Goal: Register for event/course: Sign up to attend an event or enroll in a course

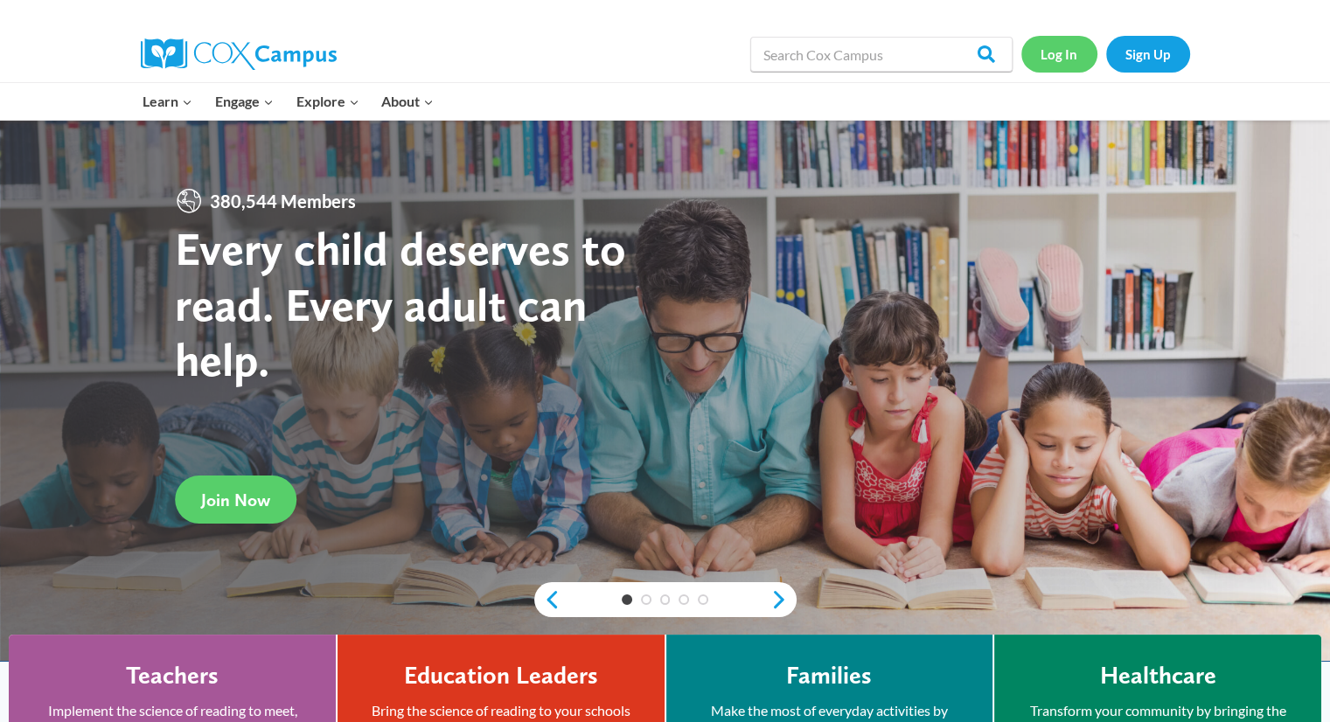
click at [1057, 61] on link "Log In" at bounding box center [1059, 54] width 76 height 36
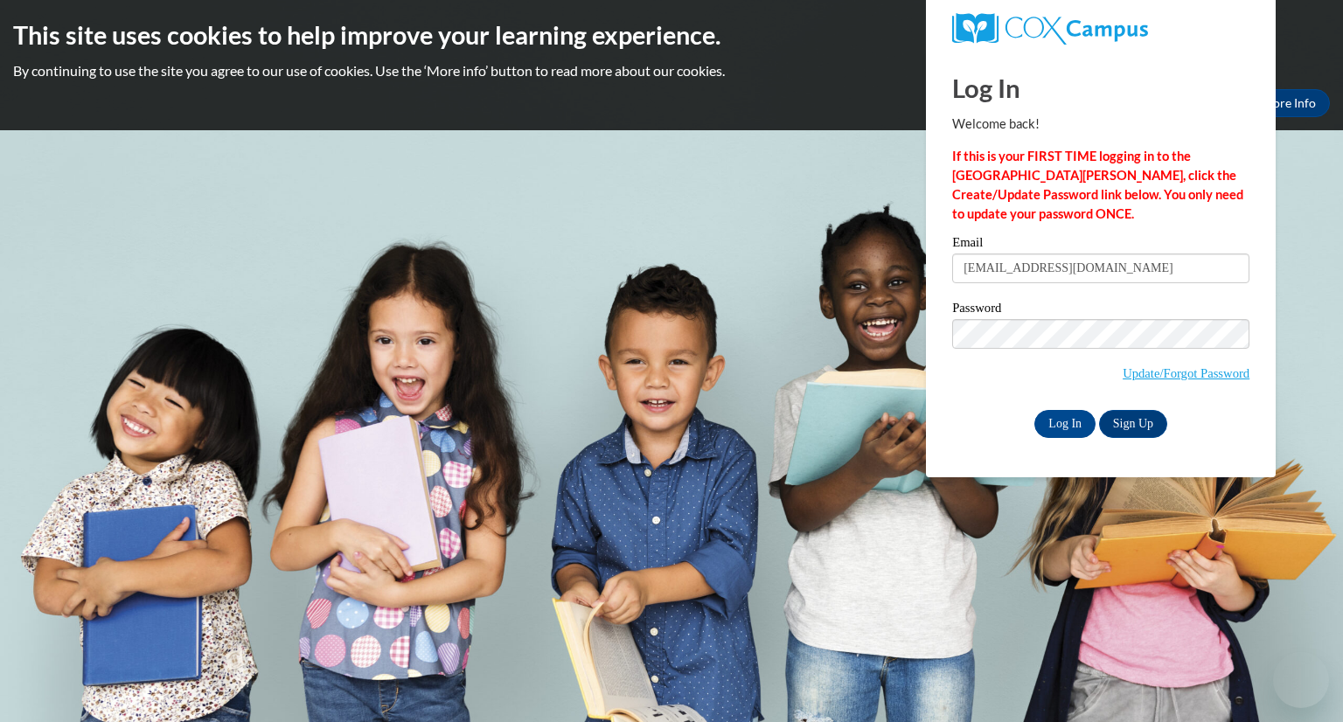
click at [1028, 272] on input "[EMAIL_ADDRESS][DOMAIN_NAME]" at bounding box center [1100, 269] width 297 height 30
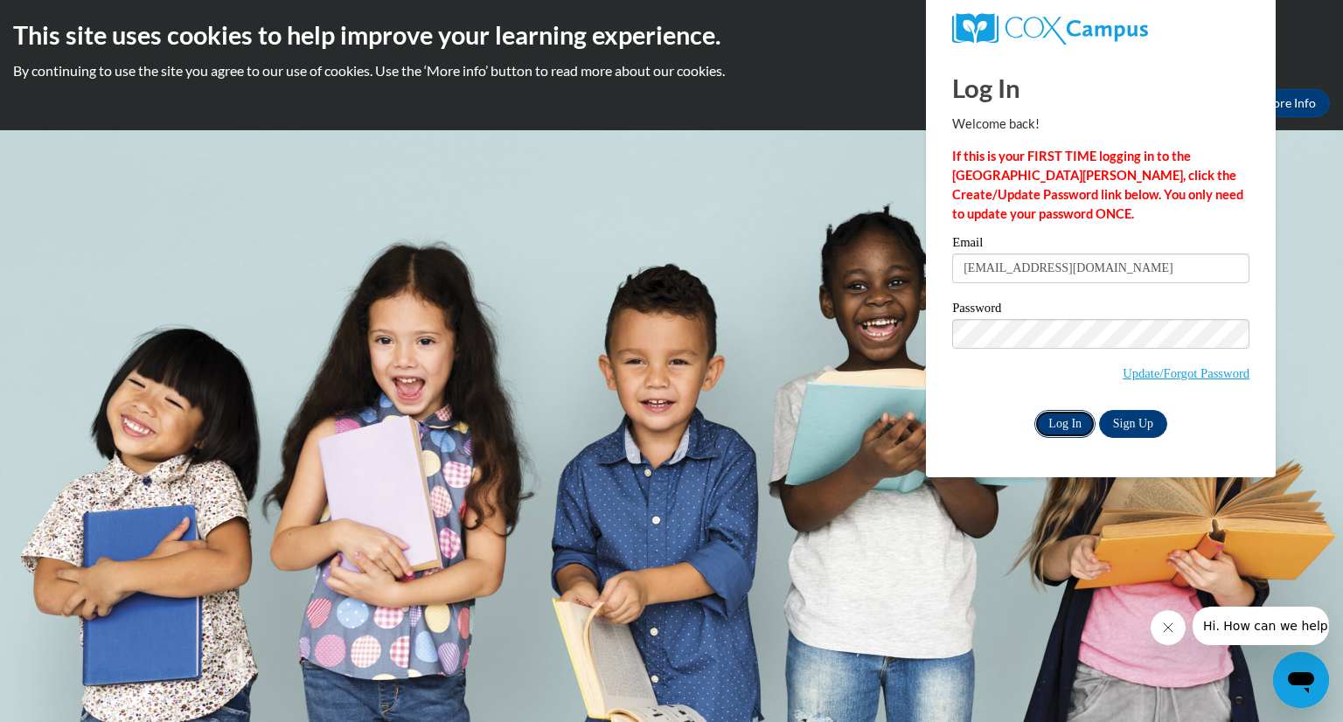
click at [1069, 435] on input "Log In" at bounding box center [1064, 424] width 61 height 28
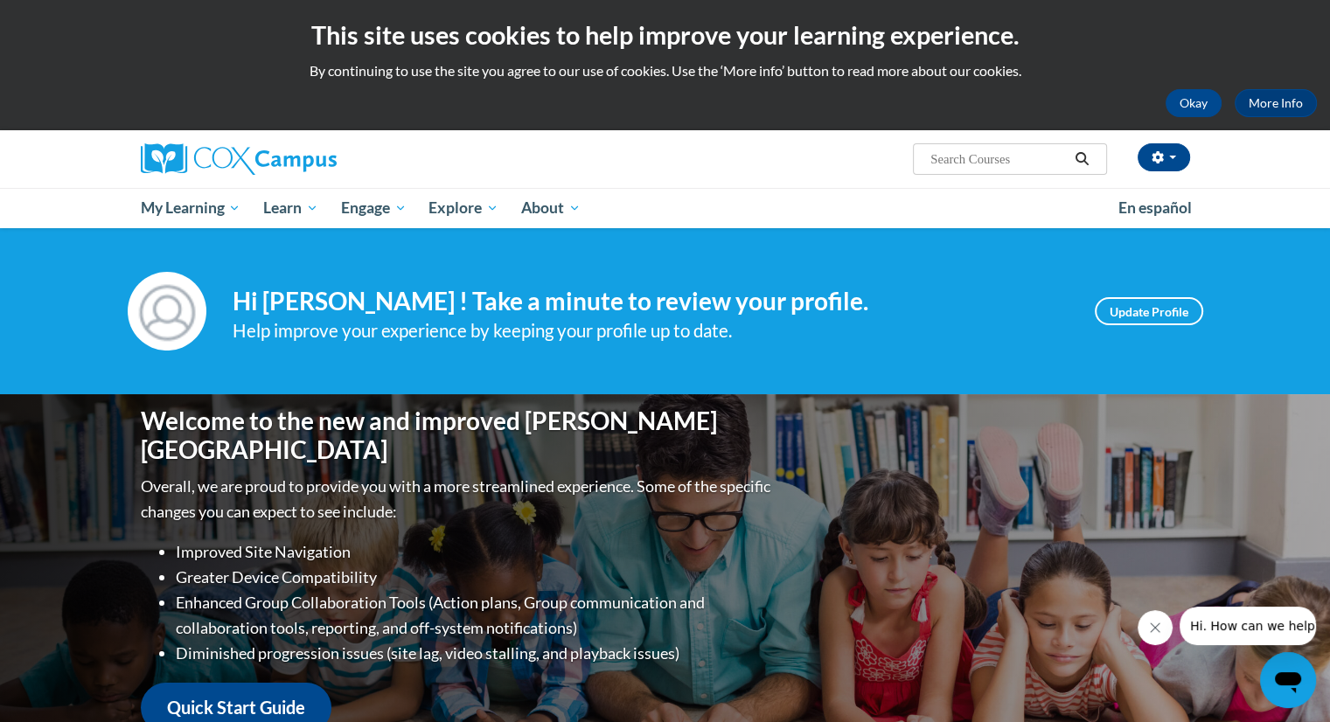
click at [982, 162] on input "Search..." at bounding box center [998, 159] width 140 height 21
type input "sharing ideas through writing"
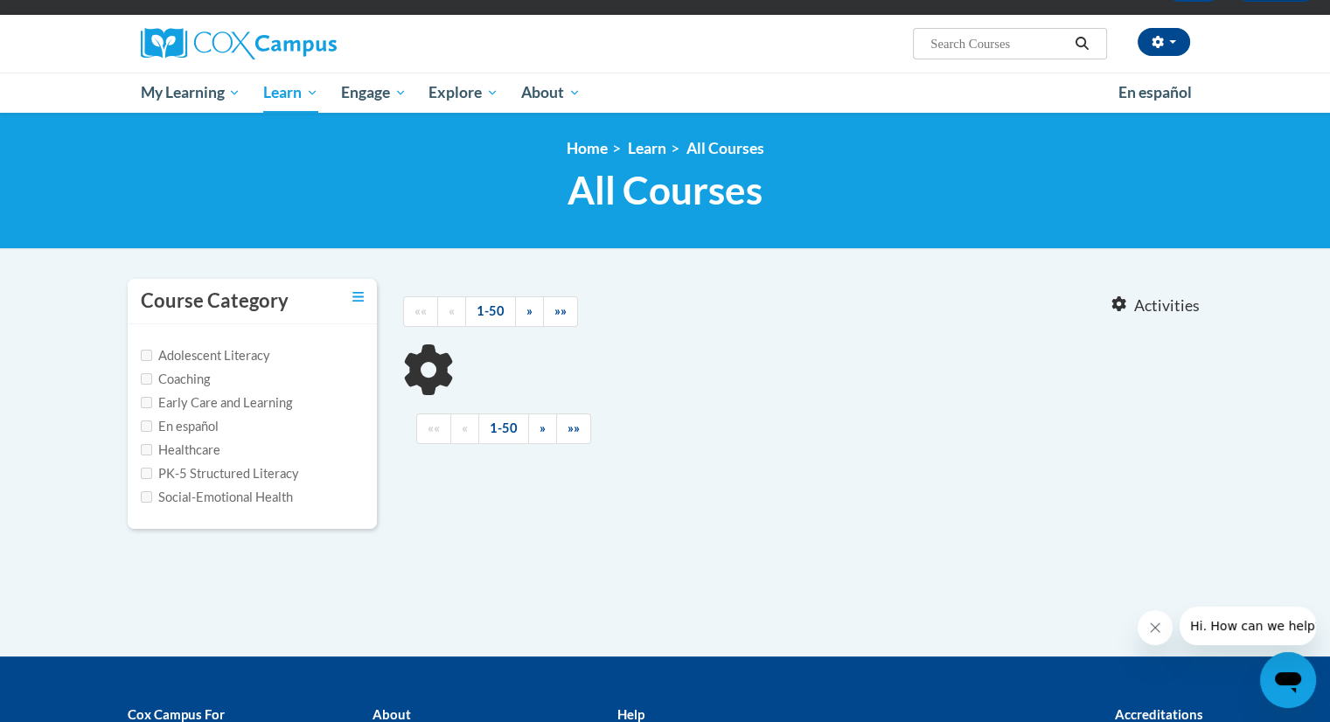
scroll to position [121, 0]
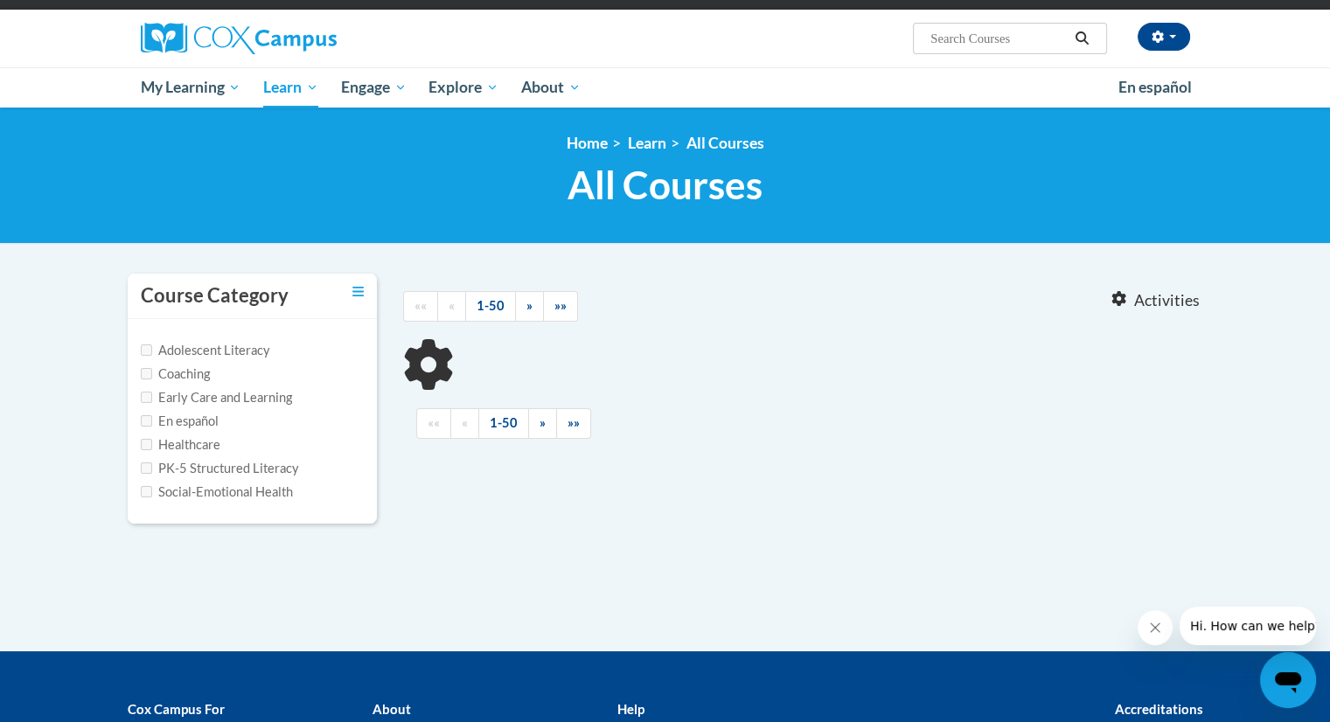
type input "sharing ideas through writing"
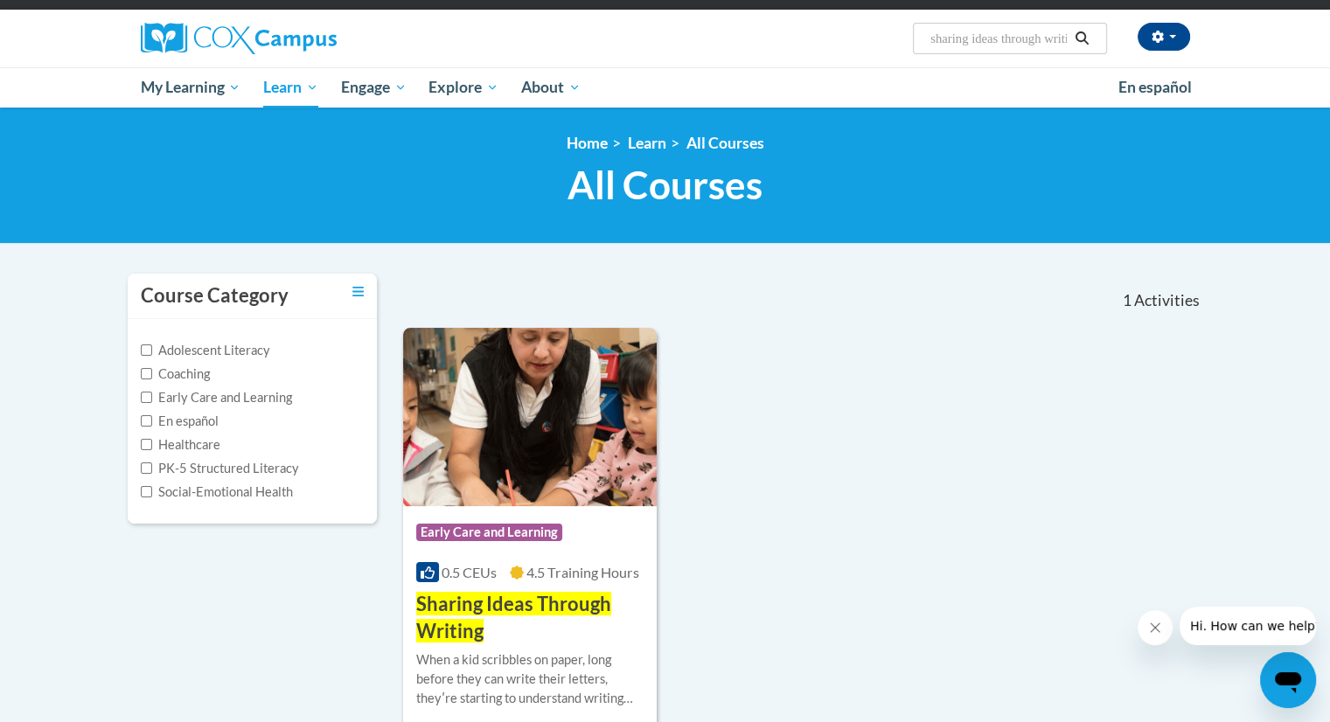
click at [1158, 288] on div "1 Activities CEUs" at bounding box center [1078, 301] width 275 height 54
click at [1012, 38] on input "sharing ideas through writing" at bounding box center [998, 38] width 140 height 21
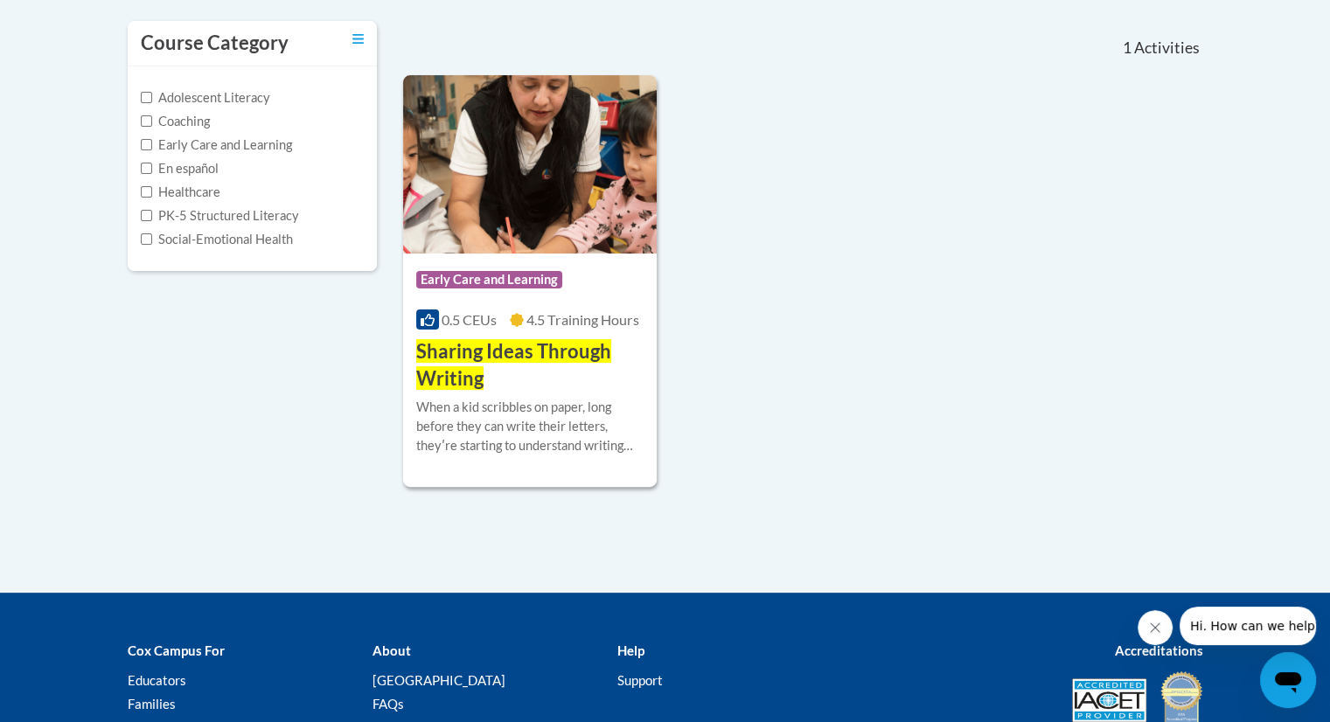
scroll to position [372, 0]
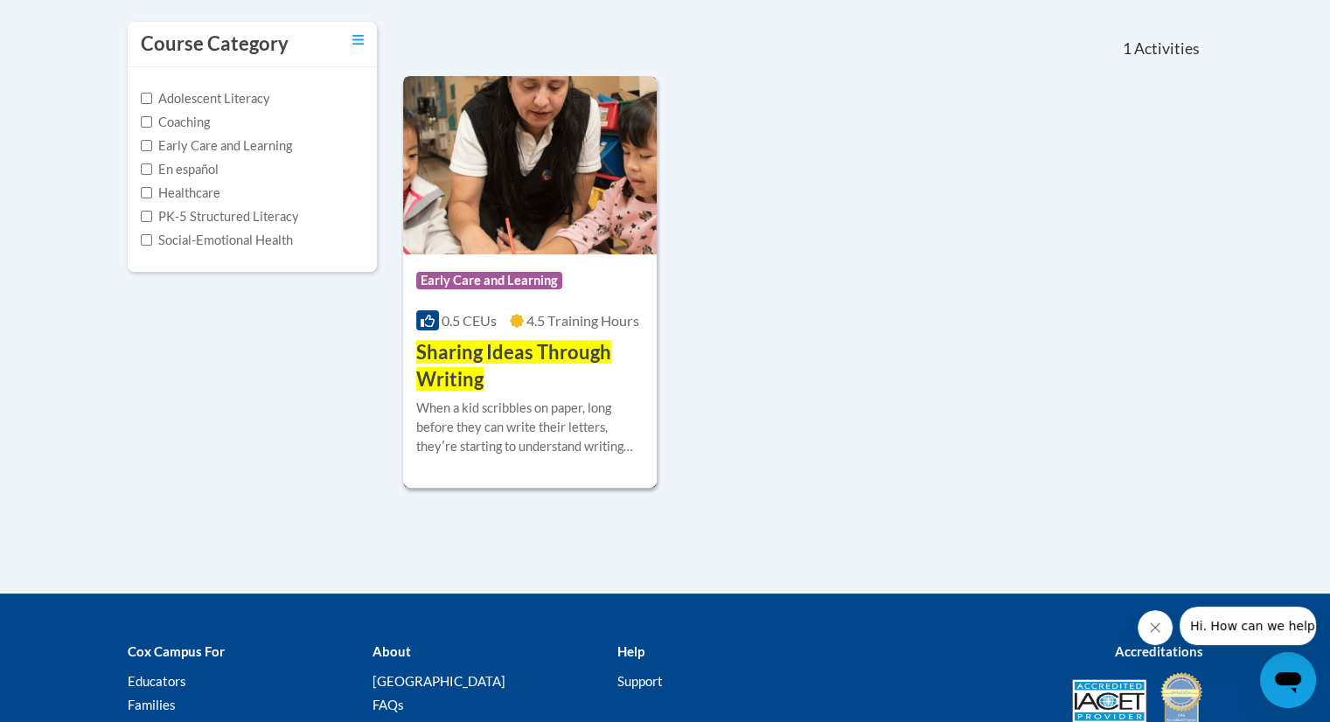
click at [558, 407] on div "When a kid scribbles on paper, long before they can write their letters, theyʹr…" at bounding box center [530, 428] width 228 height 58
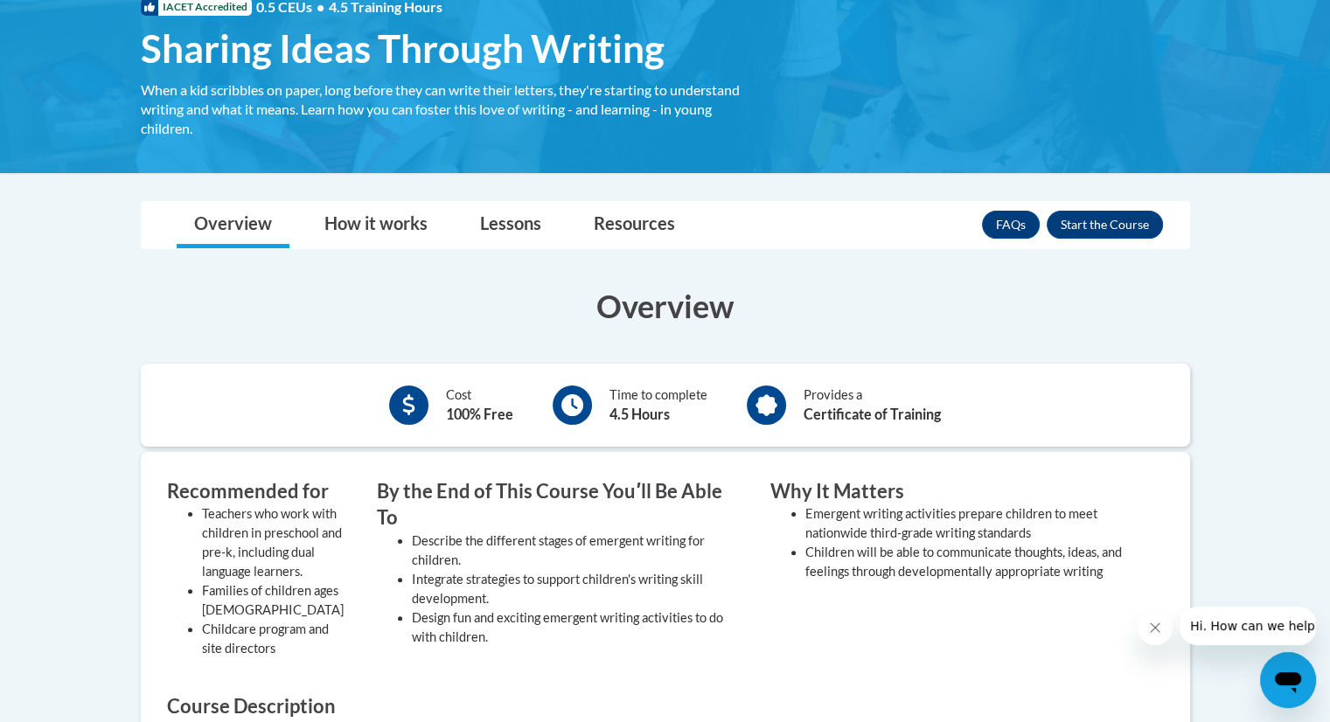
scroll to position [254, 0]
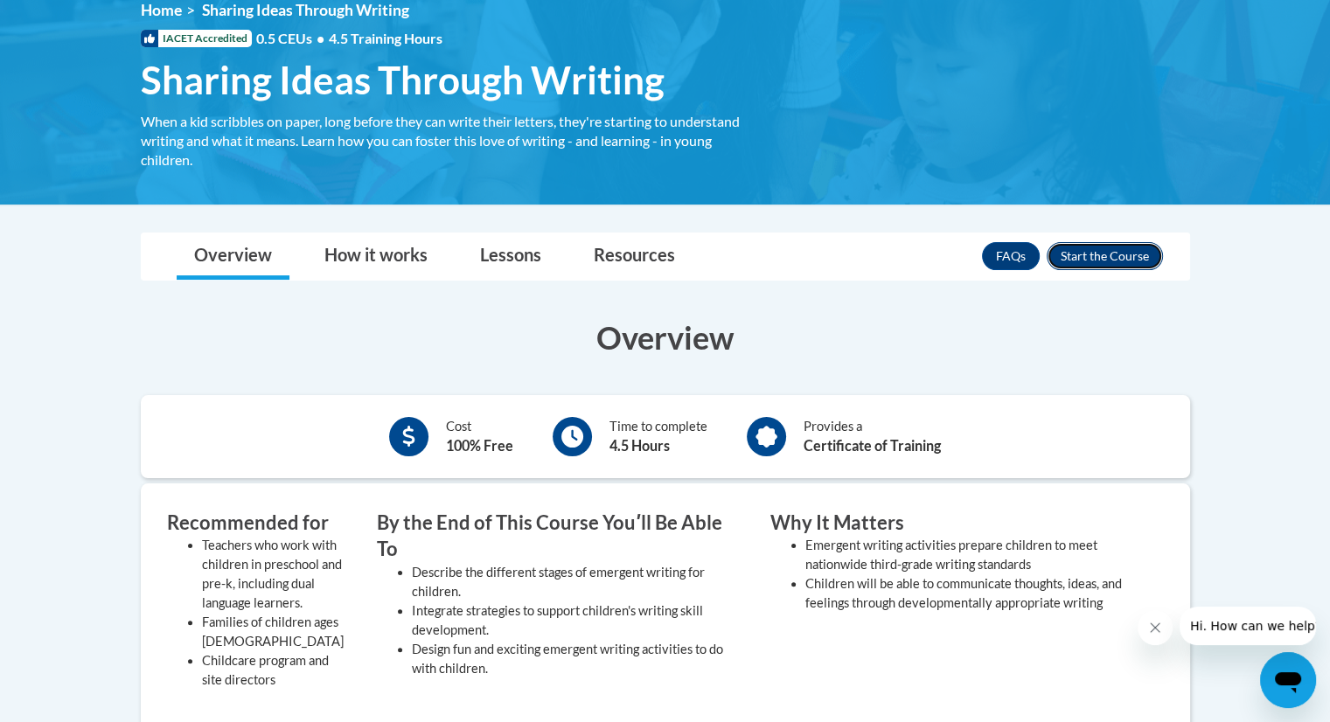
click at [1109, 254] on button "Enroll" at bounding box center [1105, 256] width 116 height 28
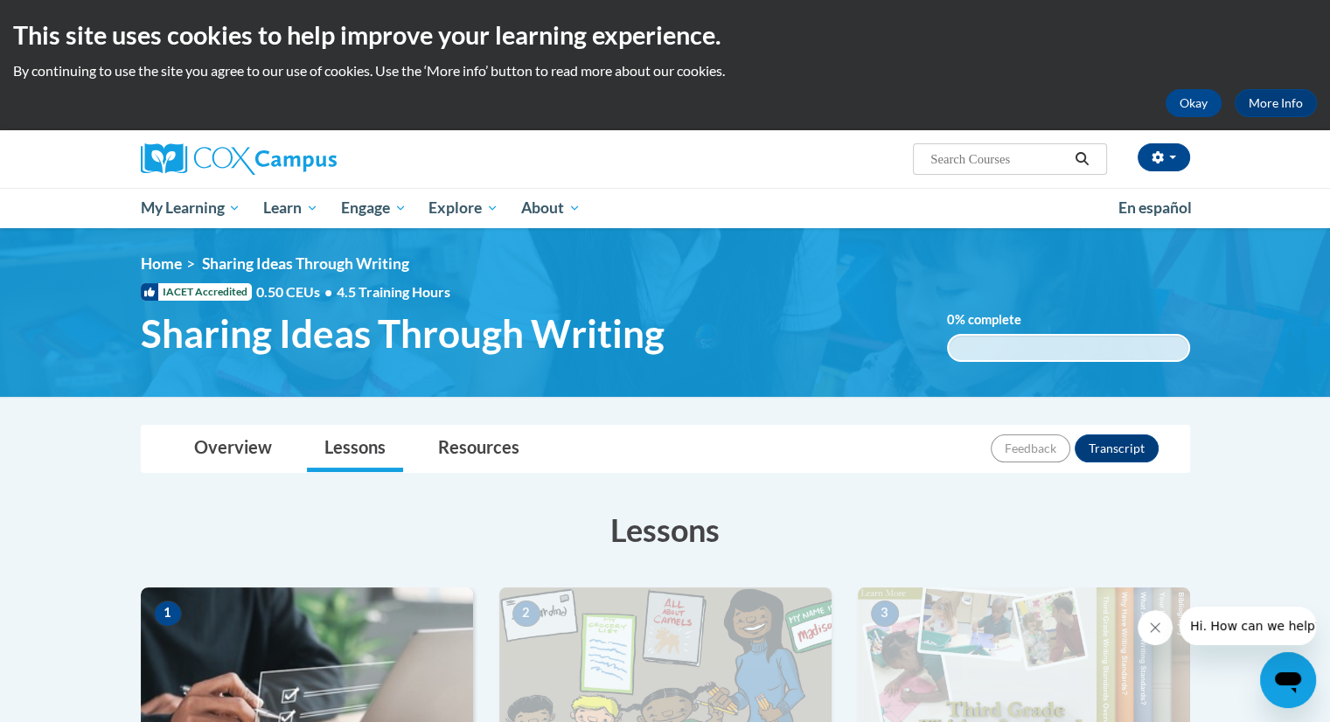
click at [965, 155] on input "Search..." at bounding box center [998, 159] width 140 height 21
type input "connecting the dots"
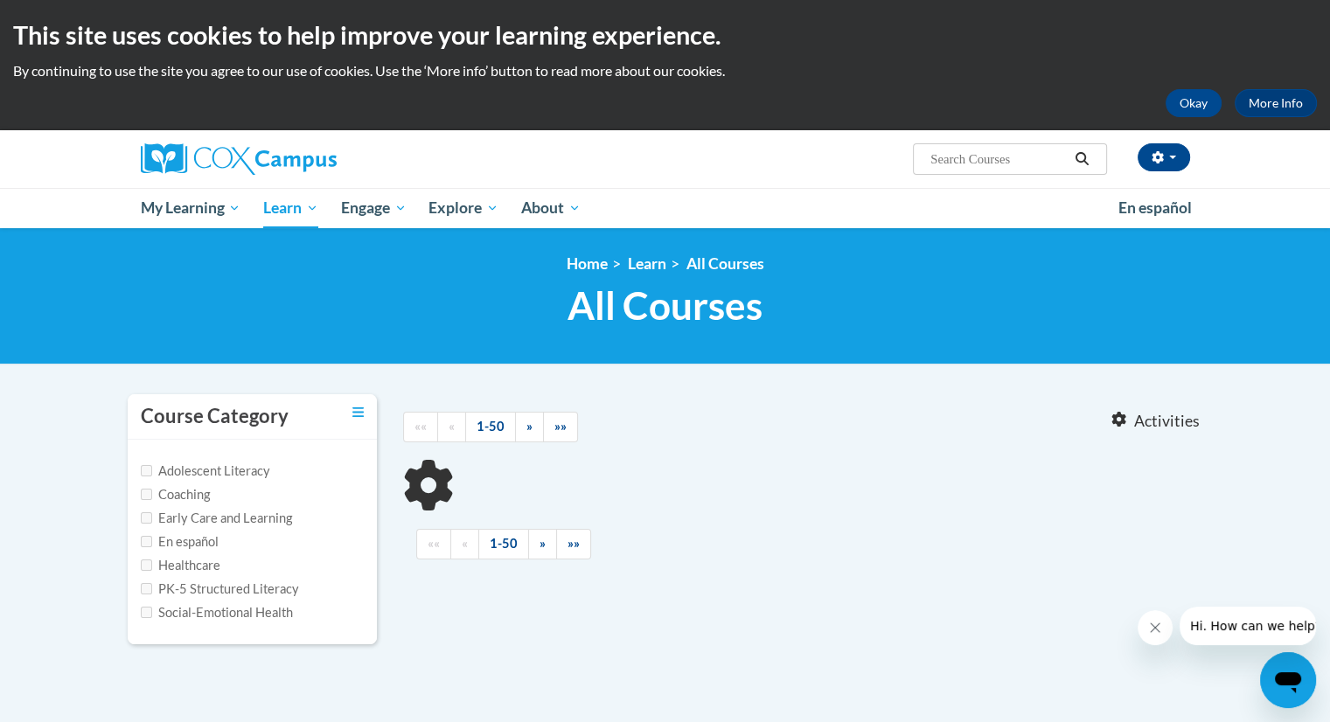
type input "connecting the dots"
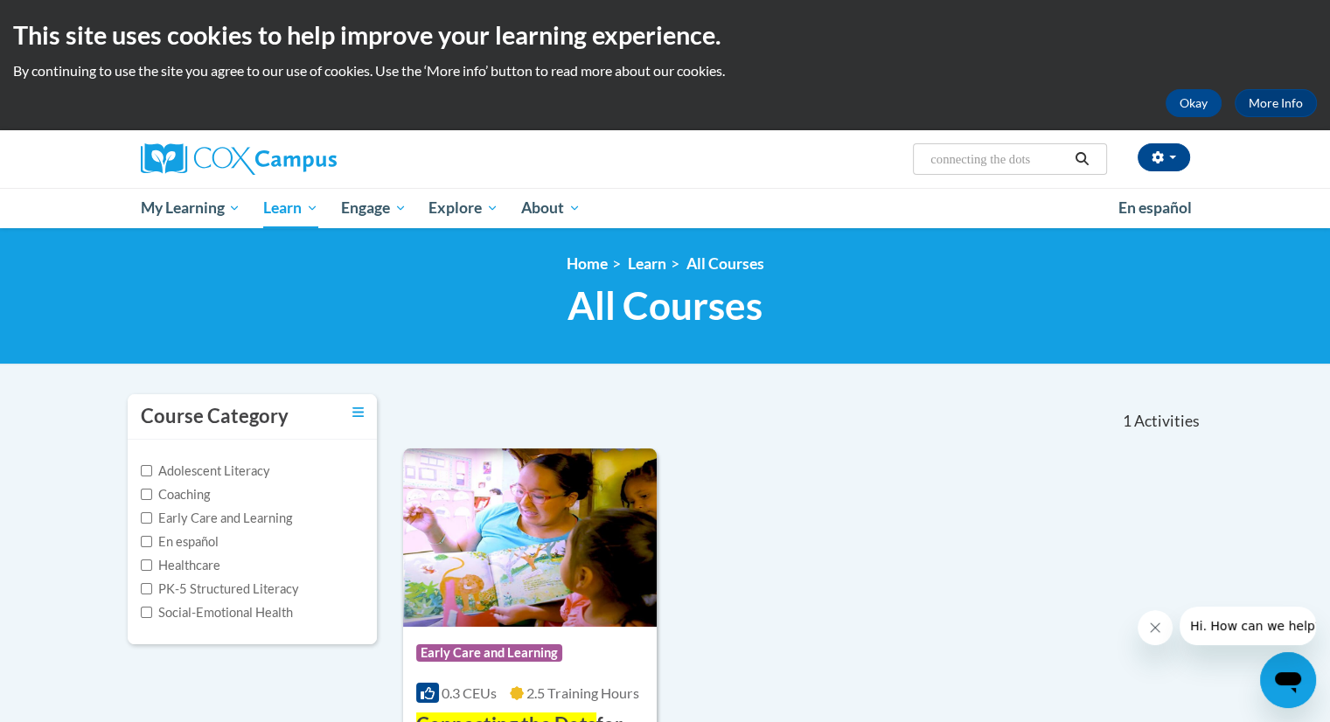
scroll to position [273, 0]
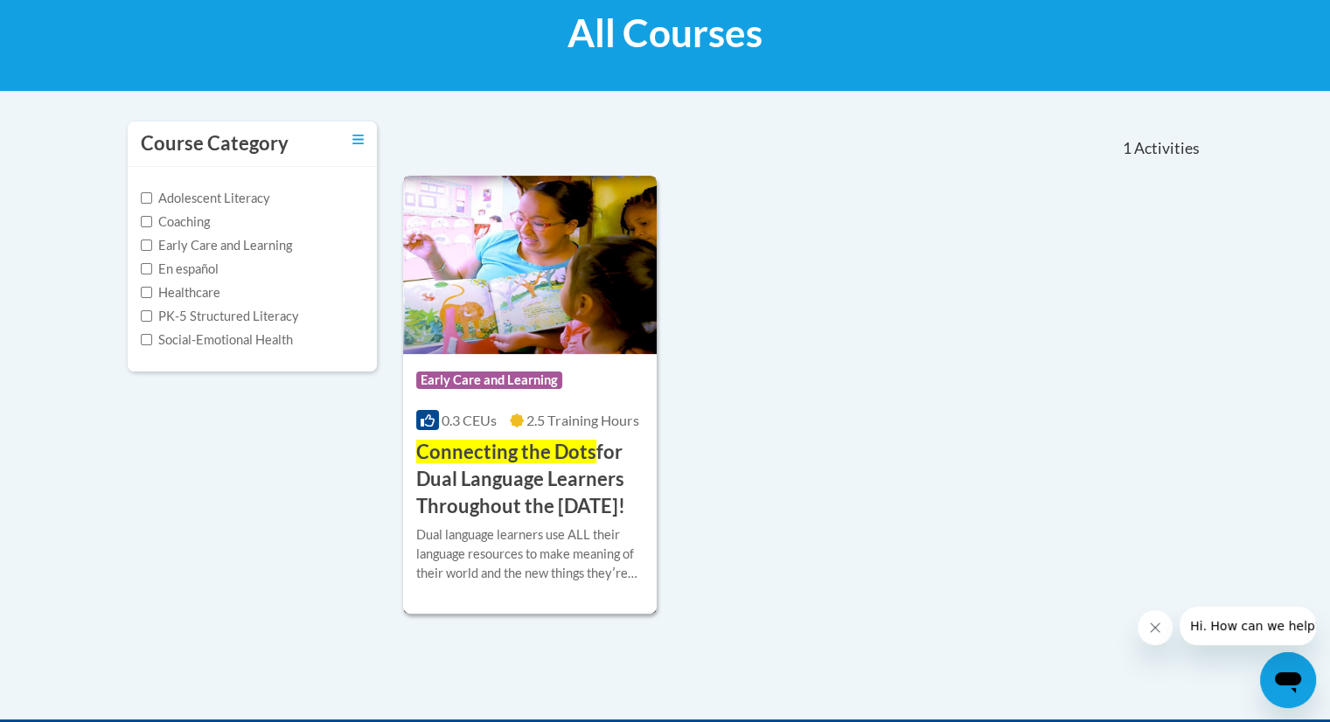
click at [571, 517] on h3 "Connecting the Dots for Dual Language Learners Throughout the Preschool Day!" at bounding box center [530, 479] width 228 height 80
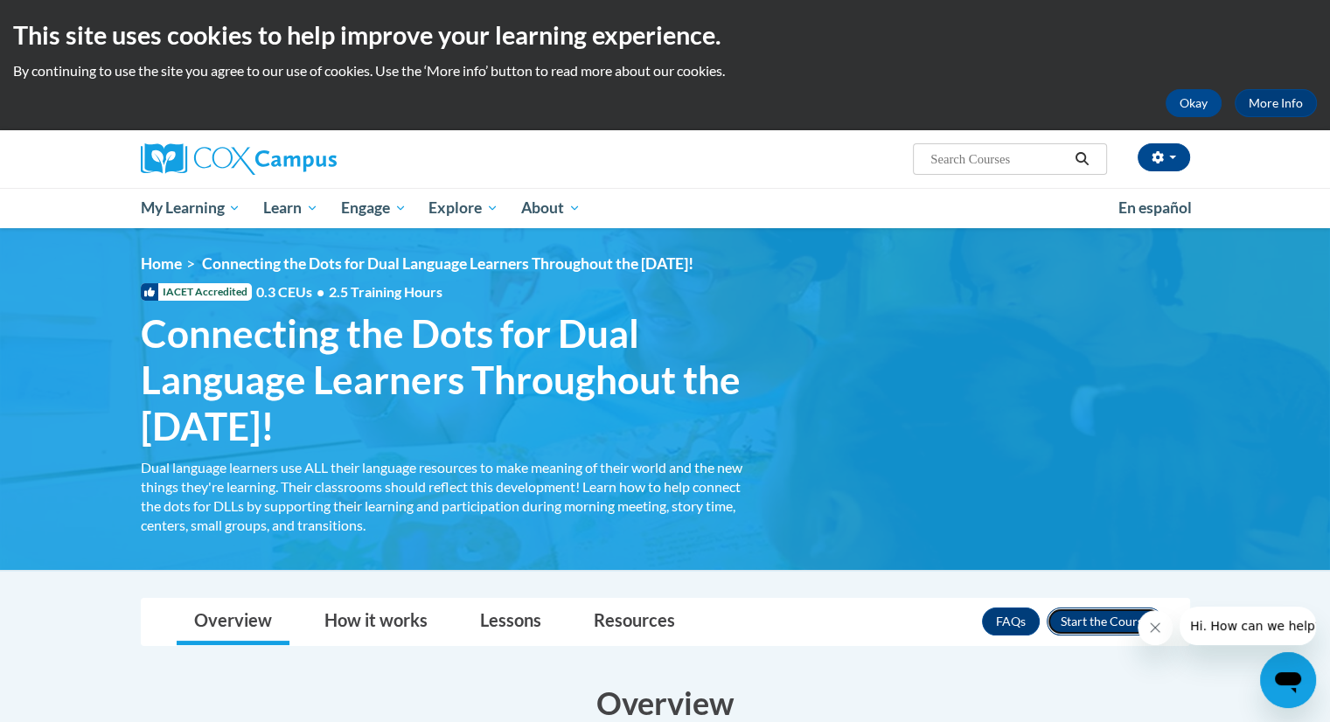
click at [1119, 612] on button "Enroll" at bounding box center [1105, 622] width 116 height 28
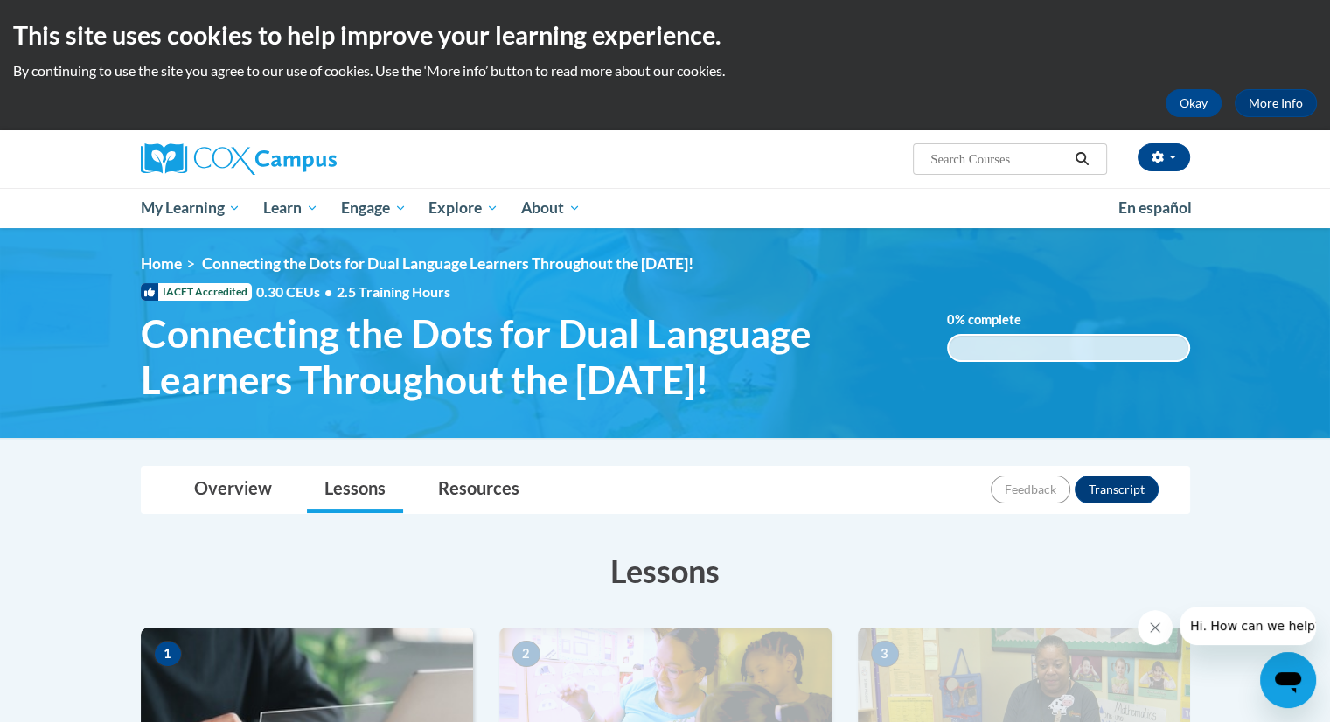
click at [1018, 157] on input "Search..." at bounding box center [998, 159] width 140 height 21
click at [1028, 162] on input "Search..." at bounding box center [998, 159] width 140 height 21
type input "early learning and development"
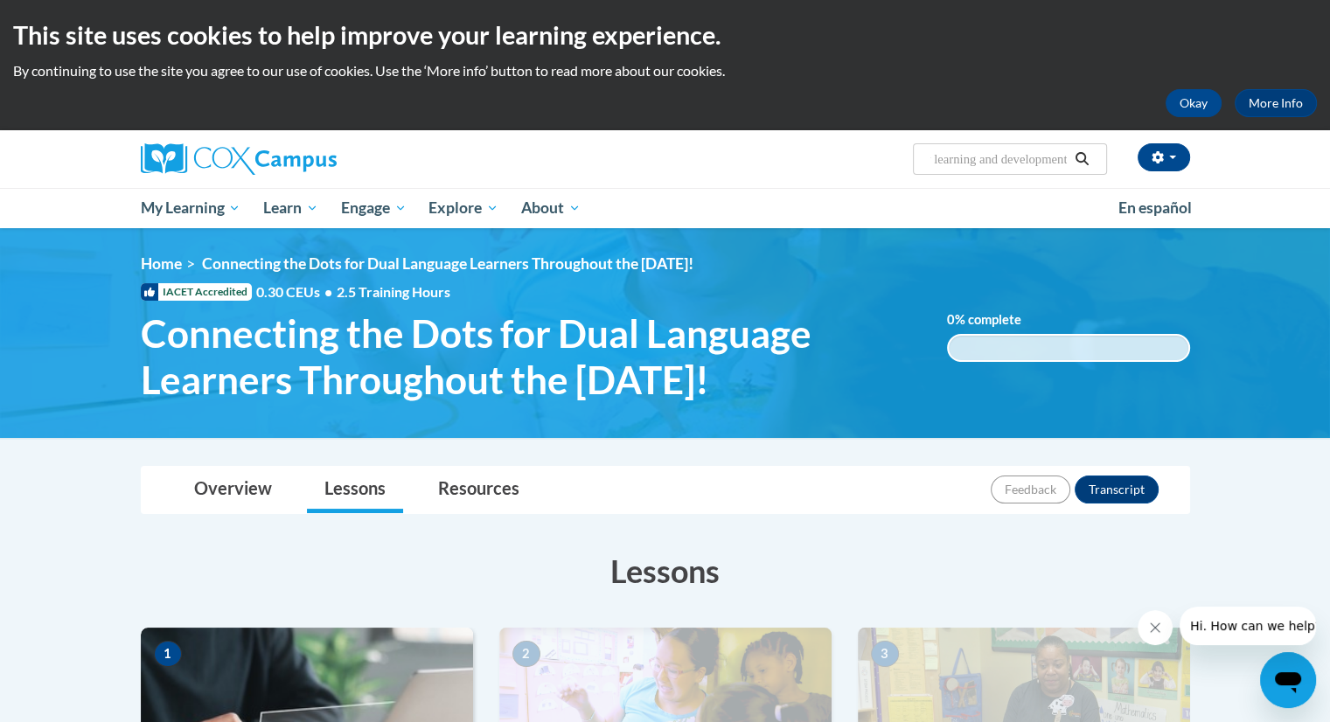
scroll to position [0, 42]
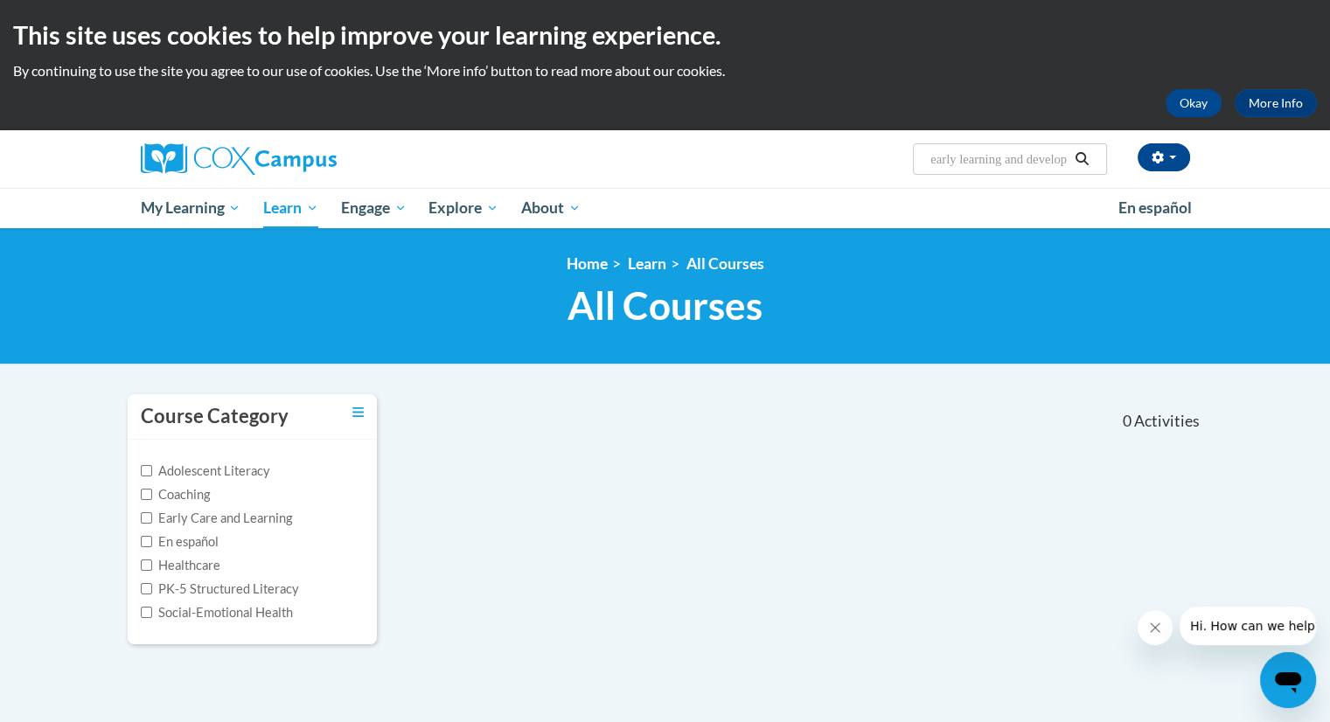
click at [1025, 158] on input "early learning and development" at bounding box center [998, 159] width 140 height 21
click at [1059, 159] on input "eadevelopment" at bounding box center [998, 159] width 140 height 21
type input "e"
type input "build my brain"
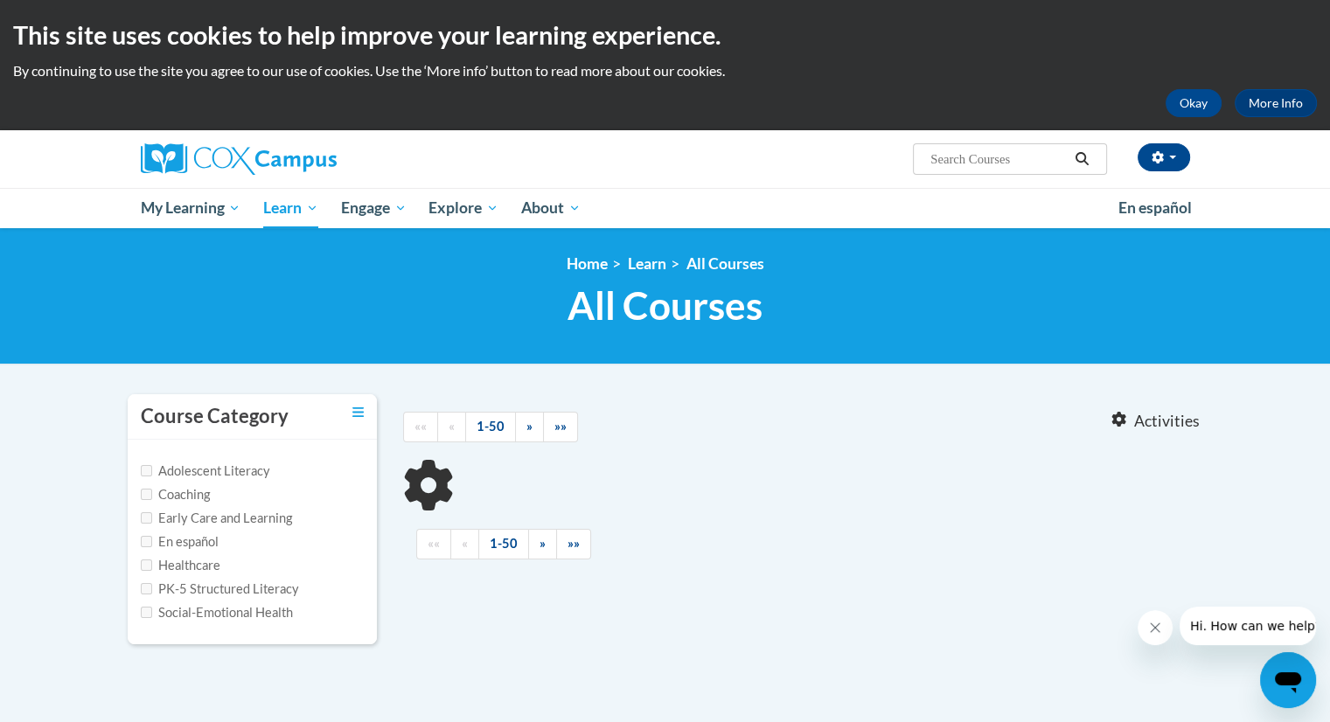
type input "build my brain"
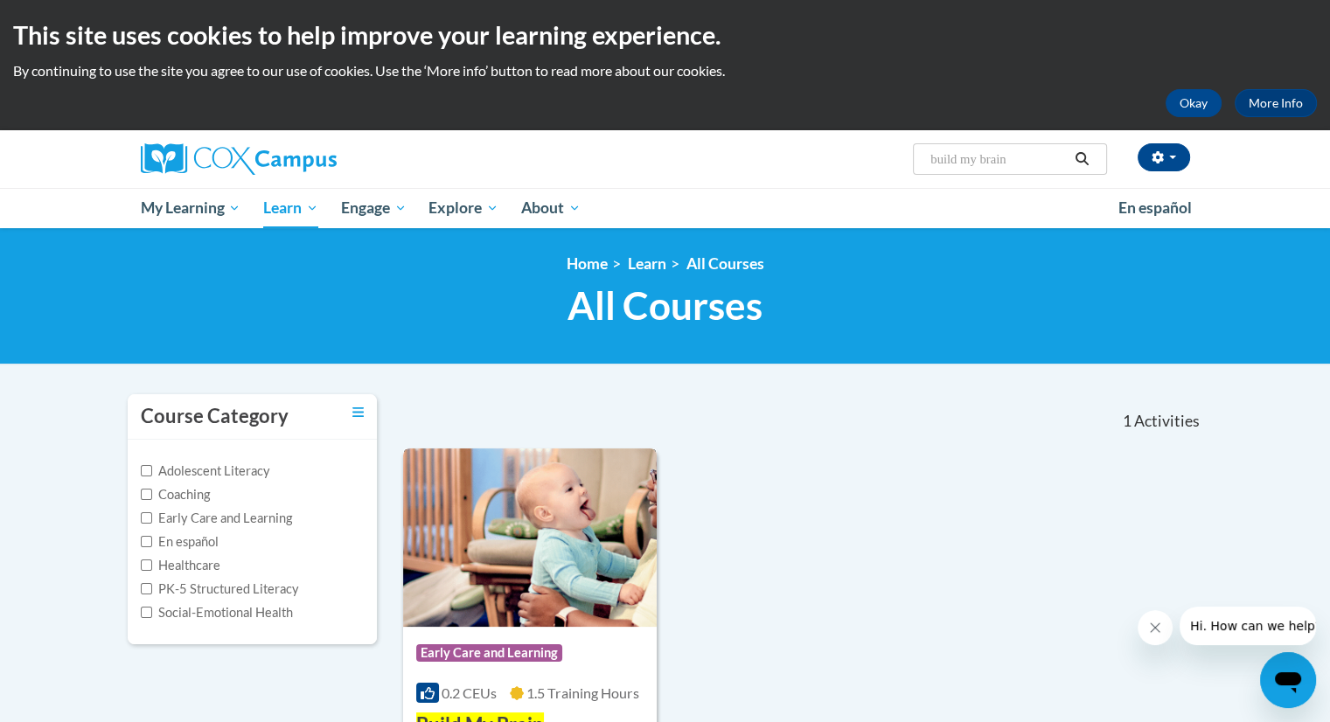
click at [581, 532] on img at bounding box center [530, 538] width 254 height 178
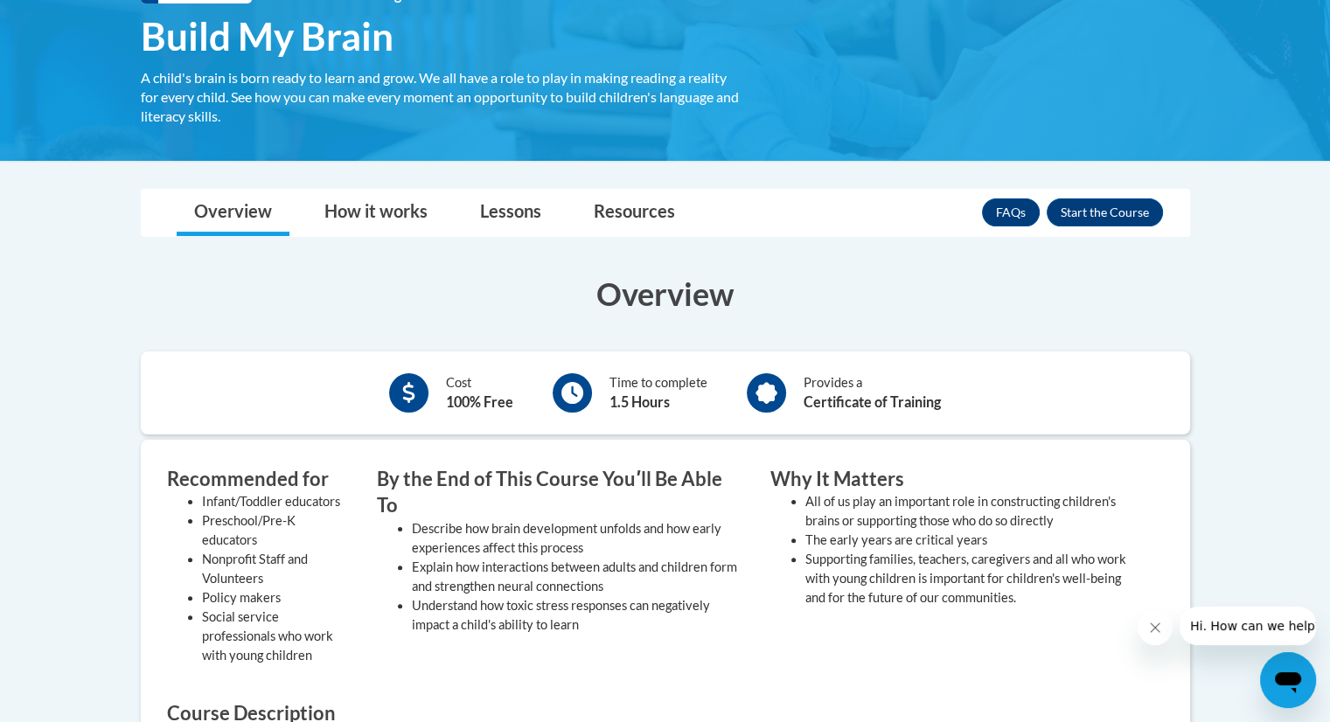
scroll to position [282, 0]
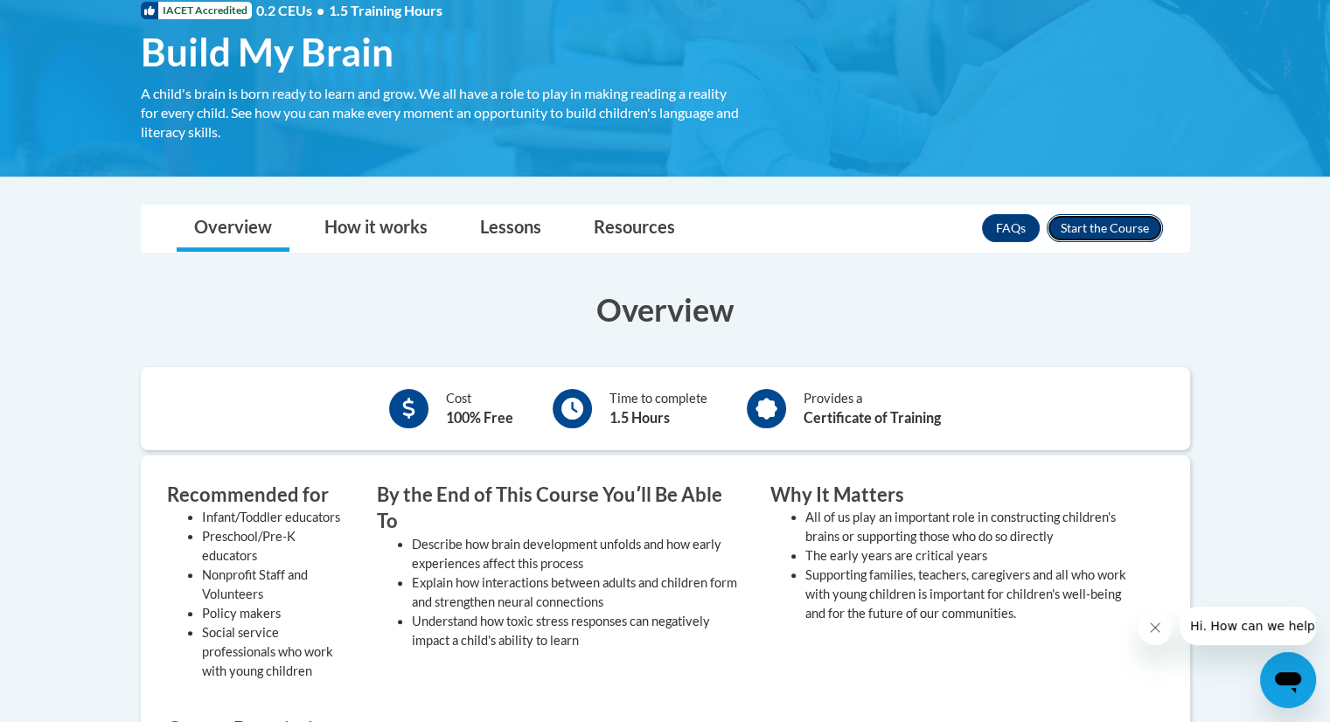
click at [1122, 227] on button "Enroll" at bounding box center [1105, 228] width 116 height 28
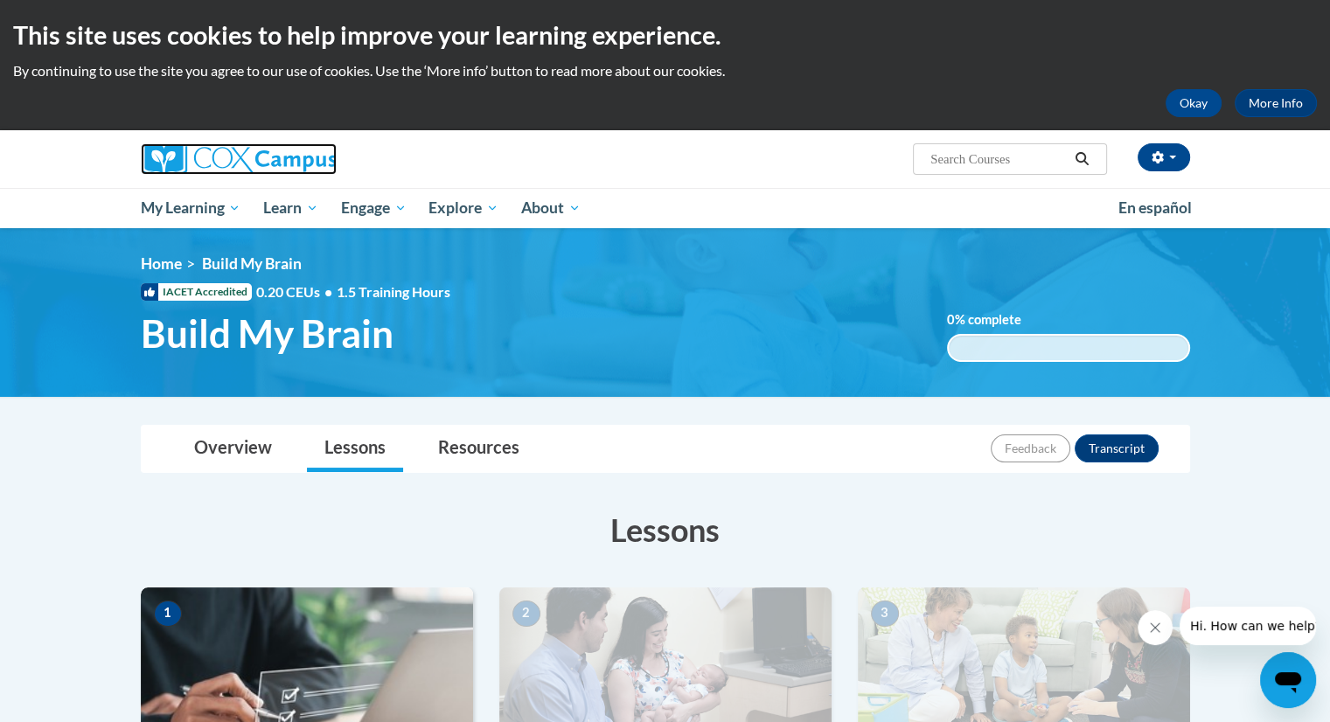
click at [276, 155] on img at bounding box center [239, 158] width 196 height 31
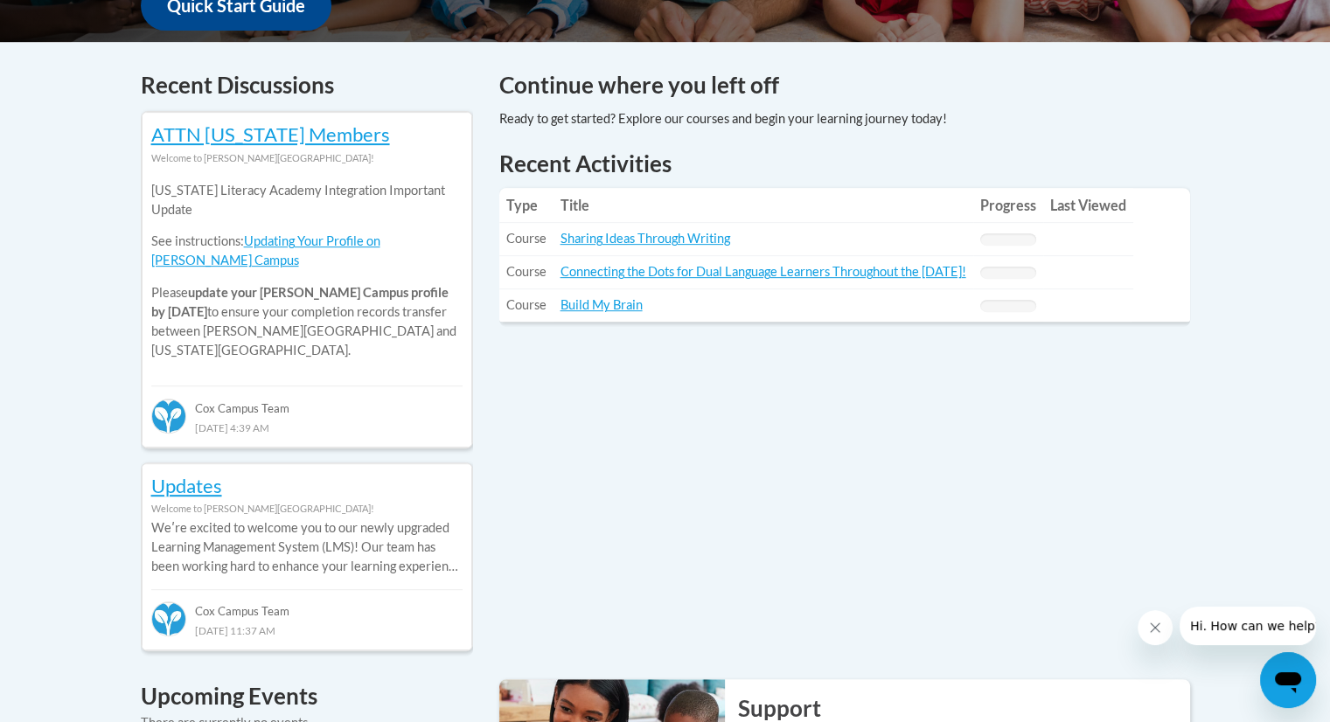
scroll to position [724, 0]
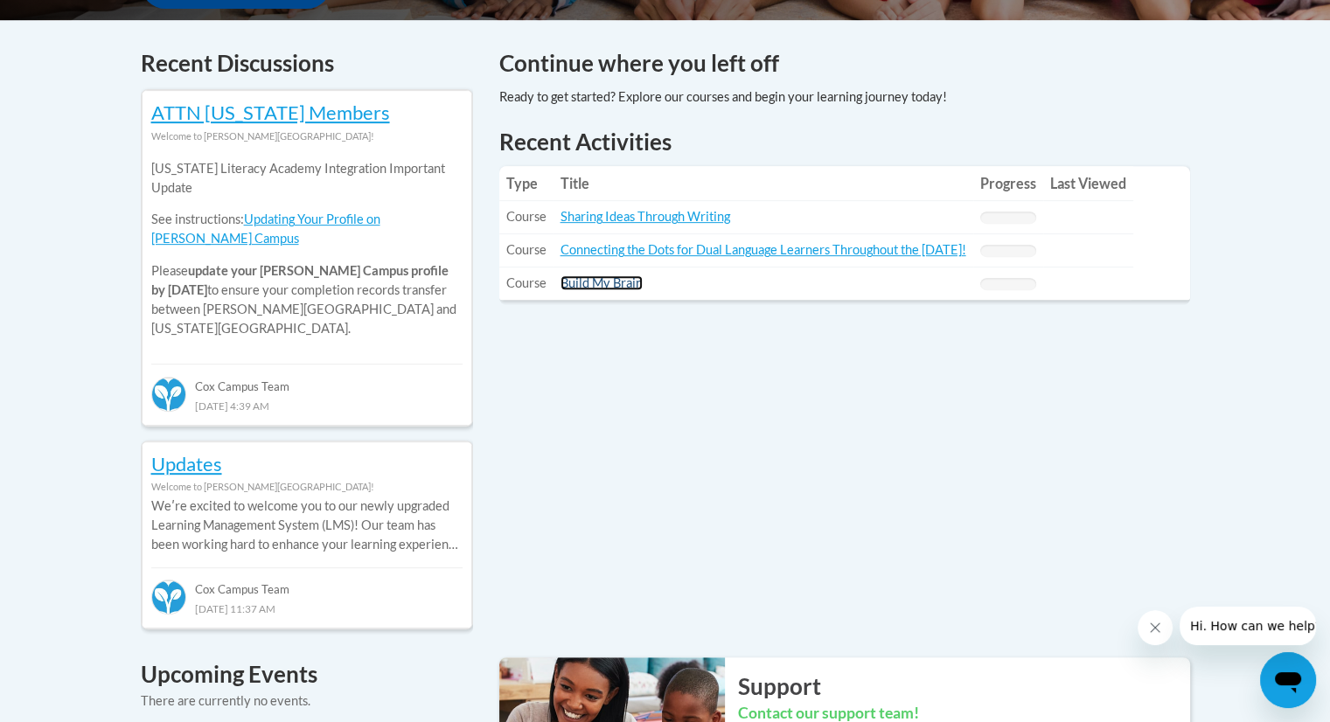
click at [620, 283] on link "Build My Brain" at bounding box center [601, 282] width 82 height 15
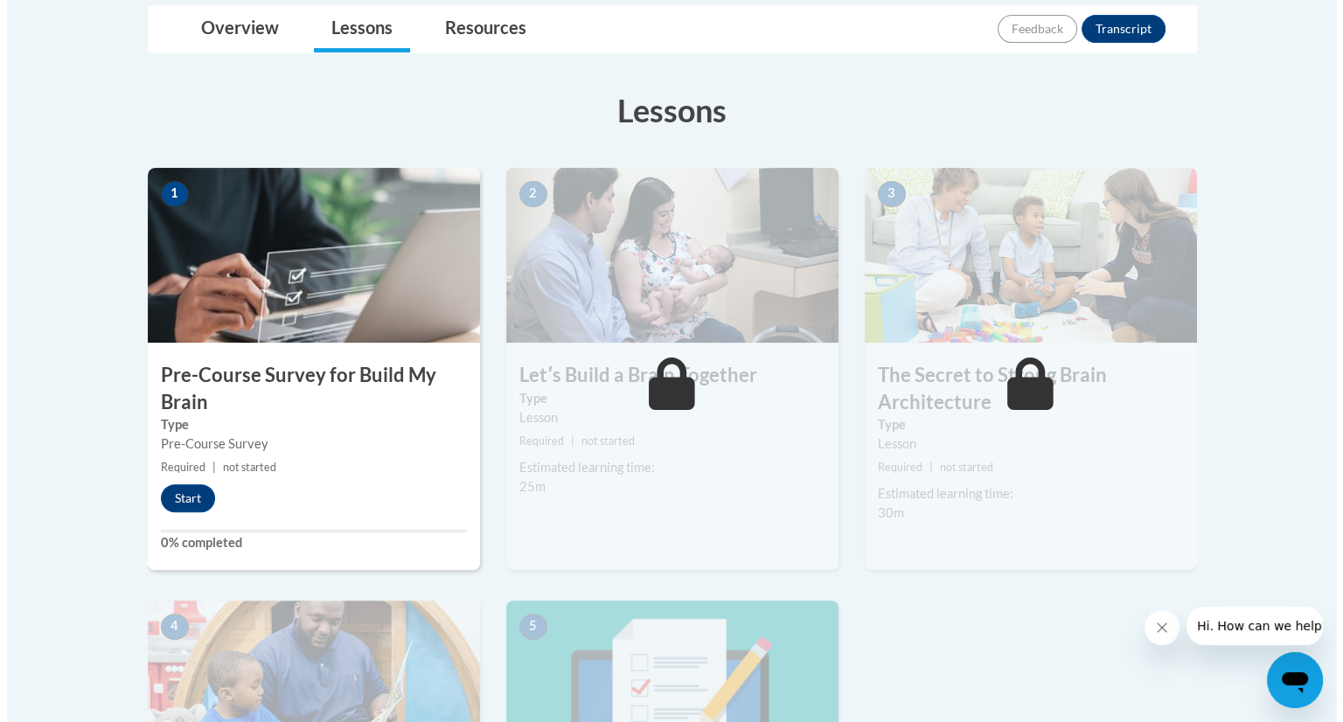
scroll to position [422, 0]
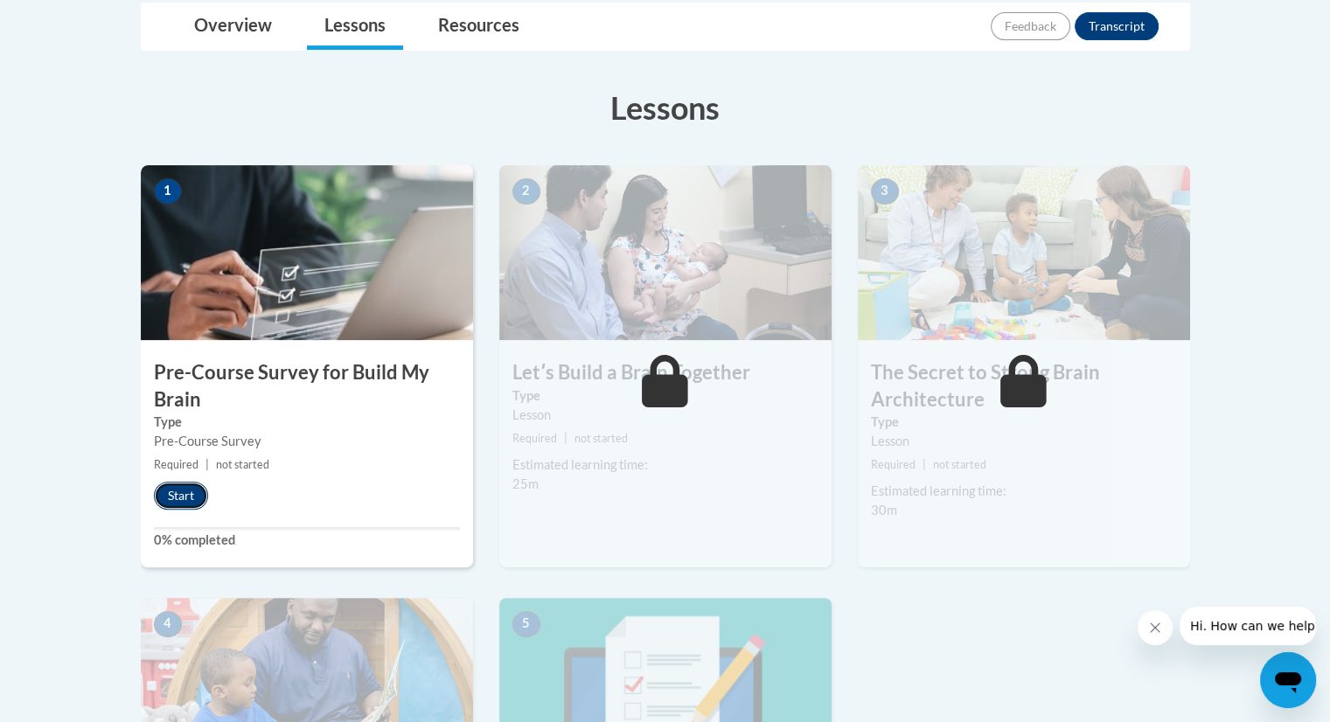
click at [159, 491] on button "Start" at bounding box center [181, 496] width 54 height 28
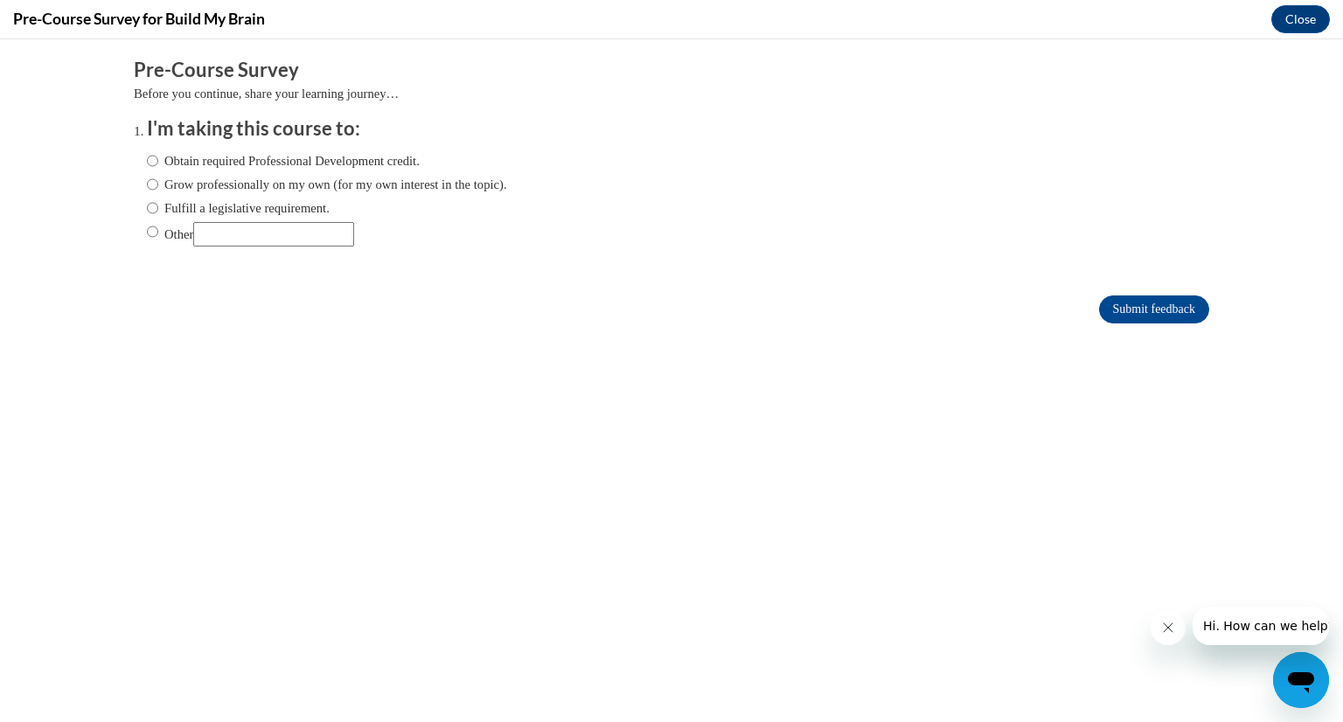
scroll to position [0, 0]
click at [147, 157] on input "Obtain required Professional Development credit." at bounding box center [152, 160] width 11 height 19
radio input "true"
click at [1155, 316] on input "Submit feedback" at bounding box center [1154, 310] width 110 height 28
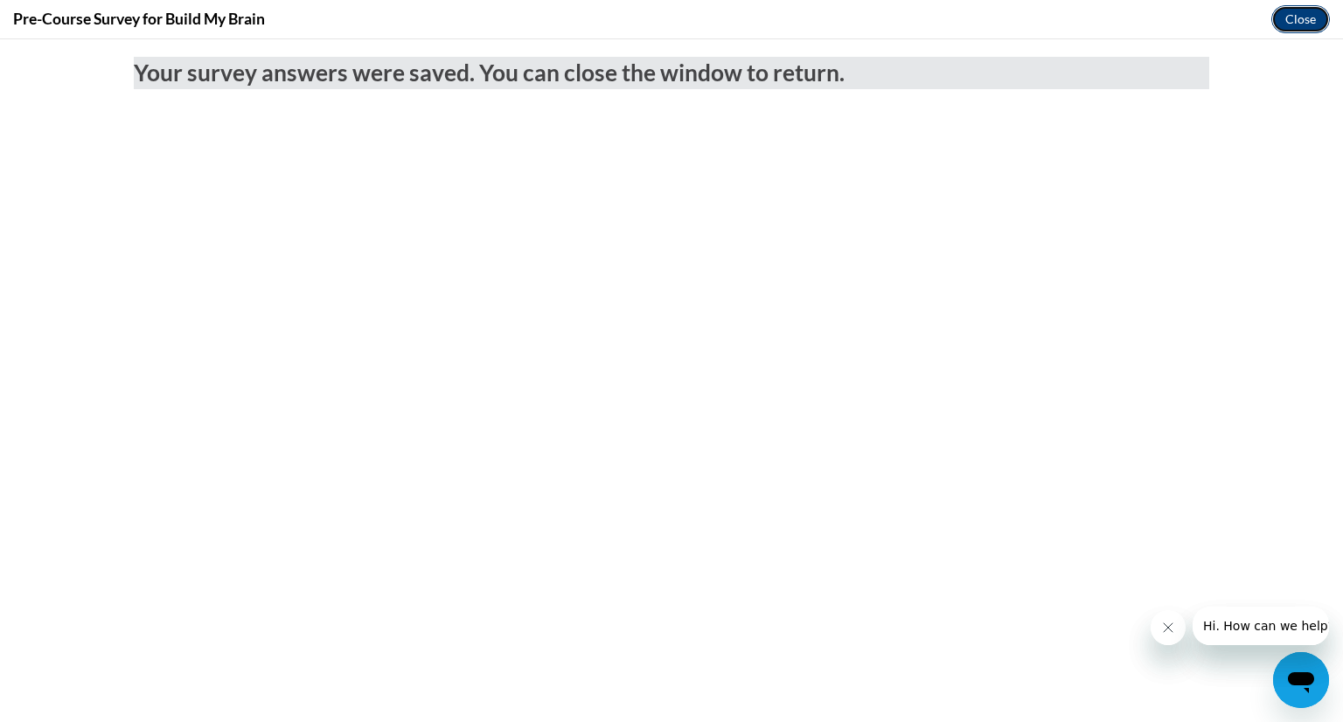
click at [1290, 15] on button "Close" at bounding box center [1300, 19] width 59 height 28
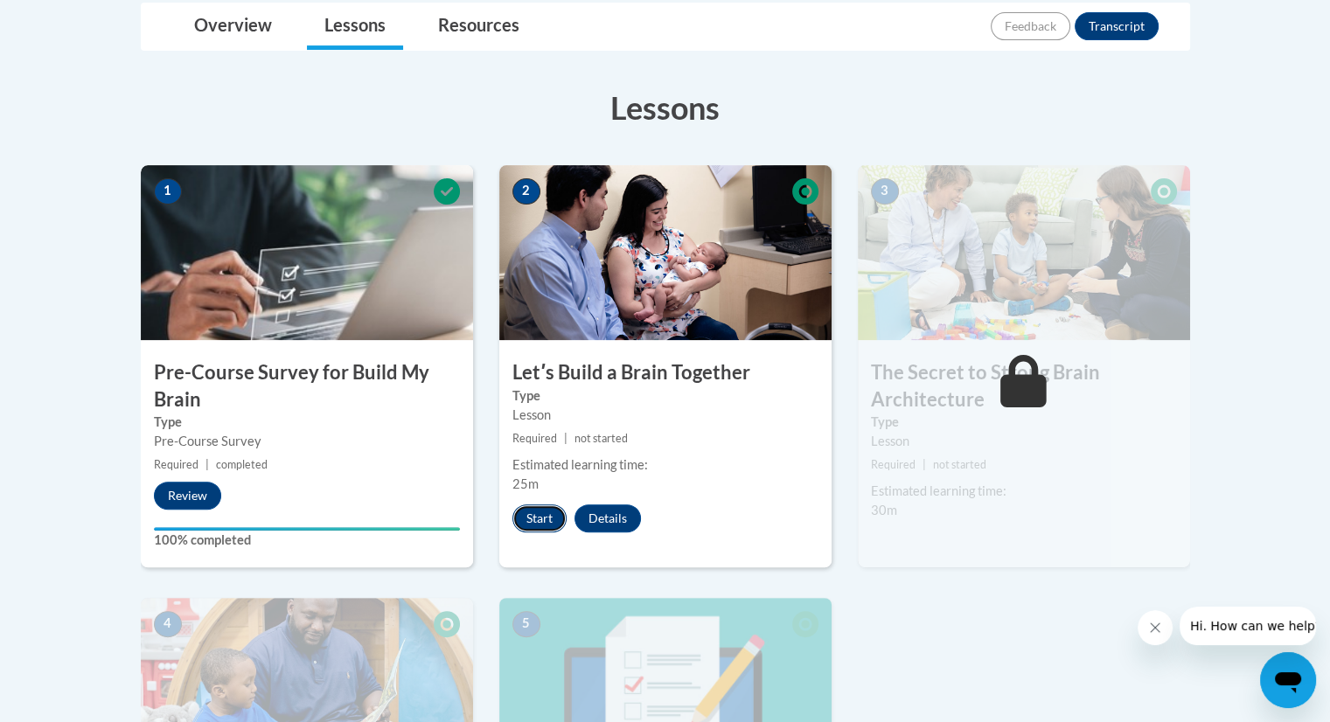
click at [544, 525] on button "Start" at bounding box center [539, 518] width 54 height 28
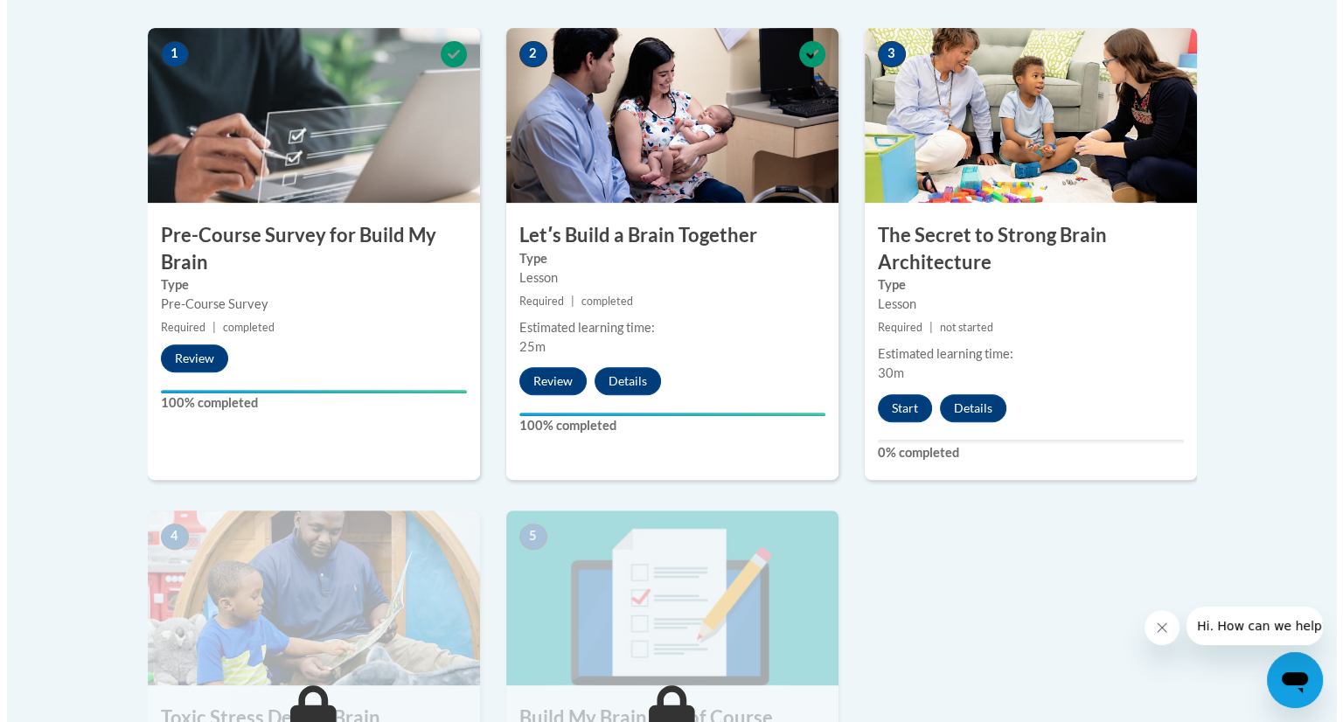
scroll to position [563, 0]
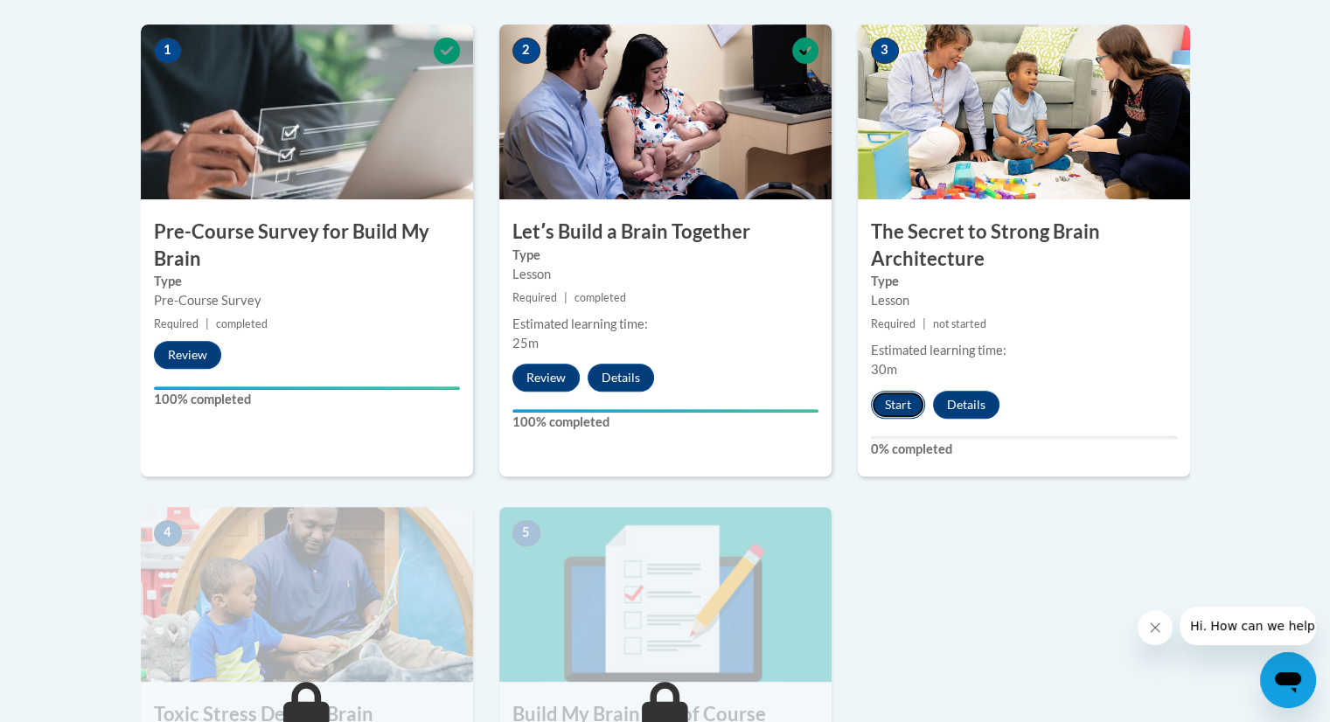
click at [886, 414] on button "Start" at bounding box center [898, 405] width 54 height 28
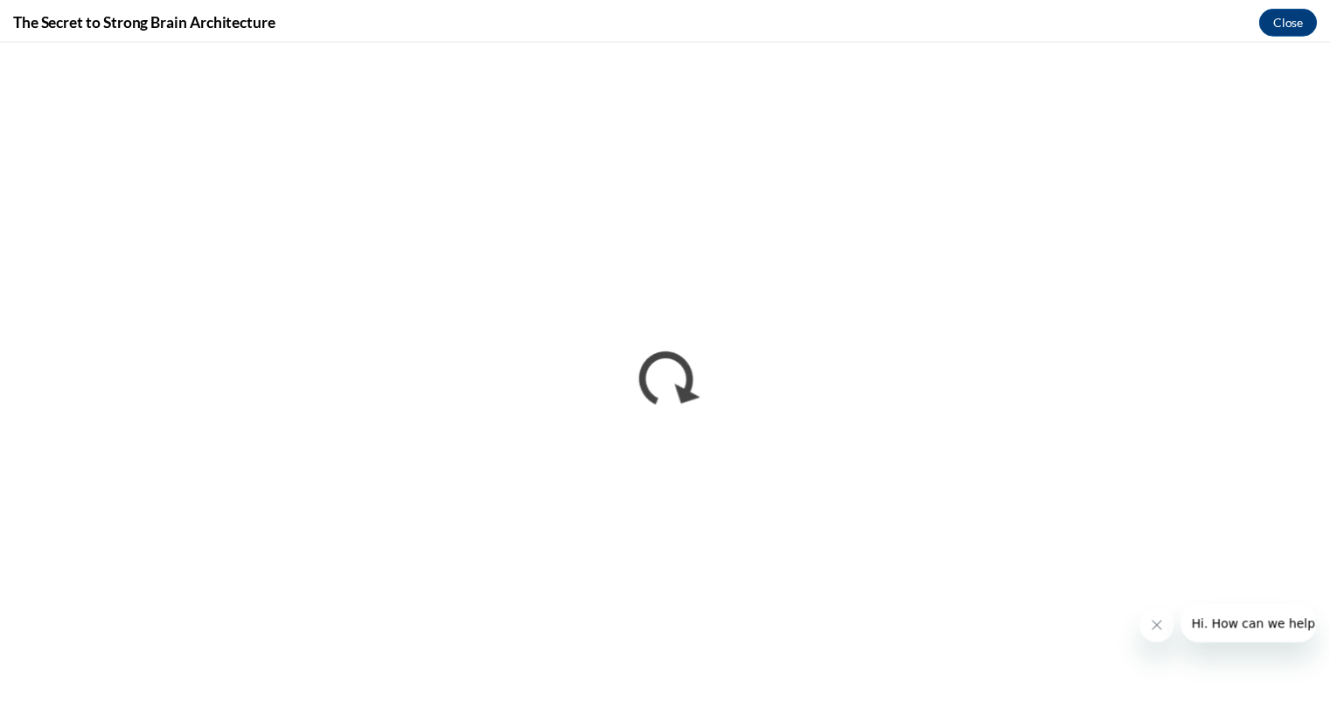
scroll to position [0, 0]
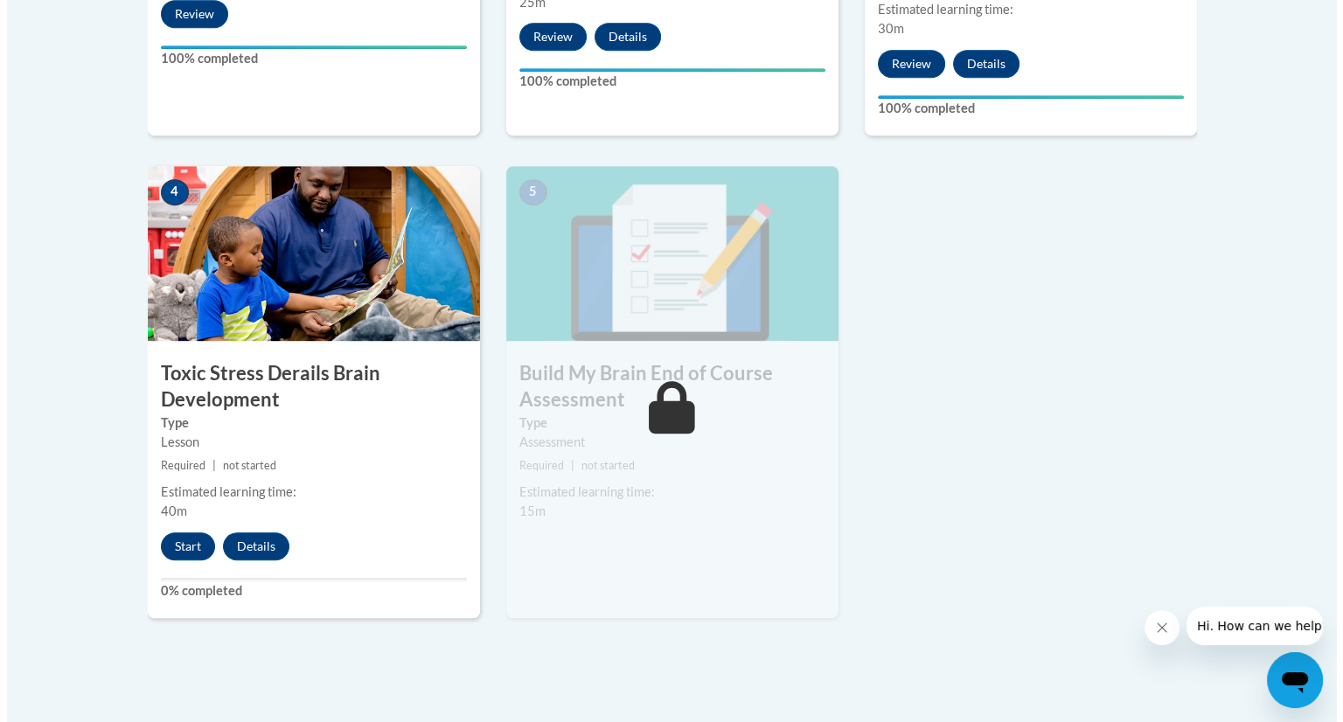
scroll to position [906, 0]
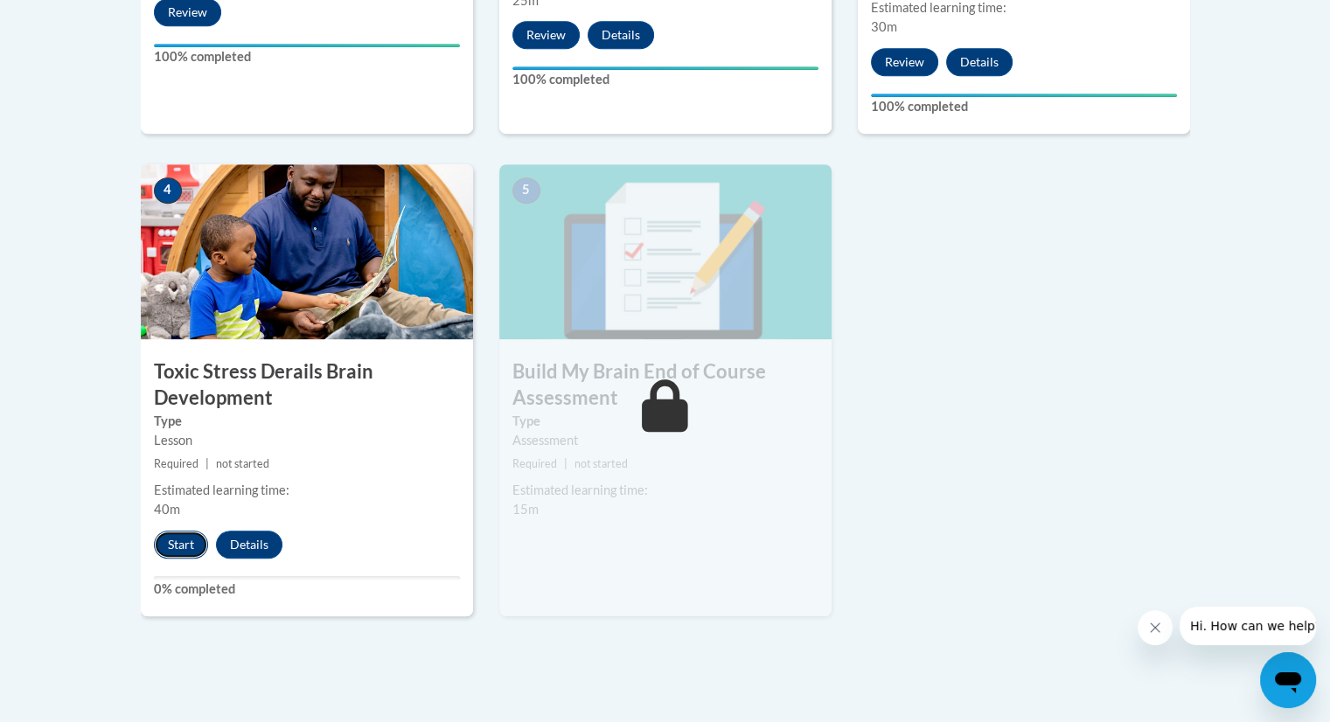
click at [184, 546] on button "Start" at bounding box center [181, 545] width 54 height 28
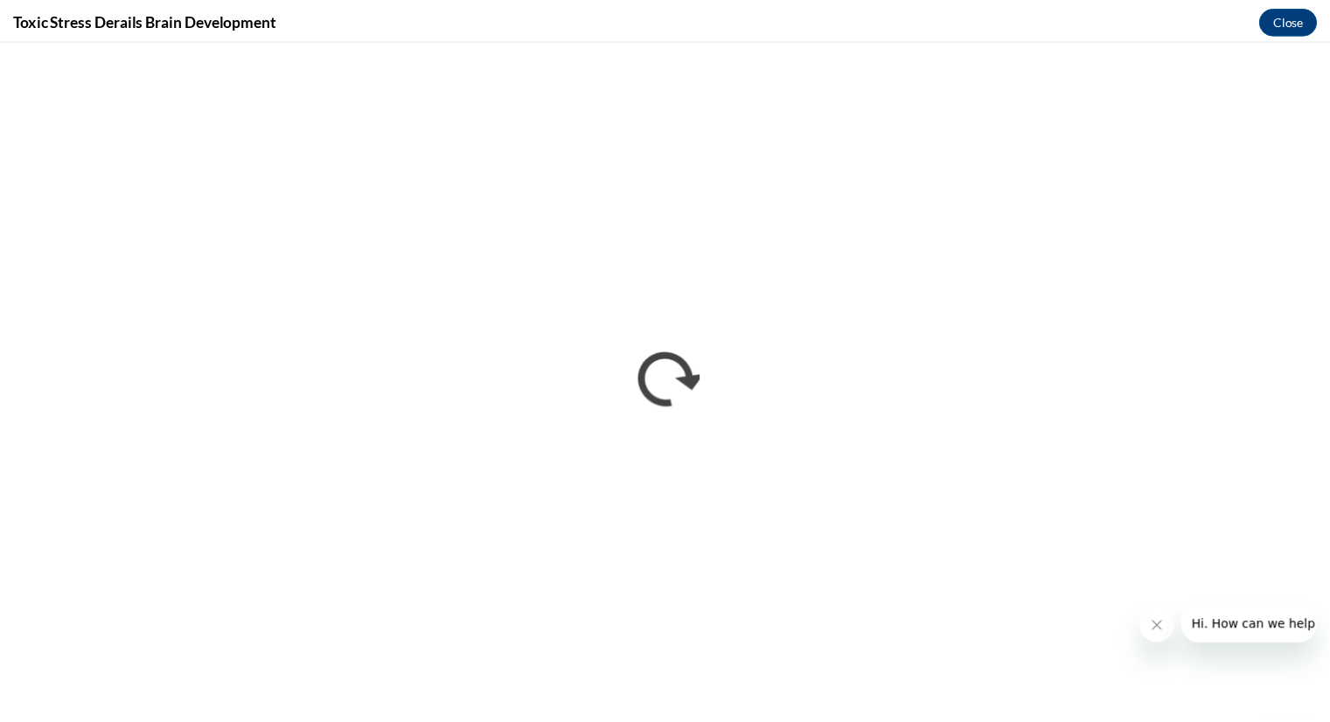
scroll to position [0, 0]
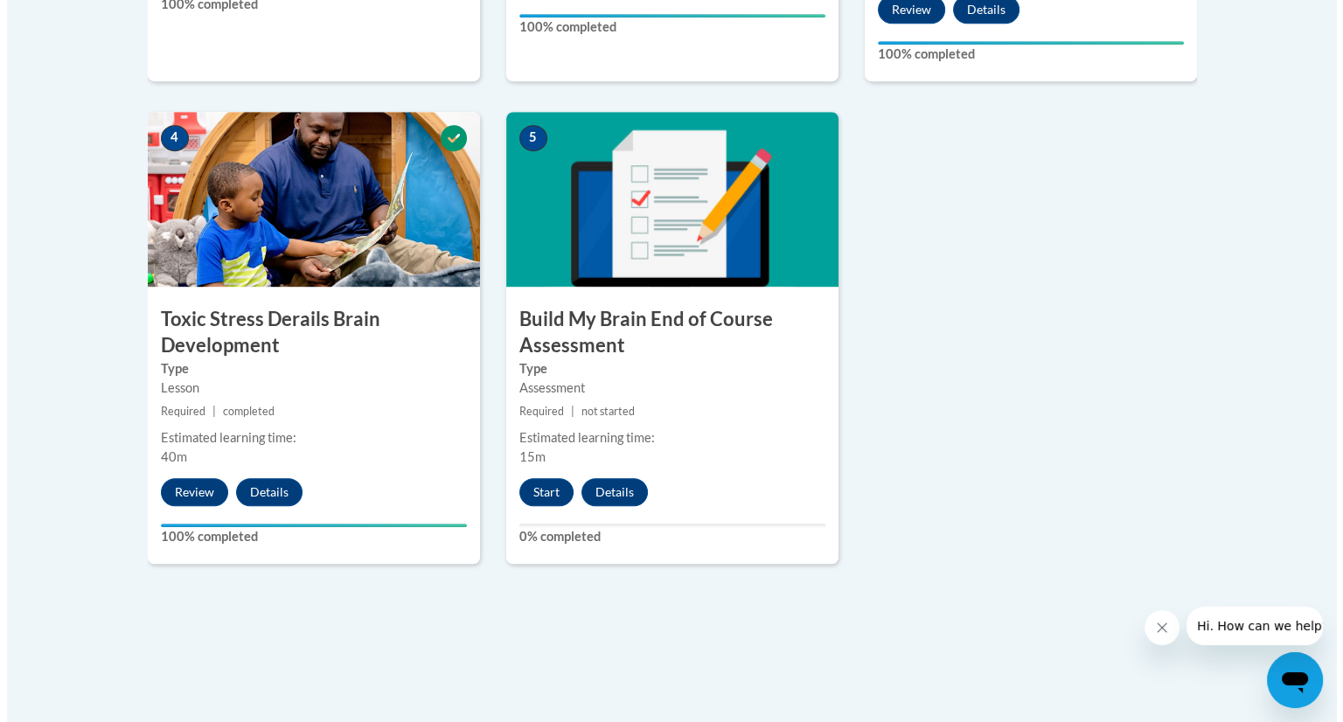
scroll to position [958, 0]
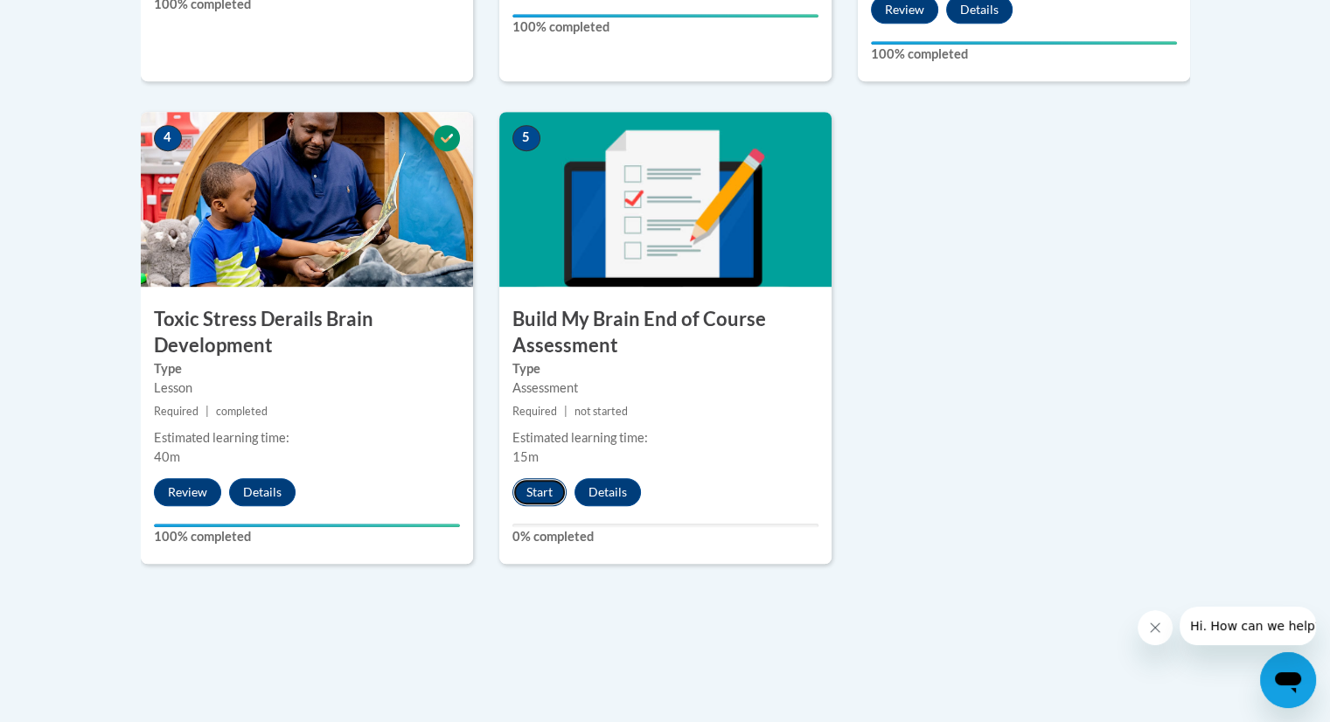
click at [548, 496] on button "Start" at bounding box center [539, 492] width 54 height 28
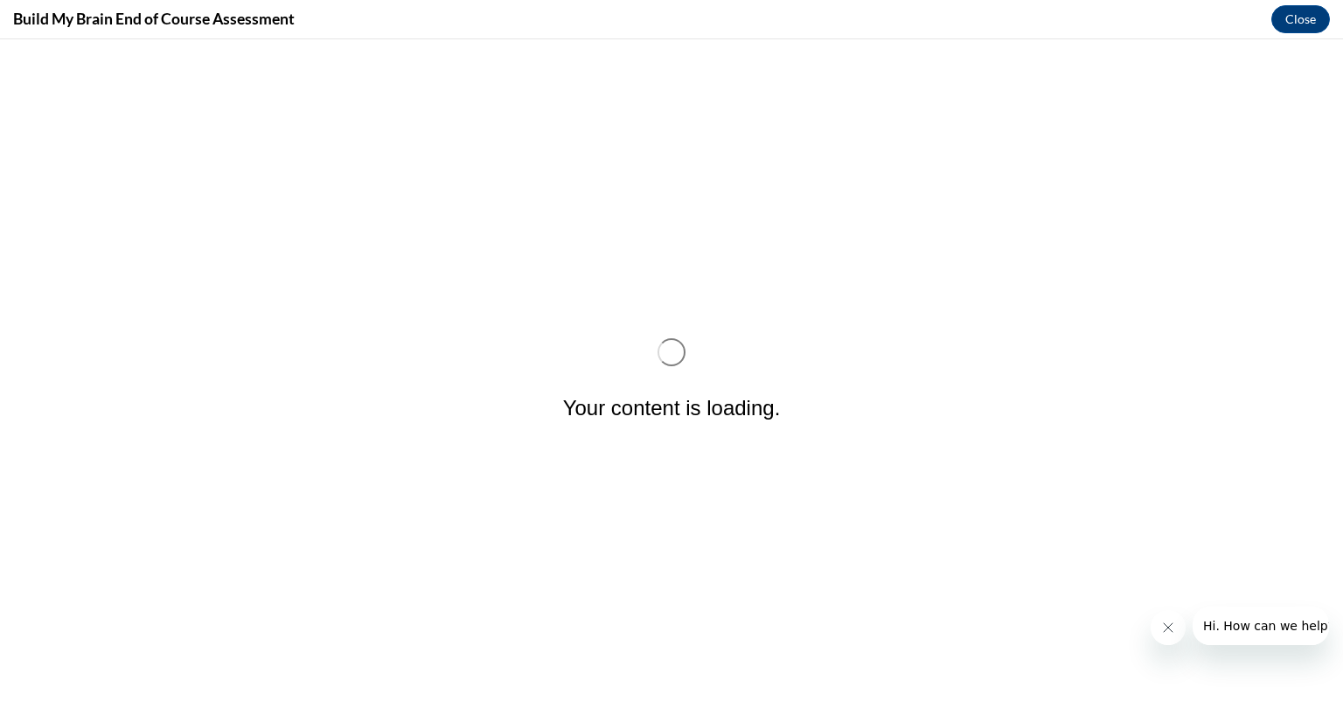
scroll to position [0, 0]
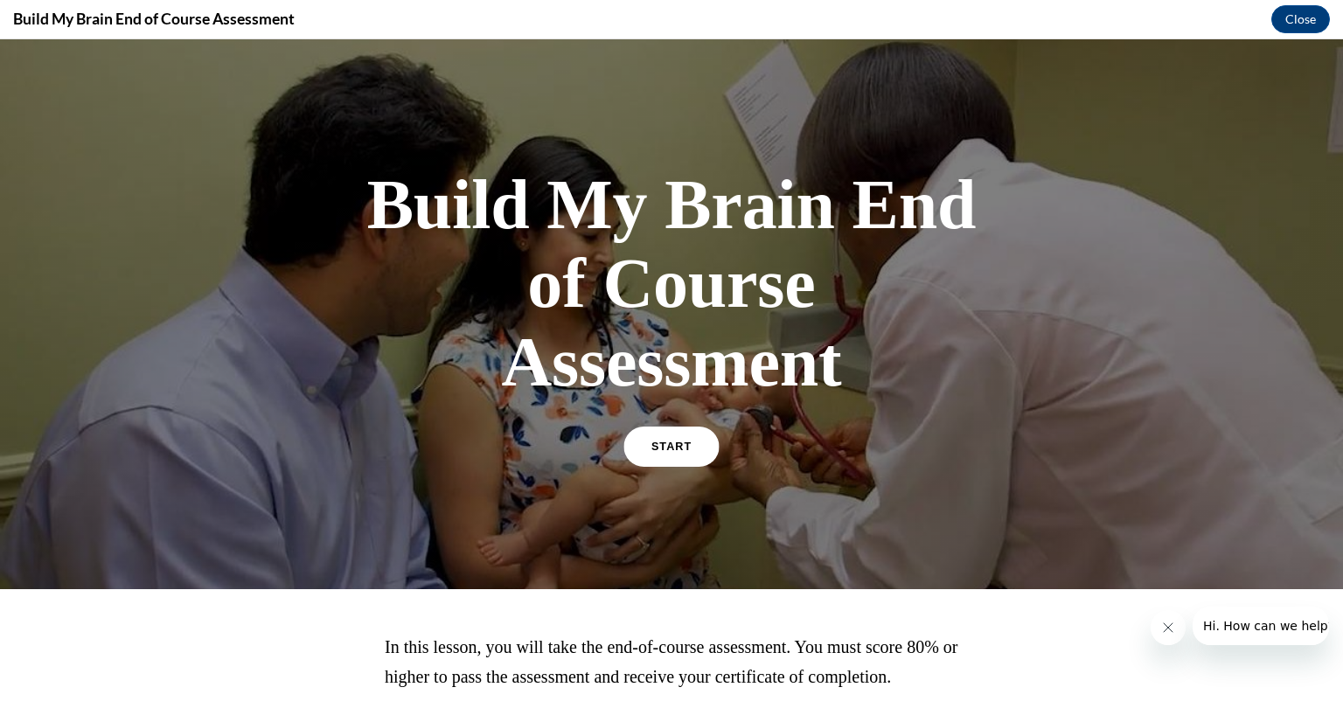
click at [687, 457] on link "START" at bounding box center [670, 447] width 95 height 40
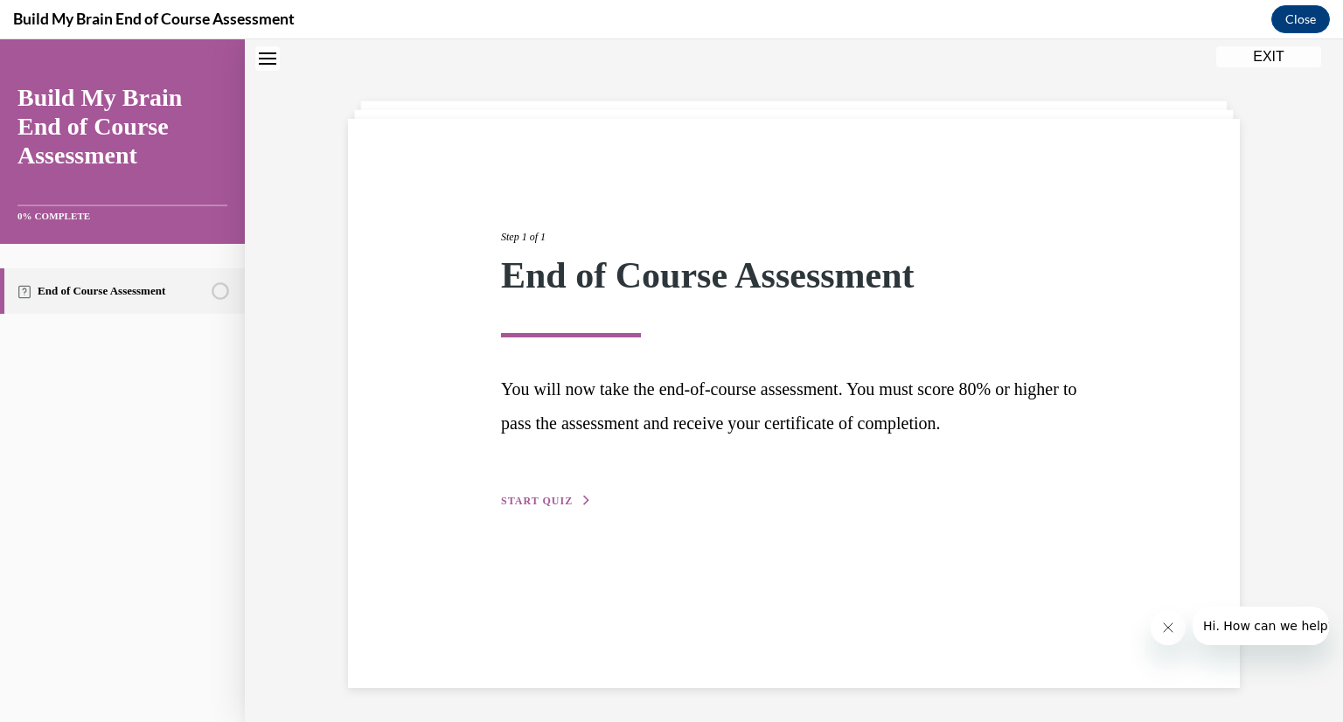
scroll to position [55, 0]
click at [527, 501] on span "START QUIZ" at bounding box center [537, 500] width 72 height 12
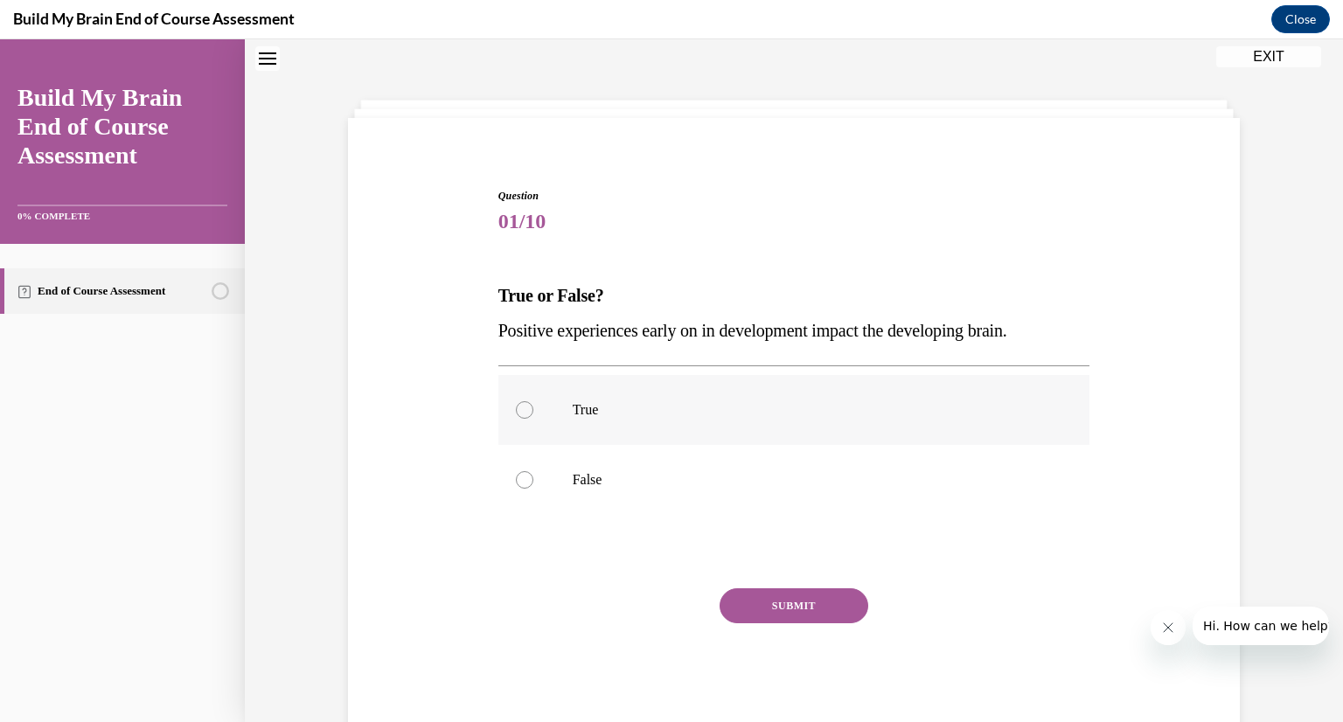
click at [556, 414] on label "True" at bounding box center [794, 410] width 592 height 70
click at [533, 414] on input "True" at bounding box center [524, 409] width 17 height 17
radio input "true"
click at [761, 600] on button "SUBMIT" at bounding box center [794, 605] width 149 height 35
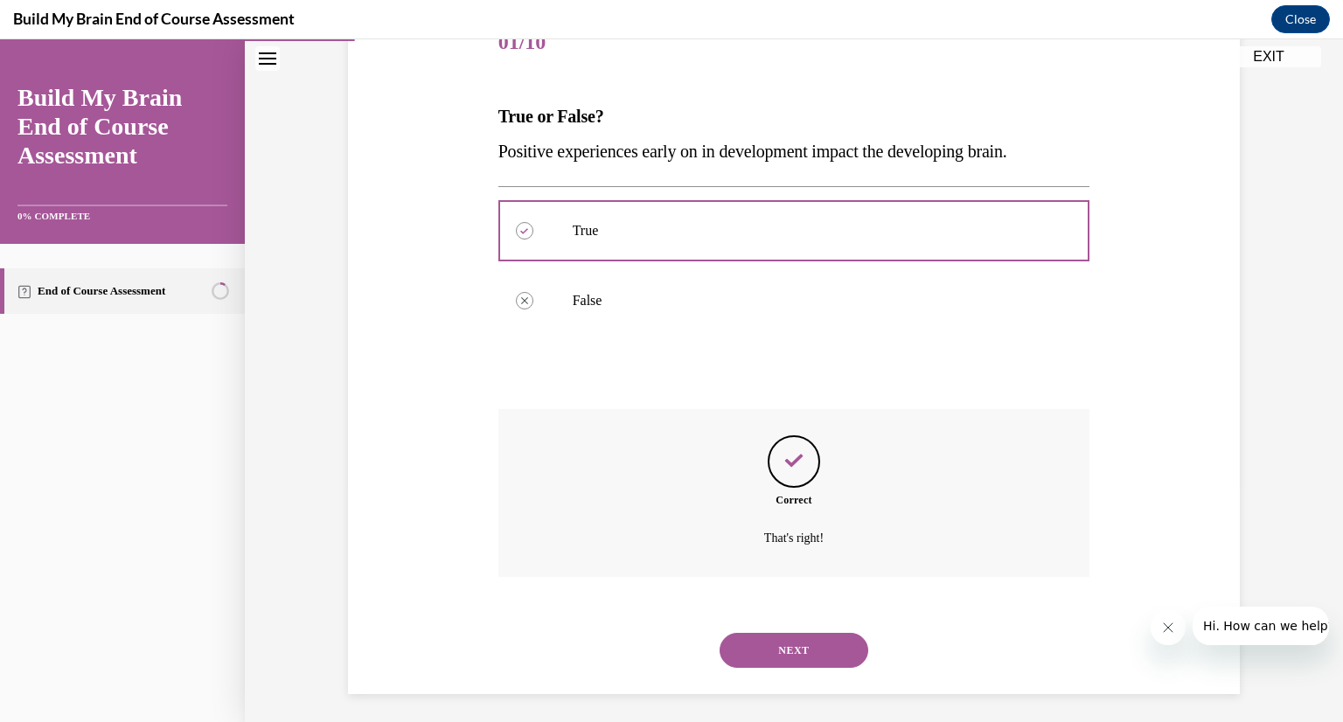
scroll to position [241, 0]
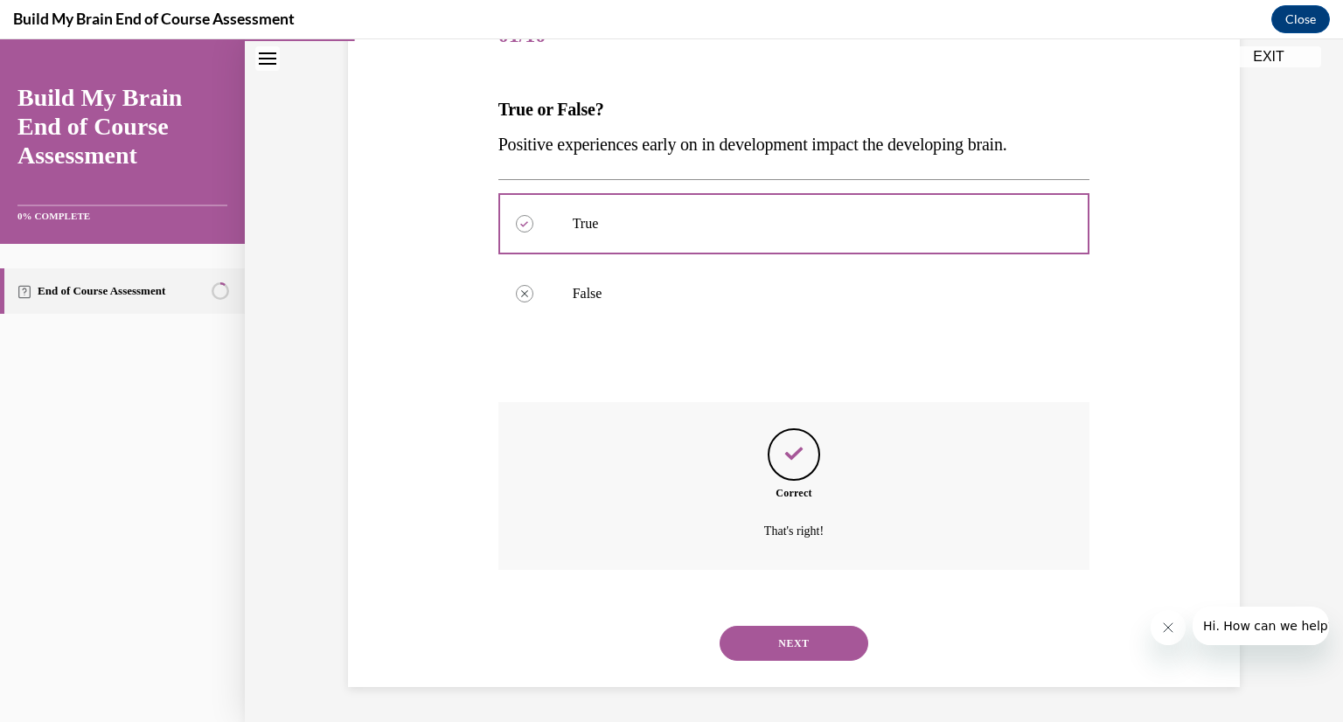
click at [773, 643] on button "NEXT" at bounding box center [794, 643] width 149 height 35
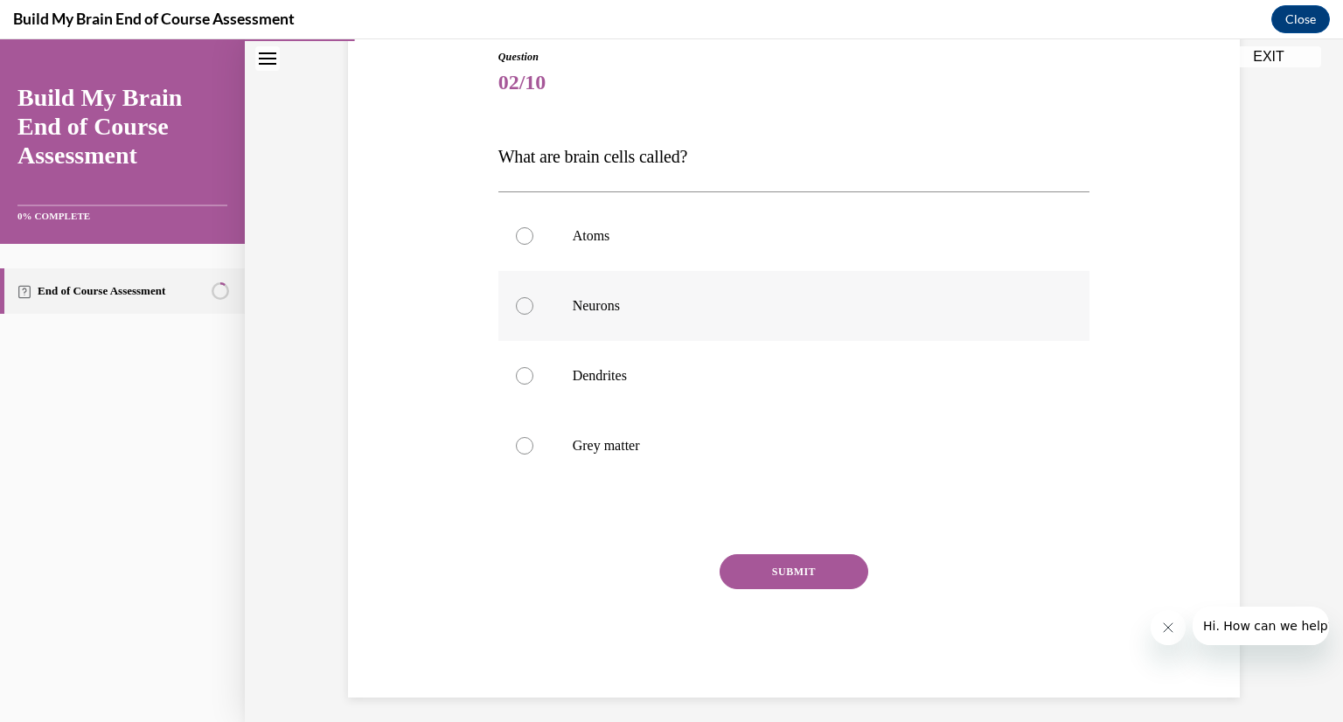
click at [748, 301] on p "Neurons" at bounding box center [810, 305] width 474 height 17
click at [533, 301] on input "Neurons" at bounding box center [524, 305] width 17 height 17
radio input "true"
click at [760, 557] on button "SUBMIT" at bounding box center [794, 571] width 149 height 35
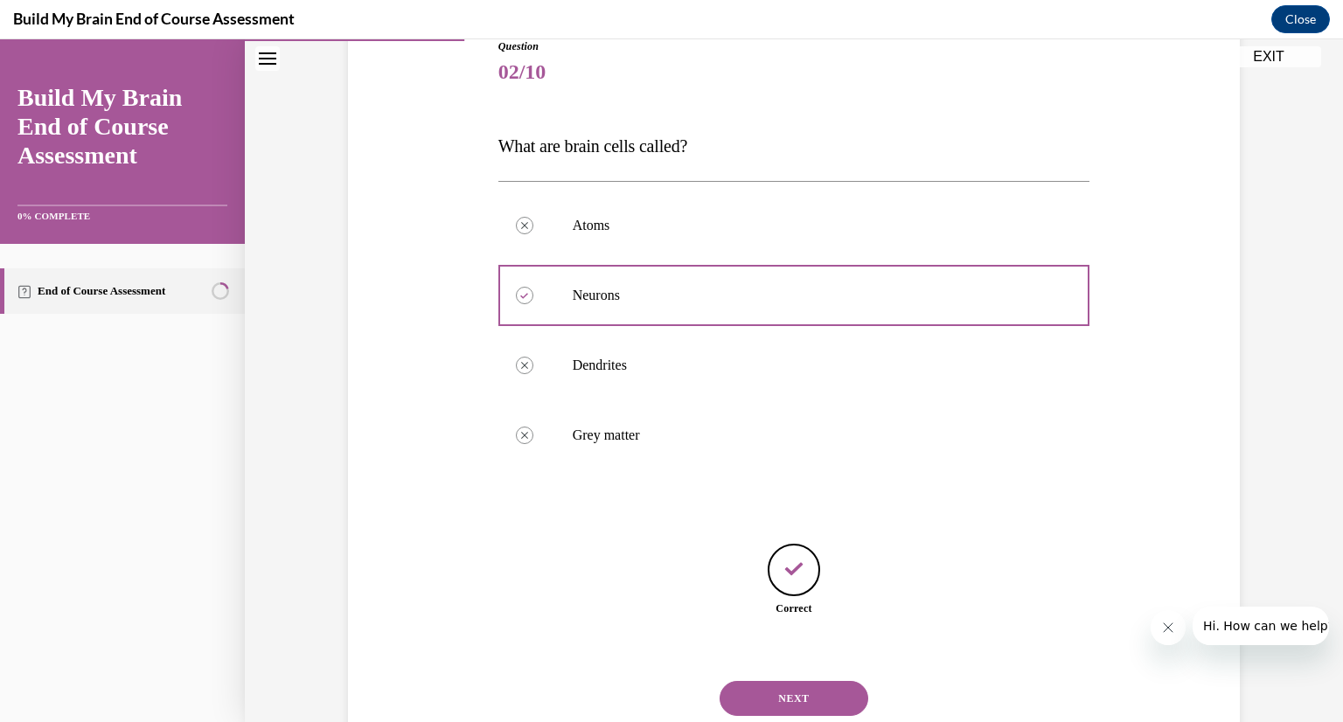
scroll to position [259, 0]
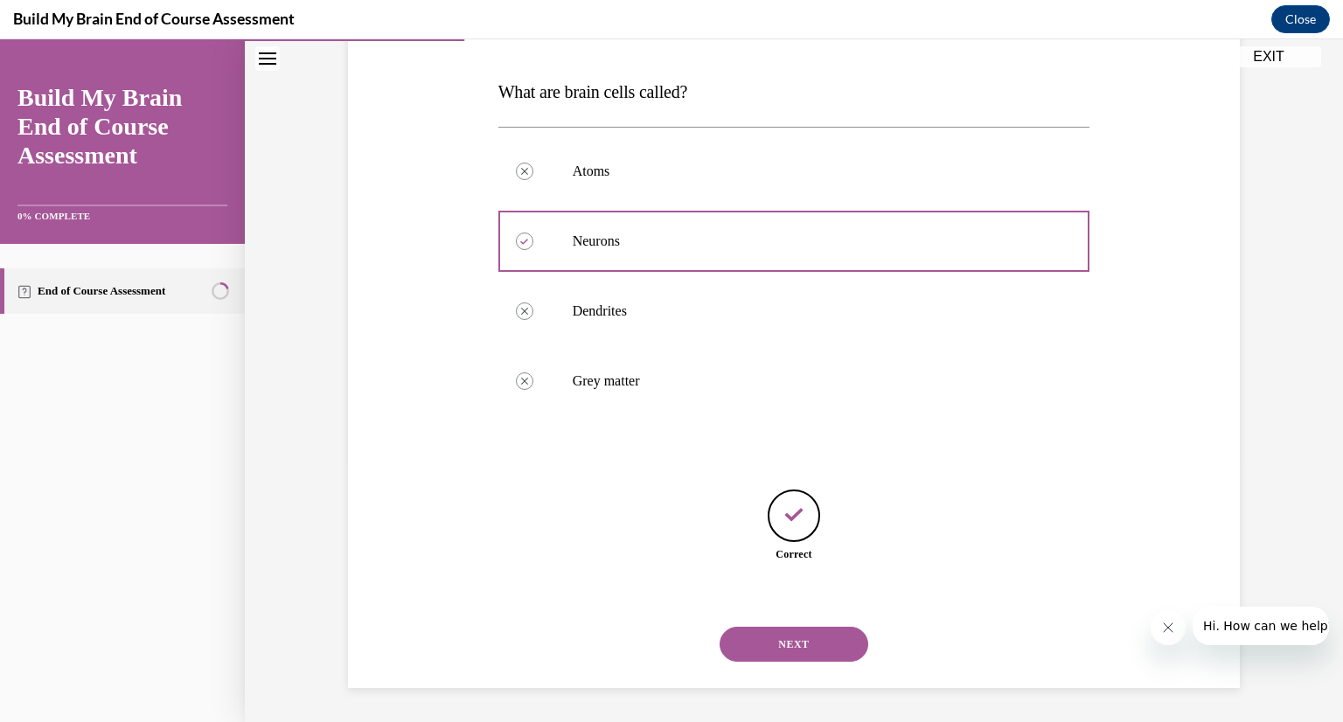
click at [769, 627] on button "NEXT" at bounding box center [794, 644] width 149 height 35
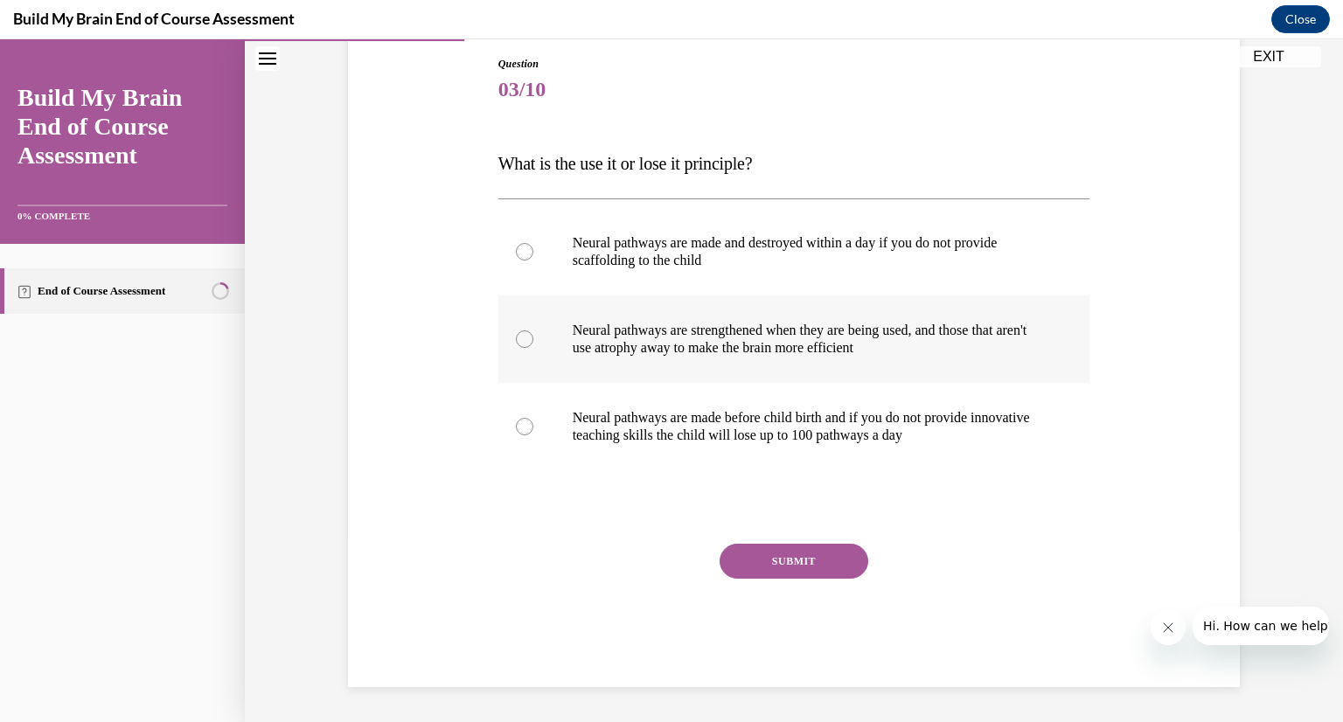
click at [514, 364] on label "Neural pathways are strengthened when they are being used, and those that aren'…" at bounding box center [794, 339] width 592 height 87
click at [516, 348] on input "Neural pathways are strengthened when they are being used, and those that aren'…" at bounding box center [524, 338] width 17 height 17
radio input "true"
click at [803, 558] on button "SUBMIT" at bounding box center [794, 561] width 149 height 35
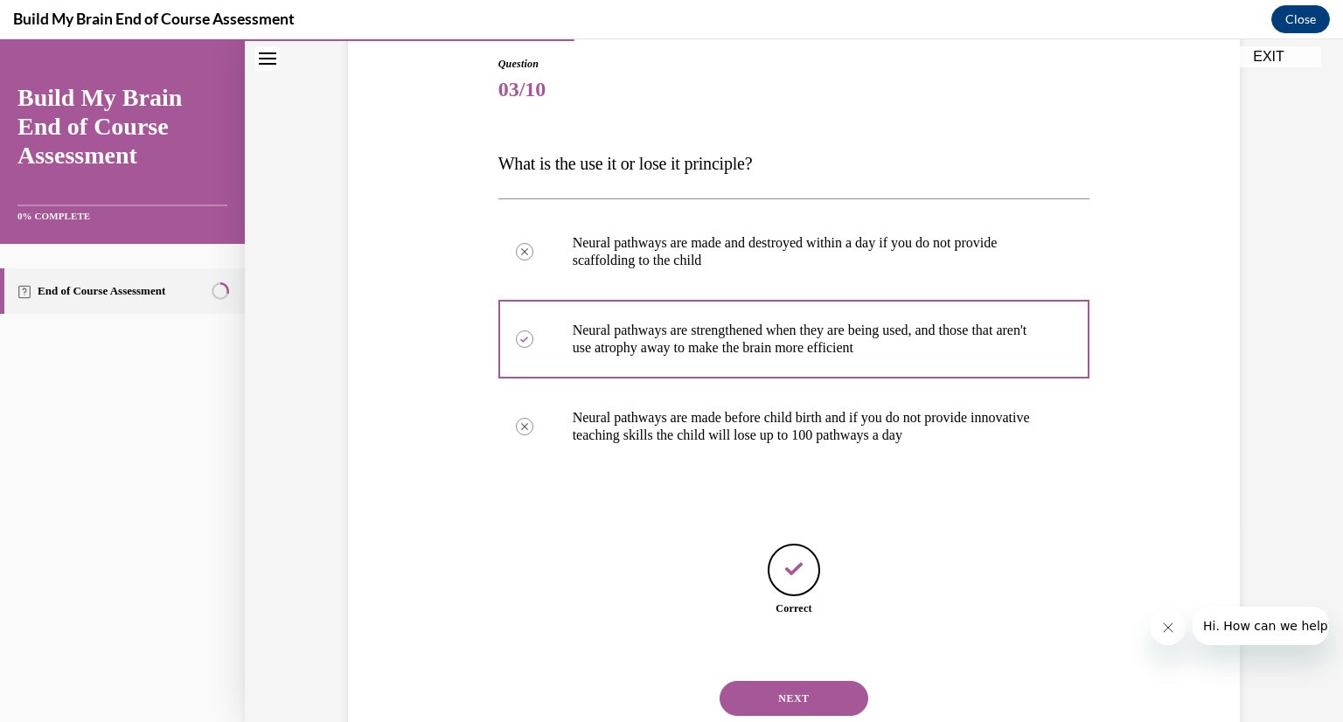
scroll to position [241, 0]
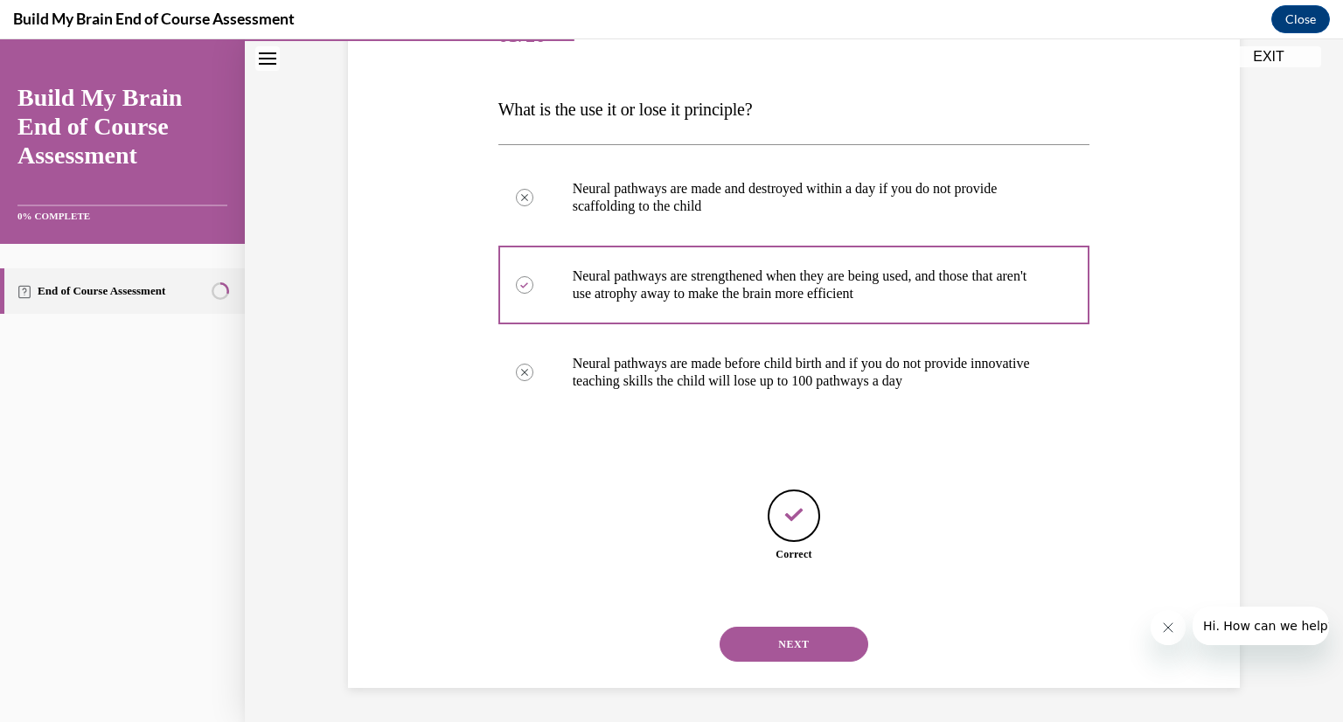
click at [781, 631] on button "NEXT" at bounding box center [794, 644] width 149 height 35
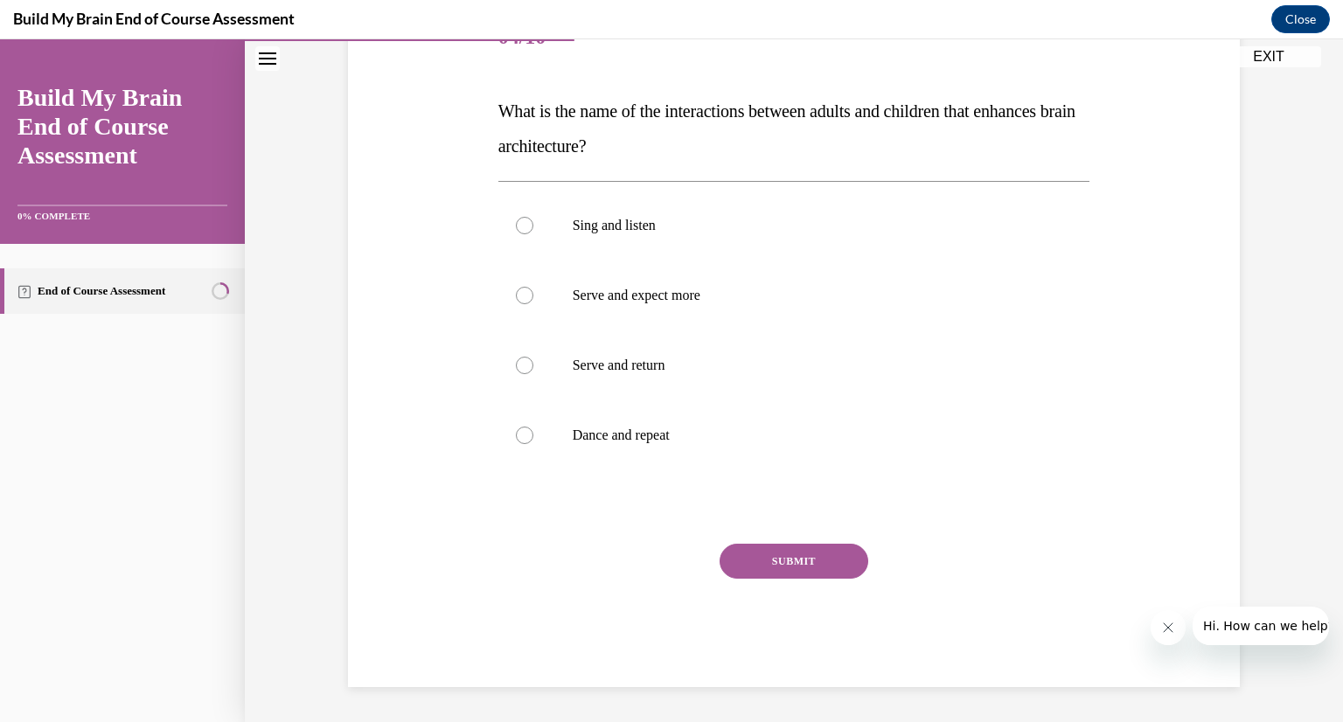
scroll to position [195, 0]
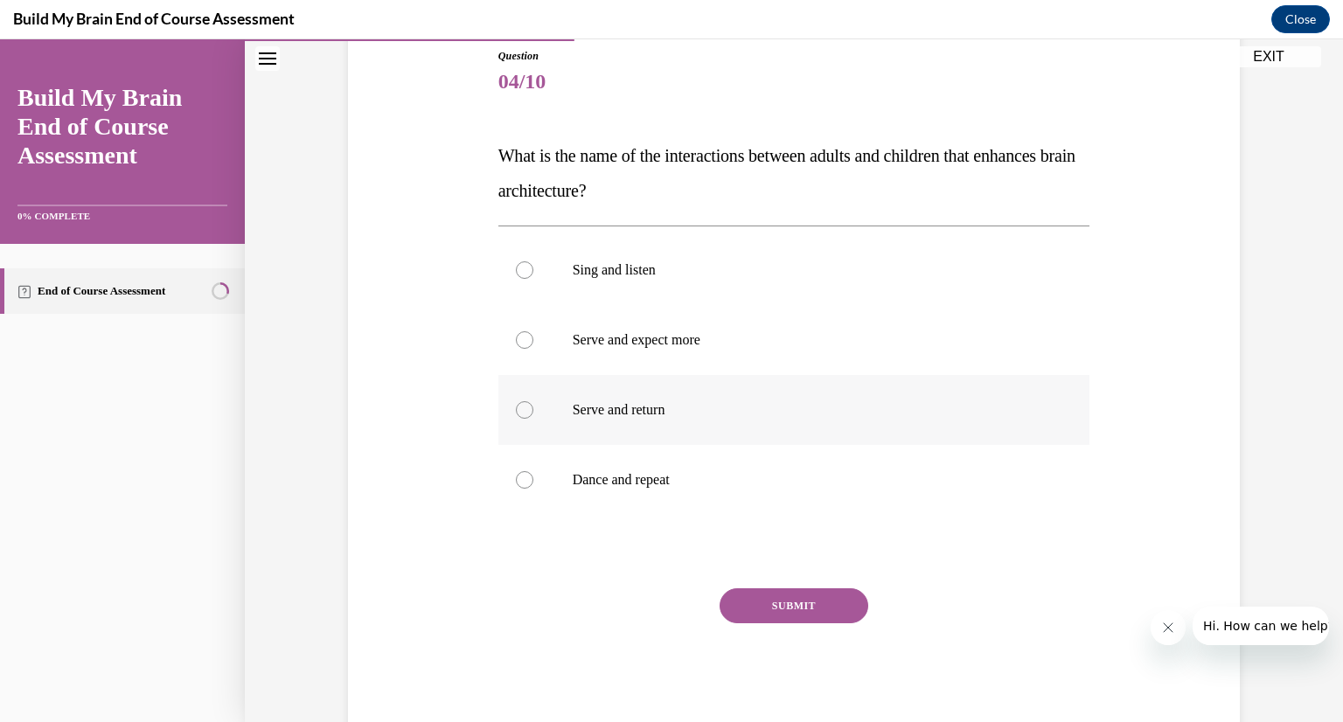
click at [588, 406] on p "Serve and return" at bounding box center [810, 409] width 474 height 17
click at [533, 406] on input "Serve and return" at bounding box center [524, 409] width 17 height 17
radio input "true"
click at [805, 594] on button "SUBMIT" at bounding box center [794, 605] width 149 height 35
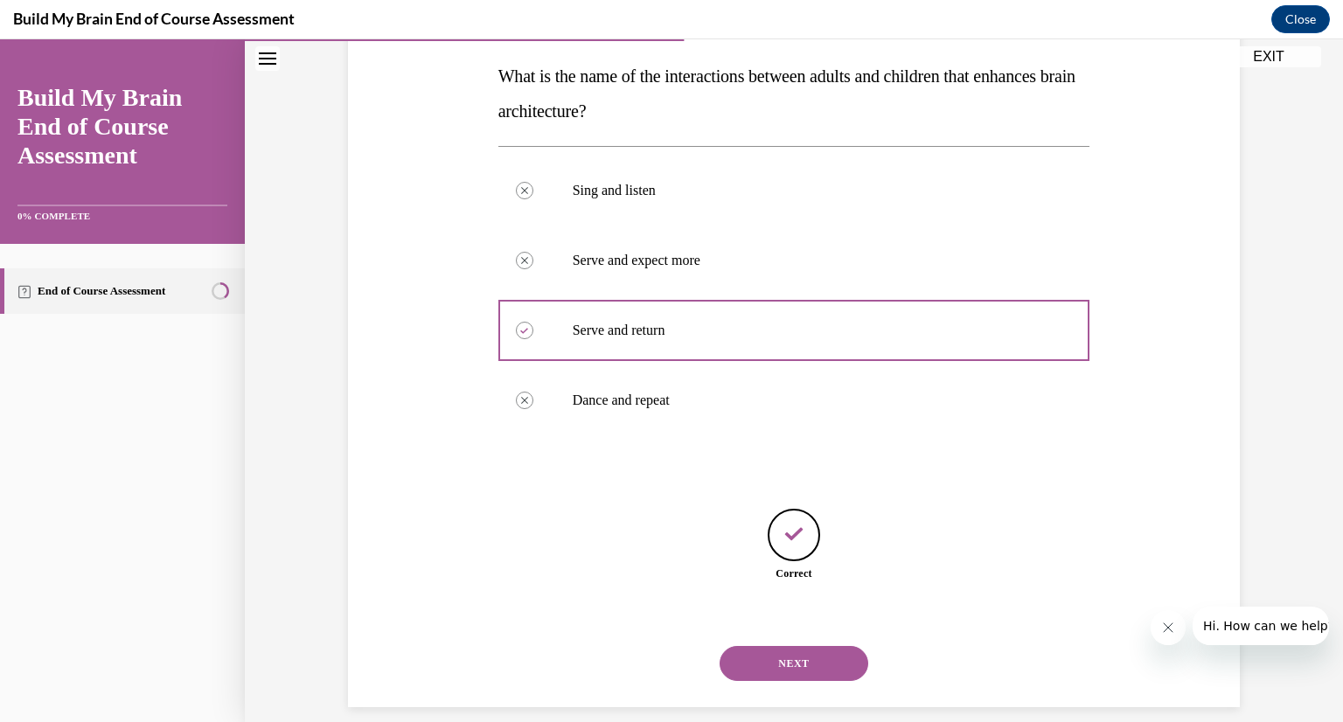
scroll to position [294, 0]
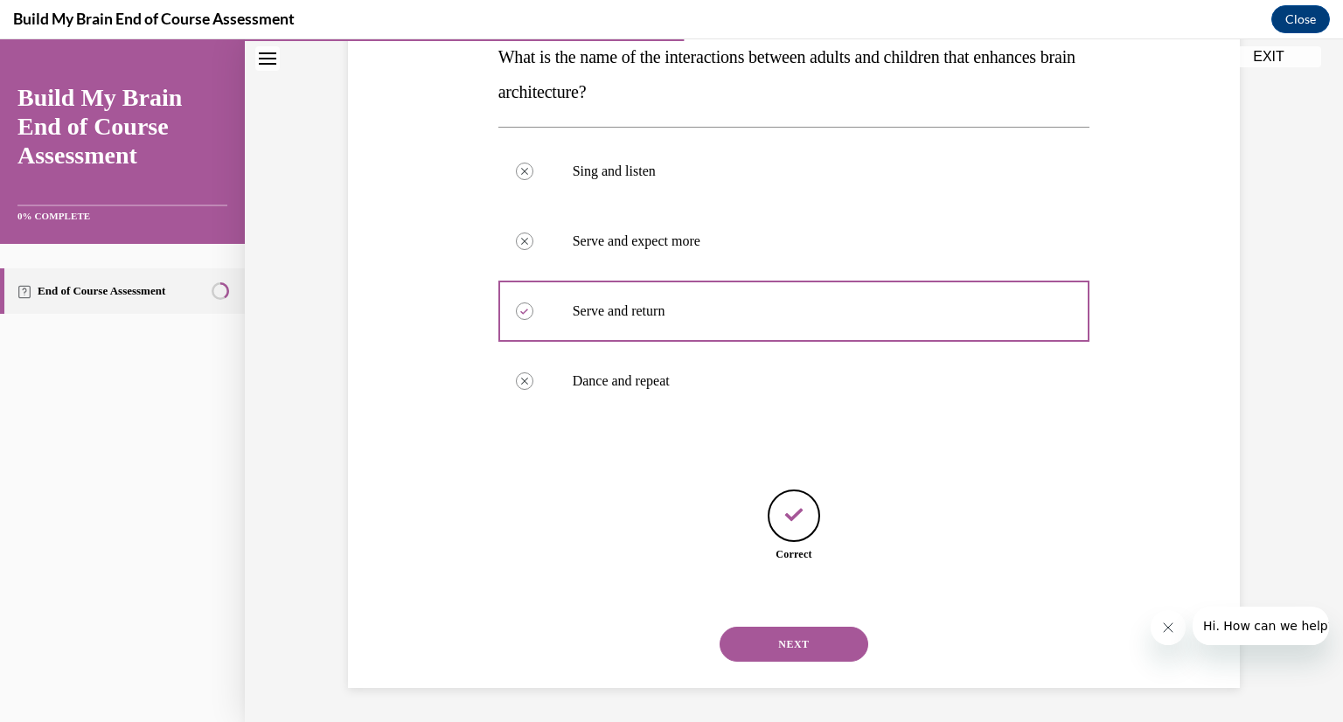
click at [777, 636] on button "NEXT" at bounding box center [794, 644] width 149 height 35
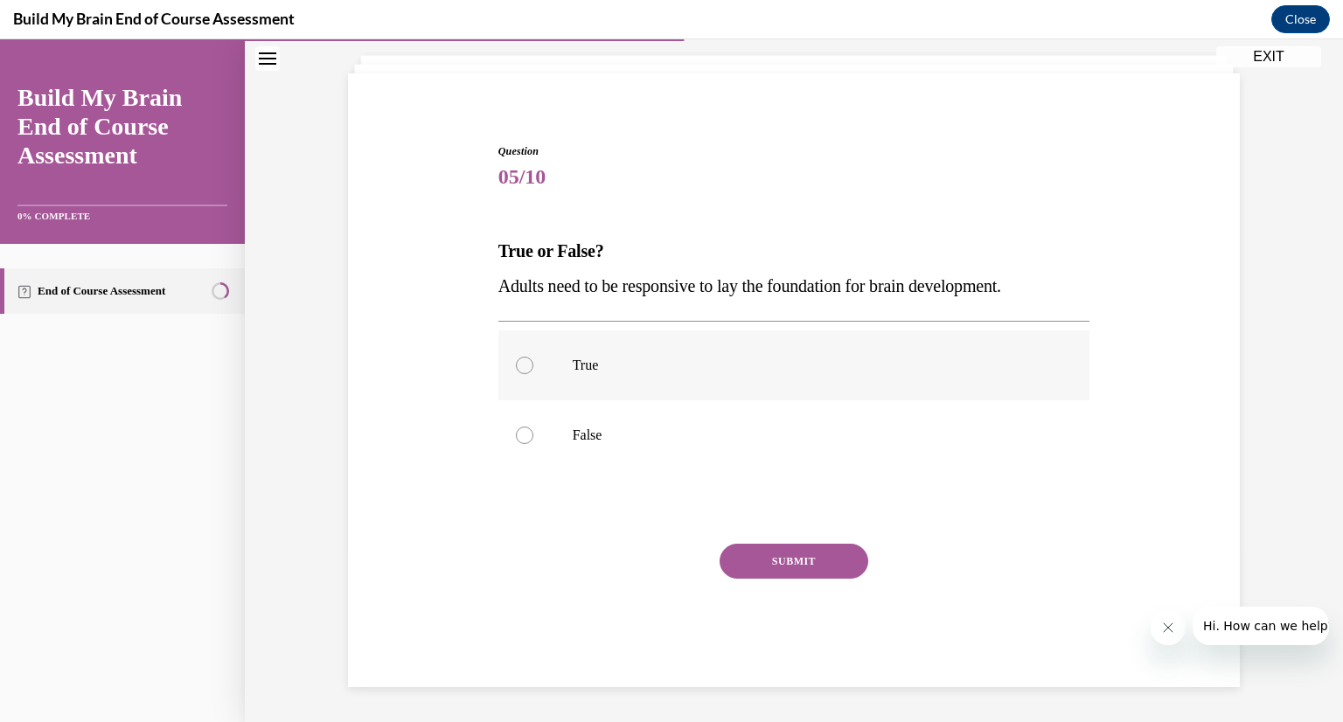
click at [521, 365] on div at bounding box center [524, 365] width 17 height 17
click at [521, 365] on input "True" at bounding box center [524, 365] width 17 height 17
radio input "true"
click at [756, 557] on button "SUBMIT" at bounding box center [794, 561] width 149 height 35
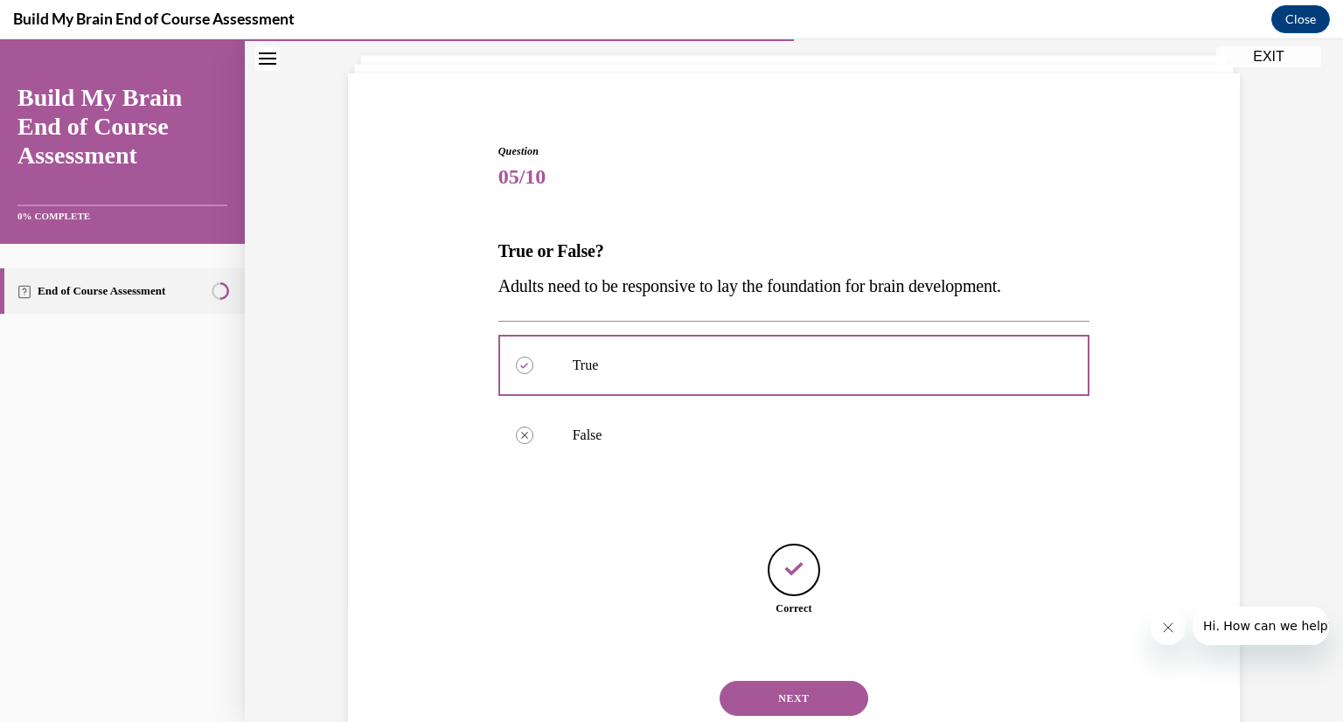
scroll to position [154, 0]
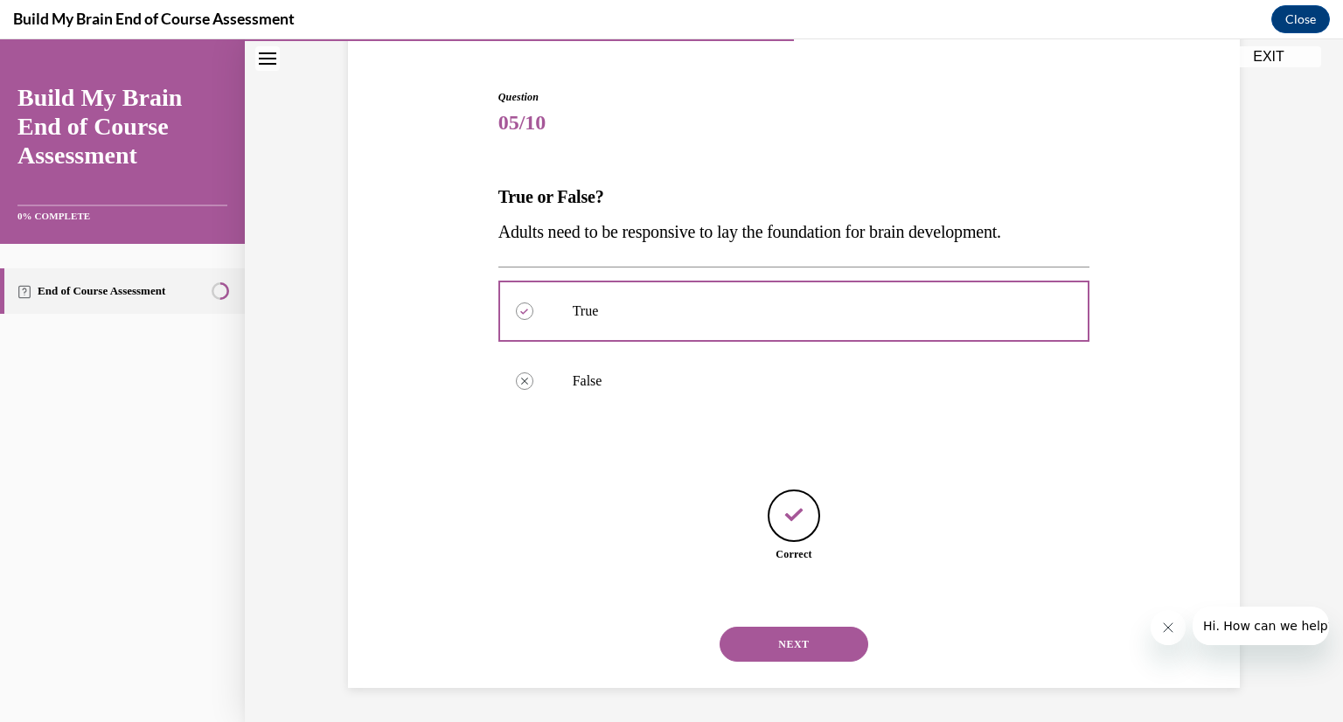
click at [803, 636] on button "NEXT" at bounding box center [794, 644] width 149 height 35
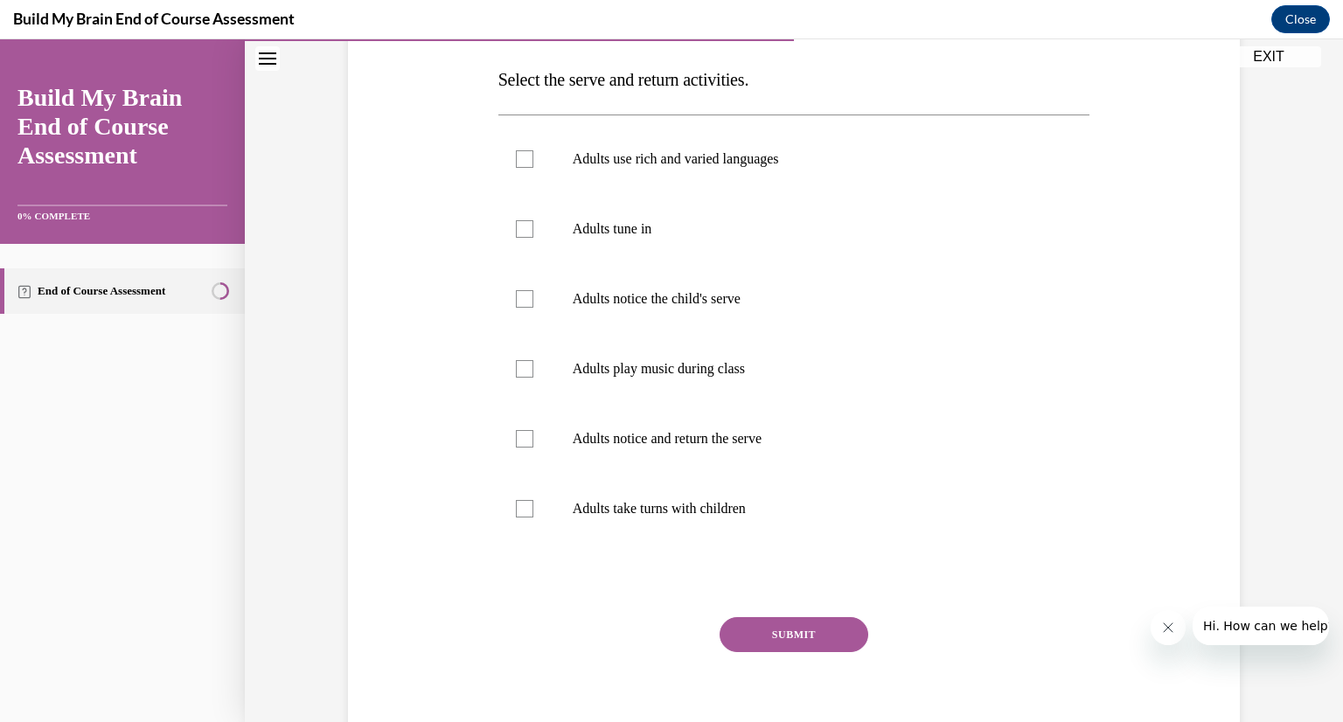
scroll to position [269, 0]
click at [518, 164] on div at bounding box center [524, 160] width 17 height 17
click at [518, 164] on input "Adults use rich and varied languages" at bounding box center [524, 160] width 17 height 17
checkbox input "true"
click at [526, 228] on label "Adults tune in" at bounding box center [794, 231] width 592 height 70
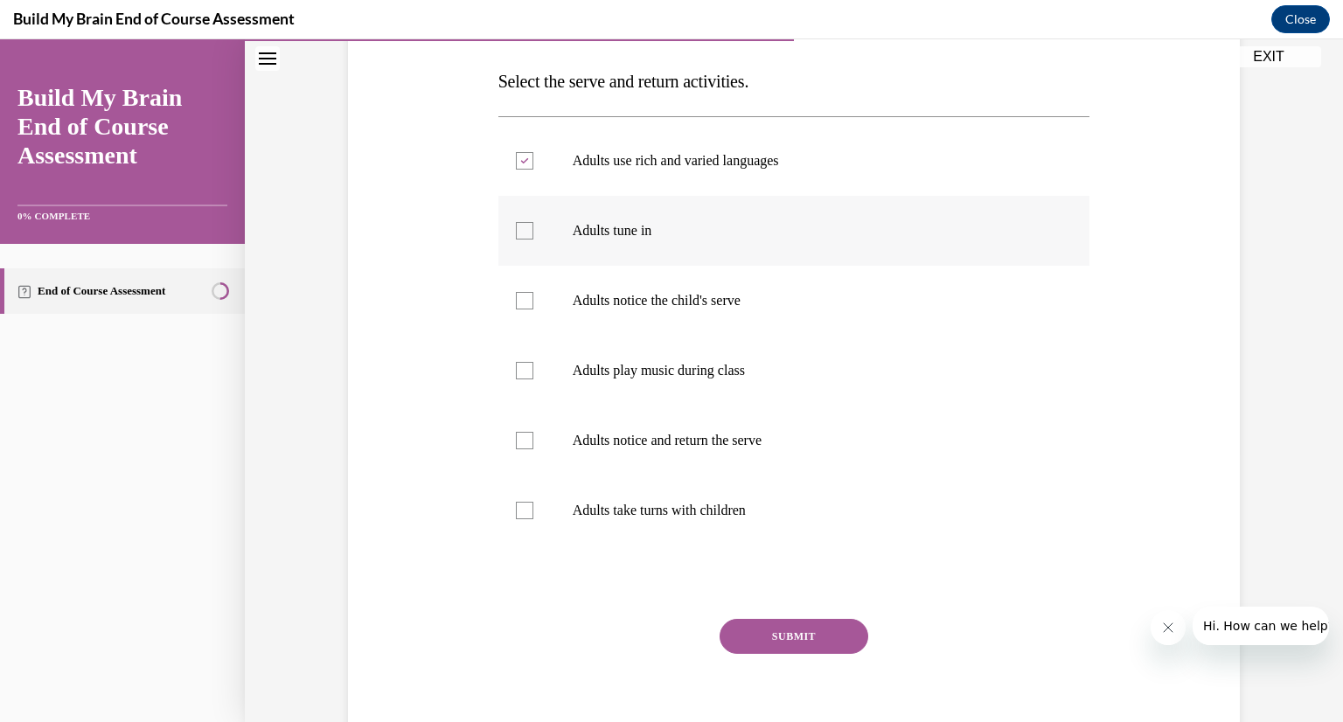
click at [526, 228] on input "Adults tune in" at bounding box center [524, 230] width 17 height 17
checkbox input "true"
click at [515, 314] on label "Adults notice the child's serve" at bounding box center [794, 301] width 592 height 70
click at [516, 309] on input "Adults notice the child's serve" at bounding box center [524, 300] width 17 height 17
checkbox input "true"
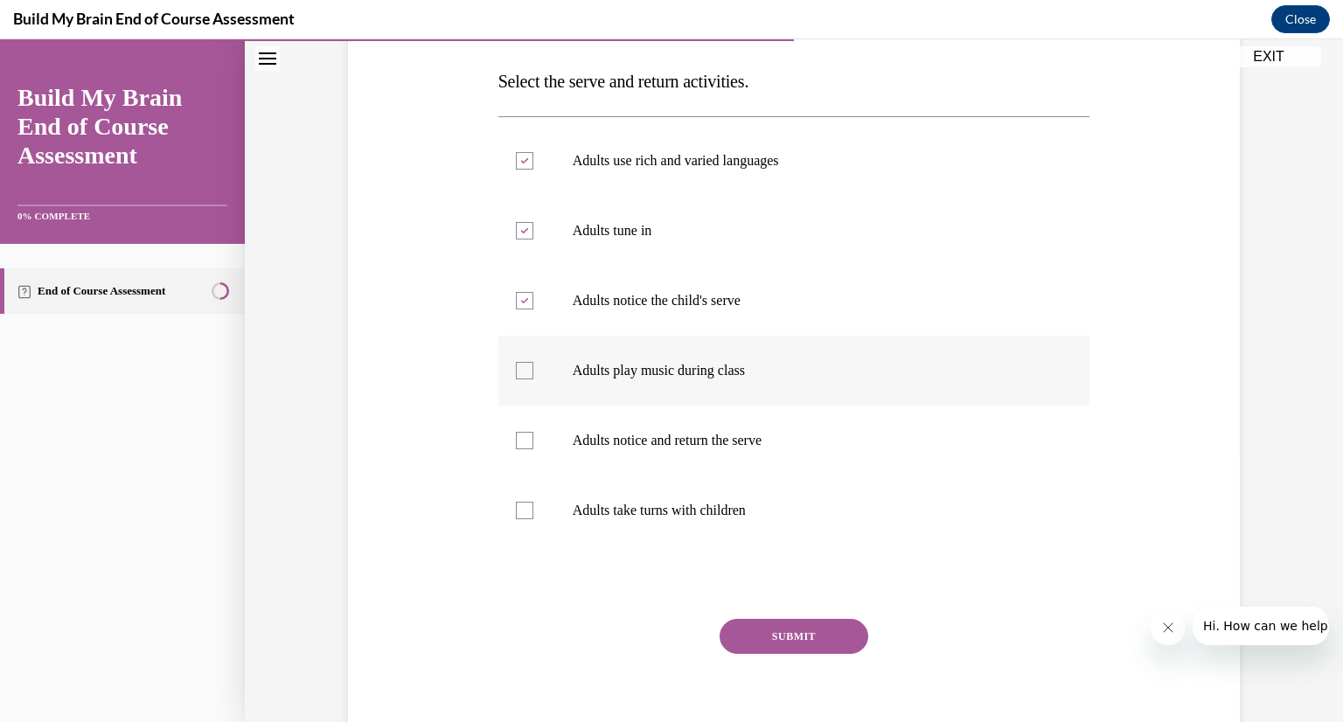
click at [517, 365] on div at bounding box center [524, 370] width 17 height 17
click at [517, 365] on input "Adults play music during class" at bounding box center [524, 370] width 17 height 17
checkbox input "true"
click at [516, 438] on div at bounding box center [524, 440] width 17 height 17
click at [516, 438] on input "Adults notice and return the serve" at bounding box center [524, 440] width 17 height 17
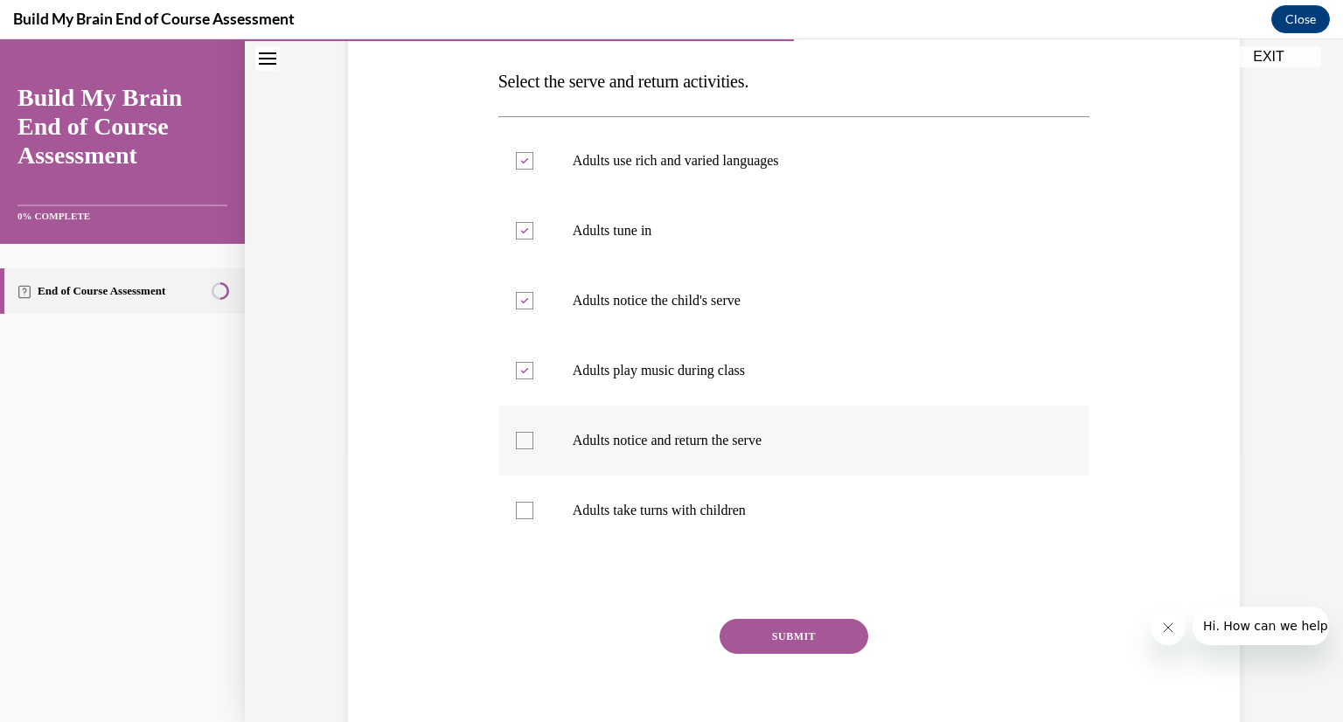
checkbox input "true"
click at [525, 518] on label "Adults take turns with children" at bounding box center [794, 511] width 592 height 70
click at [525, 518] on input "Adults take turns with children" at bounding box center [524, 510] width 17 height 17
checkbox input "true"
click at [533, 230] on label "Adults tune in" at bounding box center [794, 231] width 592 height 70
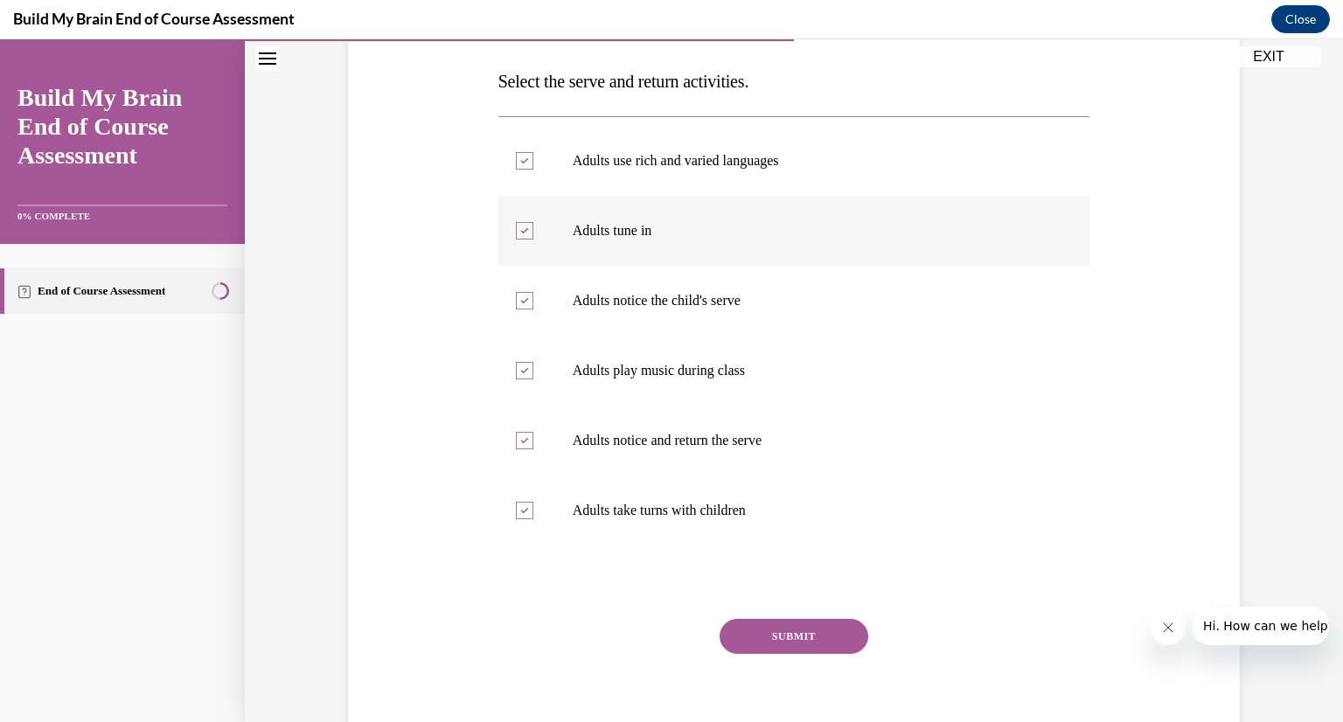
click at [533, 230] on input "Adults tune in" at bounding box center [524, 230] width 17 height 17
checkbox input "false"
click at [535, 167] on label "Adults use rich and varied languages" at bounding box center [794, 161] width 592 height 70
click at [533, 167] on input "Adults use rich and varied languages" at bounding box center [524, 160] width 17 height 17
checkbox input "false"
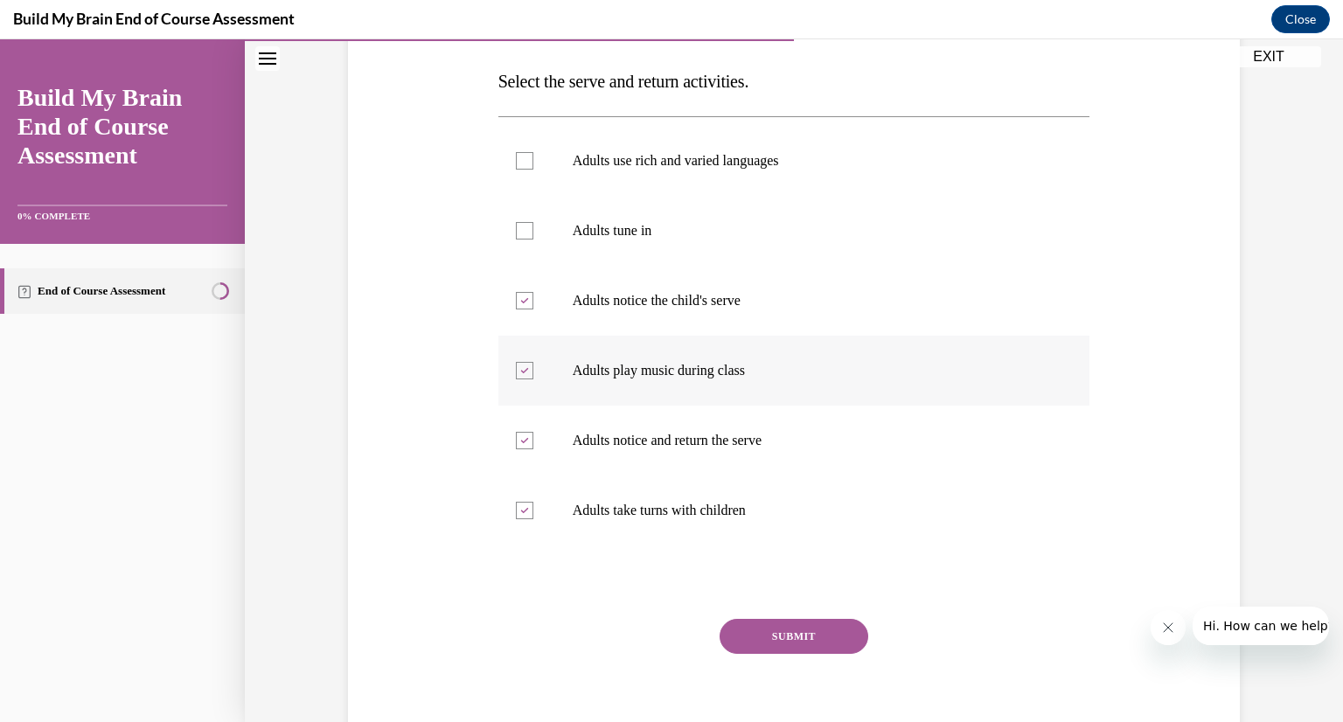
click at [516, 373] on div at bounding box center [524, 370] width 17 height 17
click at [516, 373] on input "Adults play music during class" at bounding box center [524, 370] width 17 height 17
checkbox input "false"
click at [783, 641] on button "SUBMIT" at bounding box center [794, 636] width 149 height 35
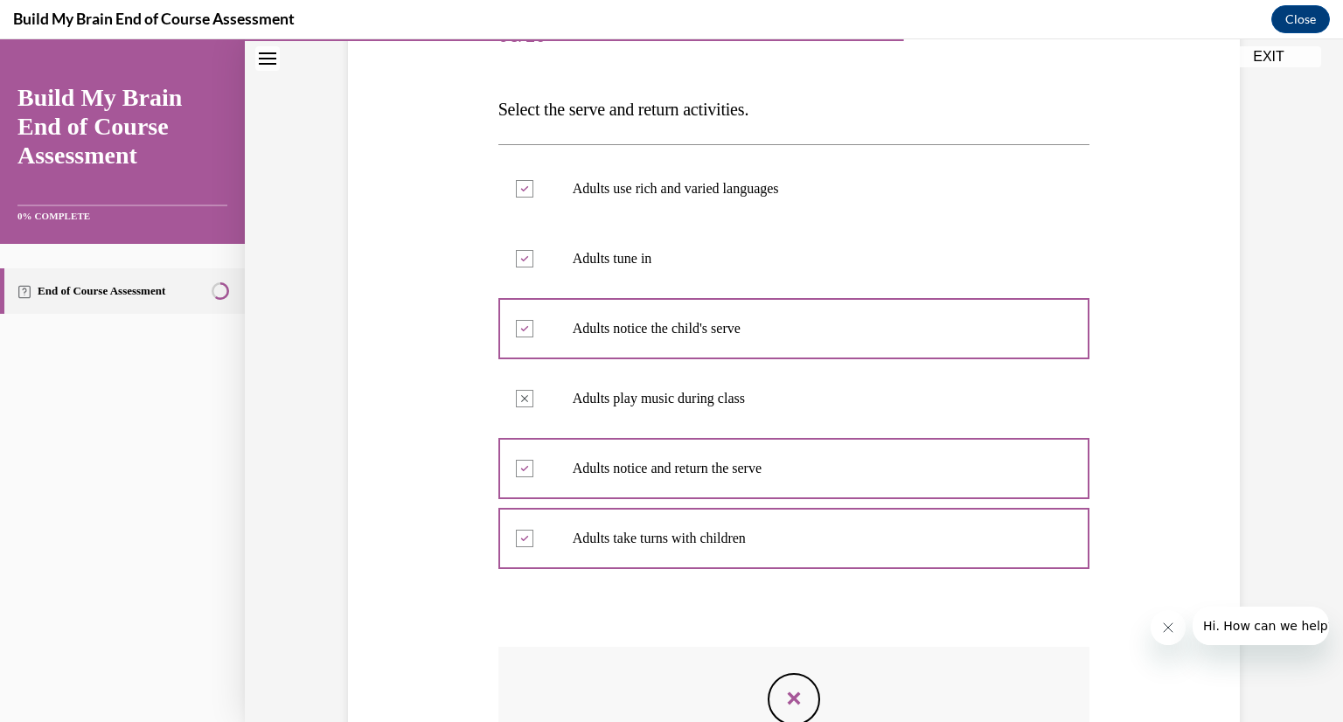
scroll to position [486, 0]
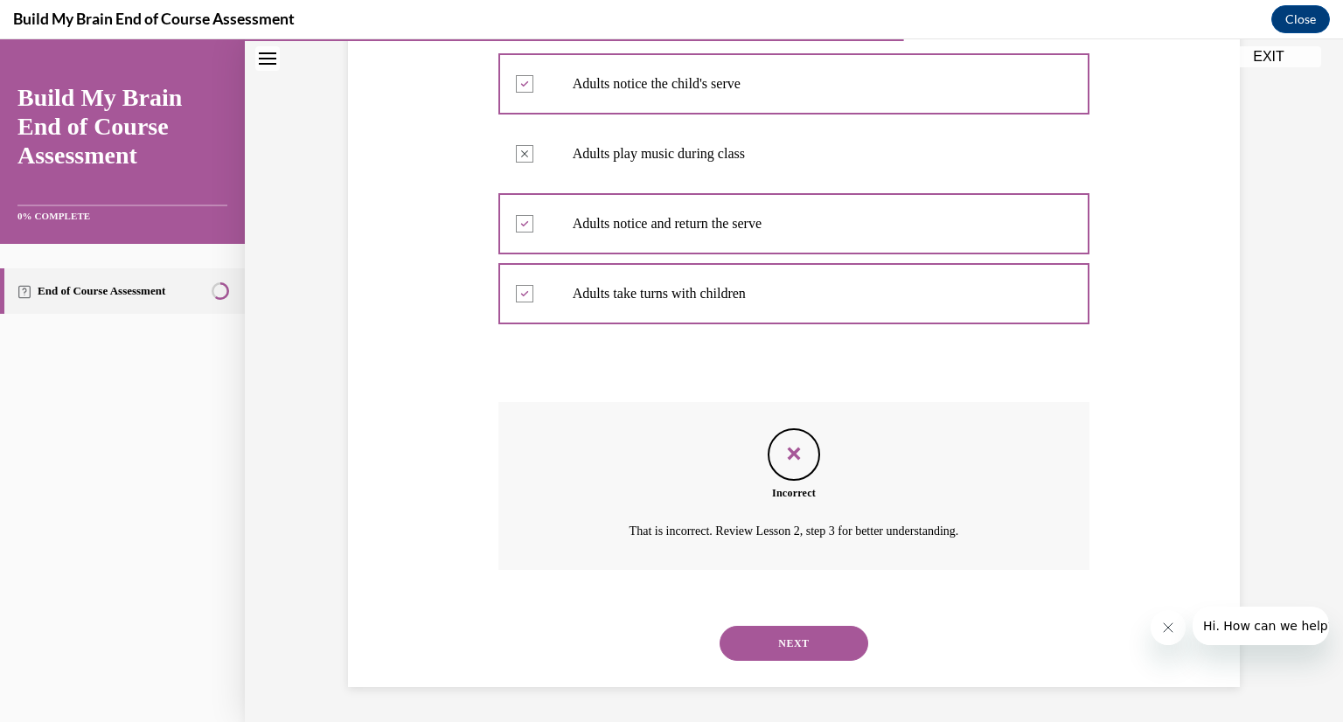
click at [769, 633] on button "NEXT" at bounding box center [794, 643] width 149 height 35
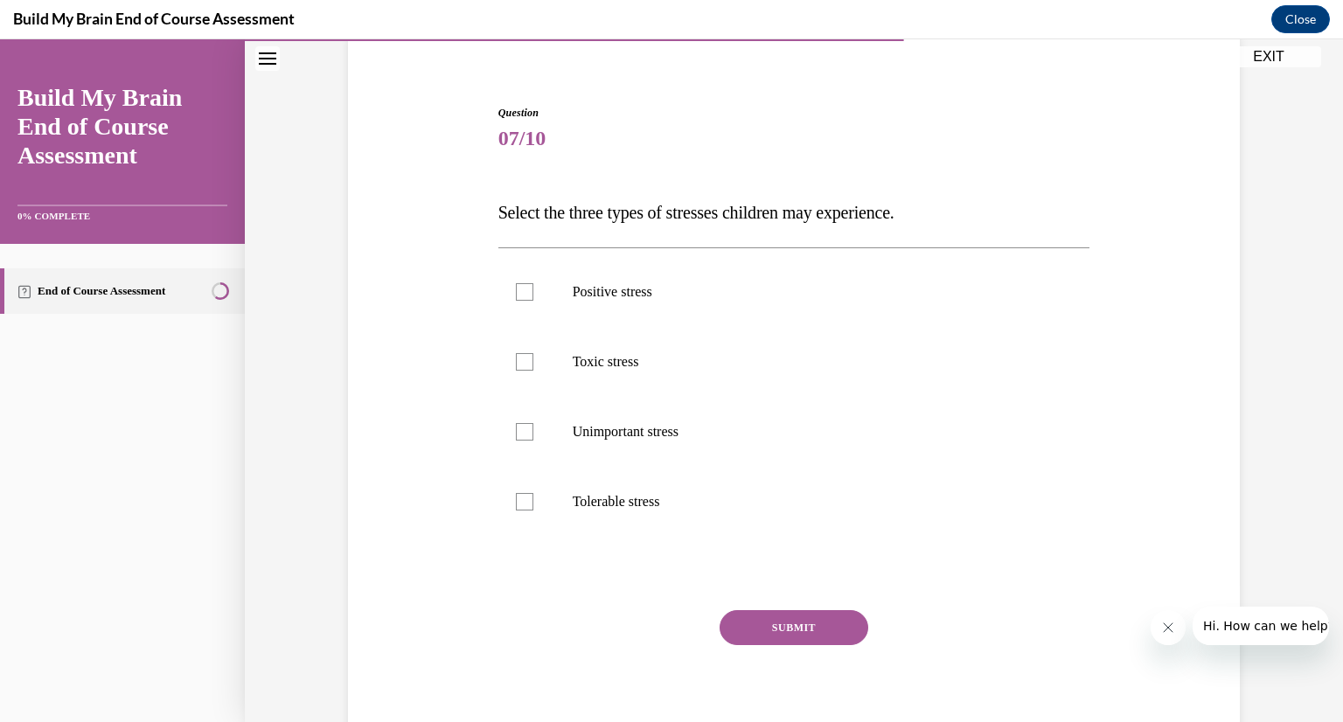
scroll to position [137, 0]
click at [509, 302] on label "Positive stress" at bounding box center [794, 293] width 592 height 70
click at [516, 302] on input "Positive stress" at bounding box center [524, 292] width 17 height 17
checkbox input "true"
click at [516, 495] on div at bounding box center [524, 502] width 17 height 17
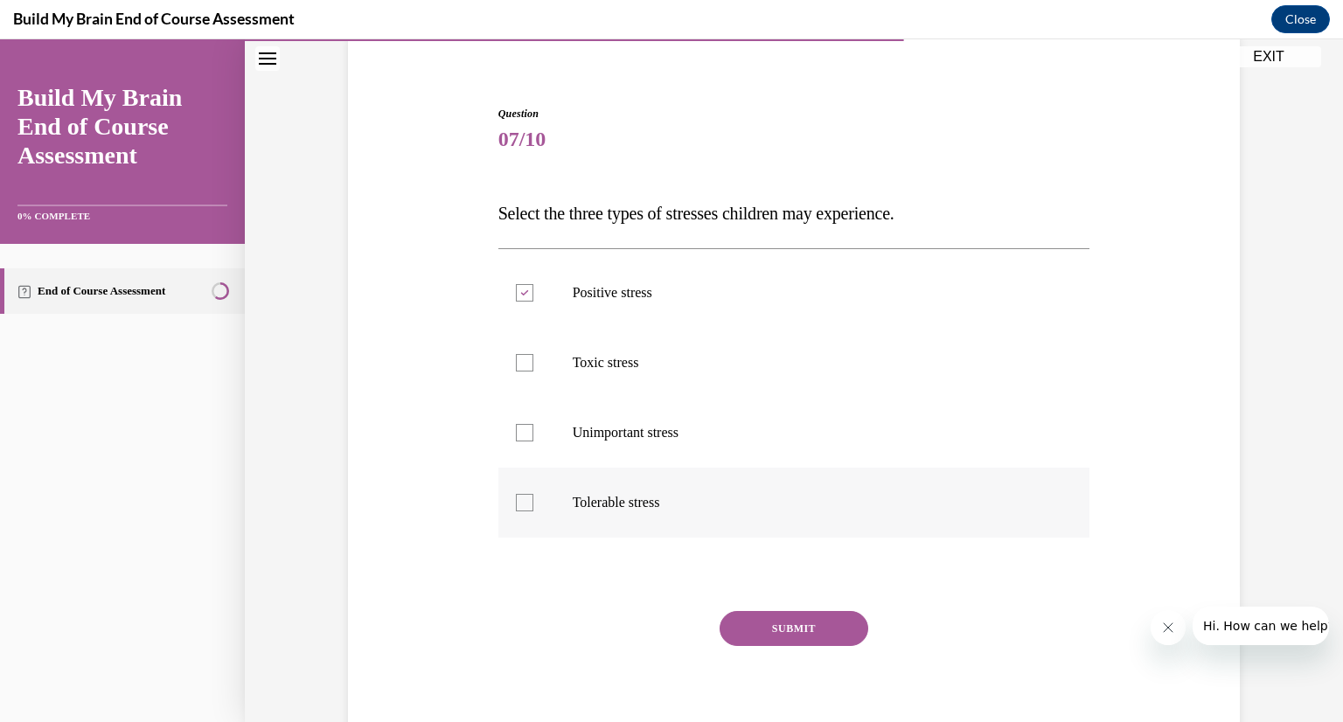
click at [516, 495] on input "Tolerable stress" at bounding box center [524, 502] width 17 height 17
checkbox input "true"
click at [515, 372] on label "Toxic stress" at bounding box center [794, 363] width 592 height 70
click at [516, 372] on input "Toxic stress" at bounding box center [524, 362] width 17 height 17
checkbox input "true"
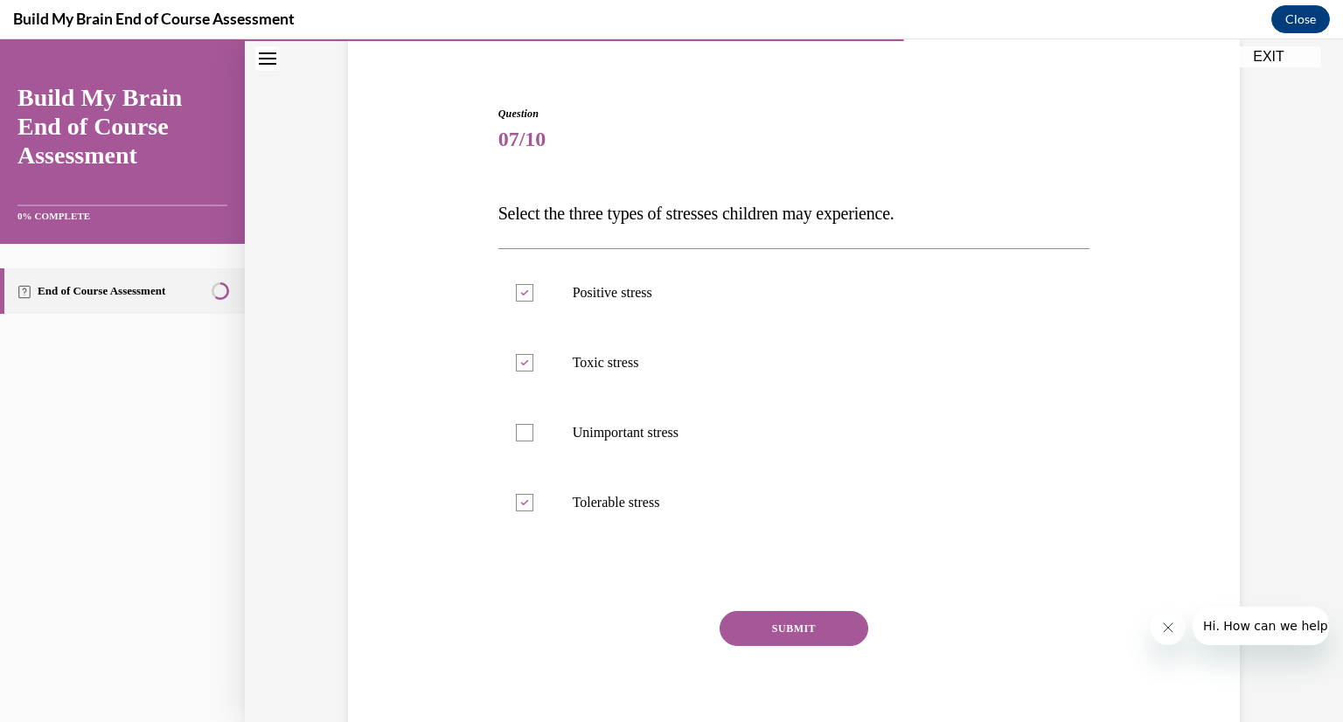
click at [766, 620] on button "SUBMIT" at bounding box center [794, 628] width 149 height 35
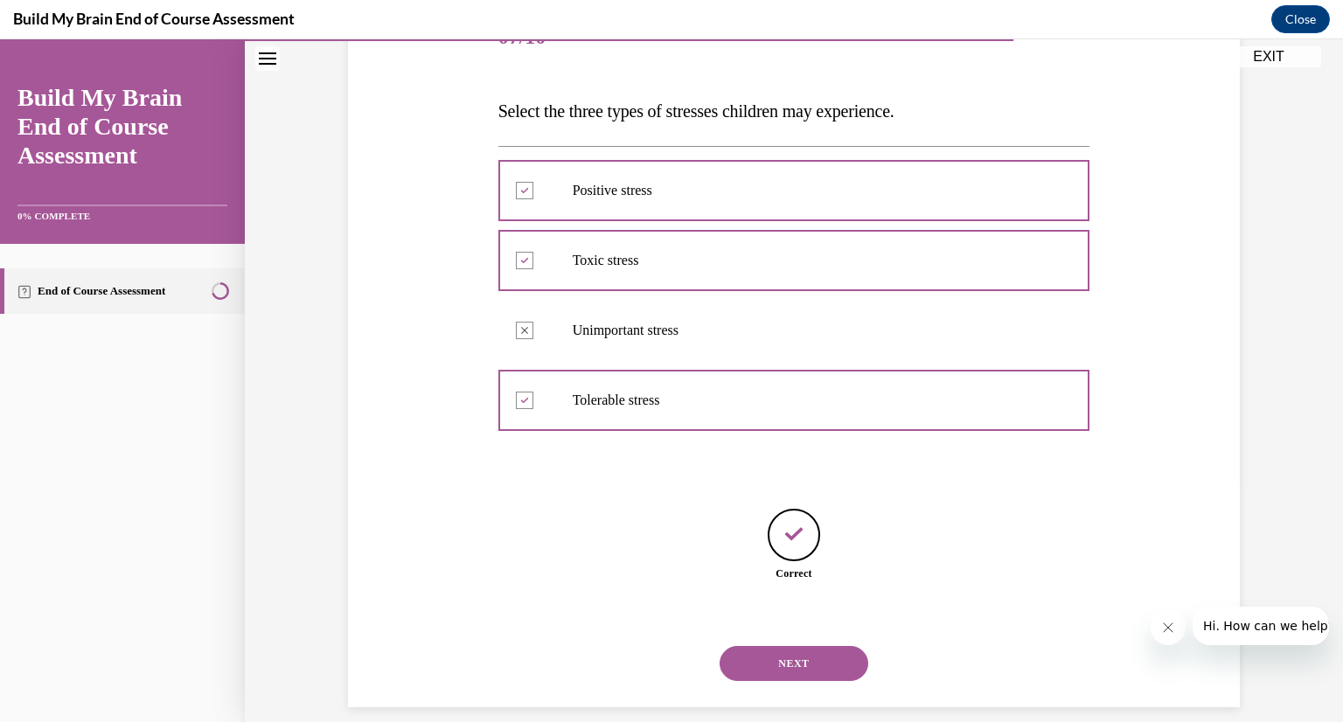
scroll to position [259, 0]
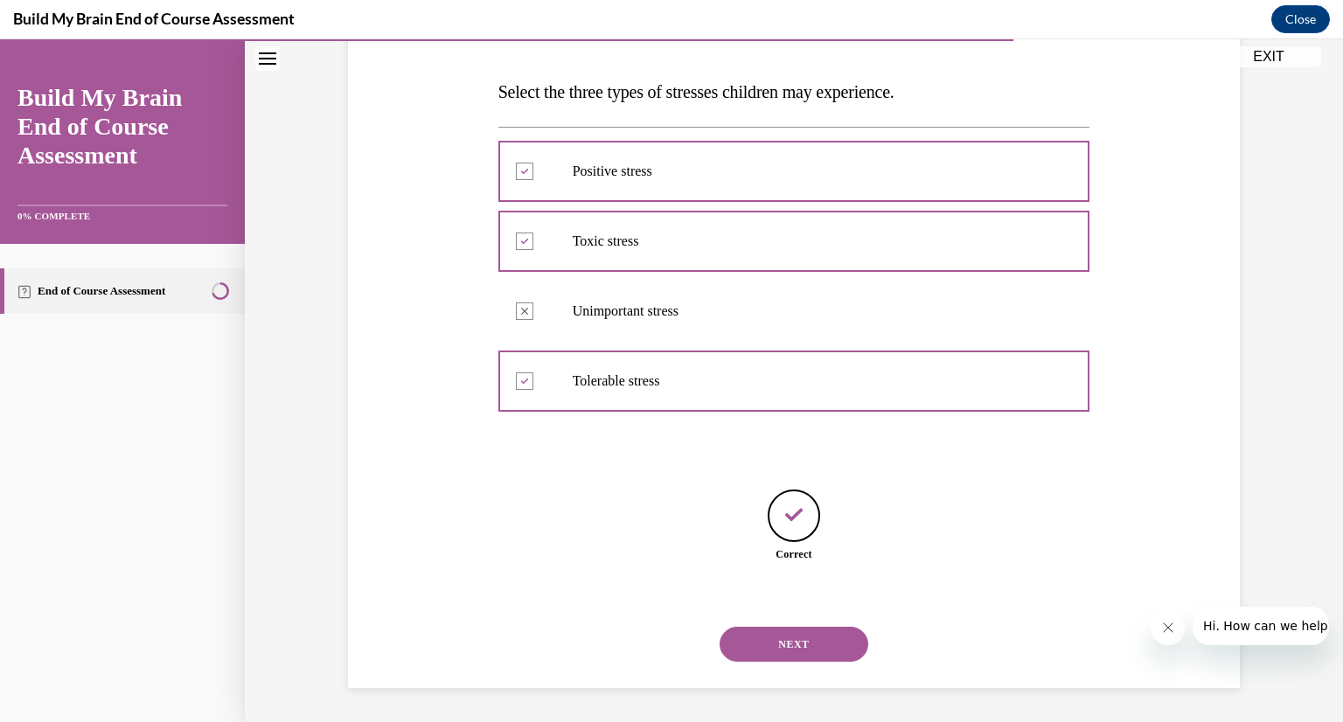
click at [761, 643] on button "NEXT" at bounding box center [794, 644] width 149 height 35
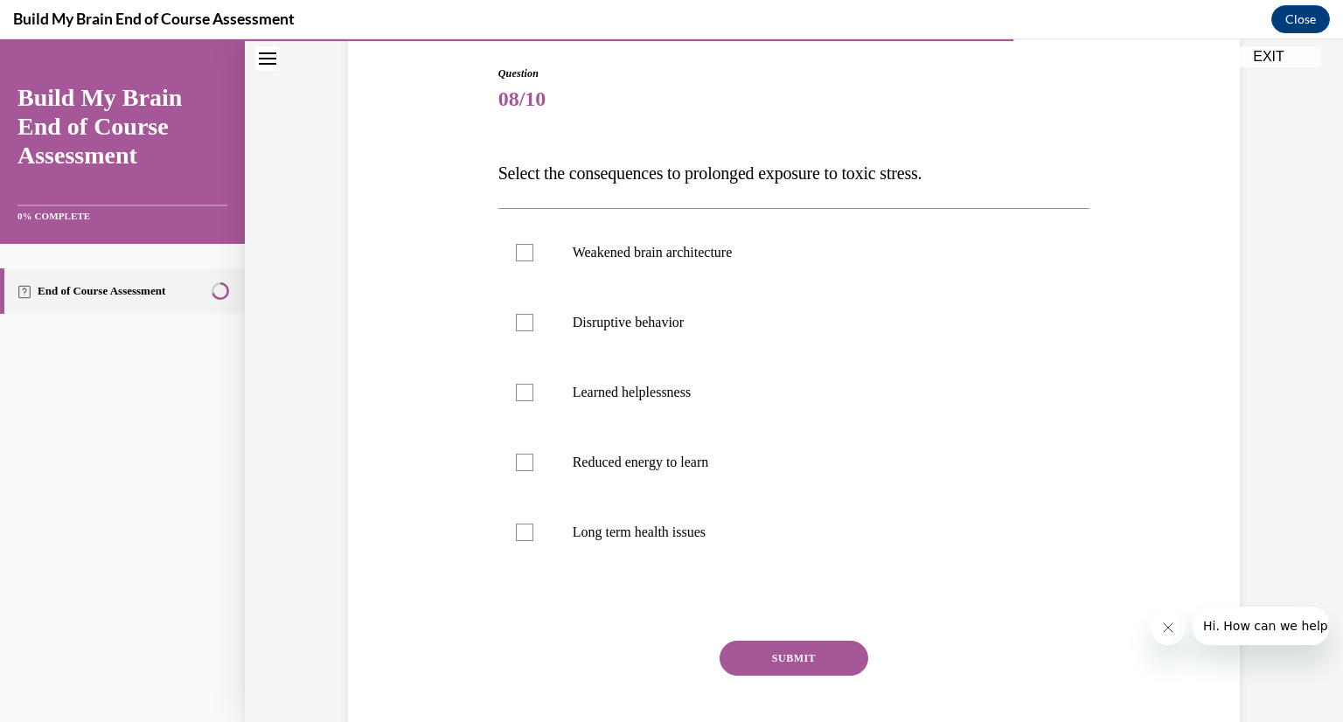
scroll to position [177, 0]
click at [527, 263] on label "Weakened brain architecture" at bounding box center [794, 253] width 592 height 70
click at [527, 261] on input "Weakened brain architecture" at bounding box center [524, 252] width 17 height 17
checkbox input "true"
click at [526, 330] on label "Disruptive behavior" at bounding box center [794, 323] width 592 height 70
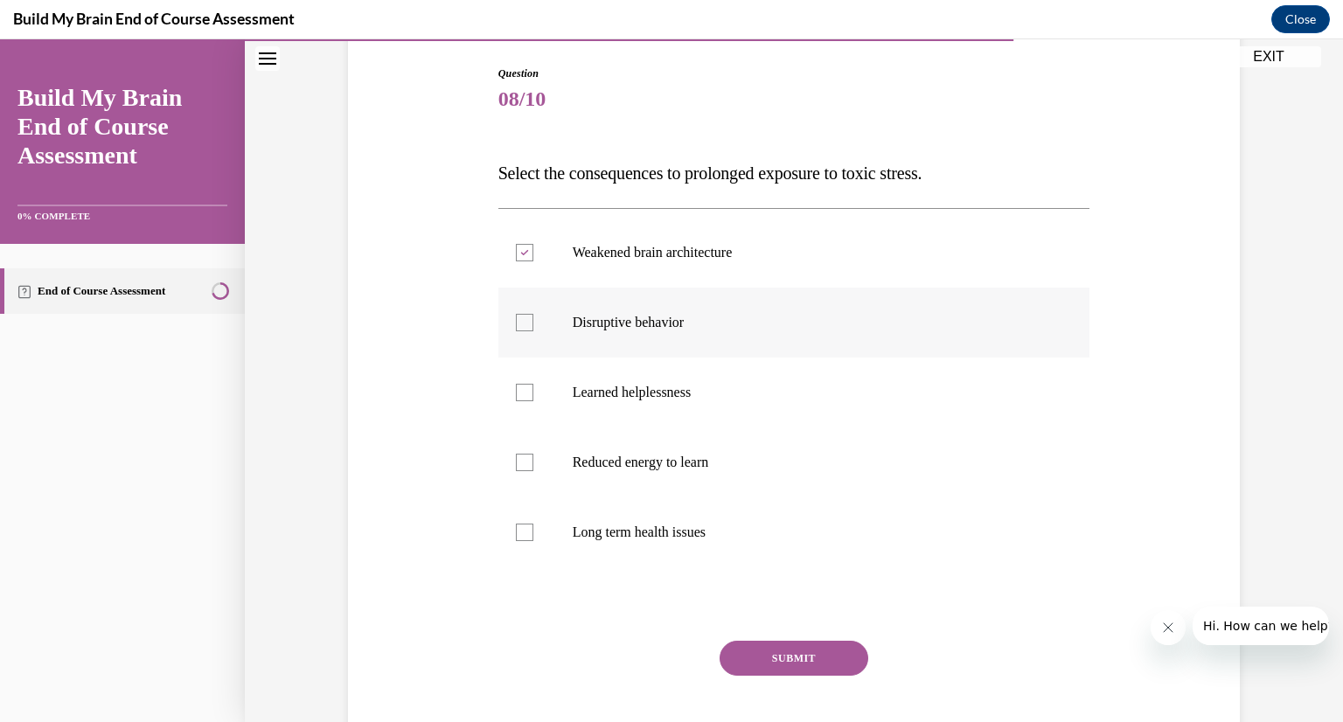
click at [526, 330] on input "Disruptive behavior" at bounding box center [524, 322] width 17 height 17
checkbox input "true"
drag, startPoint x: 524, startPoint y: 452, endPoint x: 520, endPoint y: 469, distance: 17.0
click at [524, 452] on label "Reduced energy to learn" at bounding box center [794, 463] width 592 height 70
click at [524, 454] on input "Reduced energy to learn" at bounding box center [524, 462] width 17 height 17
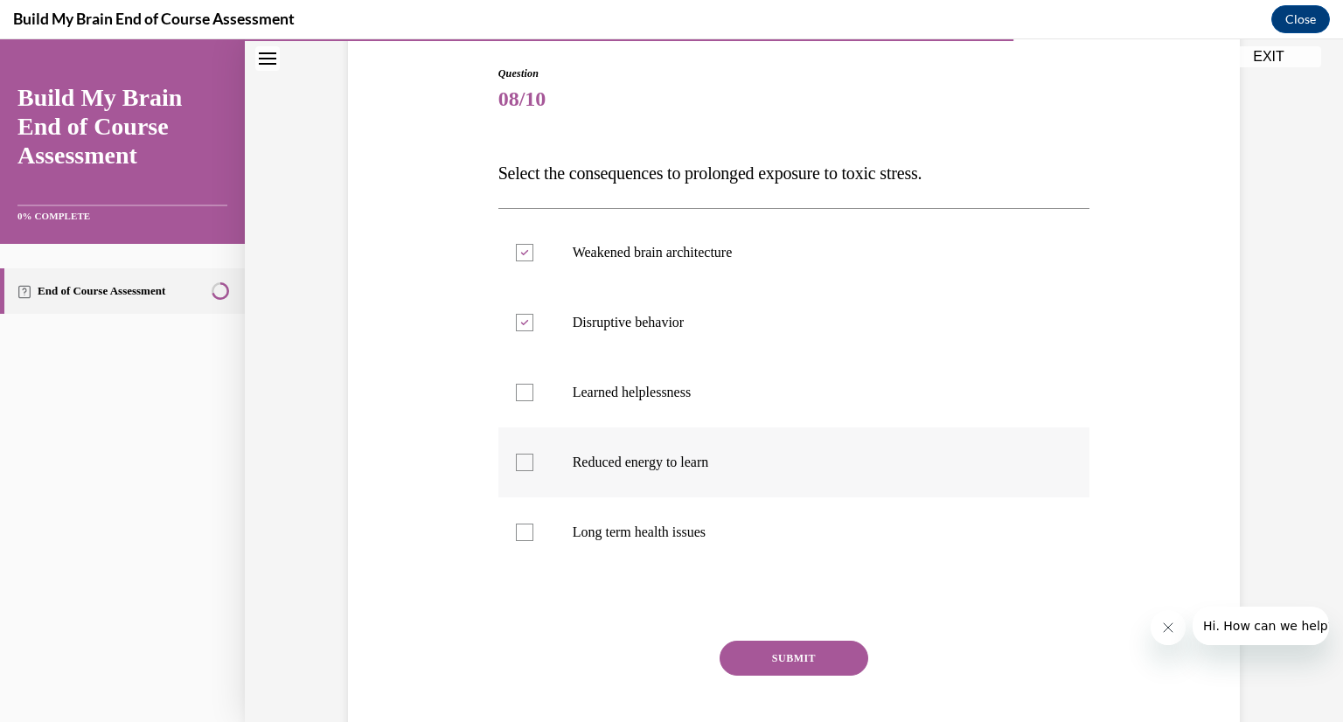
checkbox input "true"
click at [521, 541] on label "Long term health issues" at bounding box center [794, 532] width 592 height 70
click at [521, 541] on input "Long term health issues" at bounding box center [524, 532] width 17 height 17
checkbox input "true"
click at [836, 659] on button "SUBMIT" at bounding box center [794, 658] width 149 height 35
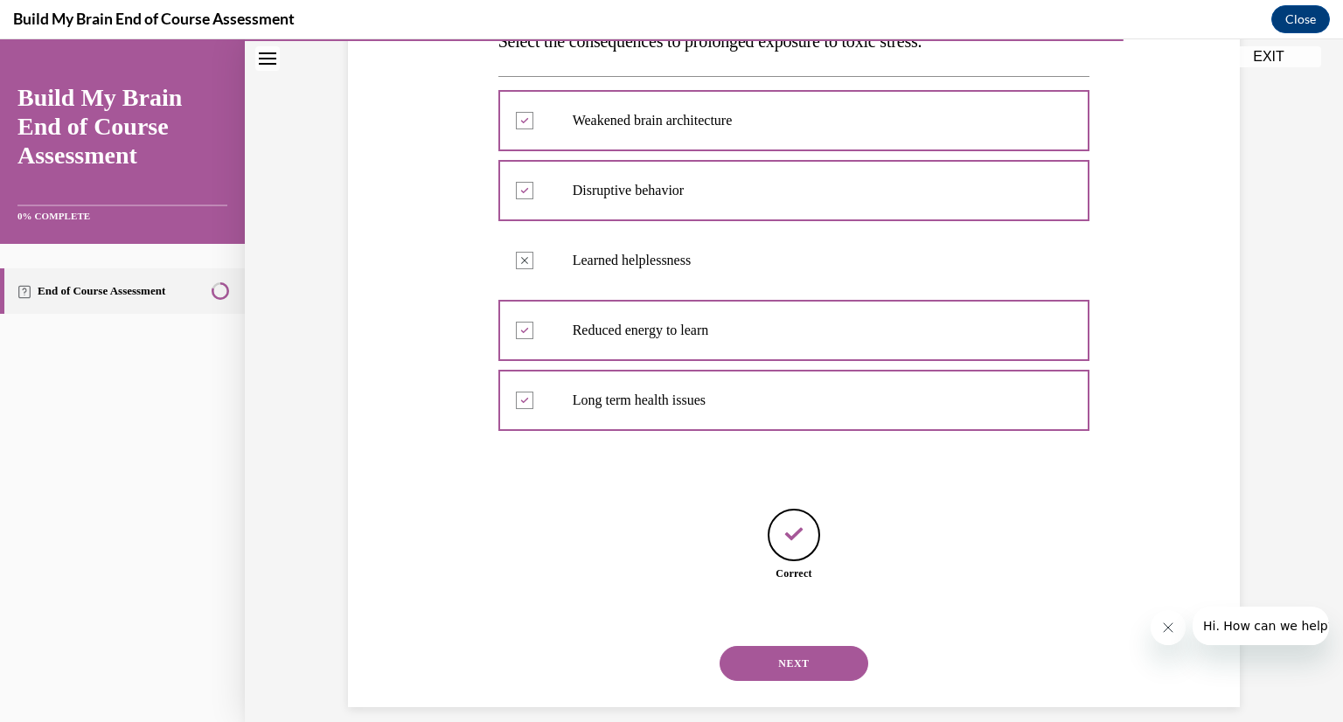
scroll to position [329, 0]
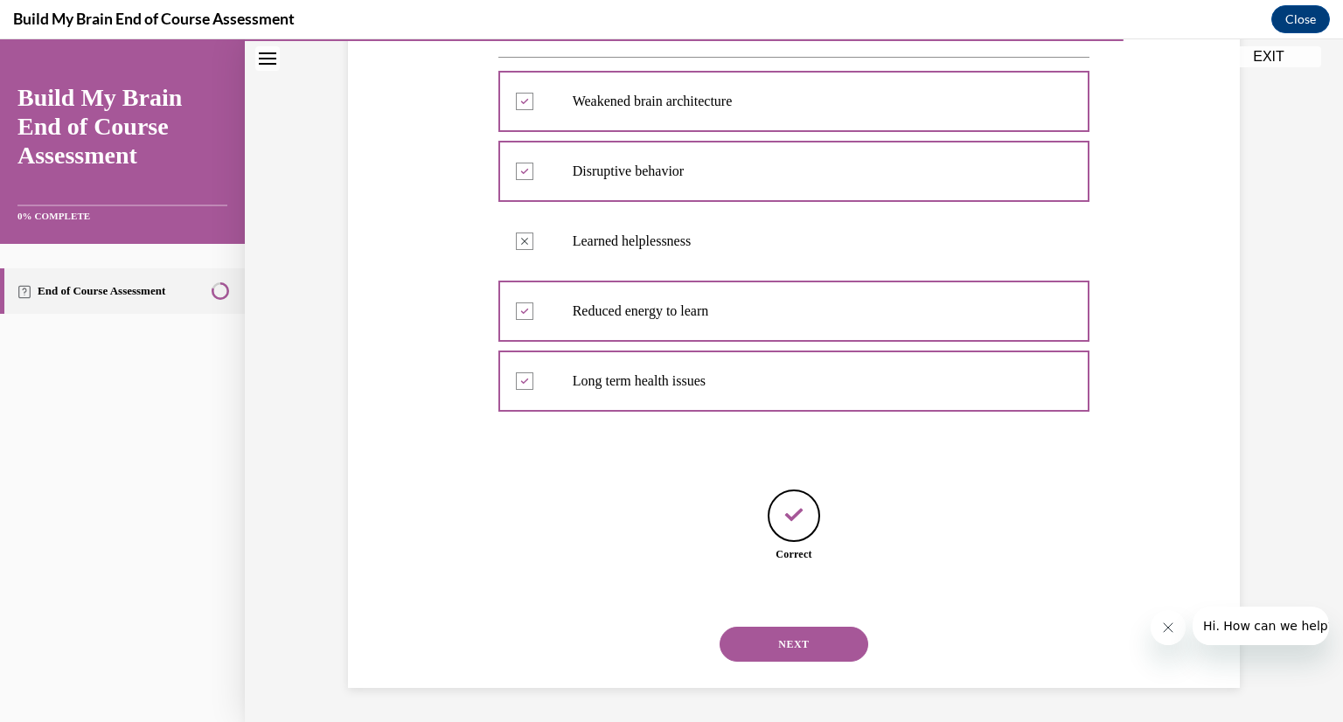
click at [801, 643] on button "NEXT" at bounding box center [794, 644] width 149 height 35
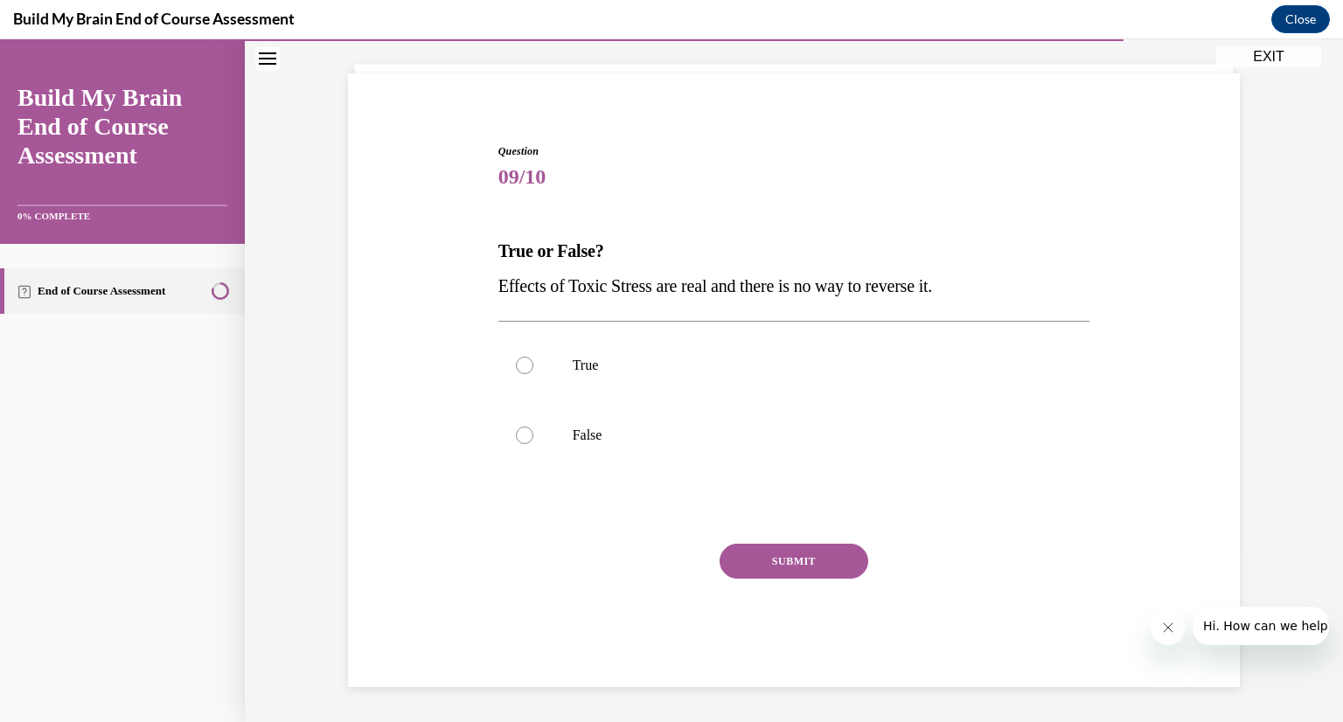
scroll to position [100, 0]
click at [521, 436] on div at bounding box center [524, 435] width 17 height 17
click at [521, 436] on input "False" at bounding box center [524, 435] width 17 height 17
radio input "true"
click at [852, 571] on button "SUBMIT" at bounding box center [794, 561] width 149 height 35
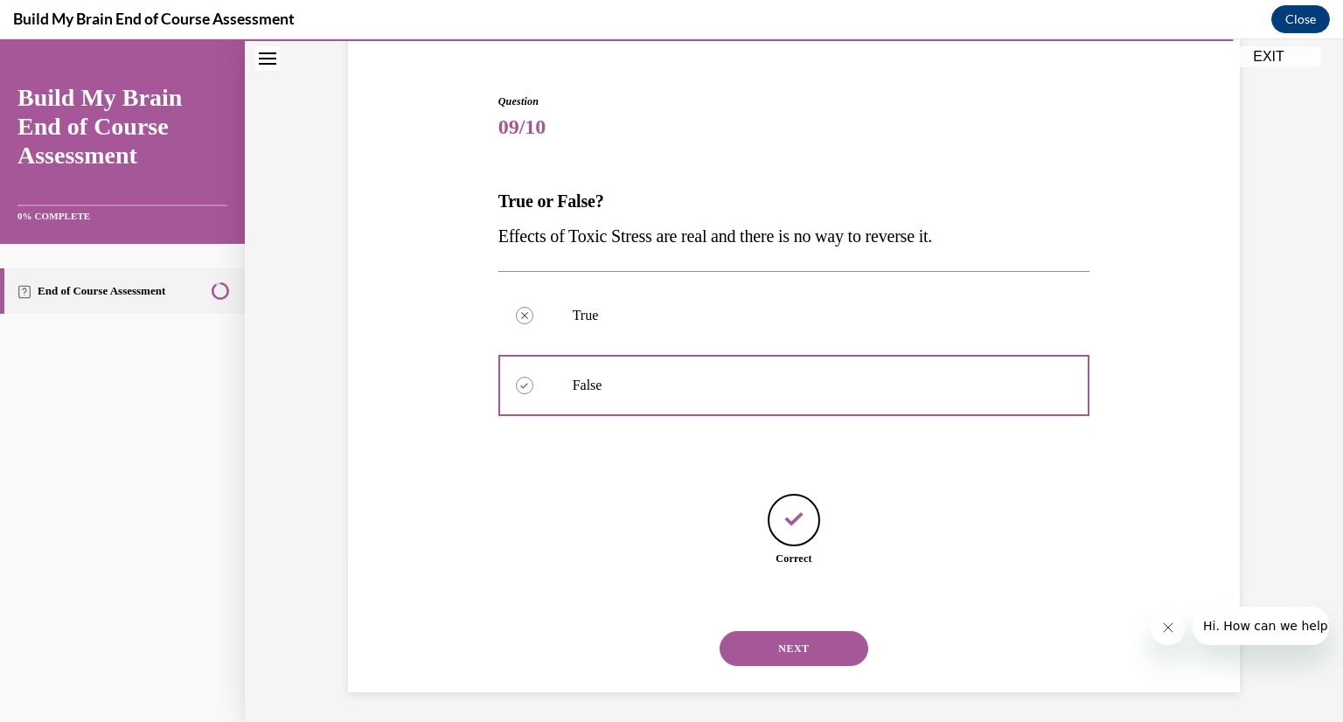
scroll to position [154, 0]
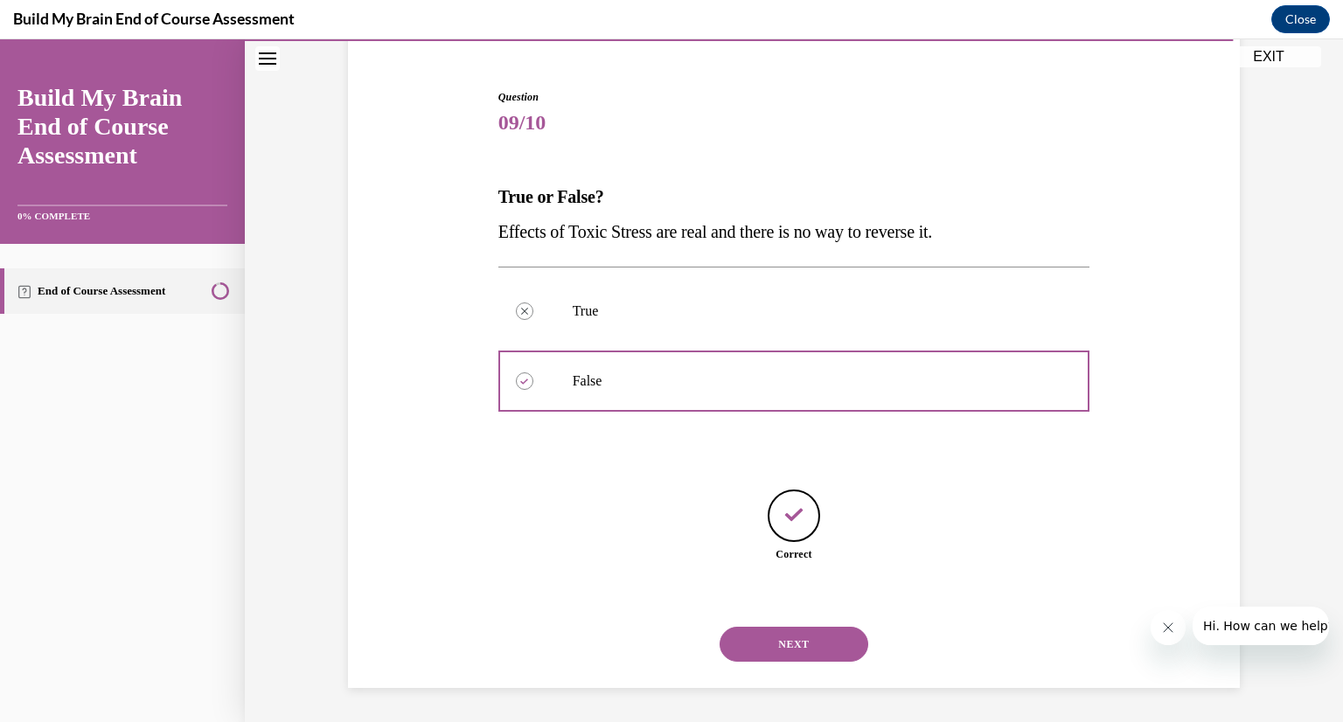
click at [810, 653] on button "NEXT" at bounding box center [794, 644] width 149 height 35
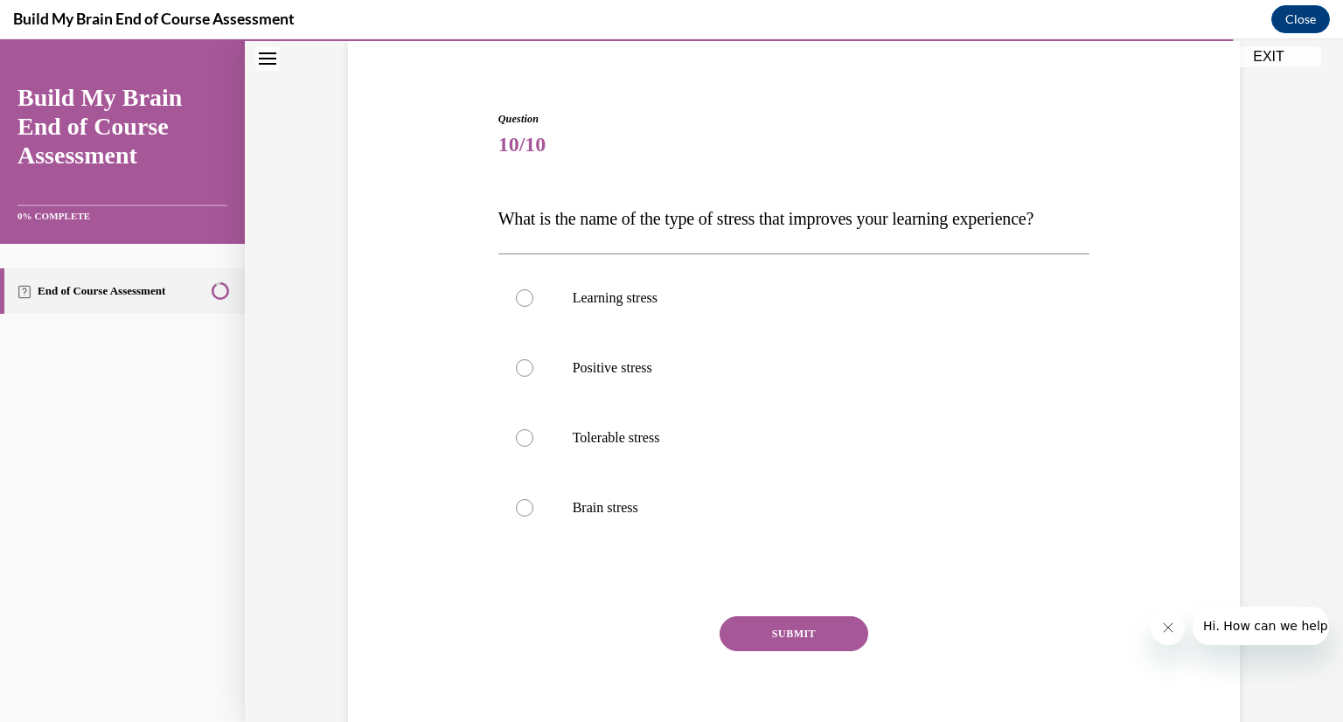
scroll to position [136, 0]
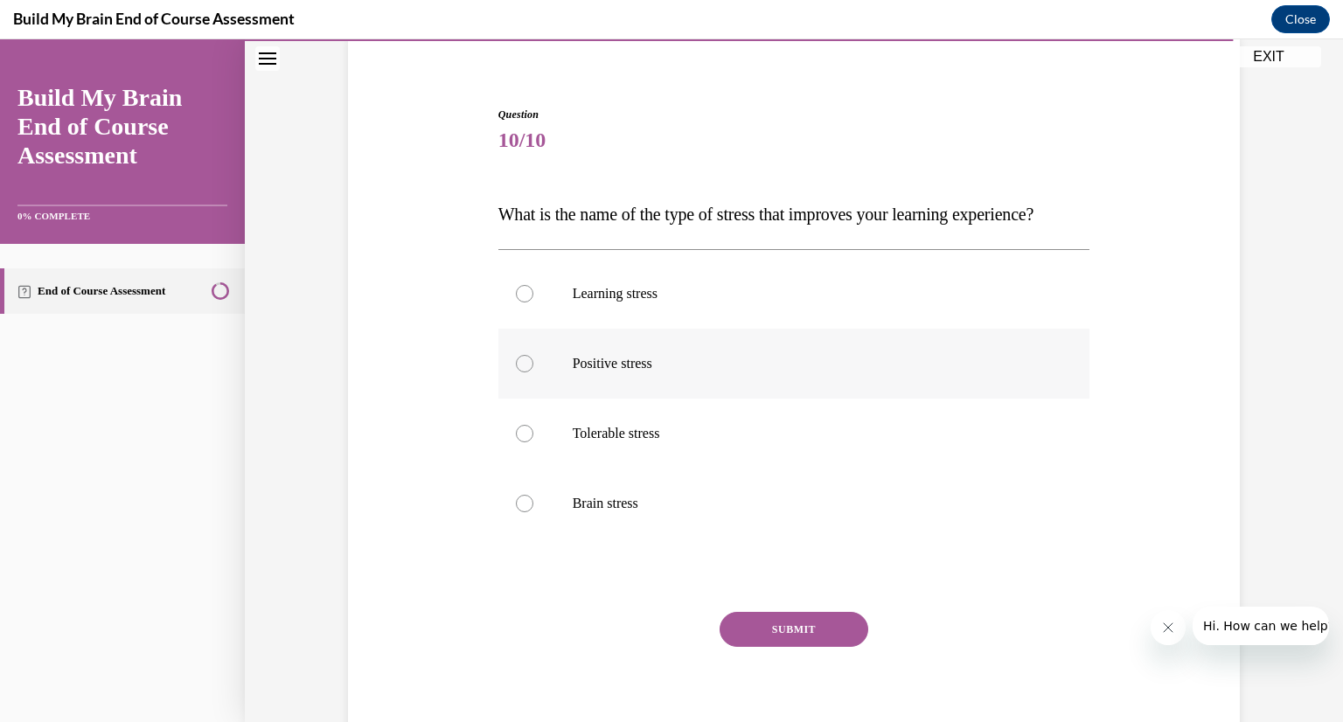
click at [518, 372] on div at bounding box center [524, 363] width 17 height 17
click at [518, 372] on input "Positive stress" at bounding box center [524, 363] width 17 height 17
radio input "true"
click at [798, 647] on button "SUBMIT" at bounding box center [794, 629] width 149 height 35
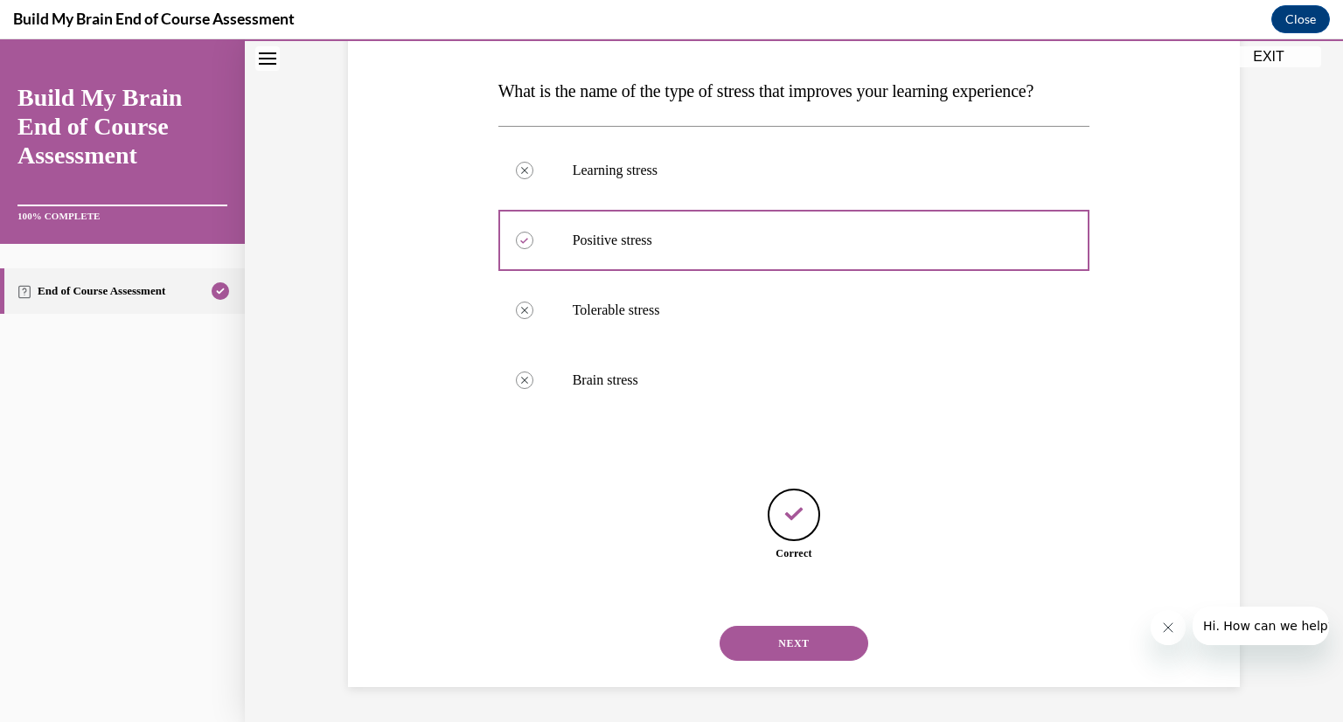
scroll to position [294, 0]
click at [798, 658] on button "NEXT" at bounding box center [794, 643] width 149 height 35
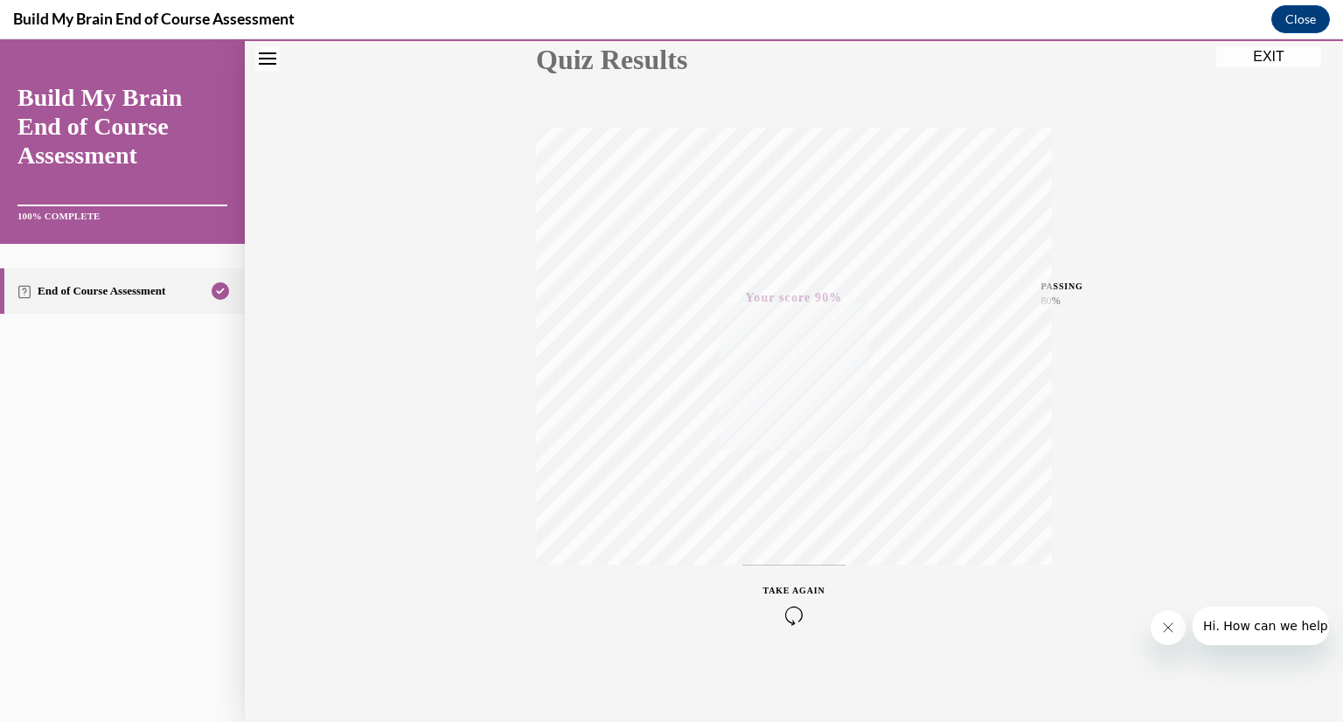
scroll to position [0, 0]
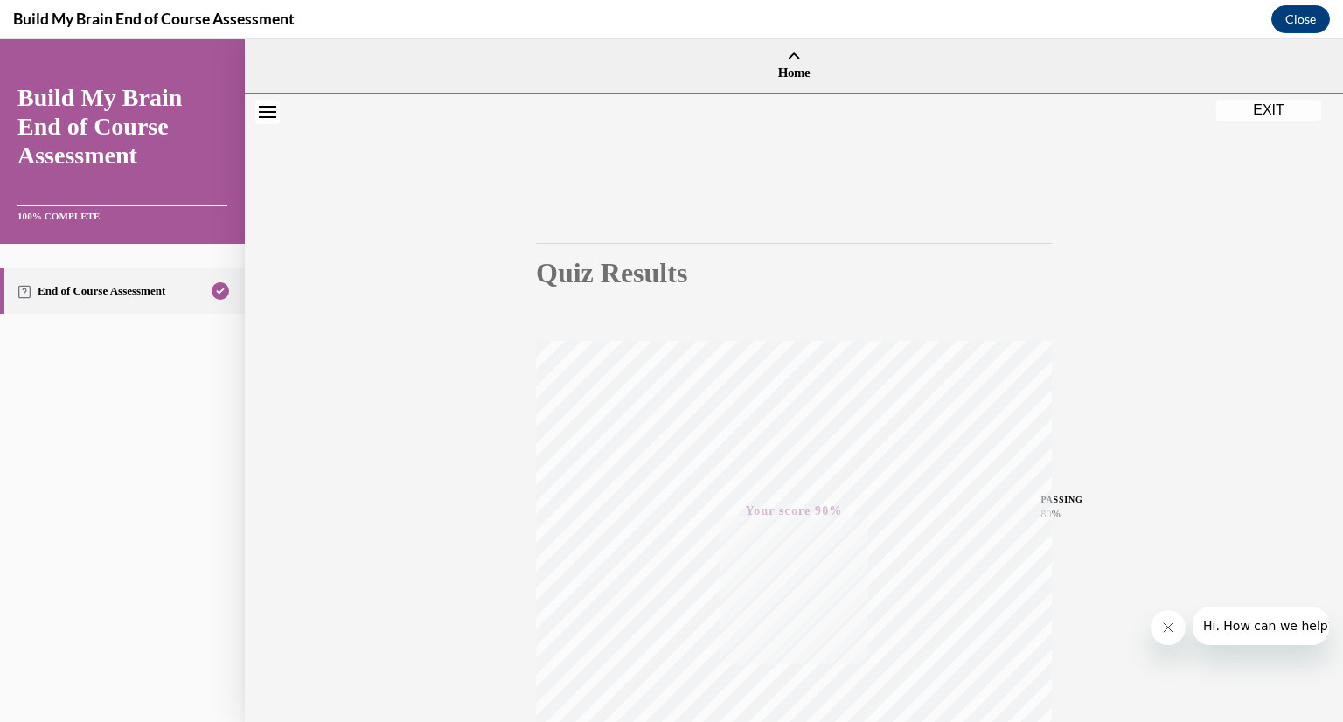
click at [1276, 129] on div "Quiz Results PASSING 80% Your score 90% Passed PASSING 80% Your score Your scor…" at bounding box center [794, 514] width 1098 height 841
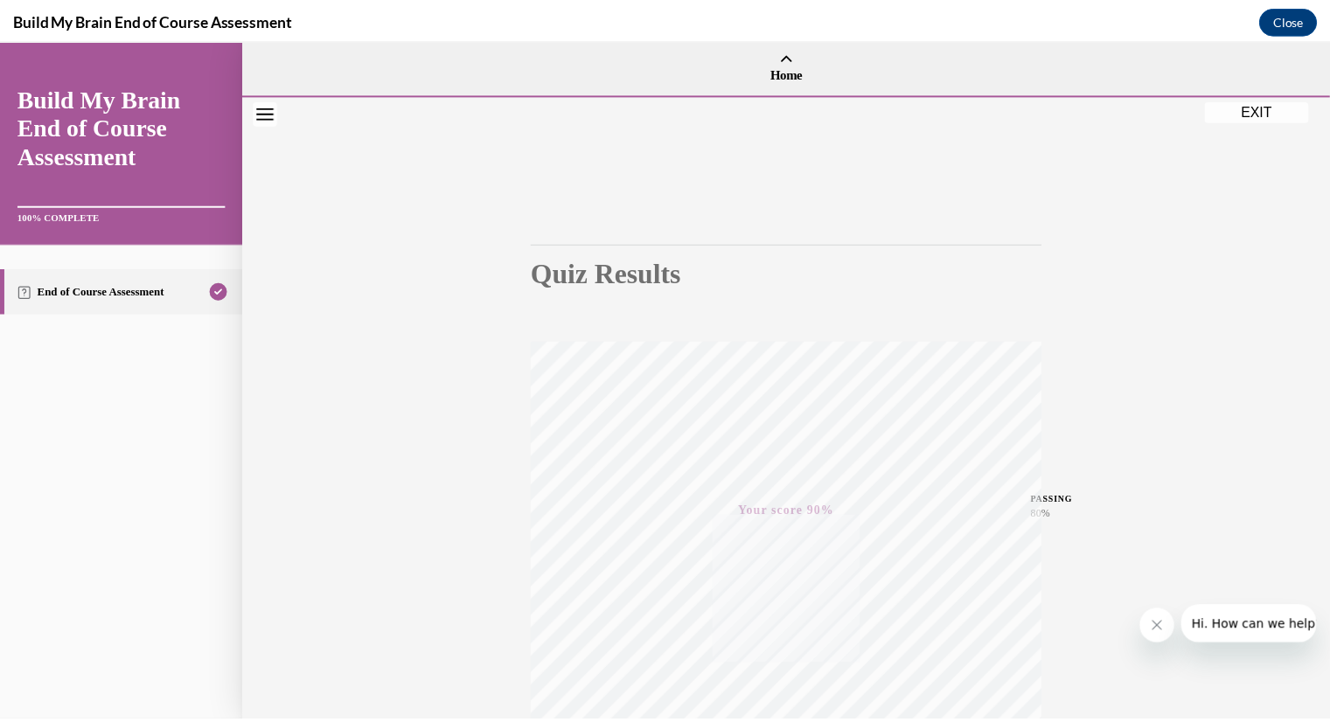
scroll to position [213, 0]
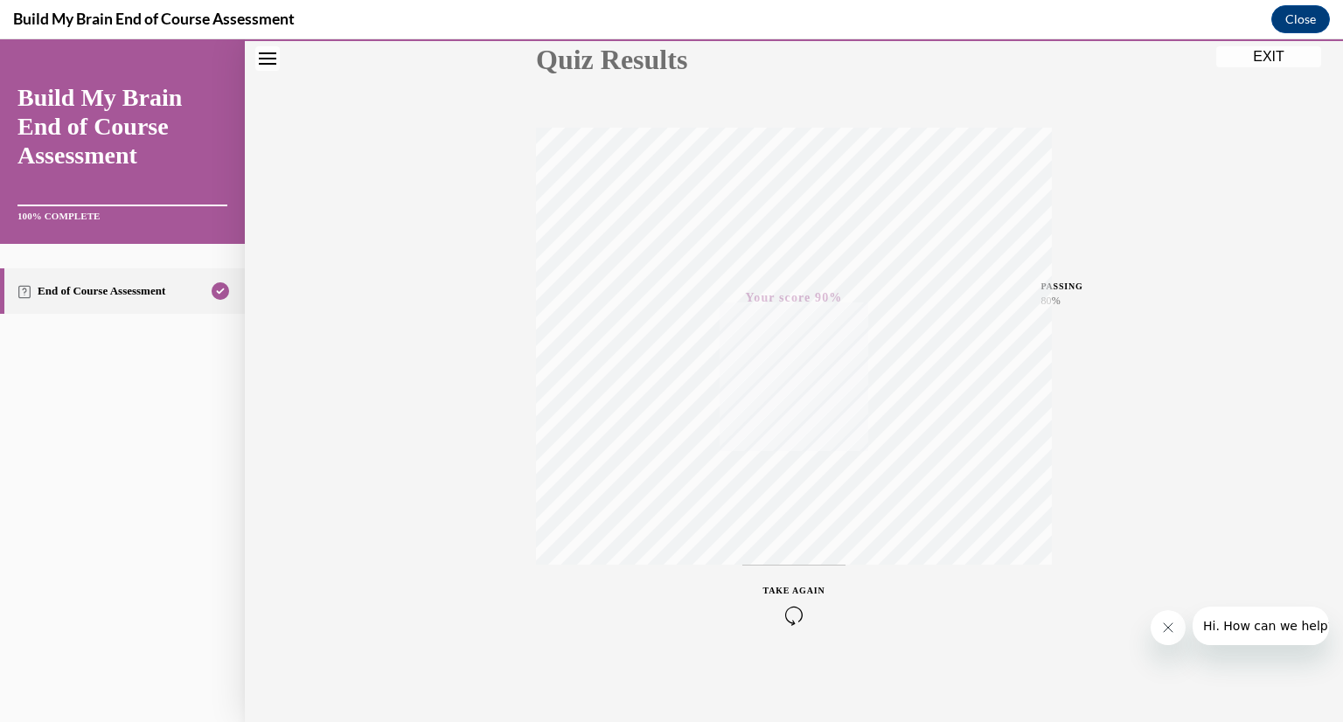
click at [263, 62] on icon "Close navigation menu" at bounding box center [267, 58] width 17 height 12
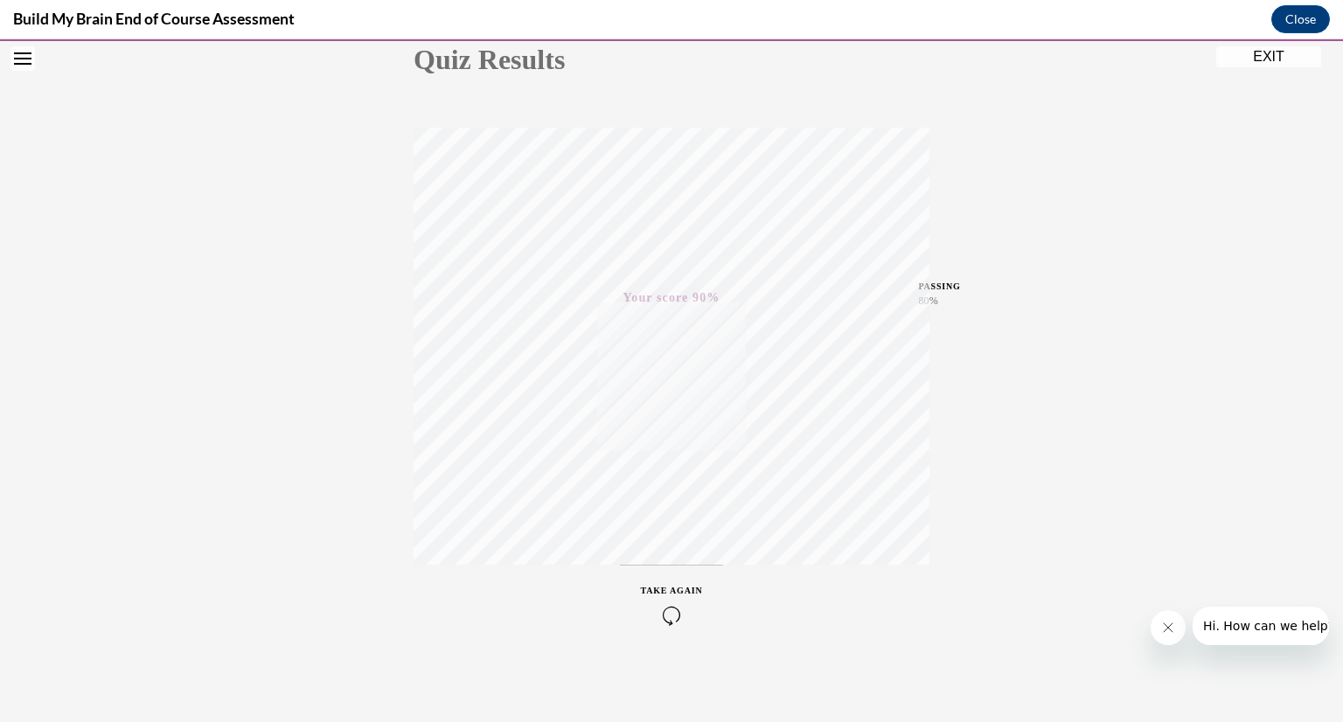
click at [31, 53] on button "Open navigation menu" at bounding box center [22, 58] width 24 height 24
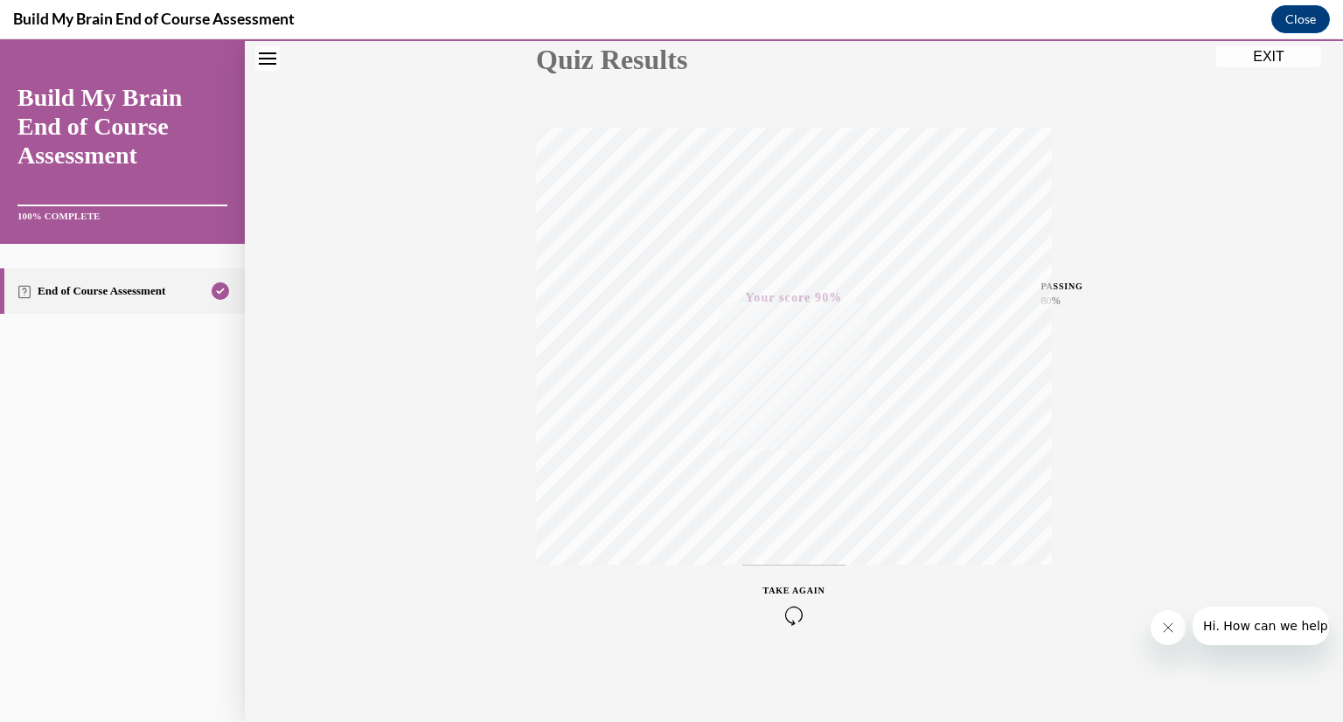
click at [1286, 59] on button "EXIT" at bounding box center [1268, 56] width 105 height 21
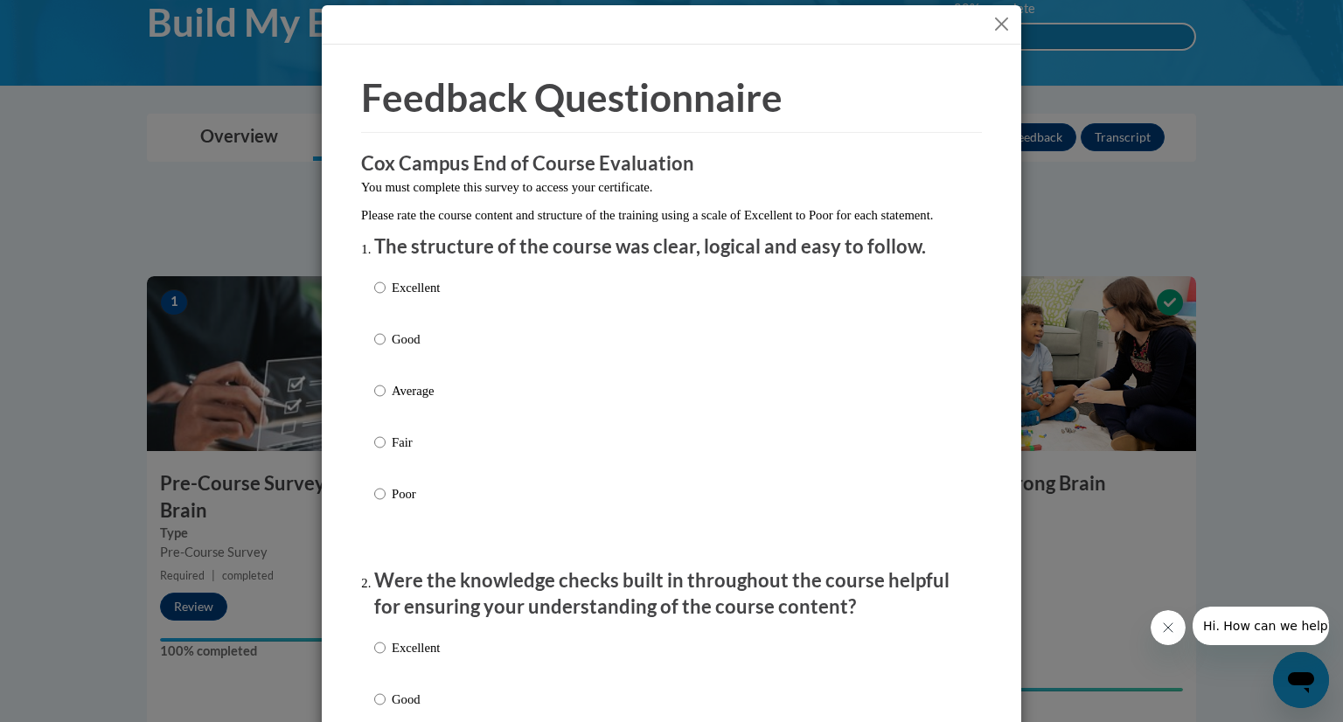
scroll to position [3, 0]
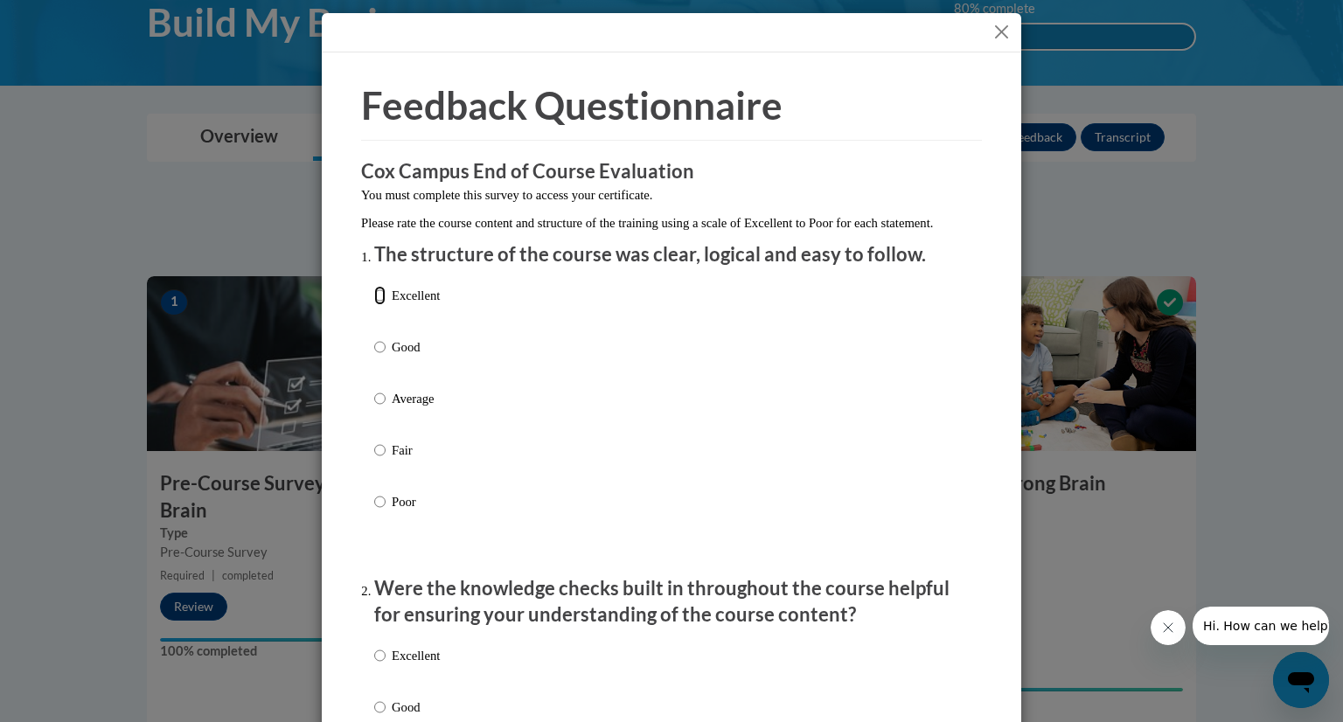
click at [377, 305] on input "Excellent" at bounding box center [379, 295] width 11 height 19
radio input "true"
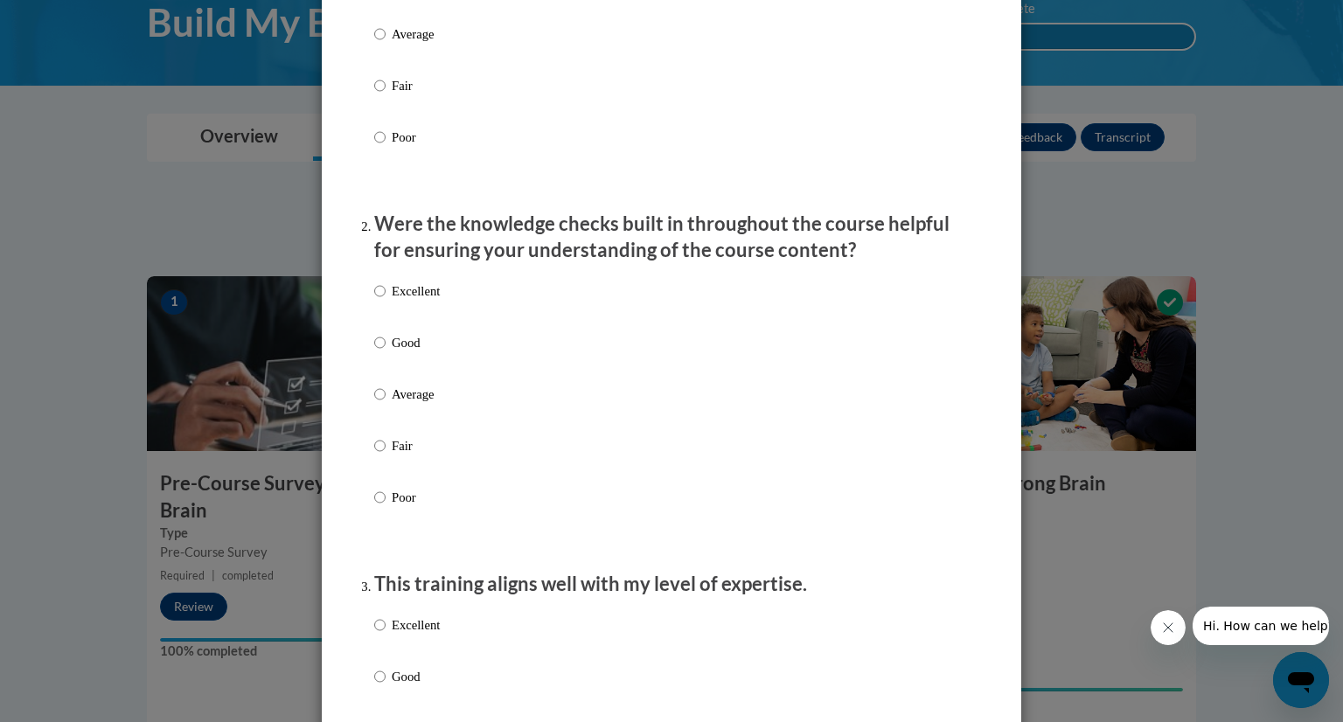
scroll to position [370, 0]
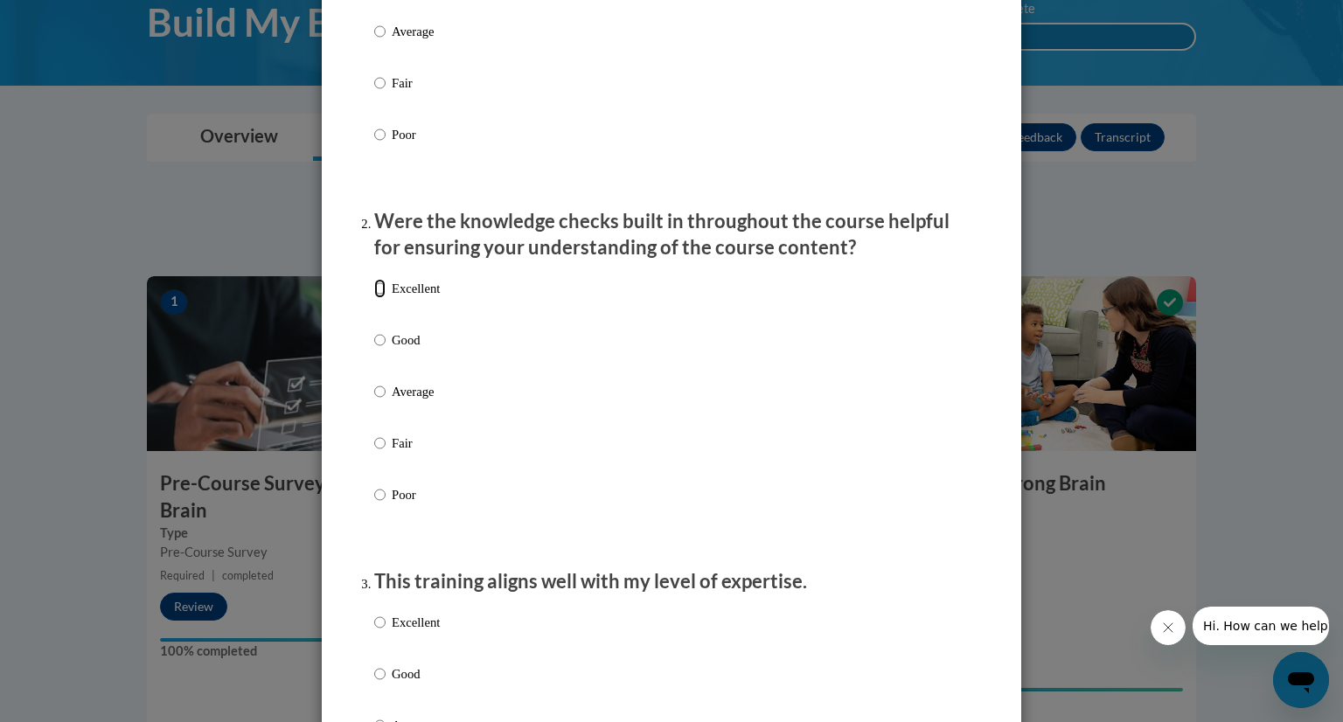
click at [377, 298] on input "Excellent" at bounding box center [379, 288] width 11 height 19
radio input "true"
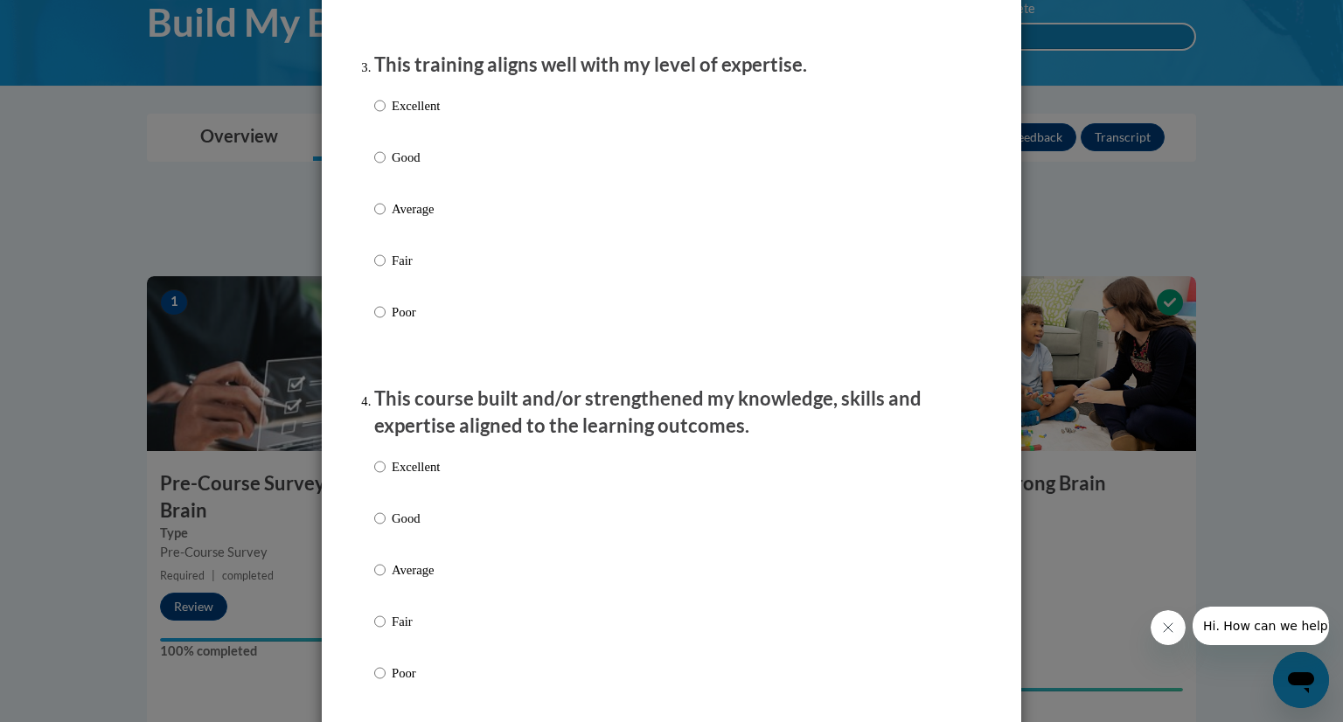
scroll to position [894, 0]
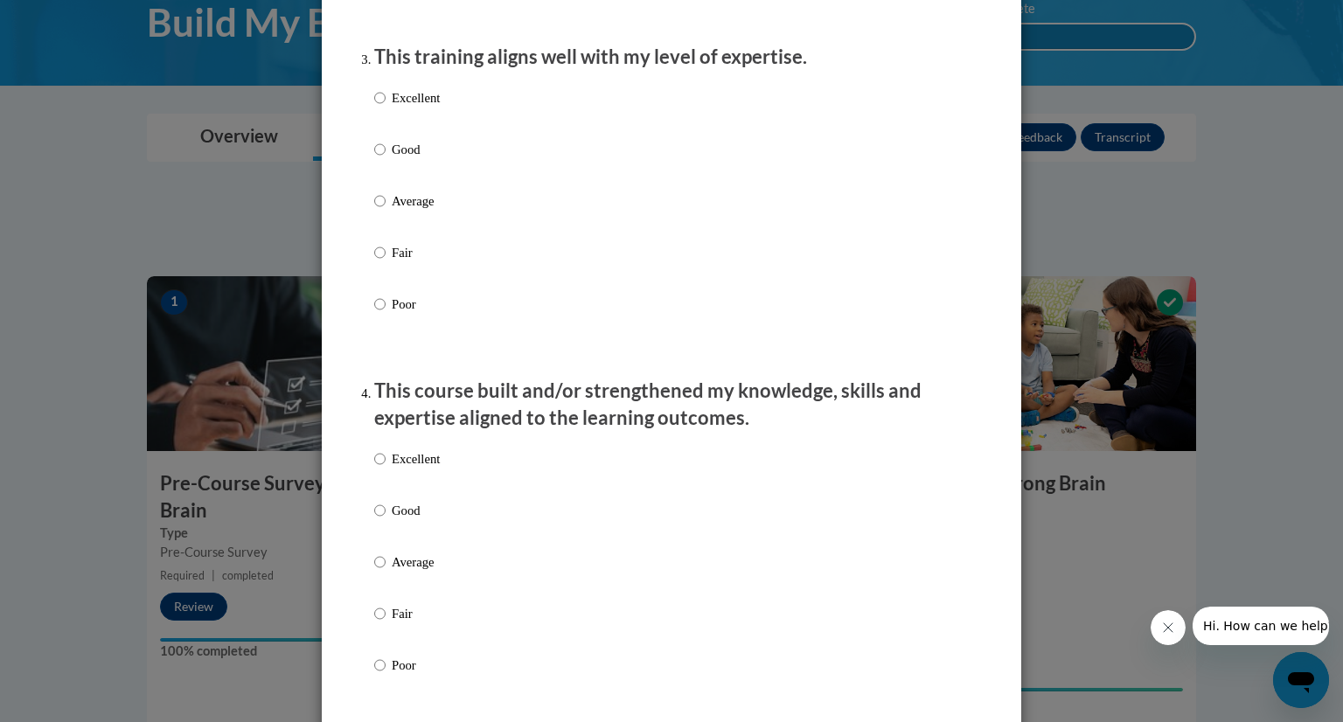
click at [396, 131] on label "Excellent" at bounding box center [407, 111] width 66 height 47
click at [386, 108] on input "Excellent" at bounding box center [379, 97] width 11 height 19
radio input "true"
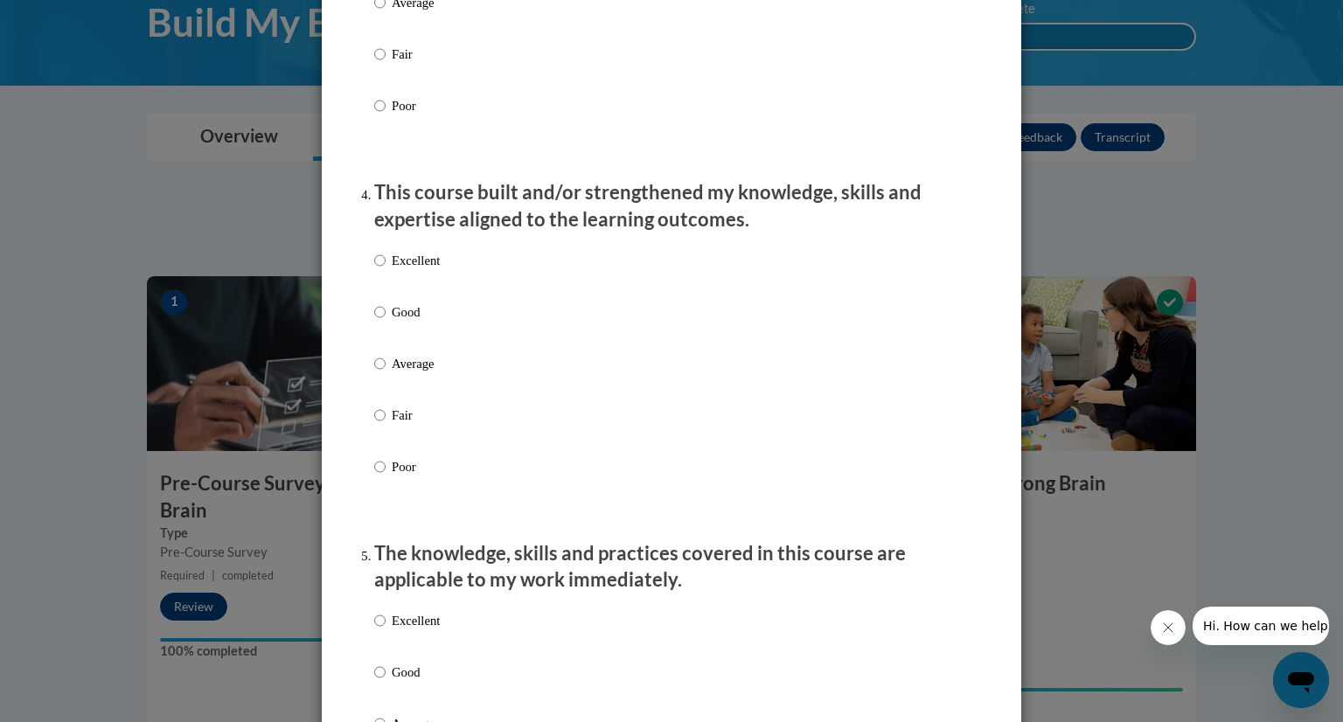
click at [392, 270] on p "Excellent" at bounding box center [416, 260] width 48 height 19
click at [386, 270] on input "Excellent" at bounding box center [379, 260] width 11 height 19
radio input "true"
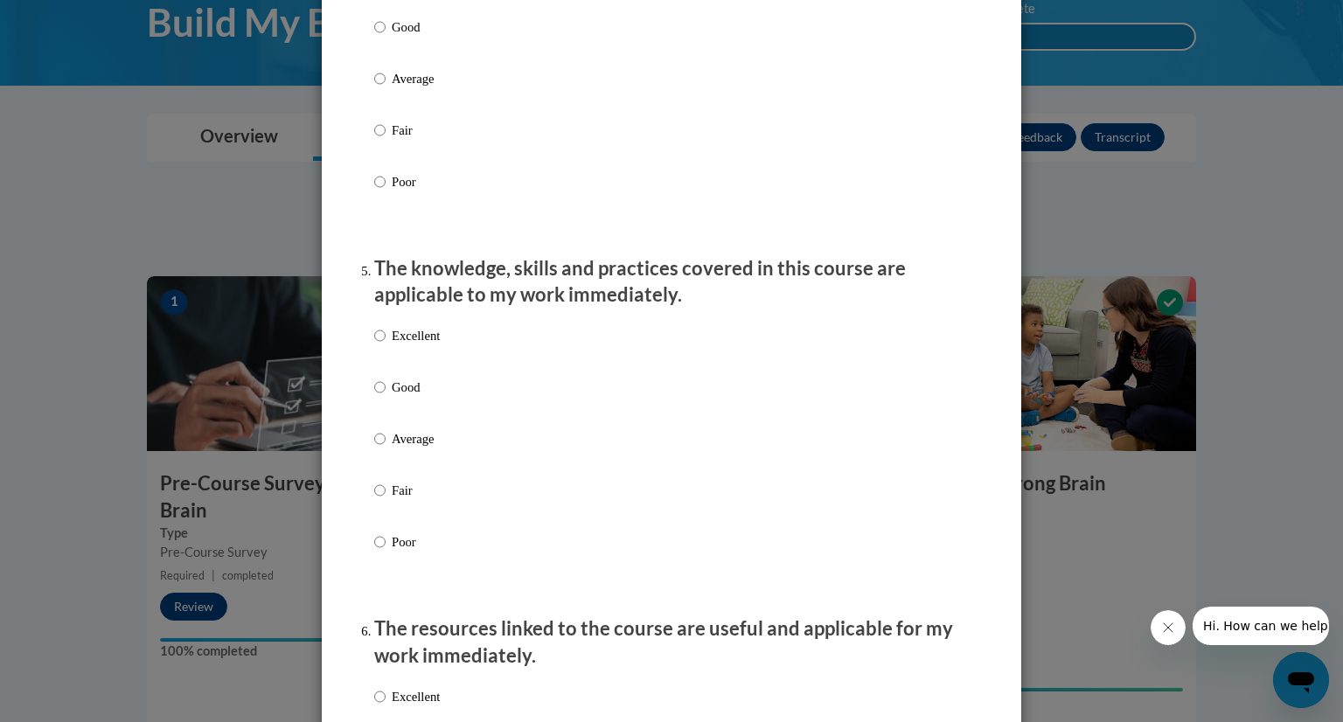
scroll to position [1381, 0]
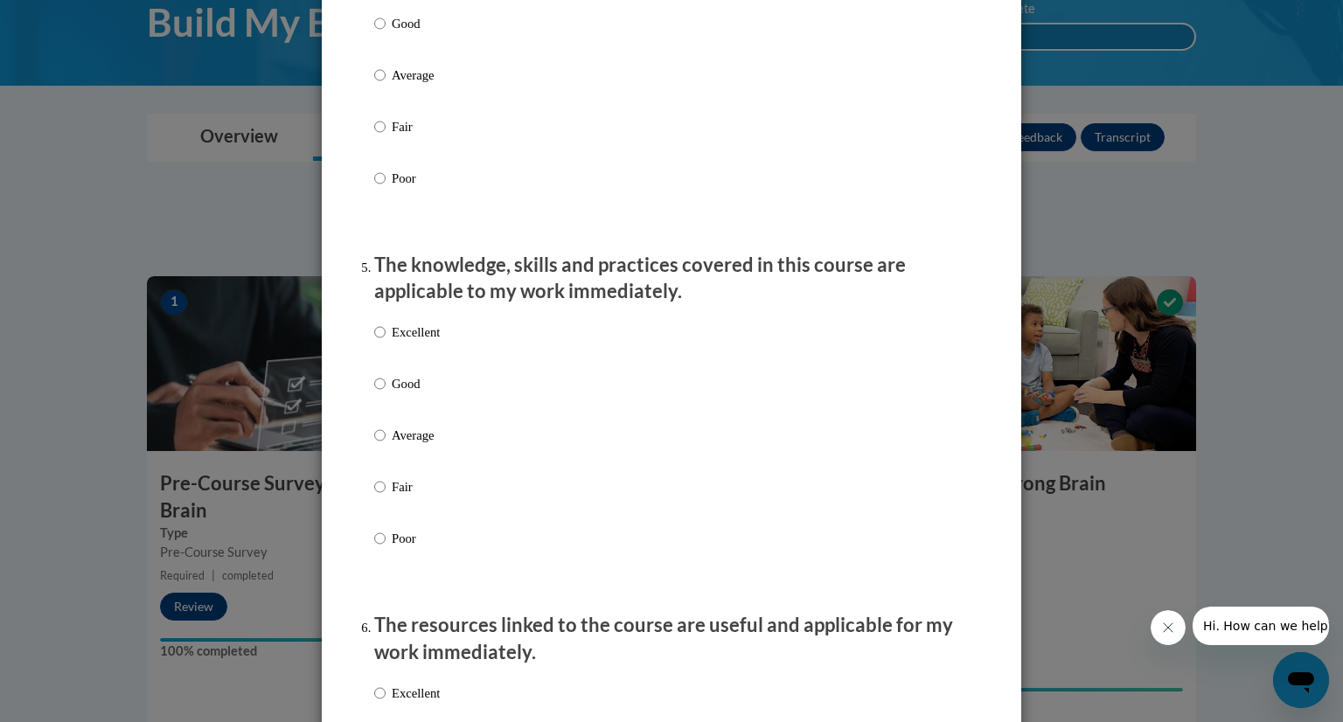
click at [406, 342] on p "Excellent" at bounding box center [416, 332] width 48 height 19
click at [386, 342] on input "Excellent" at bounding box center [379, 332] width 11 height 19
radio input "true"
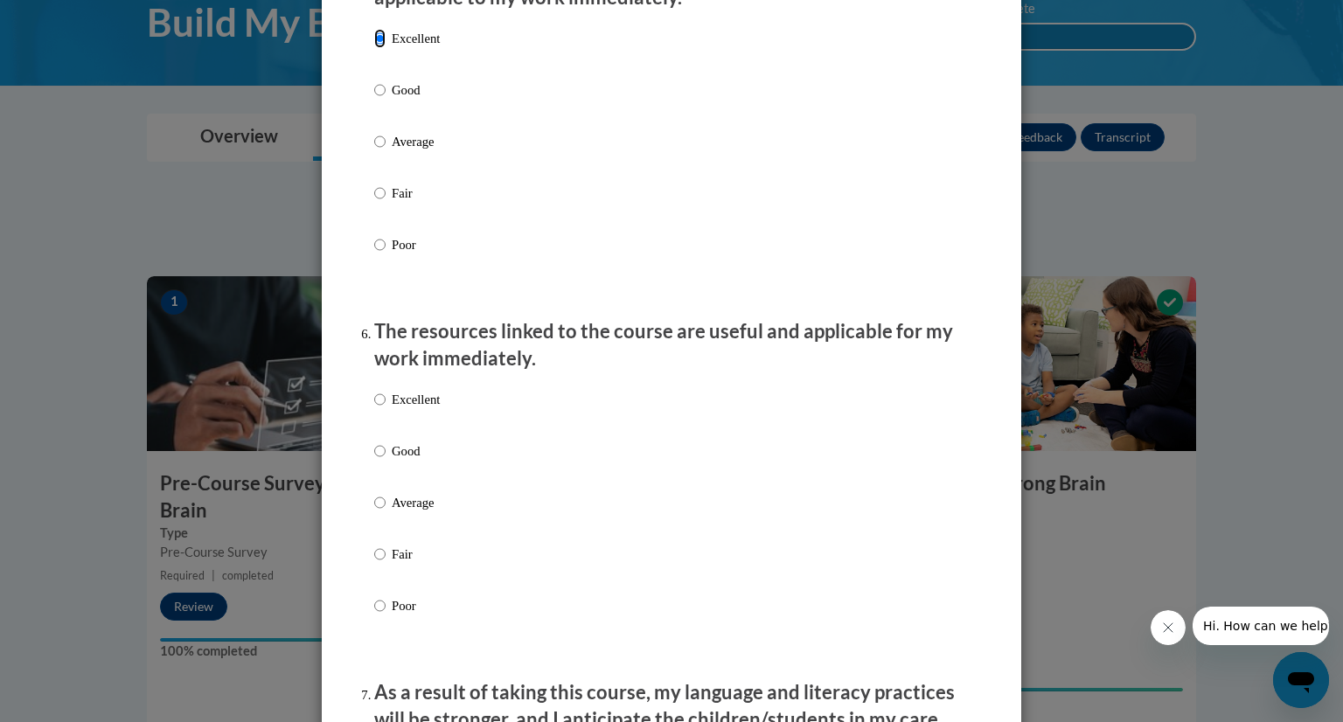
scroll to position [1675, 0]
click at [416, 409] on p "Excellent" at bounding box center [416, 399] width 48 height 19
click at [386, 409] on input "Excellent" at bounding box center [379, 399] width 11 height 19
radio input "true"
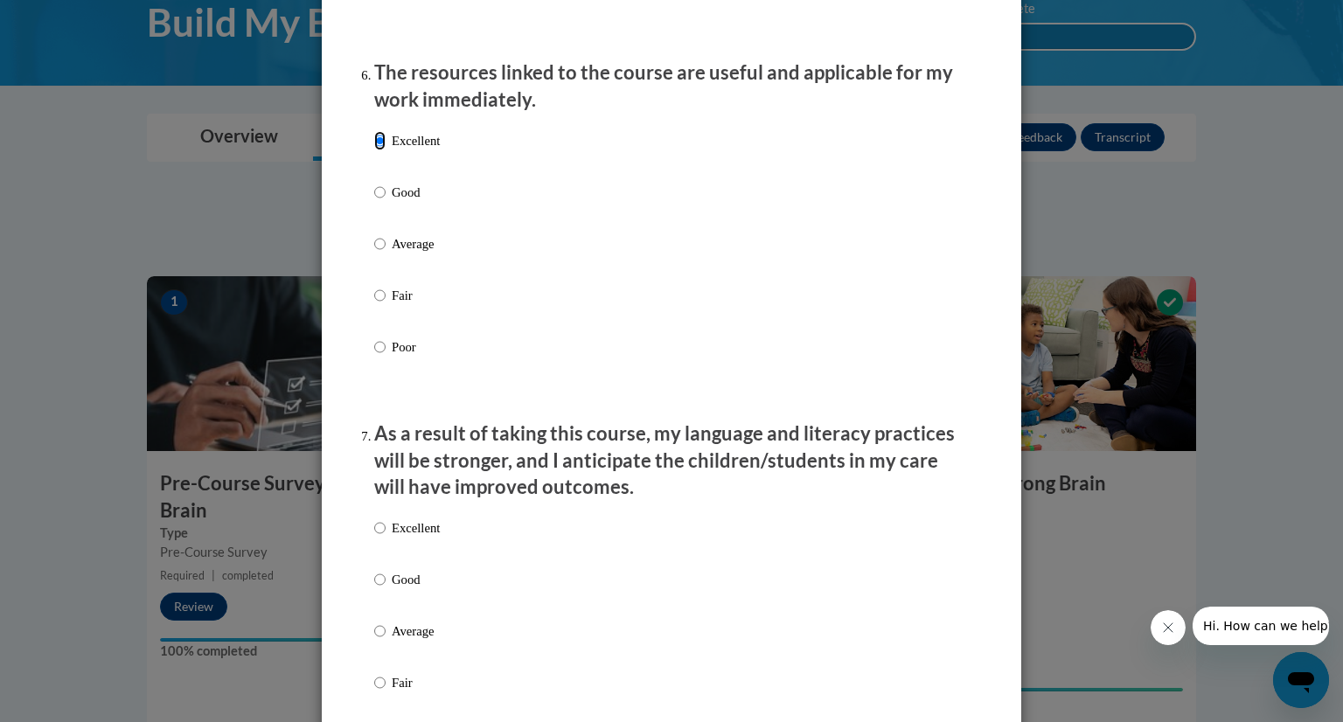
scroll to position [1936, 0]
drag, startPoint x: 421, startPoint y: 534, endPoint x: 427, endPoint y: 546, distance: 13.3
click at [427, 546] on div "Excellent Good Average Fair Poor" at bounding box center [407, 643] width 66 height 271
click at [427, 536] on p "Excellent" at bounding box center [416, 526] width 48 height 19
click at [386, 536] on input "Excellent" at bounding box center [379, 526] width 11 height 19
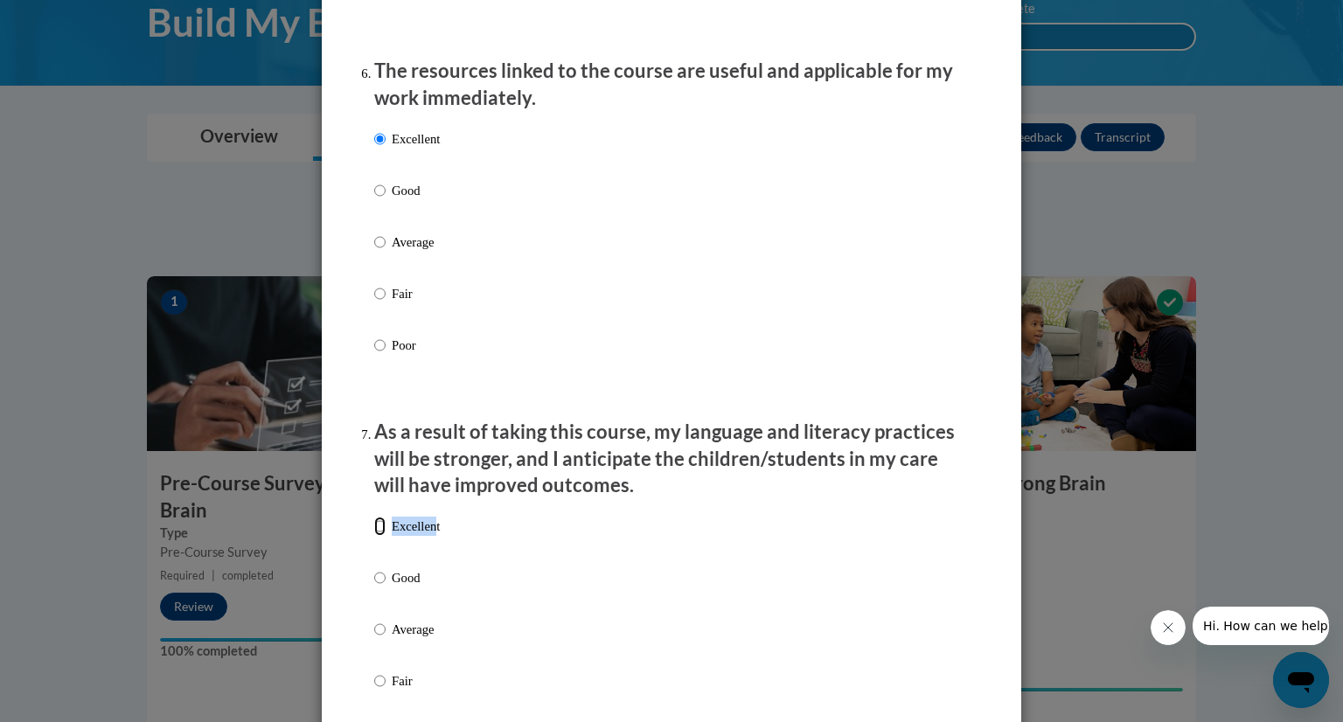
radio input "true"
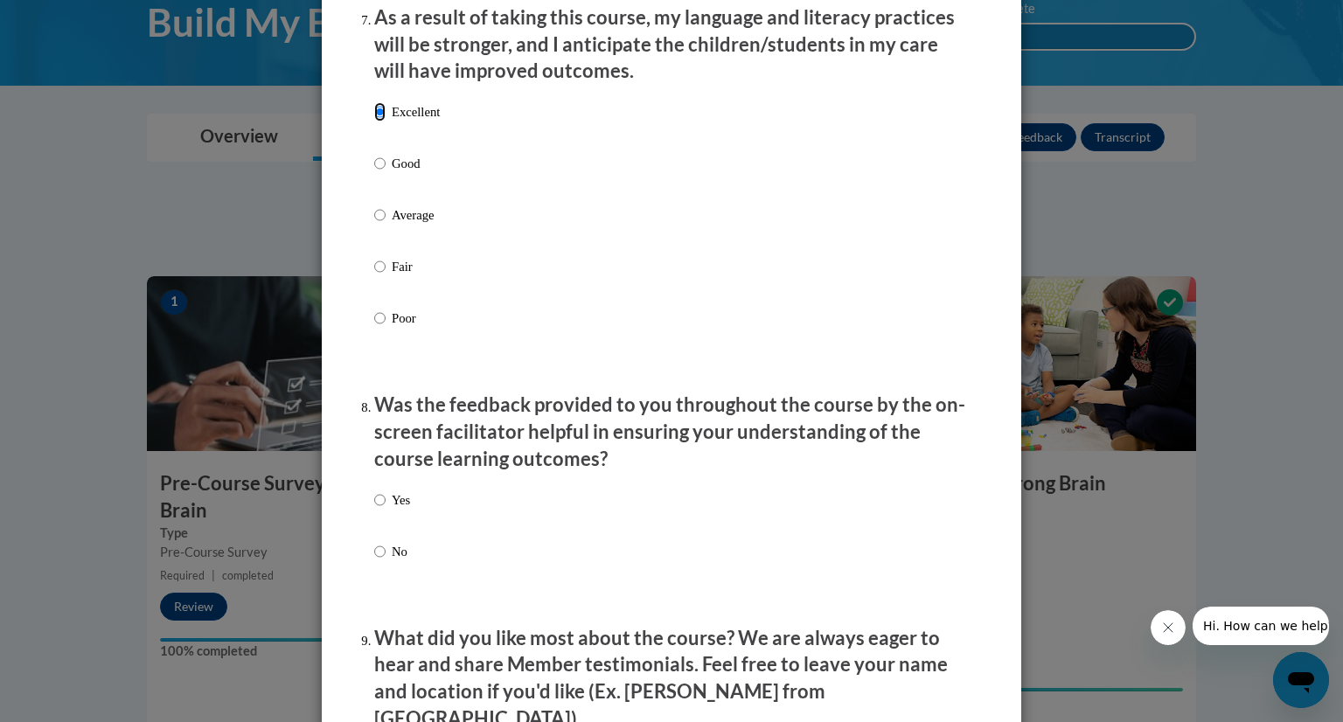
scroll to position [2352, 0]
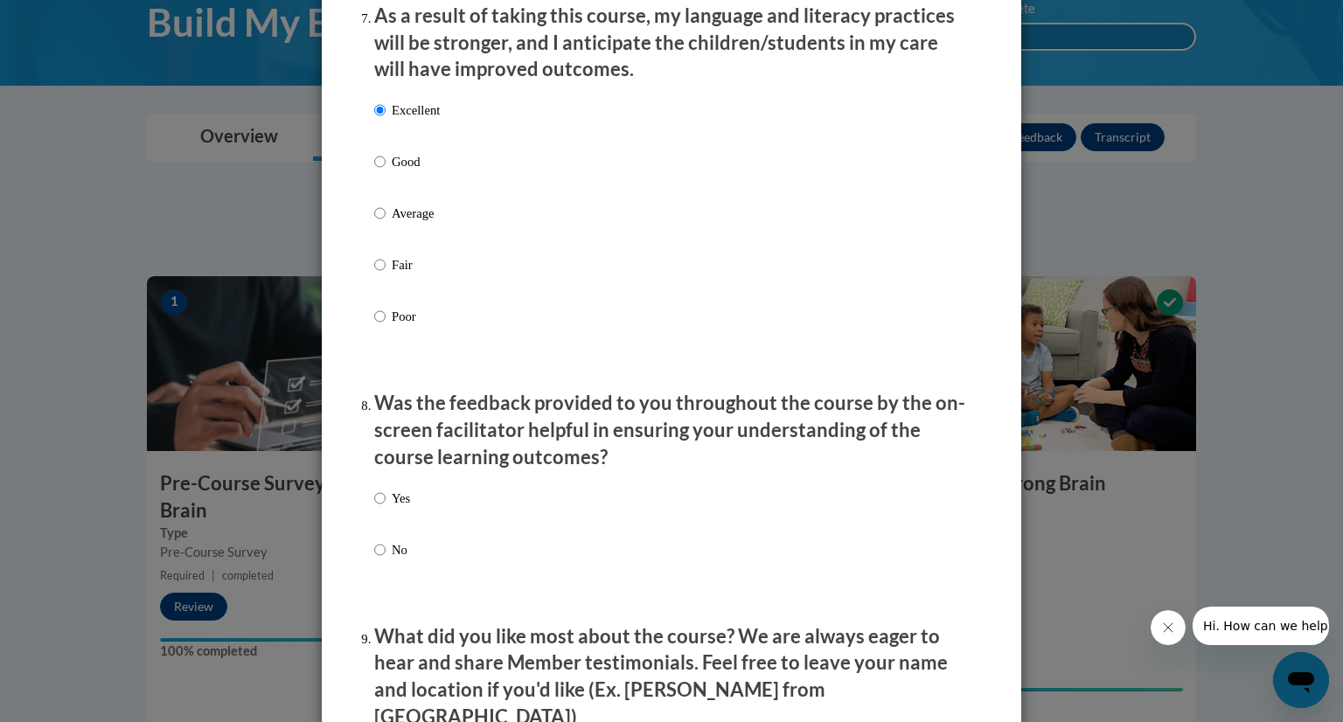
click at [374, 508] on input "Yes" at bounding box center [379, 498] width 11 height 19
radio input "true"
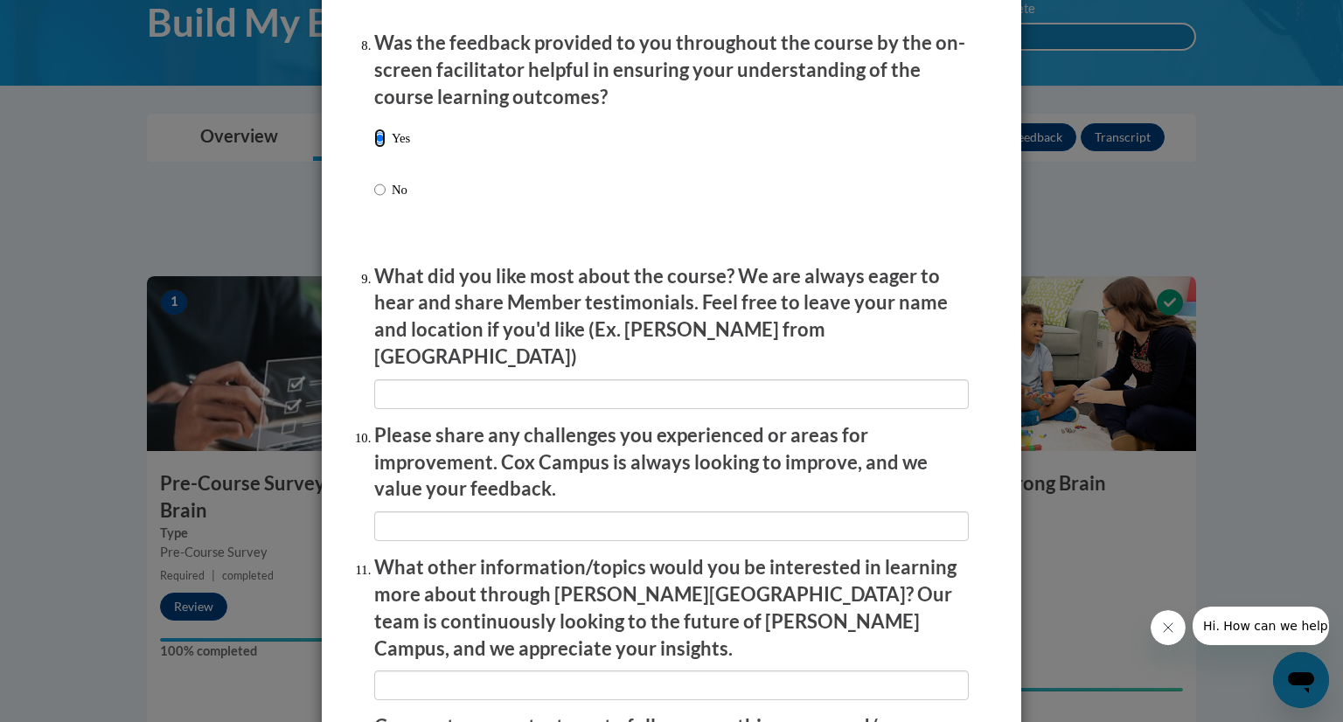
scroll to position [2729, 0]
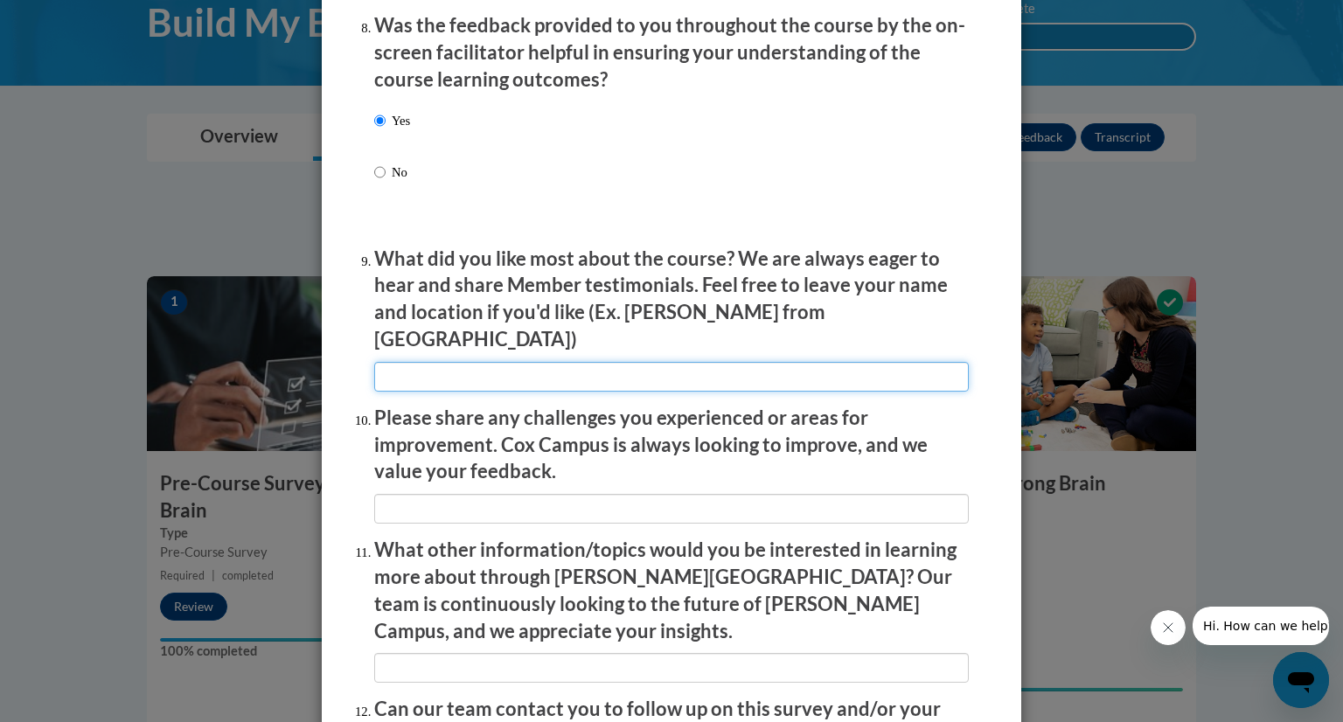
click at [534, 362] on input "textbox" at bounding box center [671, 377] width 595 height 30
type input "the questions during the course"
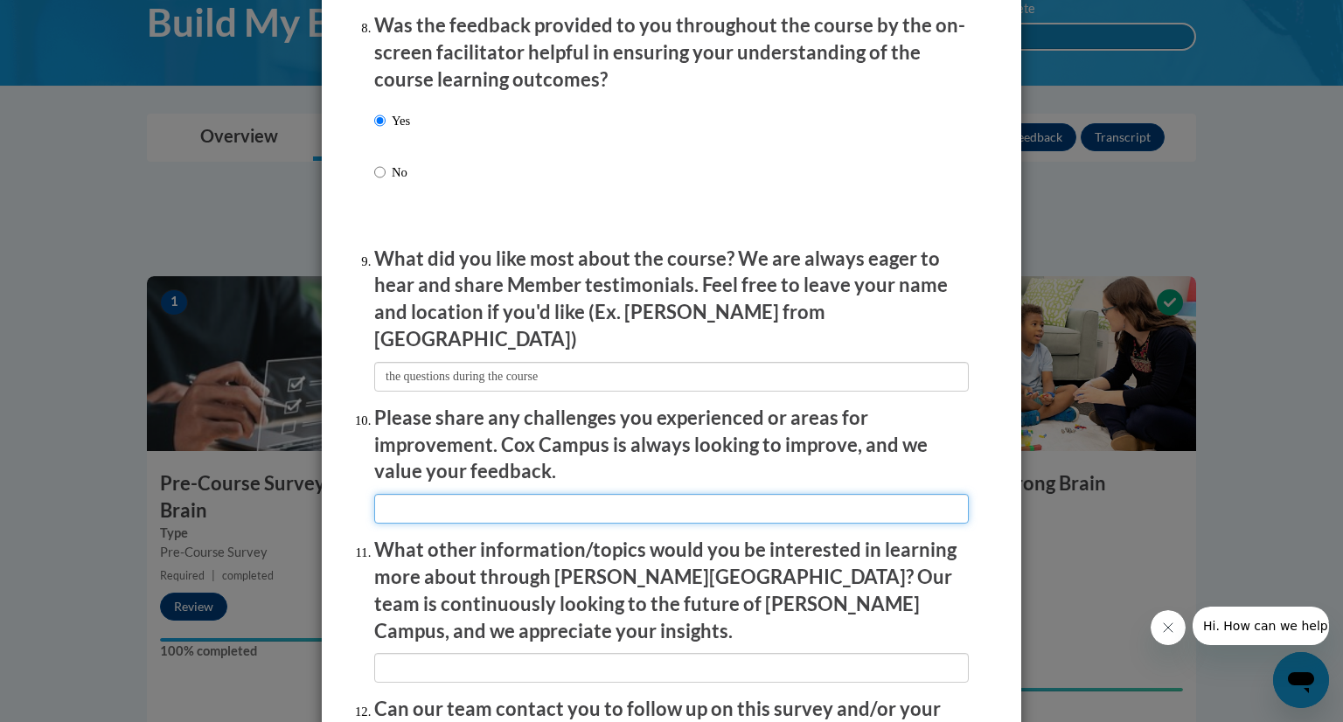
click at [592, 511] on input "textbox" at bounding box center [671, 509] width 595 height 30
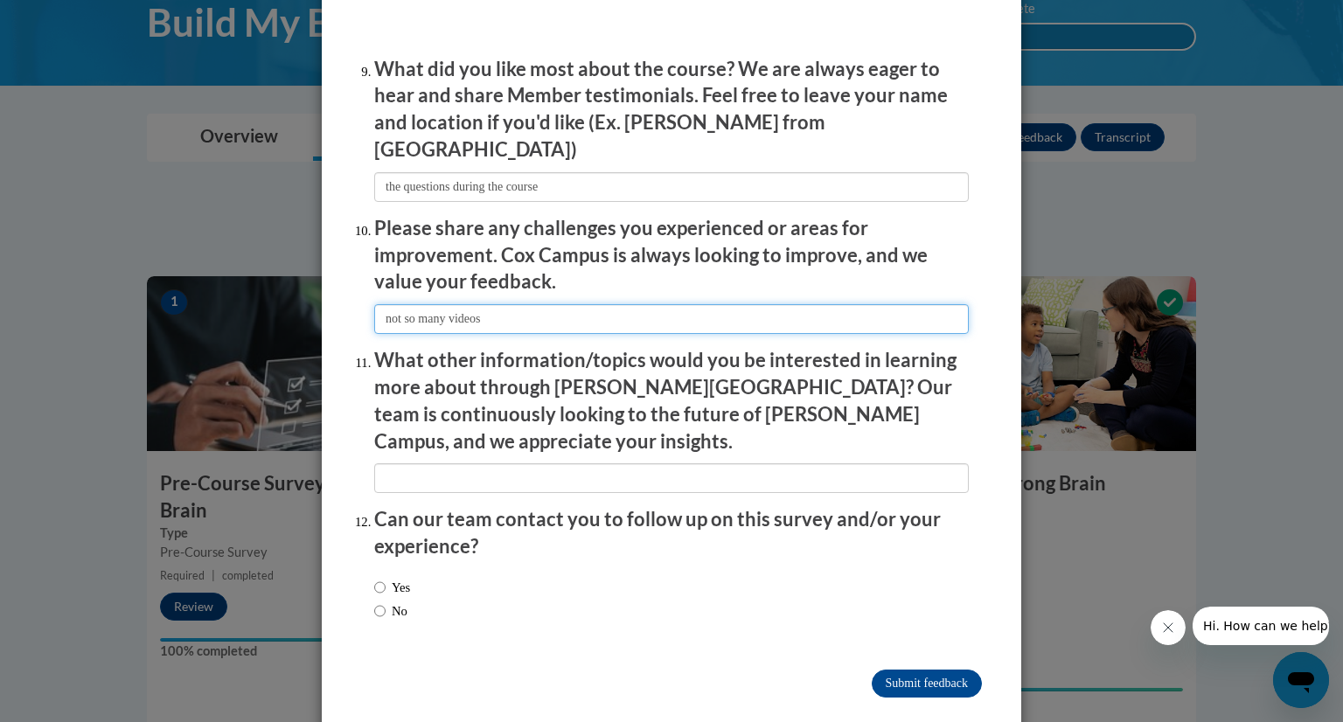
type input "not so many videos"
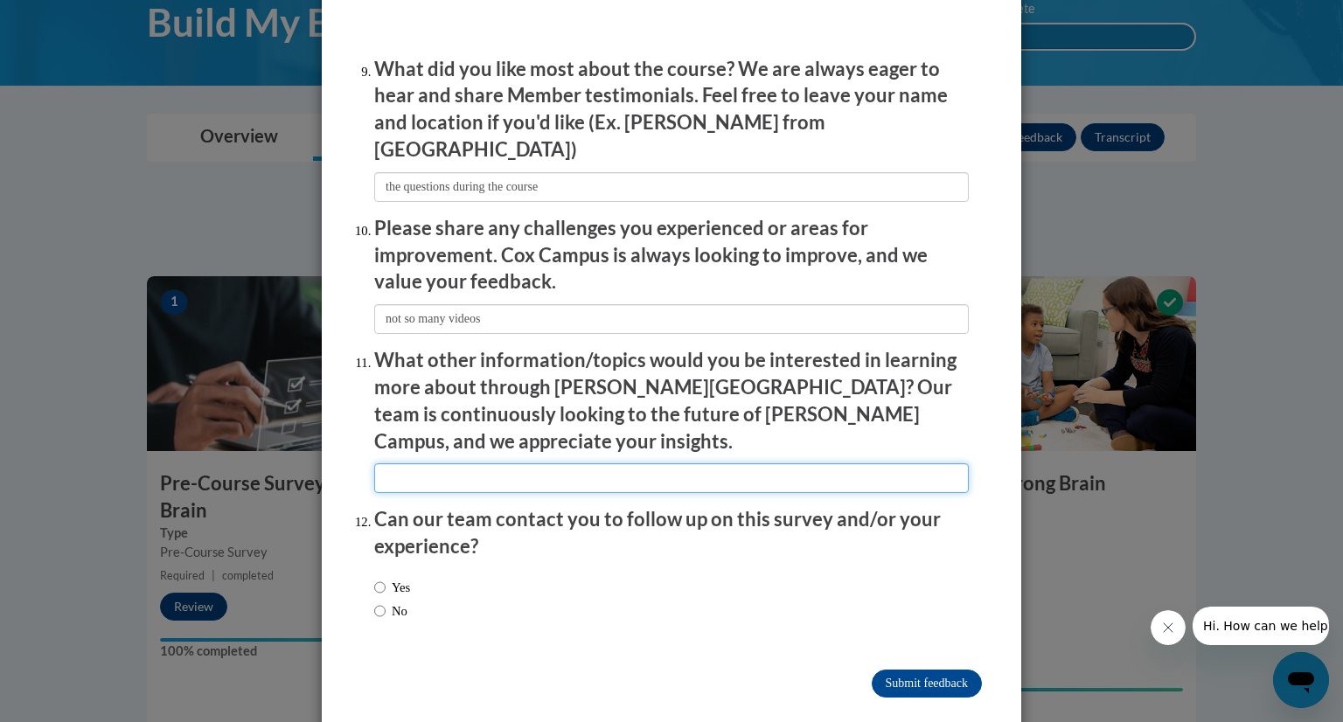
click at [622, 463] on input "textbox" at bounding box center [671, 478] width 595 height 30
type input "safety in the classroom"
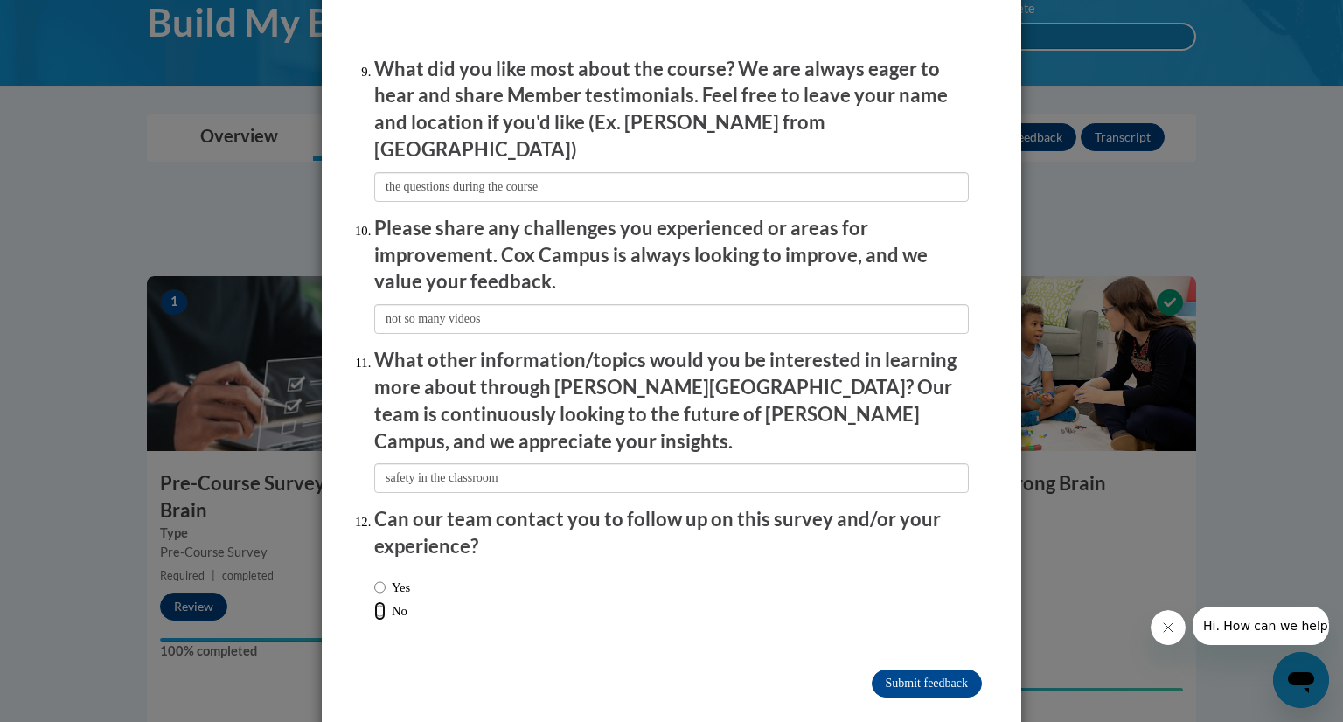
click at [374, 601] on input "No" at bounding box center [379, 610] width 11 height 19
radio input "true"
click at [969, 670] on input "Submit feedback" at bounding box center [927, 684] width 110 height 28
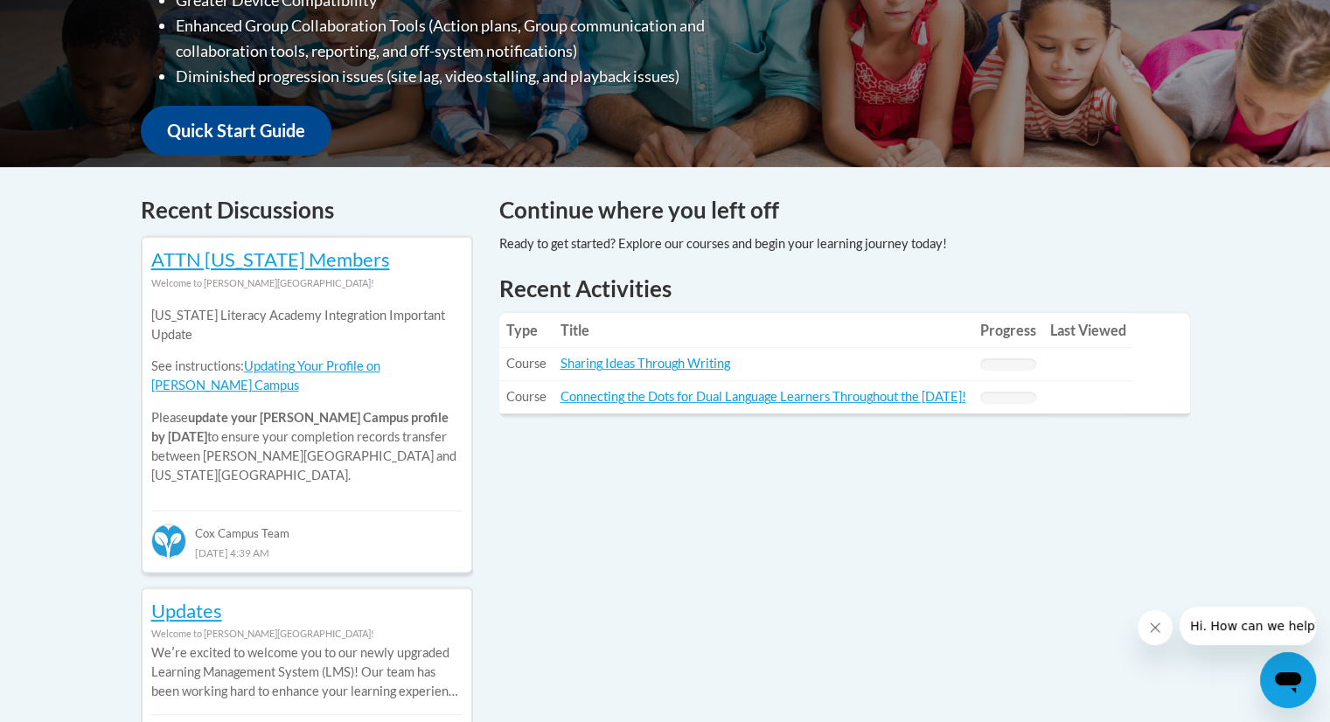
scroll to position [664, 0]
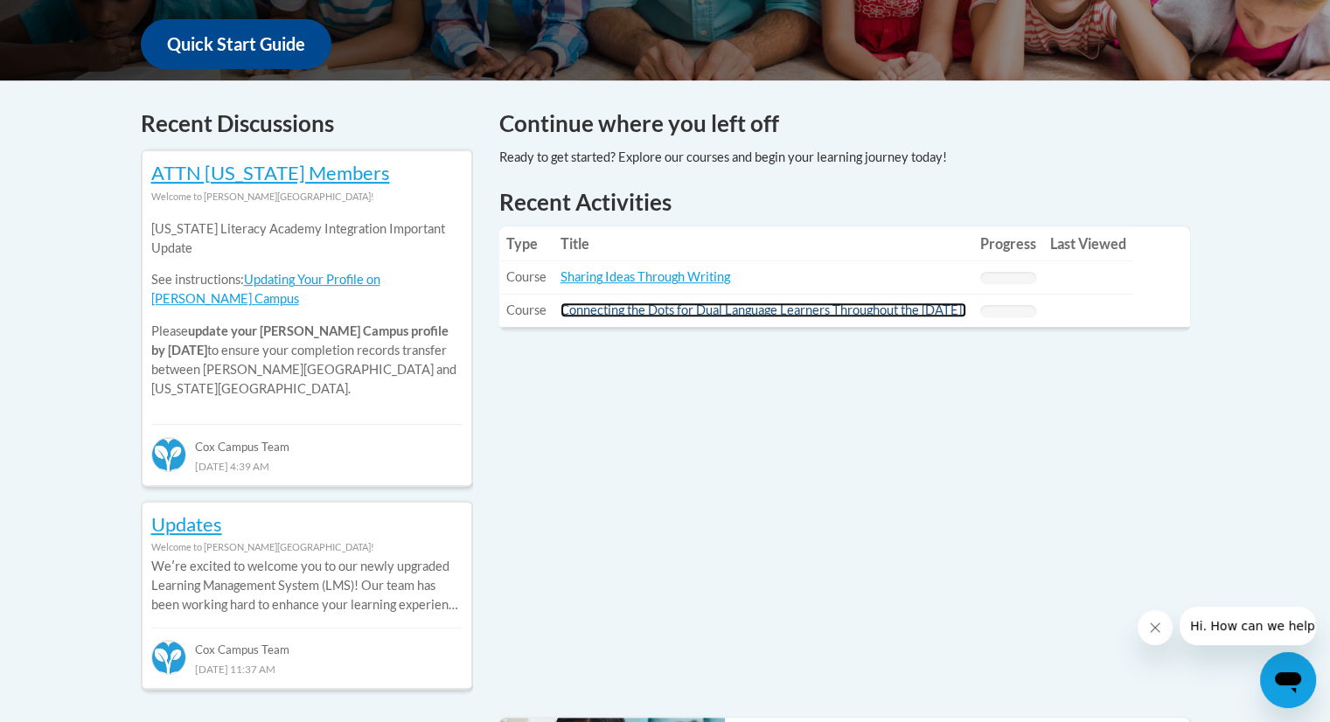
click at [688, 316] on link "Connecting the Dots for Dual Language Learners Throughout the Preschool Day!" at bounding box center [763, 309] width 406 height 15
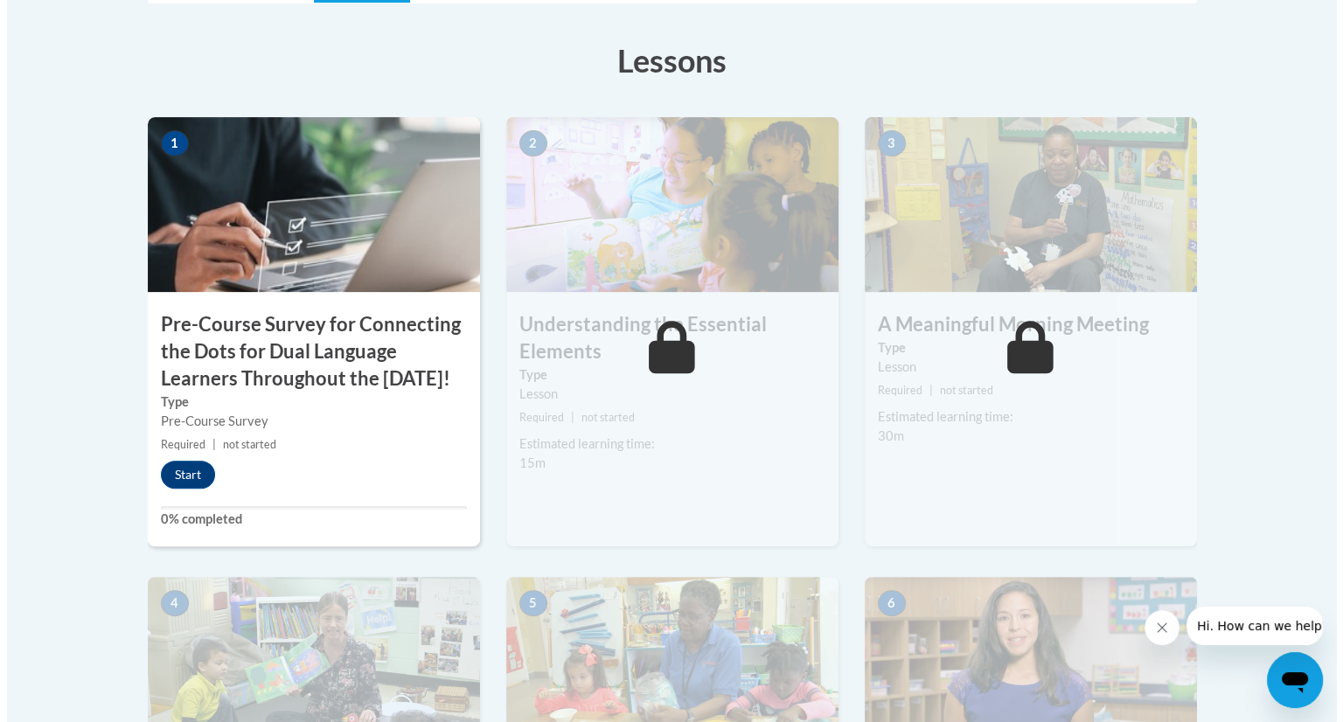
scroll to position [512, 0]
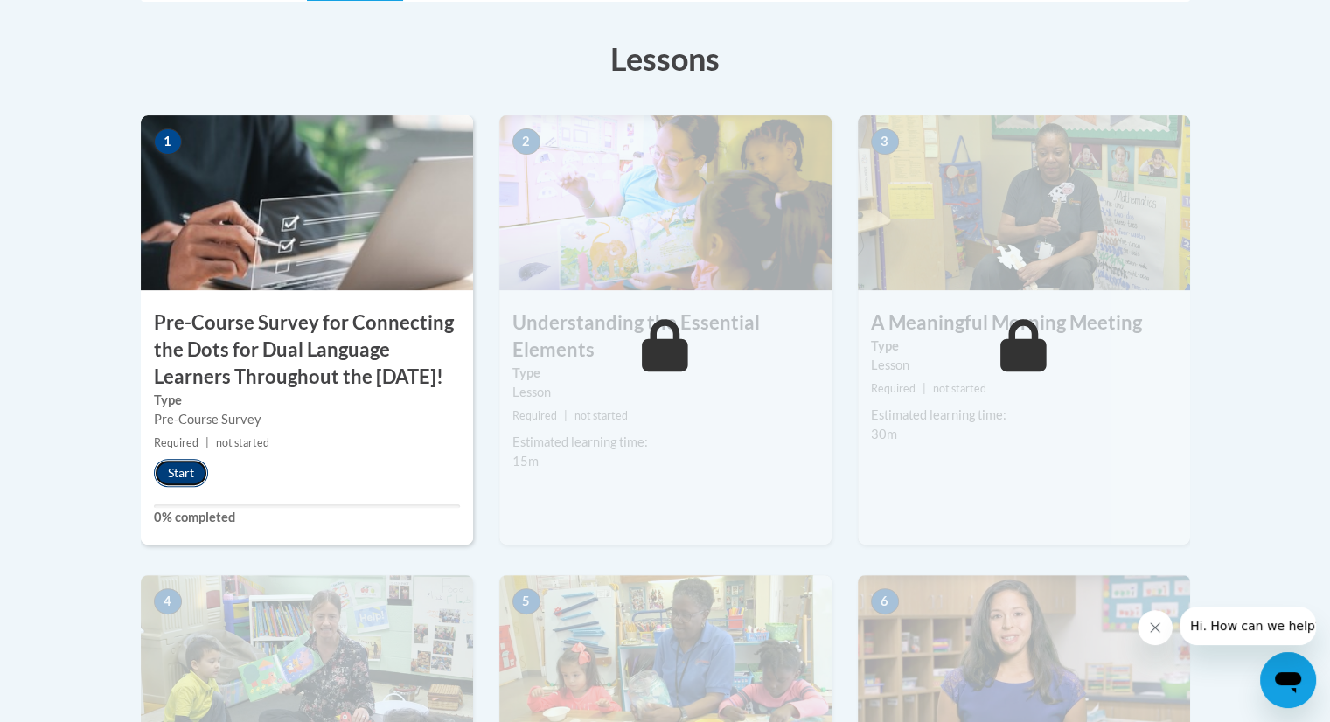
click at [178, 487] on button "Start" at bounding box center [181, 473] width 54 height 28
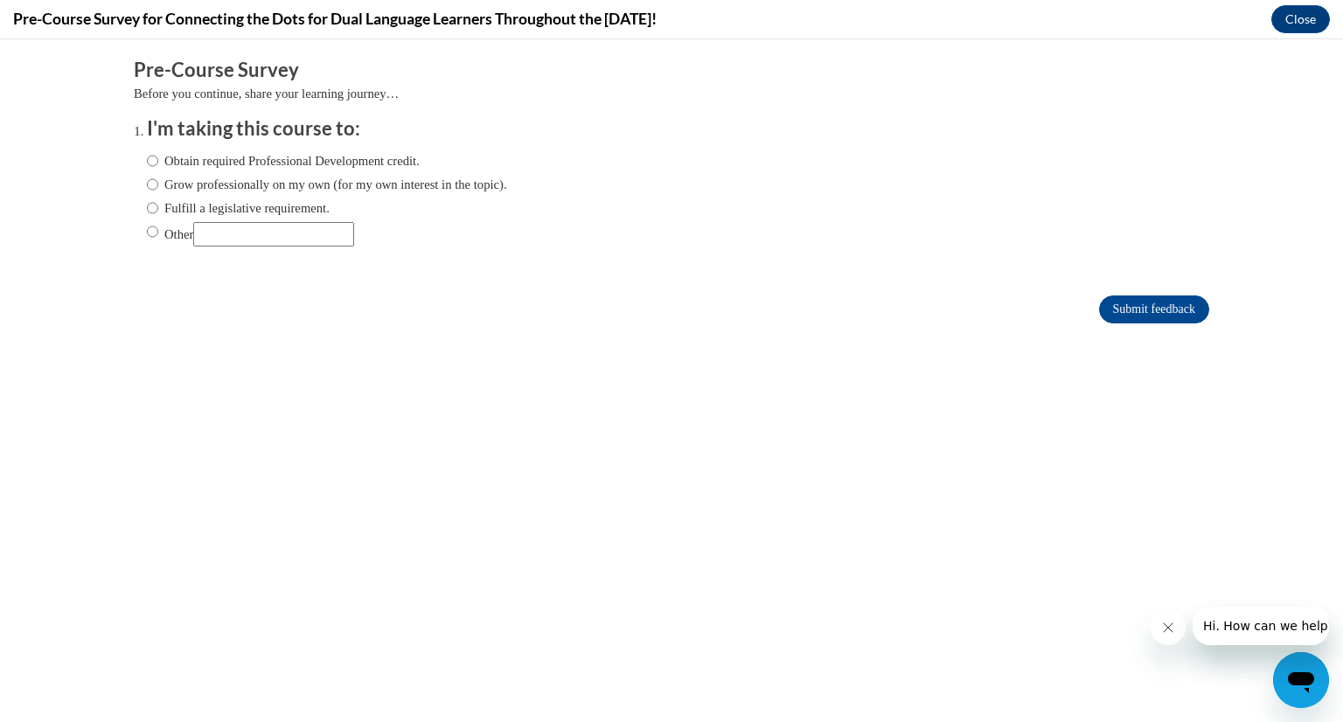
scroll to position [0, 0]
click at [147, 157] on input "Obtain required Professional Development credit." at bounding box center [152, 160] width 11 height 19
radio input "true"
click at [1179, 312] on input "Submit feedback" at bounding box center [1154, 310] width 110 height 28
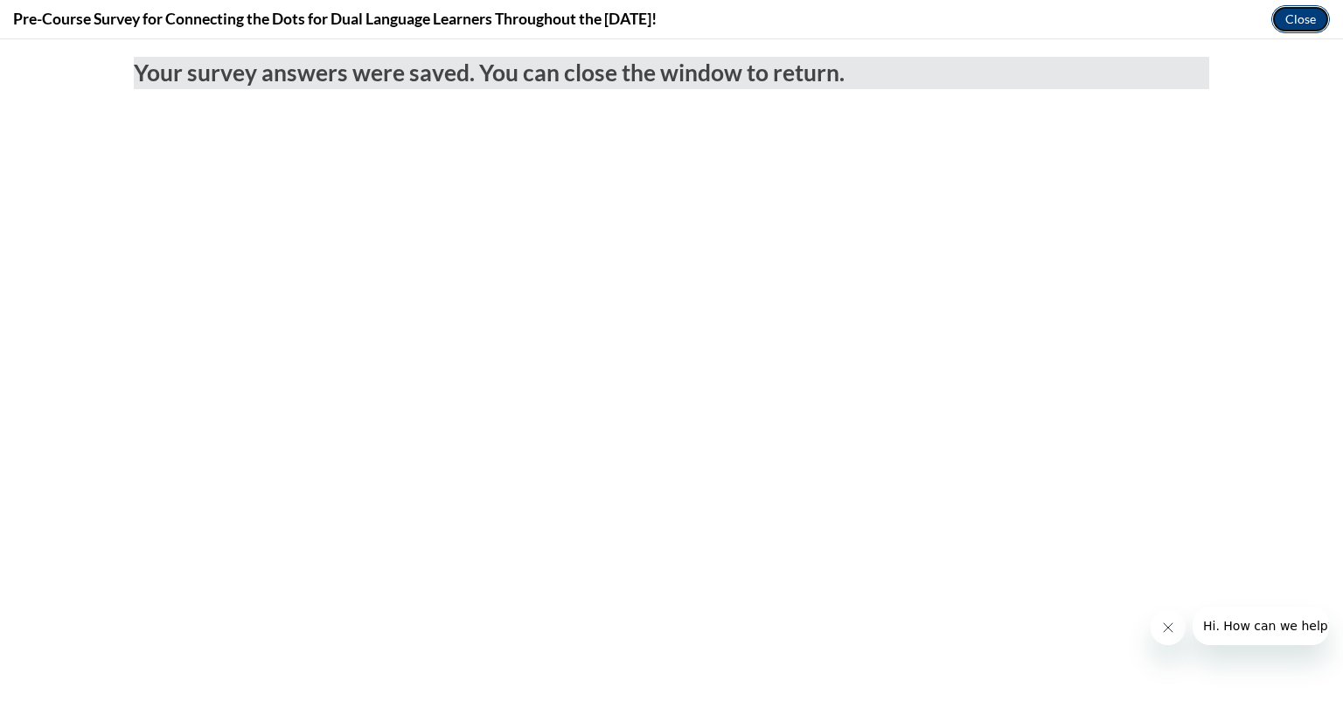
click at [1294, 29] on button "Close" at bounding box center [1300, 19] width 59 height 28
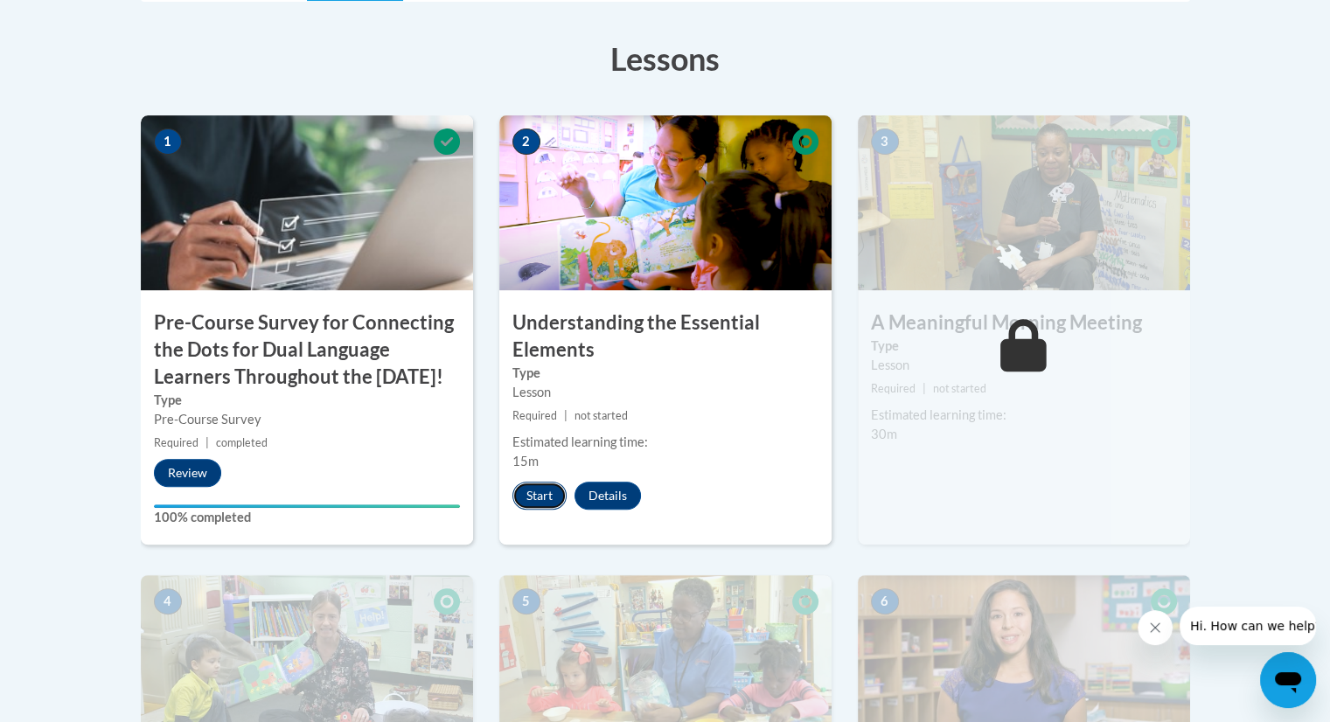
click at [528, 483] on button "Start" at bounding box center [539, 496] width 54 height 28
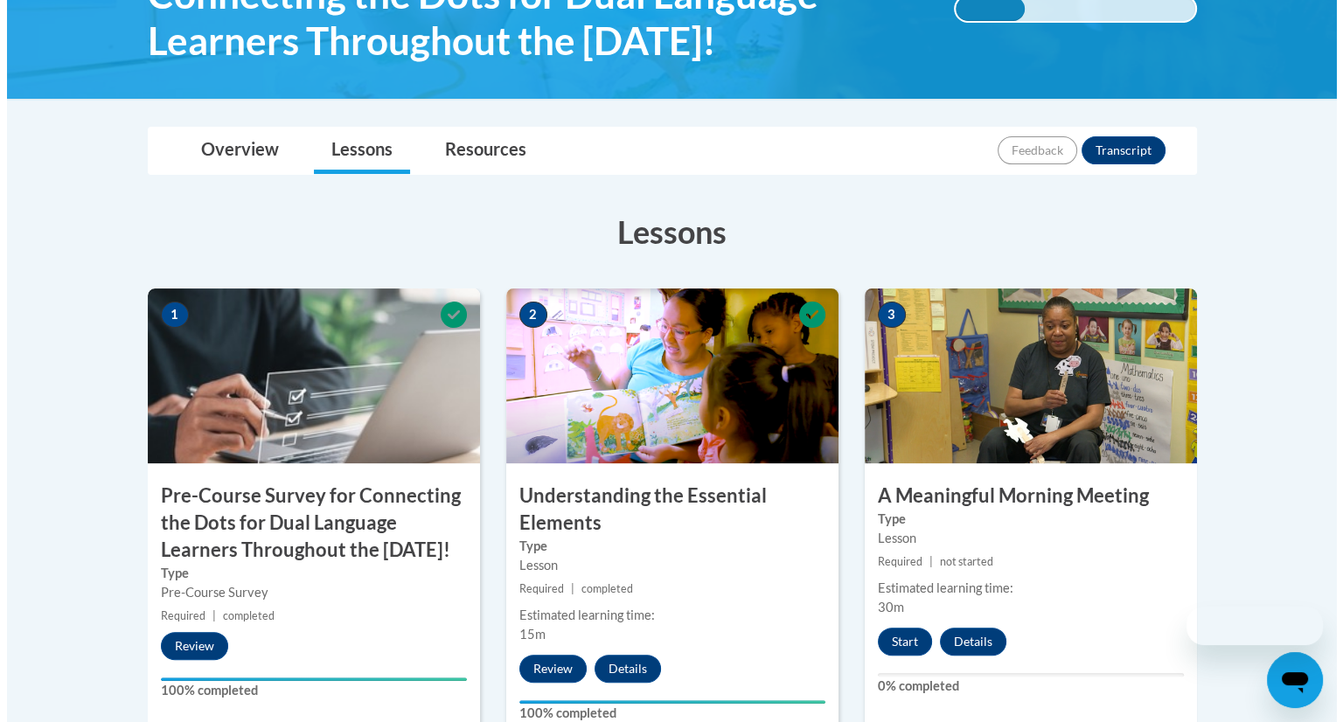
scroll to position [560, 0]
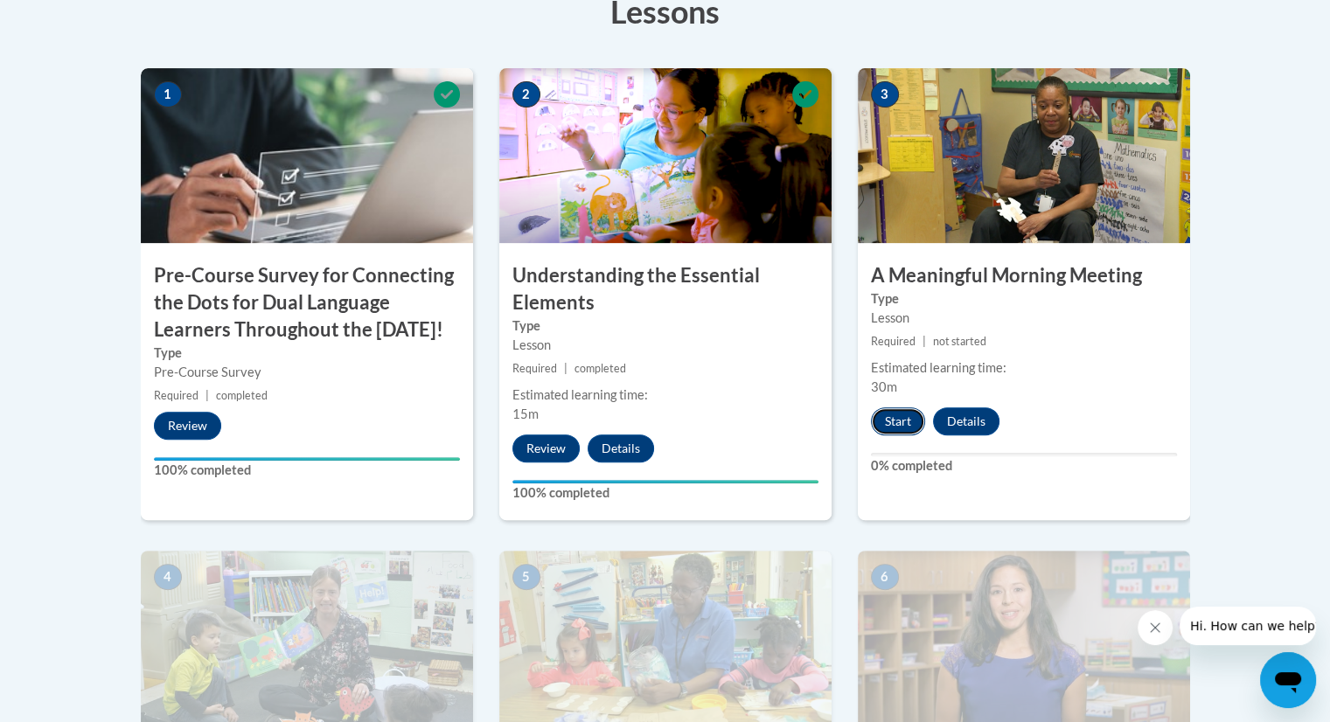
click at [884, 424] on button "Start" at bounding box center [898, 421] width 54 height 28
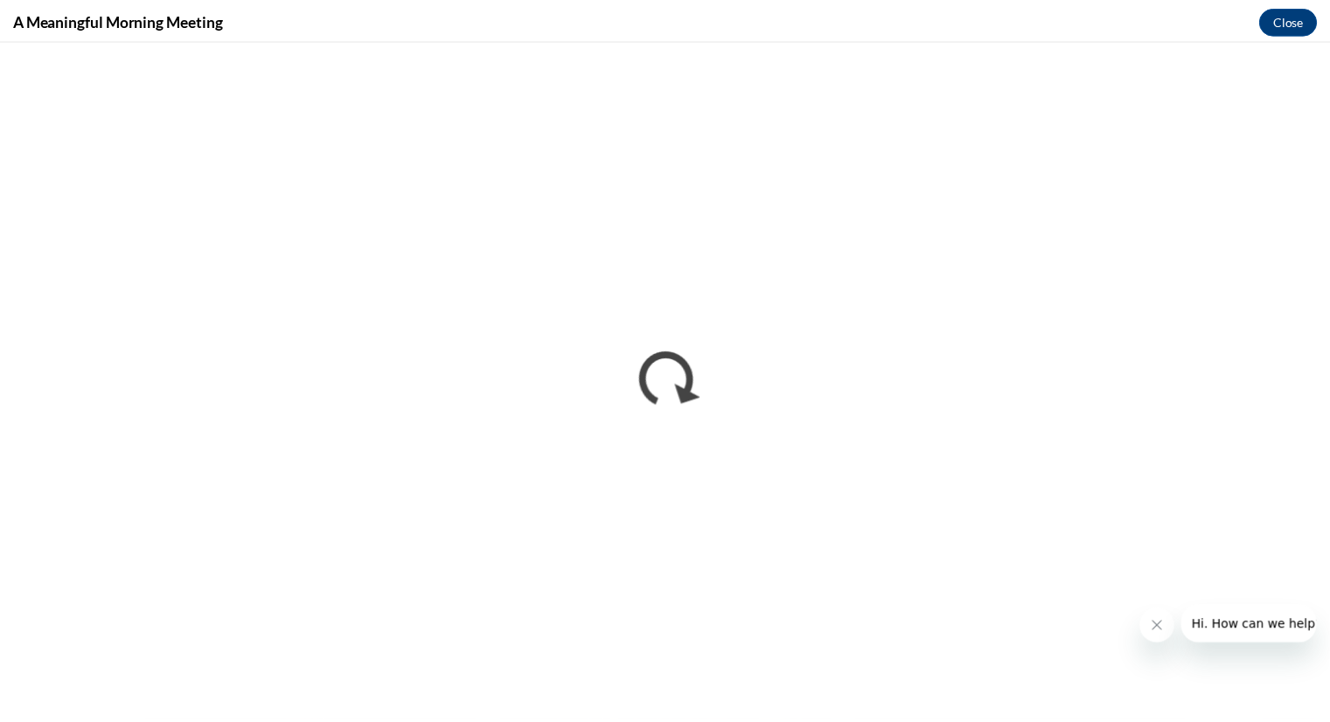
scroll to position [0, 0]
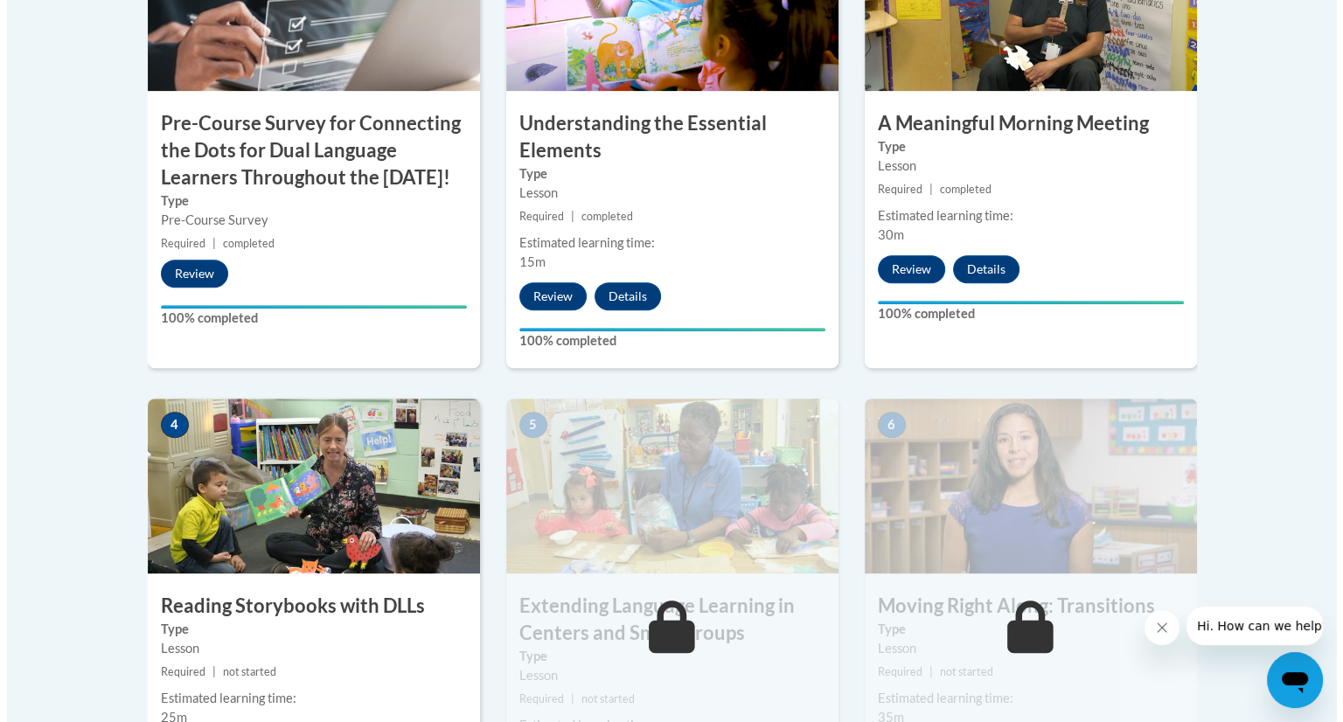
scroll to position [908, 0]
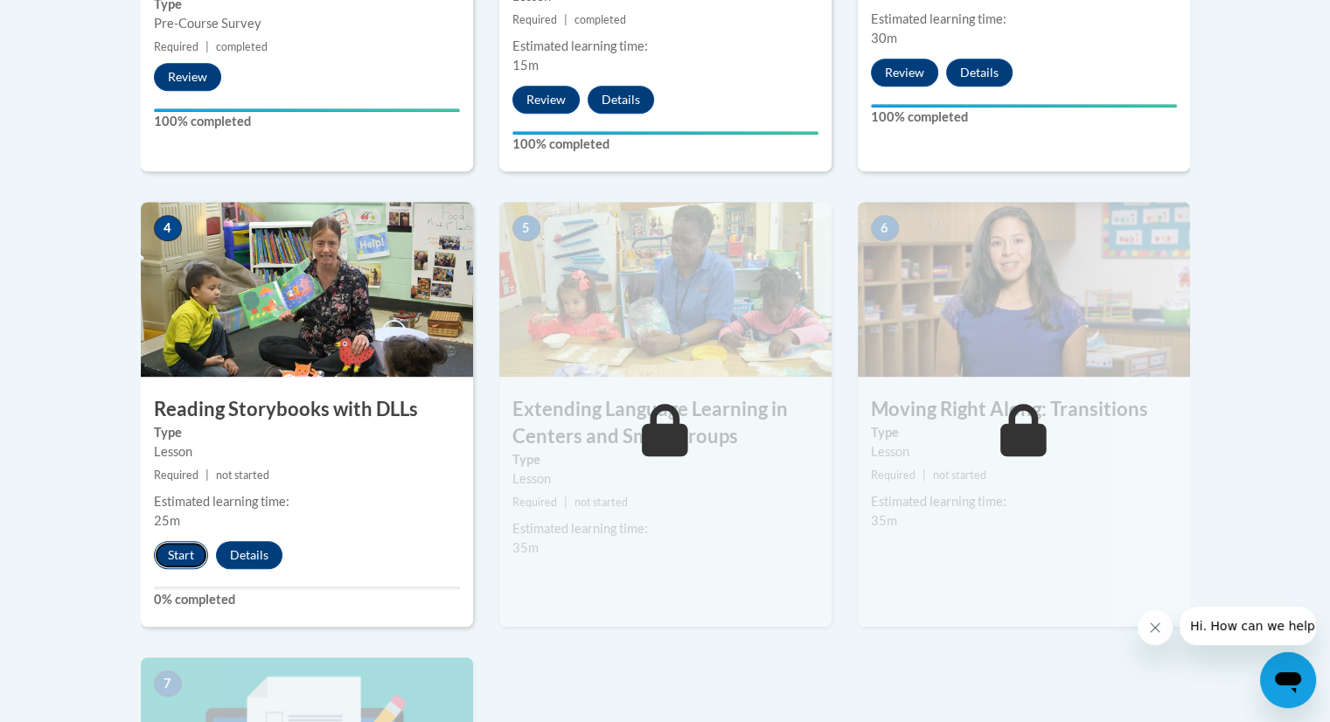
click at [186, 556] on button "Start" at bounding box center [181, 555] width 54 height 28
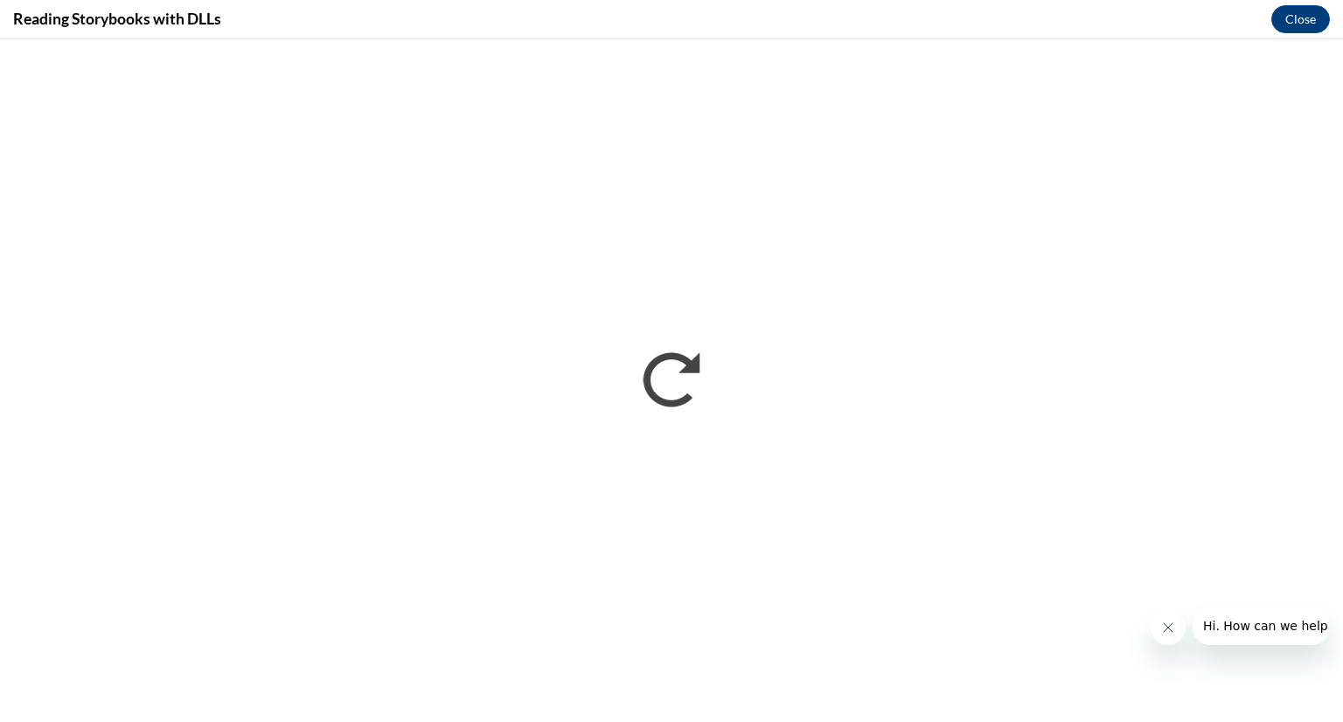
scroll to position [0, 0]
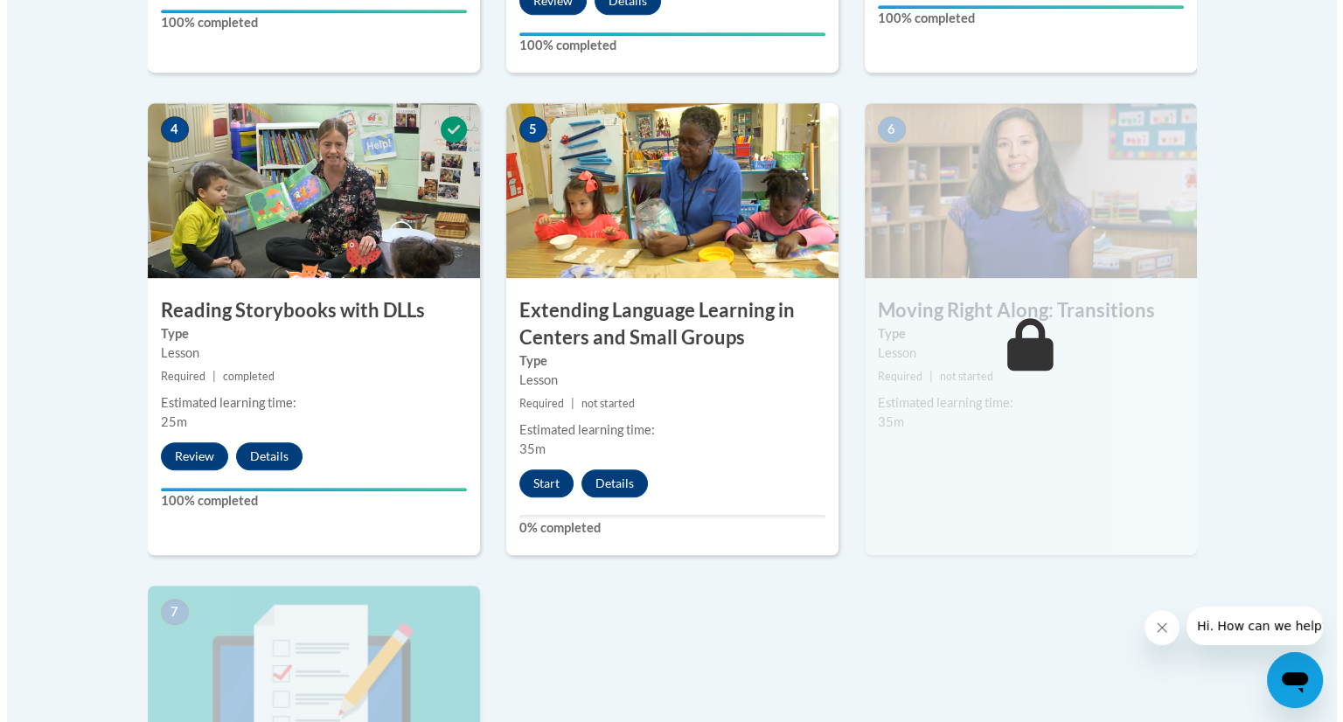
scroll to position [1013, 0]
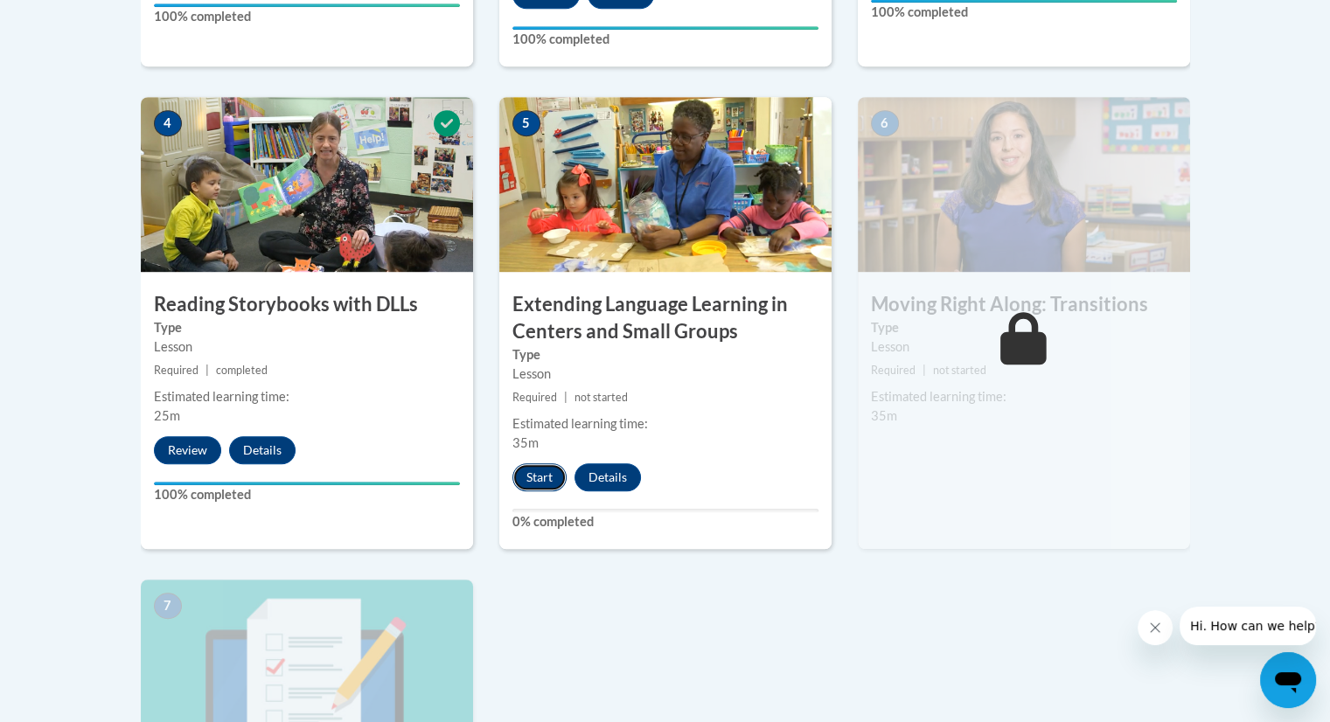
click at [549, 477] on button "Start" at bounding box center [539, 477] width 54 height 28
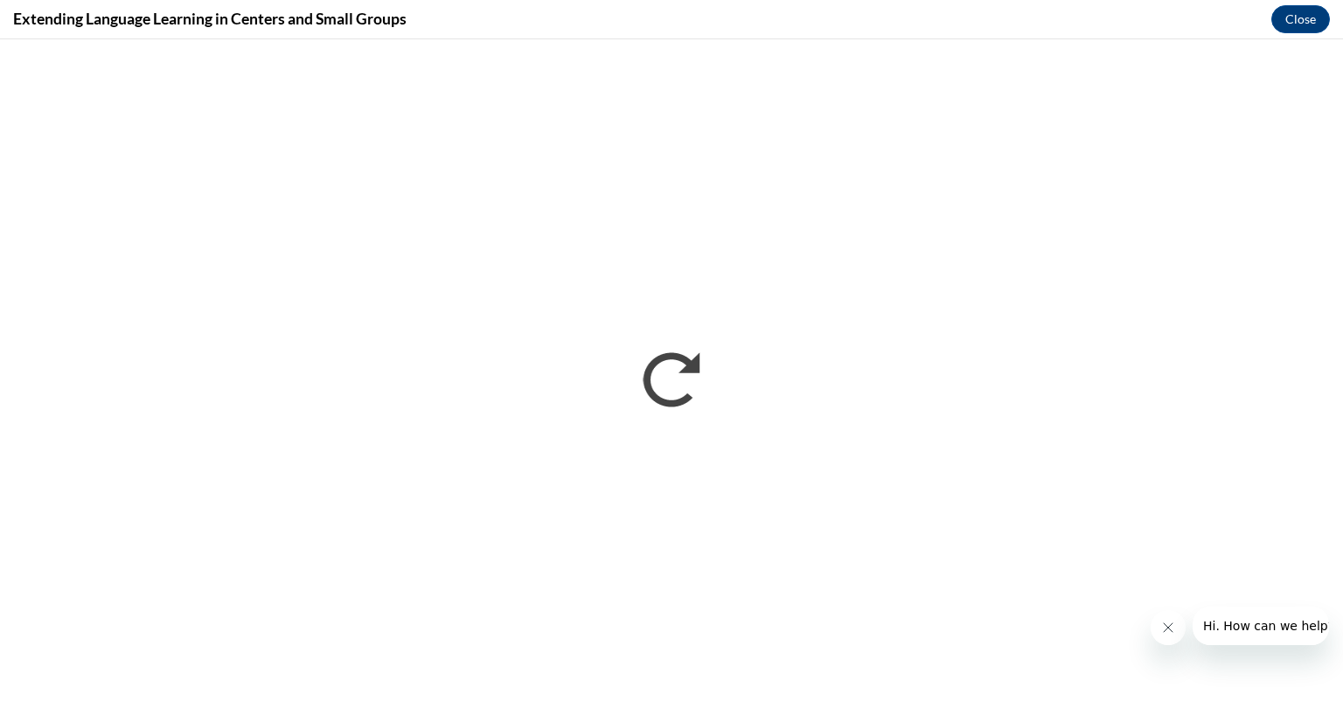
scroll to position [0, 0]
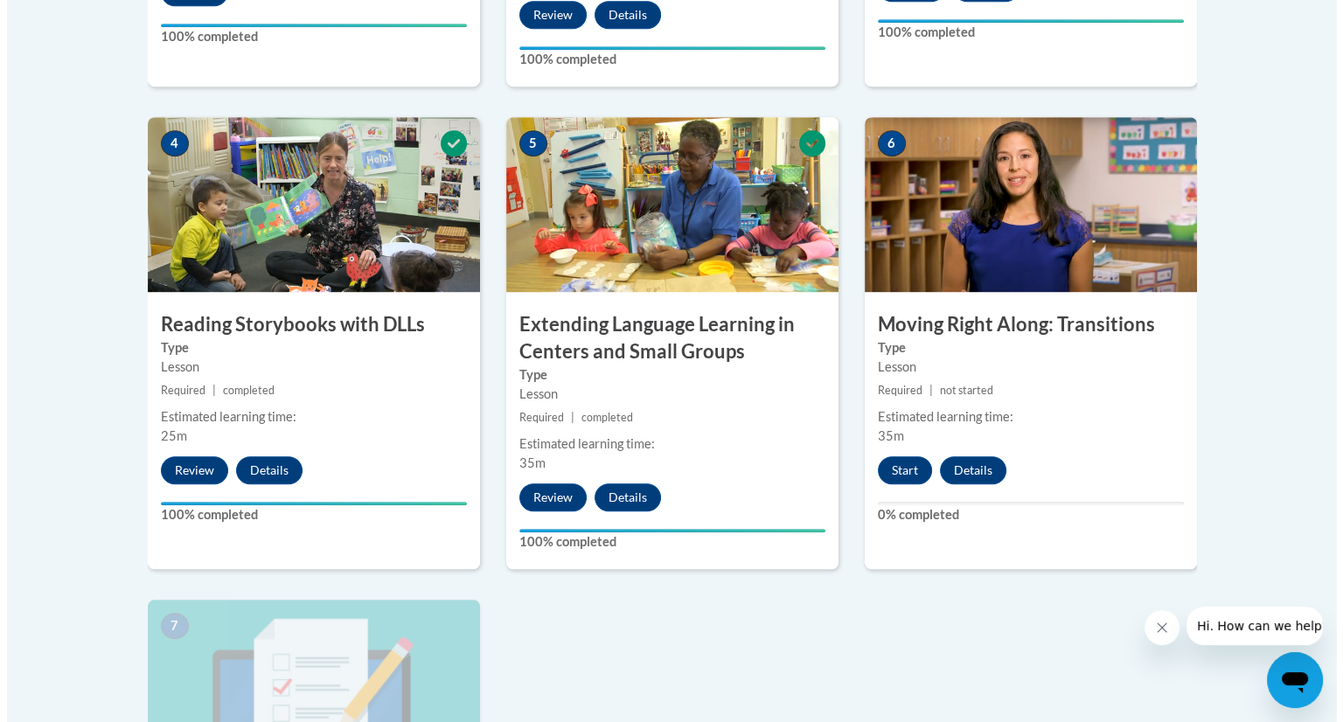
scroll to position [997, 0]
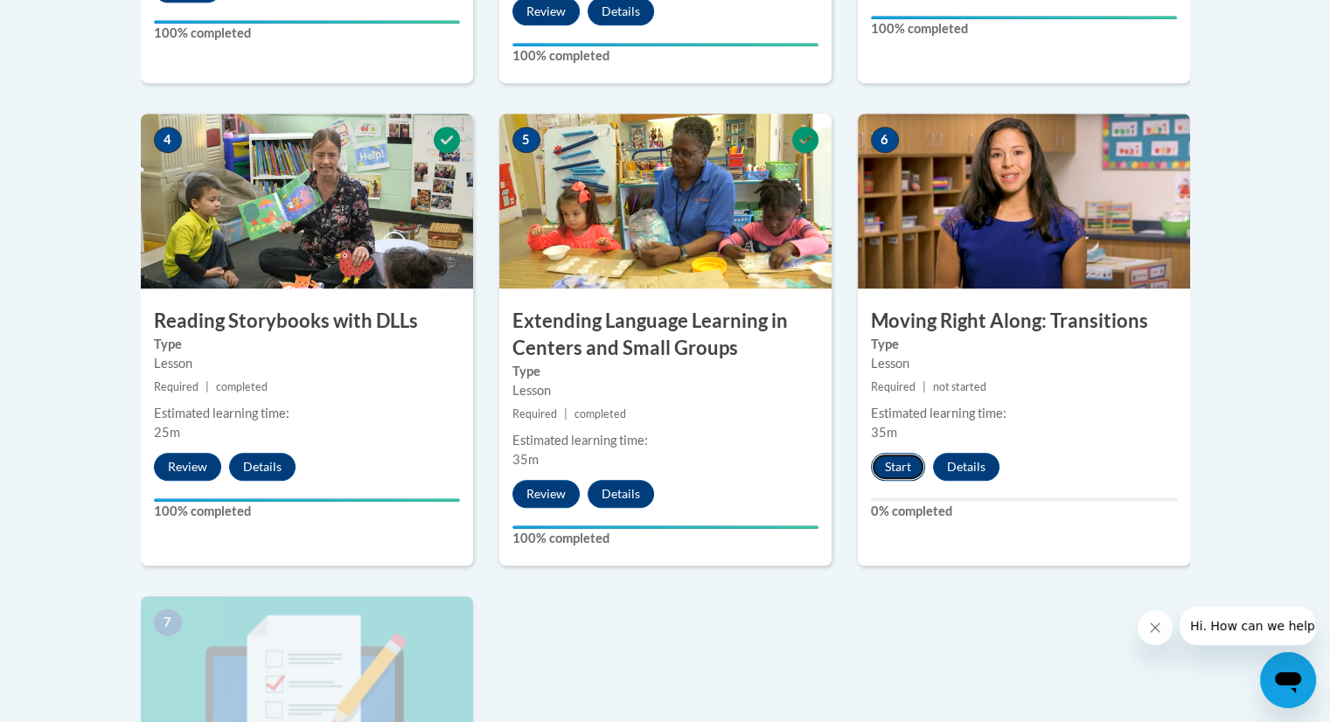
click at [901, 466] on button "Start" at bounding box center [898, 467] width 54 height 28
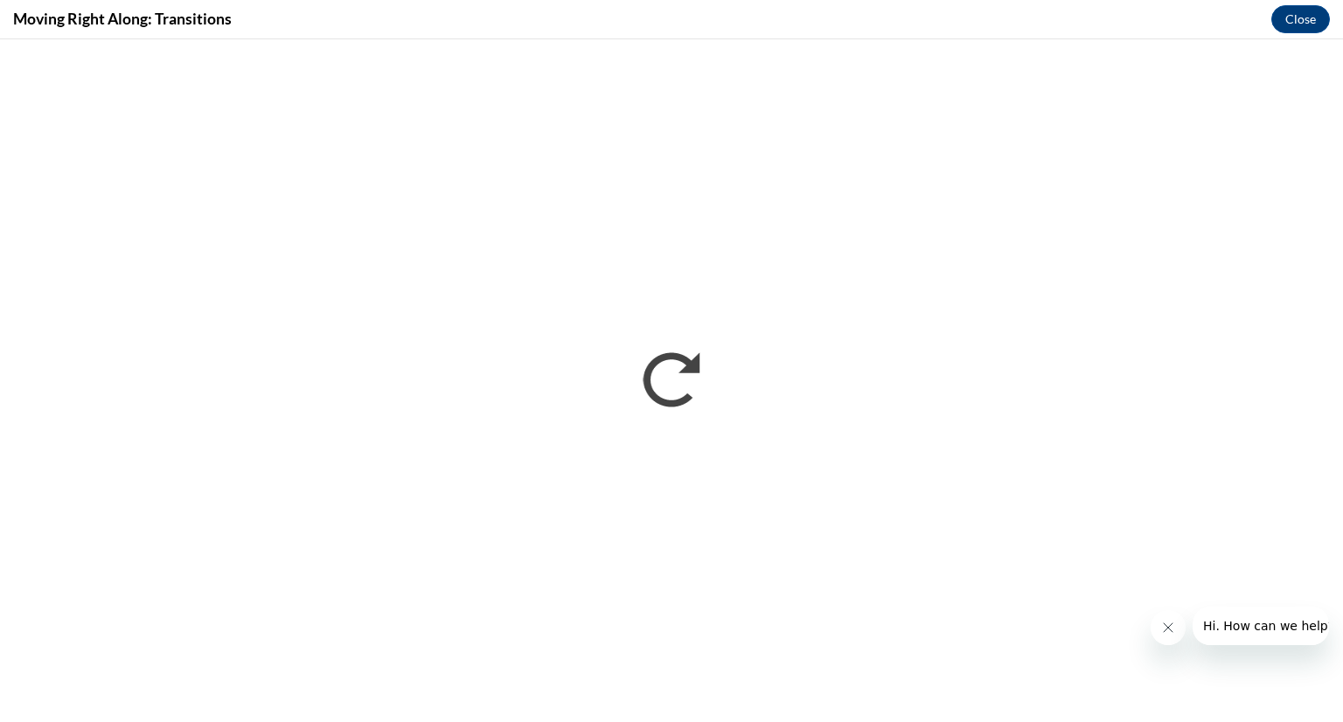
scroll to position [0, 0]
click at [1164, 627] on icon "Close message from company" at bounding box center [1167, 628] width 14 height 14
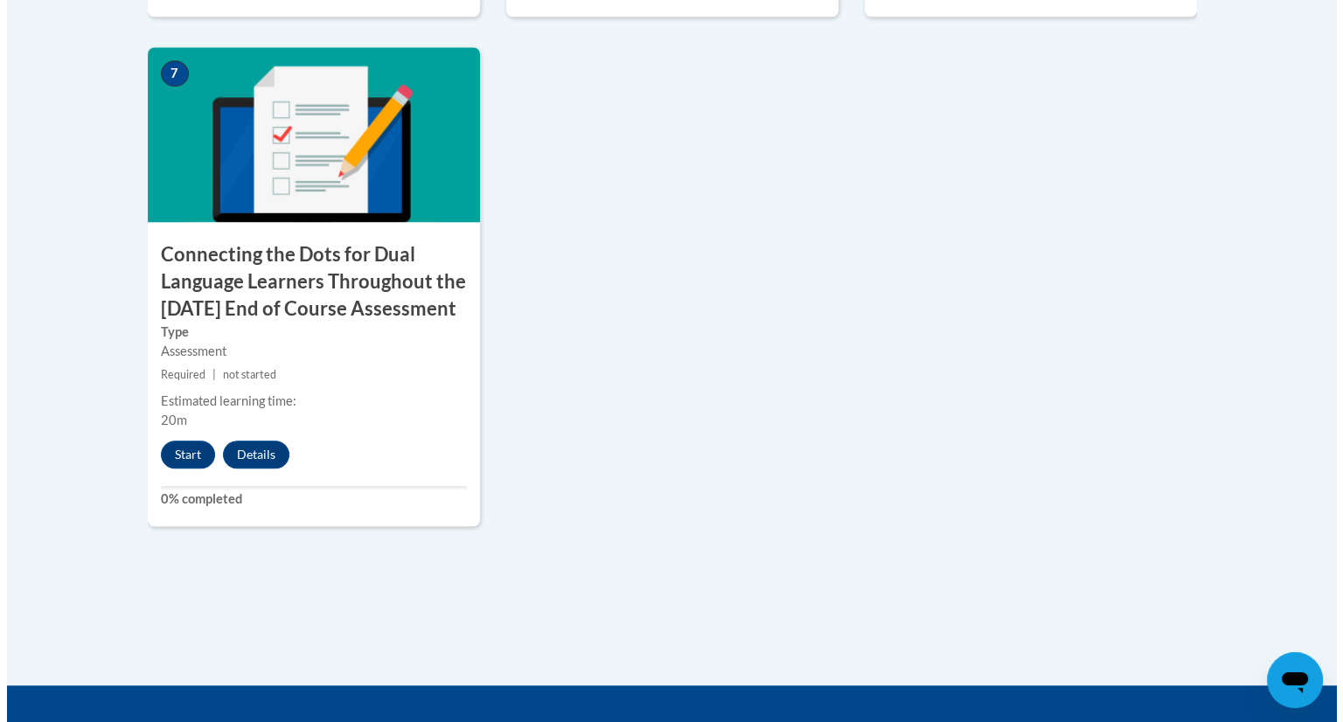
scroll to position [1546, 0]
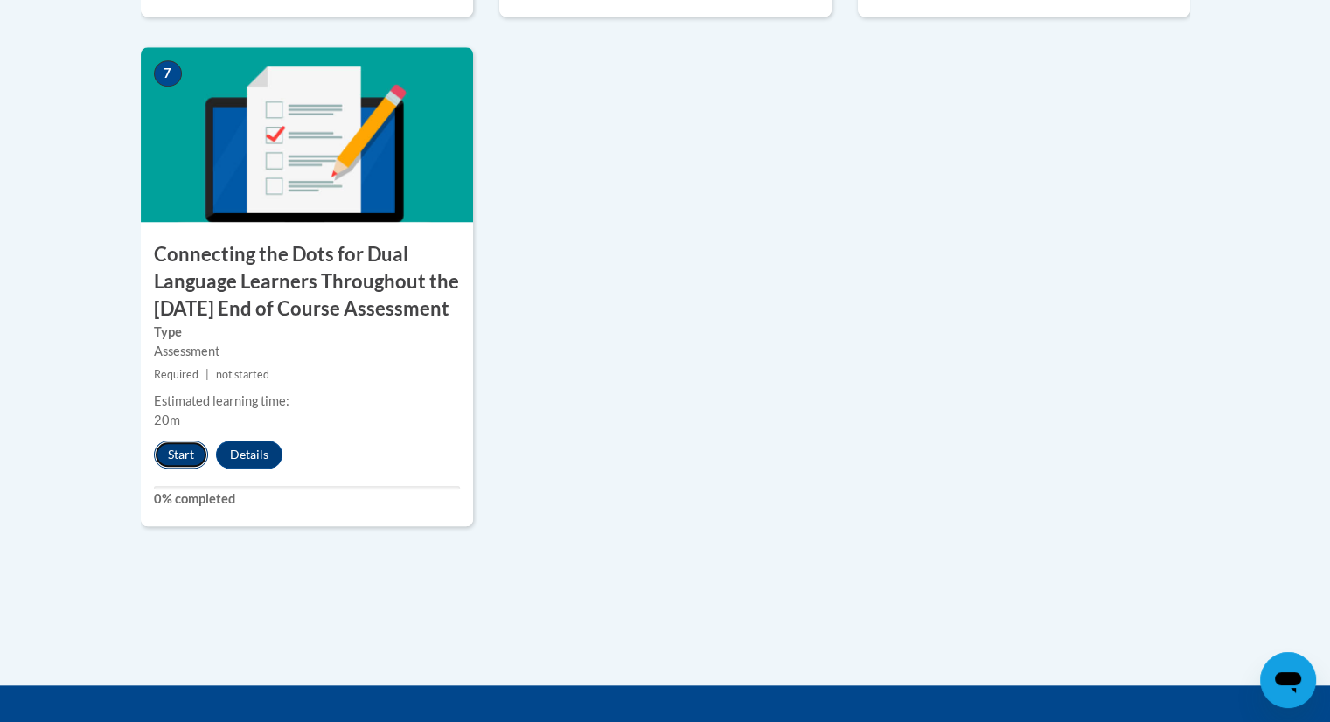
click at [187, 469] on button "Start" at bounding box center [181, 455] width 54 height 28
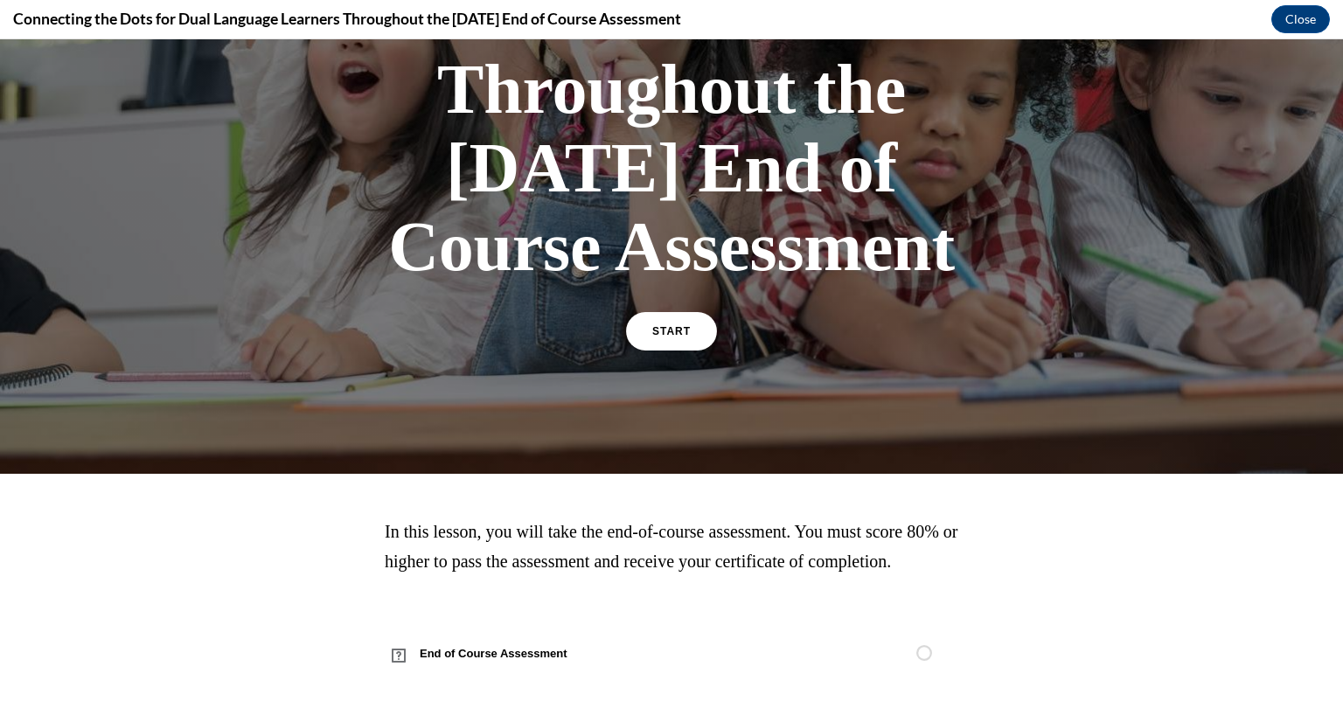
scroll to position [461, 0]
click at [665, 325] on span "START" at bounding box center [671, 331] width 40 height 13
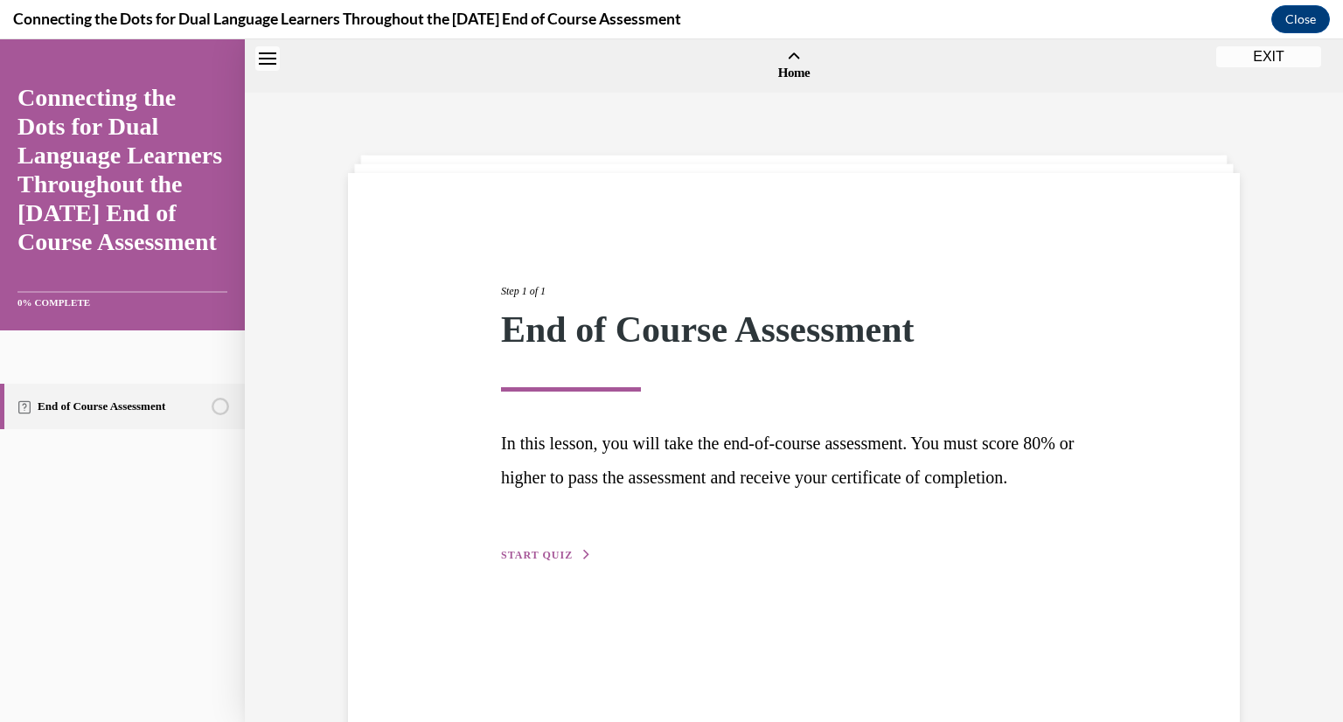
scroll to position [54, 0]
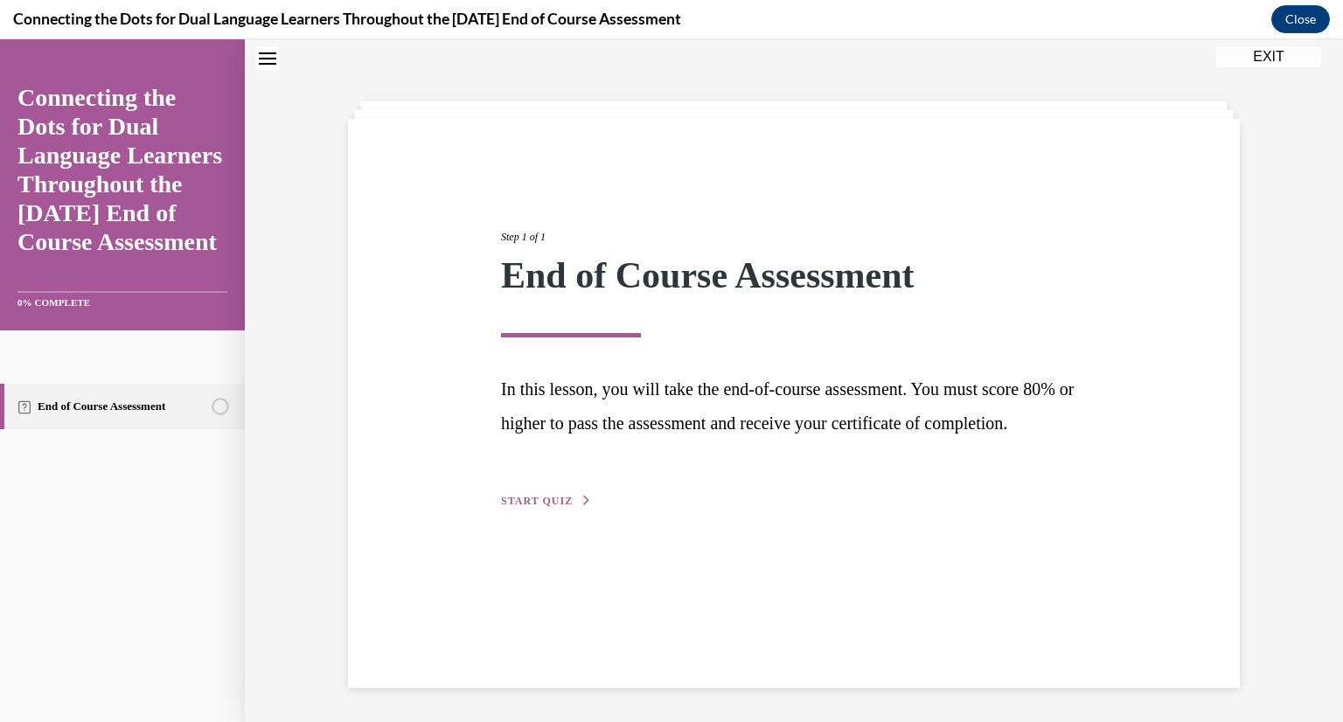
click at [542, 507] on span "START QUIZ" at bounding box center [537, 501] width 72 height 12
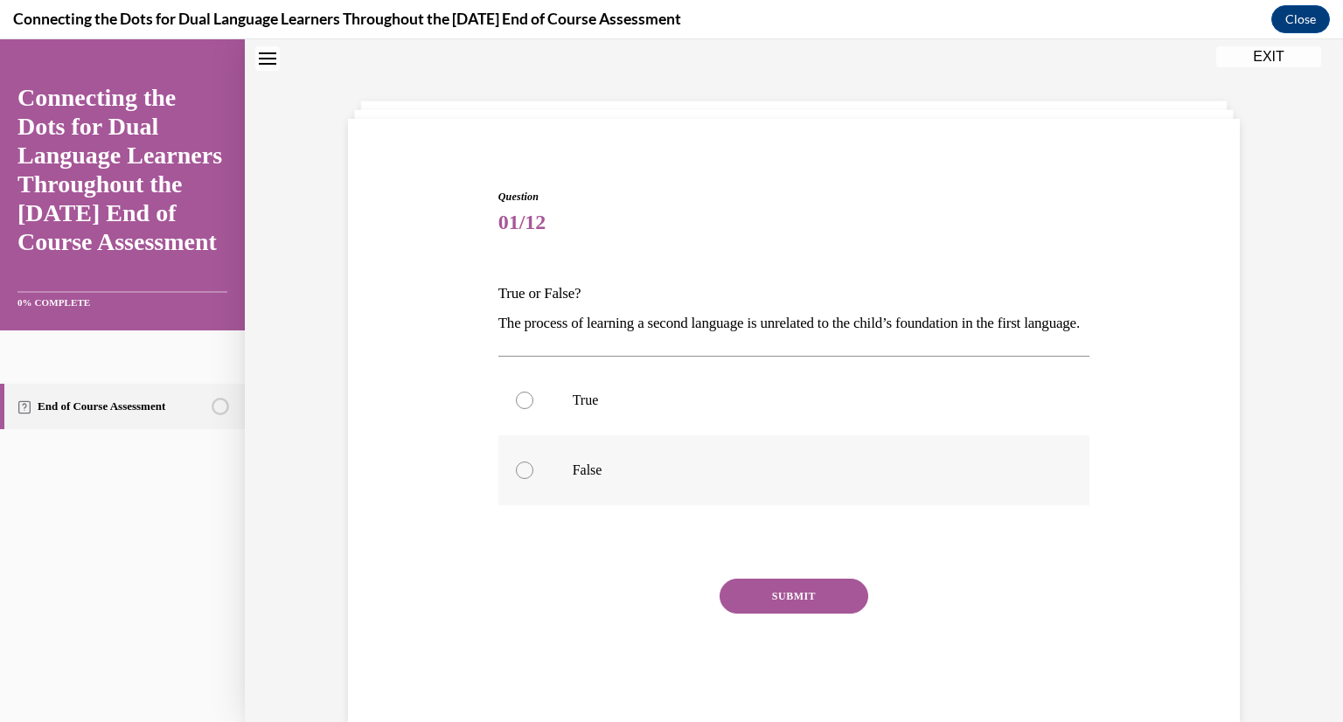
click at [677, 479] on p "False" at bounding box center [810, 470] width 474 height 17
click at [533, 479] on input "False" at bounding box center [524, 470] width 17 height 17
radio input "true"
click at [680, 409] on p "True" at bounding box center [810, 400] width 474 height 17
click at [533, 409] on input "True" at bounding box center [524, 400] width 17 height 17
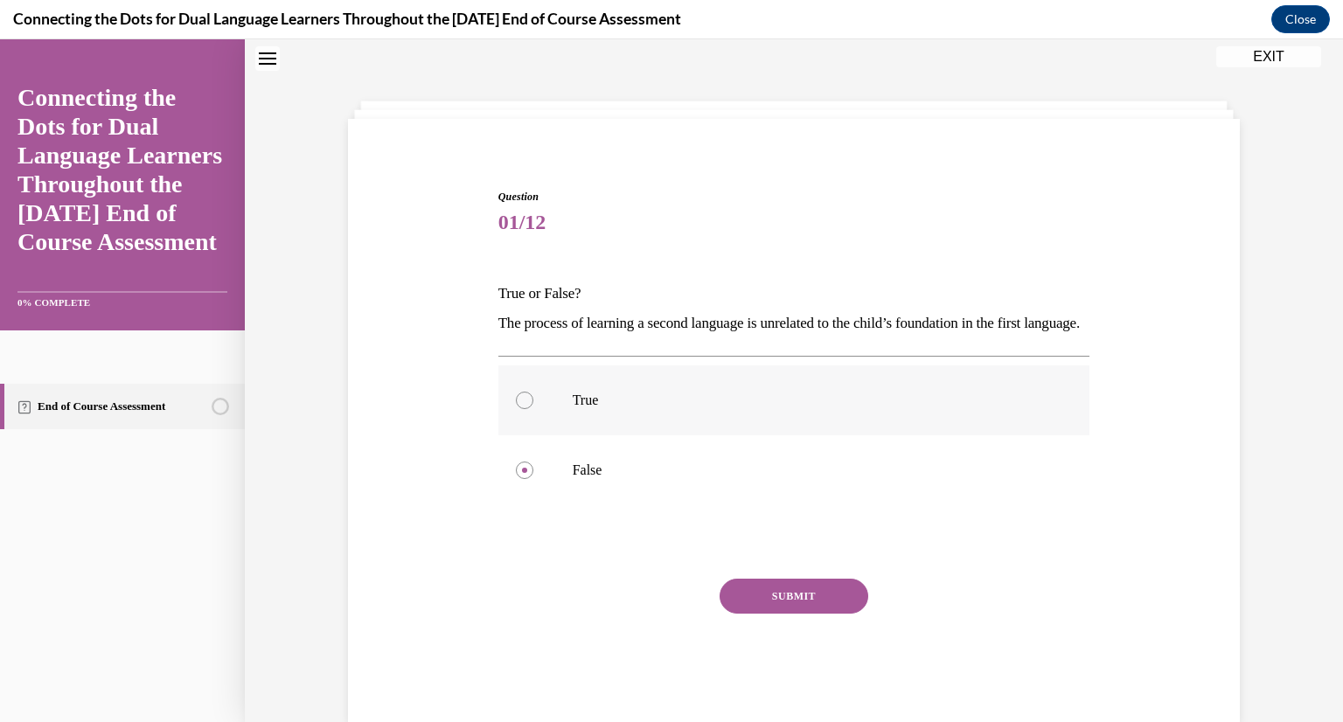
radio input "true"
click at [780, 614] on button "SUBMIT" at bounding box center [794, 596] width 149 height 35
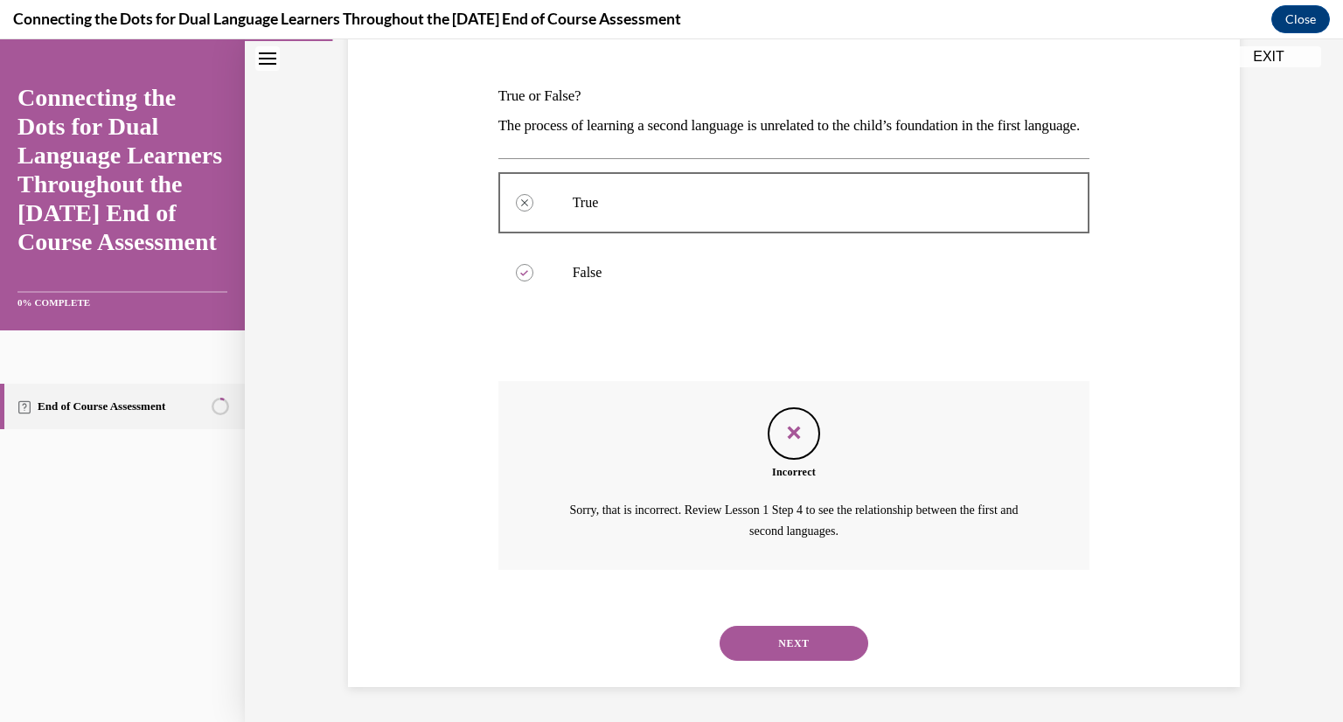
scroll to position [281, 0]
click at [796, 640] on button "NEXT" at bounding box center [794, 643] width 149 height 35
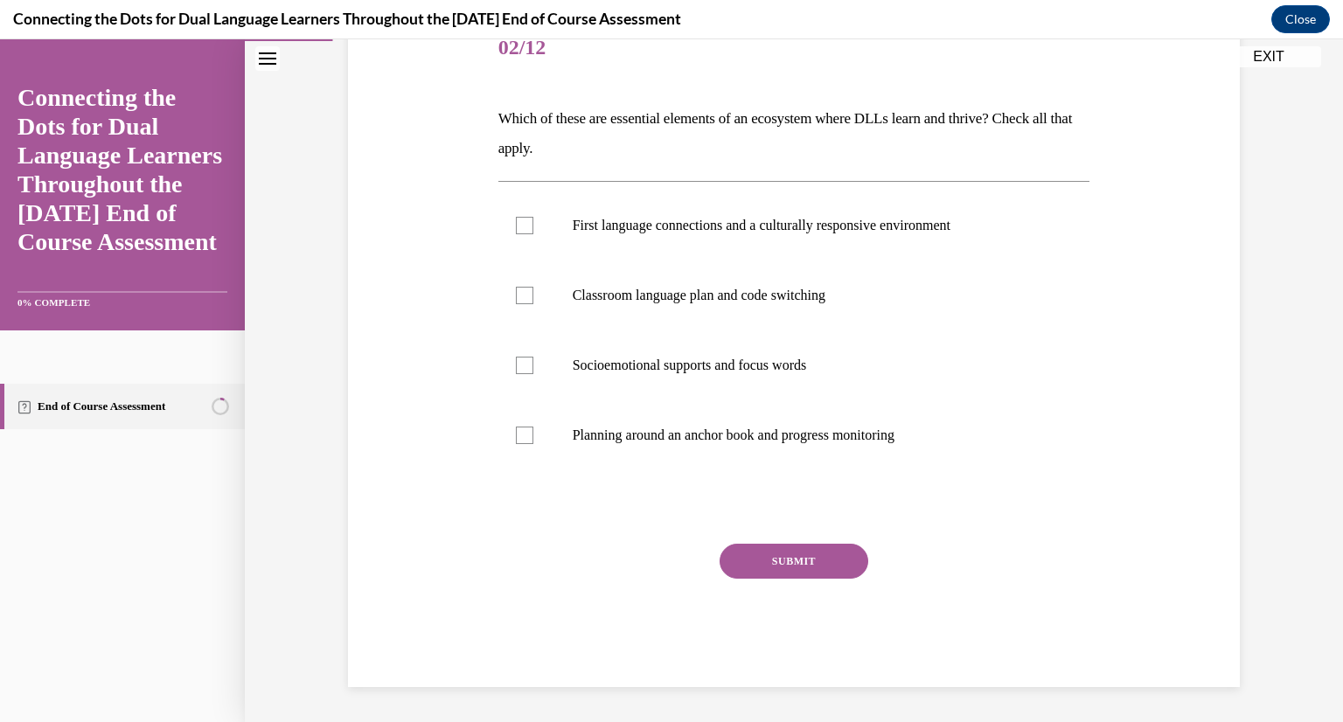
scroll to position [195, 0]
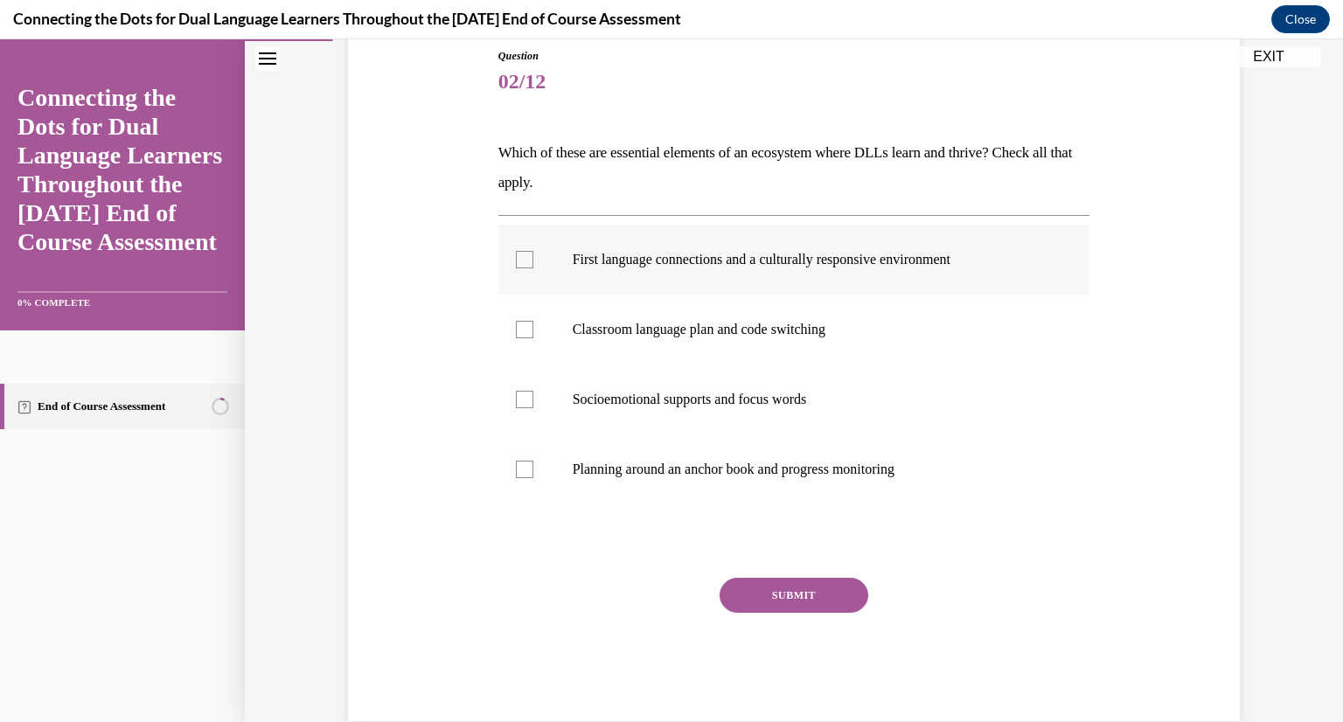
click at [881, 233] on label "First language connections and a culturally responsive environment" at bounding box center [794, 260] width 592 height 70
click at [533, 251] on input "First language connections and a culturally responsive environment" at bounding box center [524, 259] width 17 height 17
checkbox input "true"
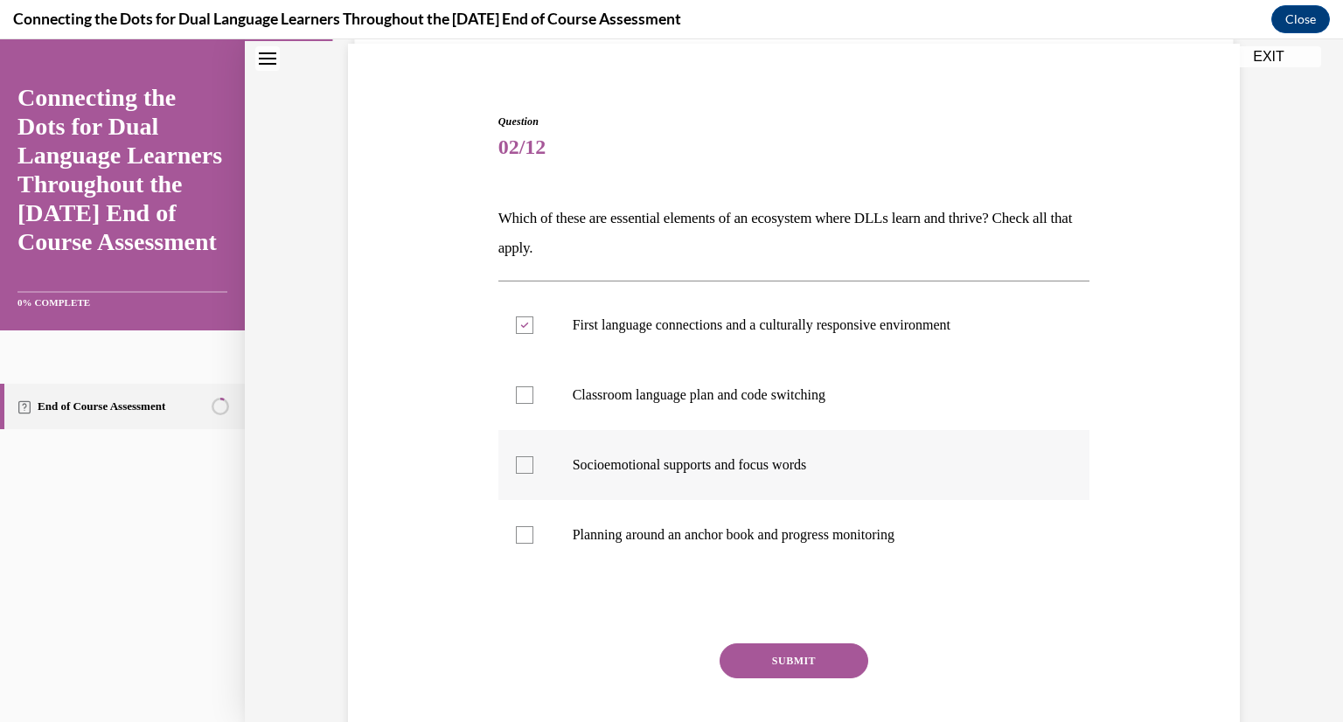
scroll to position [129, 0]
click at [867, 457] on p "Socioemotional supports and focus words" at bounding box center [810, 465] width 474 height 17
click at [533, 457] on input "Socioemotional supports and focus words" at bounding box center [524, 465] width 17 height 17
checkbox input "true"
click at [864, 414] on label "Classroom language plan and code switching" at bounding box center [794, 396] width 592 height 70
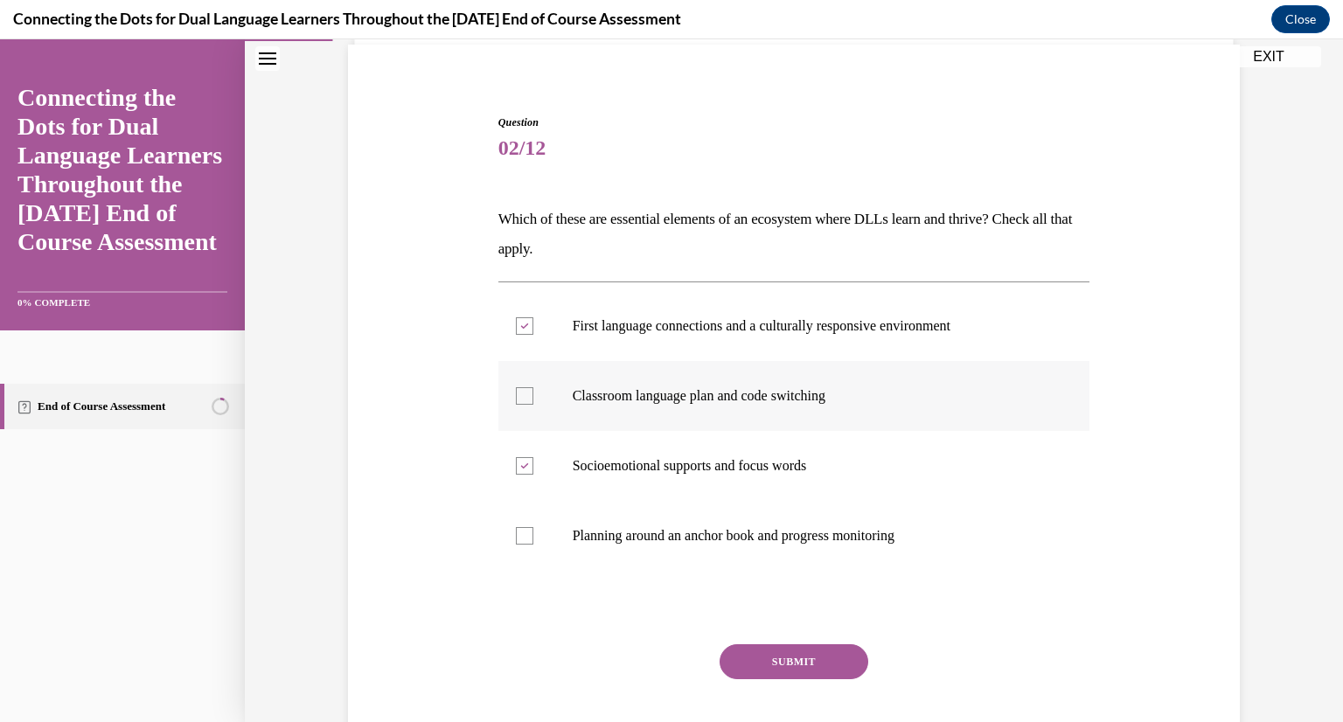
click at [533, 405] on input "Classroom language plan and code switching" at bounding box center [524, 395] width 17 height 17
click at [869, 408] on label "Classroom language plan and code switching" at bounding box center [794, 396] width 592 height 70
click at [533, 405] on input "Classroom language plan and code switching" at bounding box center [524, 395] width 17 height 17
checkbox input "false"
click at [869, 559] on label "Planning around an anchor book and progress monitoring" at bounding box center [794, 536] width 592 height 70
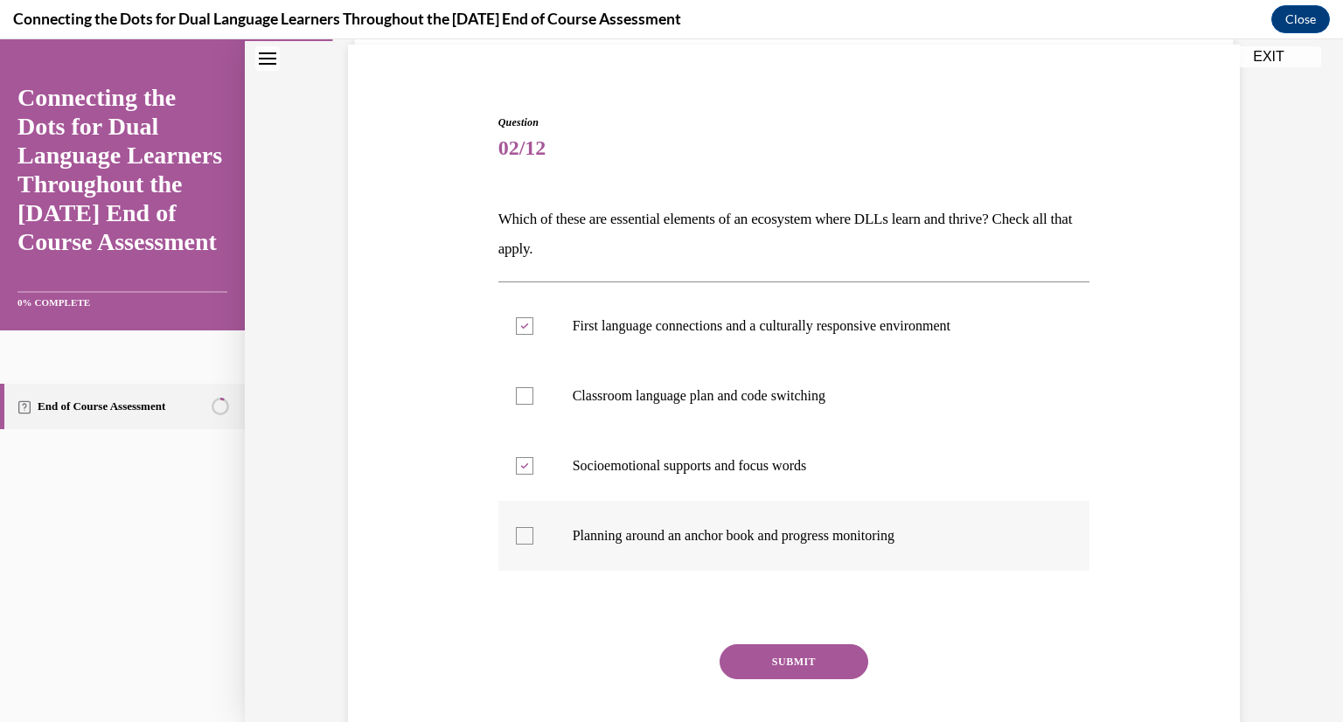
click at [533, 545] on input "Planning around an anchor book and progress monitoring" at bounding box center [524, 535] width 17 height 17
checkbox input "true"
click at [796, 368] on label "Classroom language plan and code switching" at bounding box center [794, 396] width 592 height 70
click at [533, 387] on input "Classroom language plan and code switching" at bounding box center [524, 395] width 17 height 17
checkbox input "true"
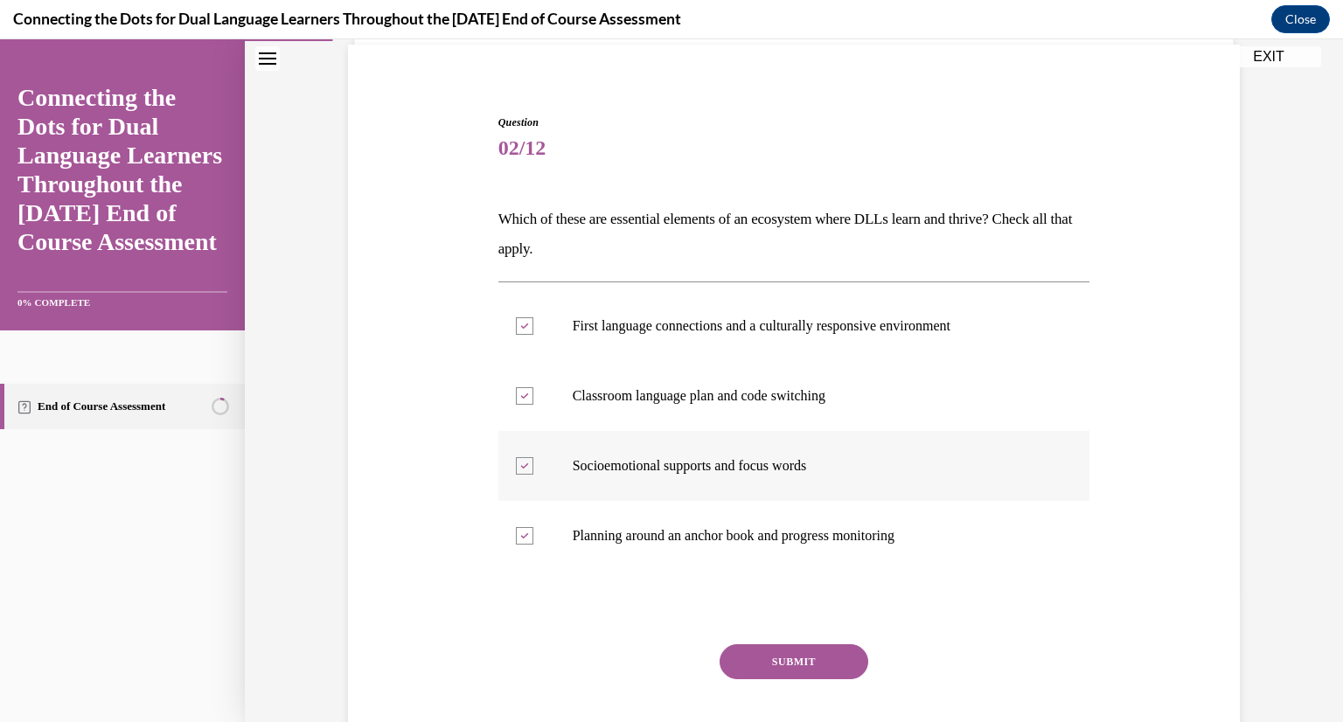
click at [511, 481] on label "Socioemotional supports and focus words" at bounding box center [794, 466] width 592 height 70
click at [516, 475] on input "Socioemotional supports and focus words" at bounding box center [524, 465] width 17 height 17
checkbox input "false"
click at [535, 385] on label "Classroom language plan and code switching" at bounding box center [794, 396] width 592 height 70
click at [533, 387] on input "Classroom language plan and code switching" at bounding box center [524, 395] width 17 height 17
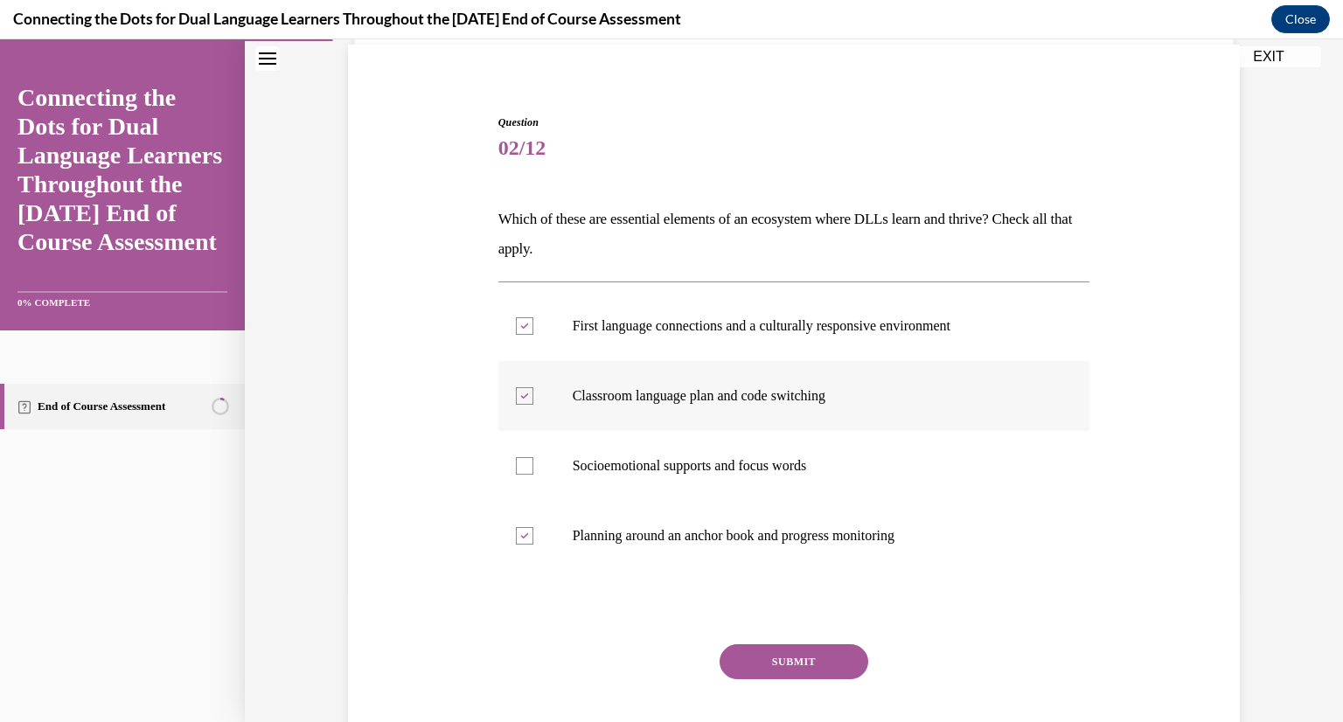
checkbox input "false"
click at [751, 654] on button "SUBMIT" at bounding box center [794, 661] width 149 height 35
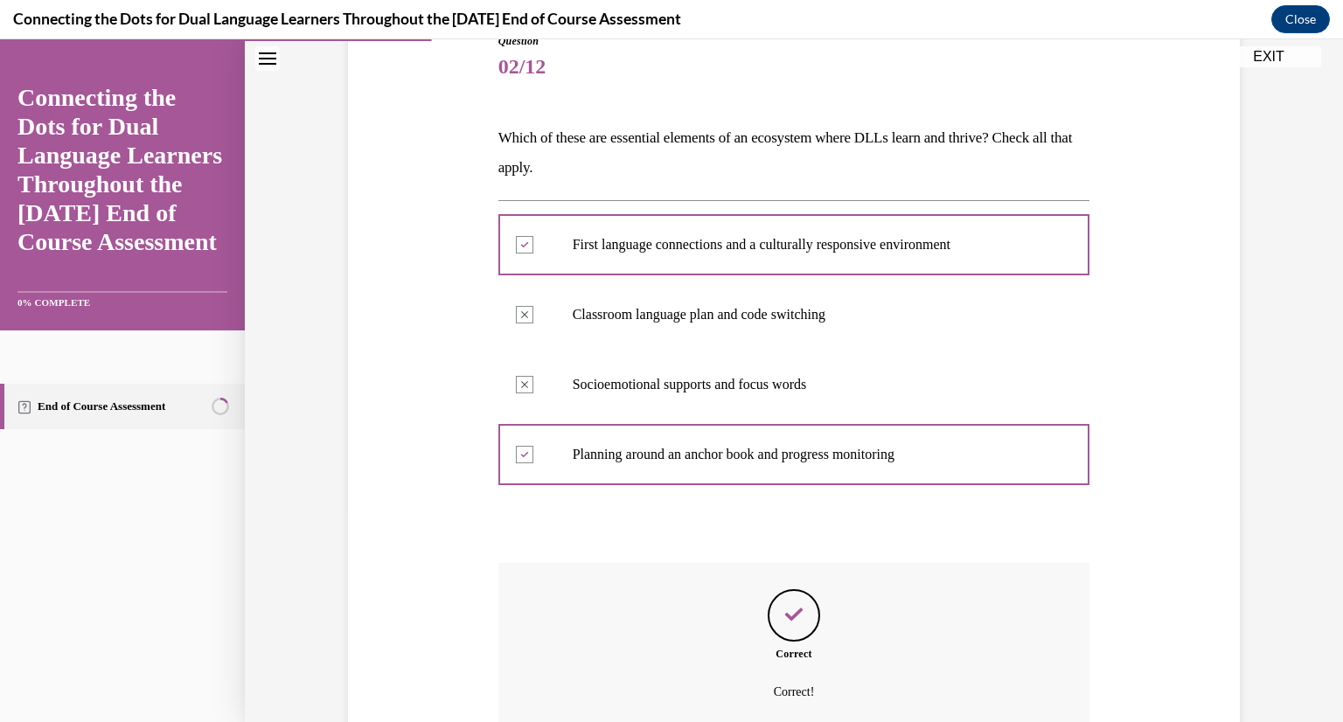
scroll to position [371, 0]
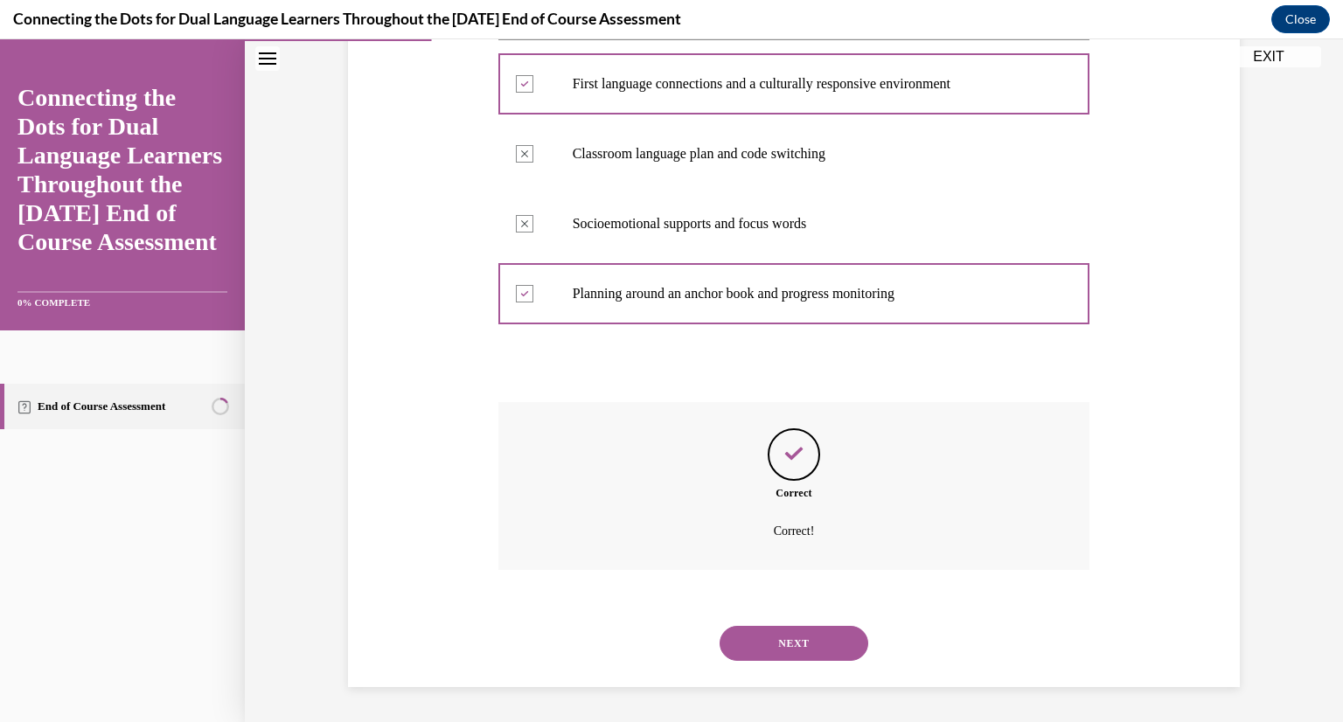
click at [811, 643] on button "NEXT" at bounding box center [794, 643] width 149 height 35
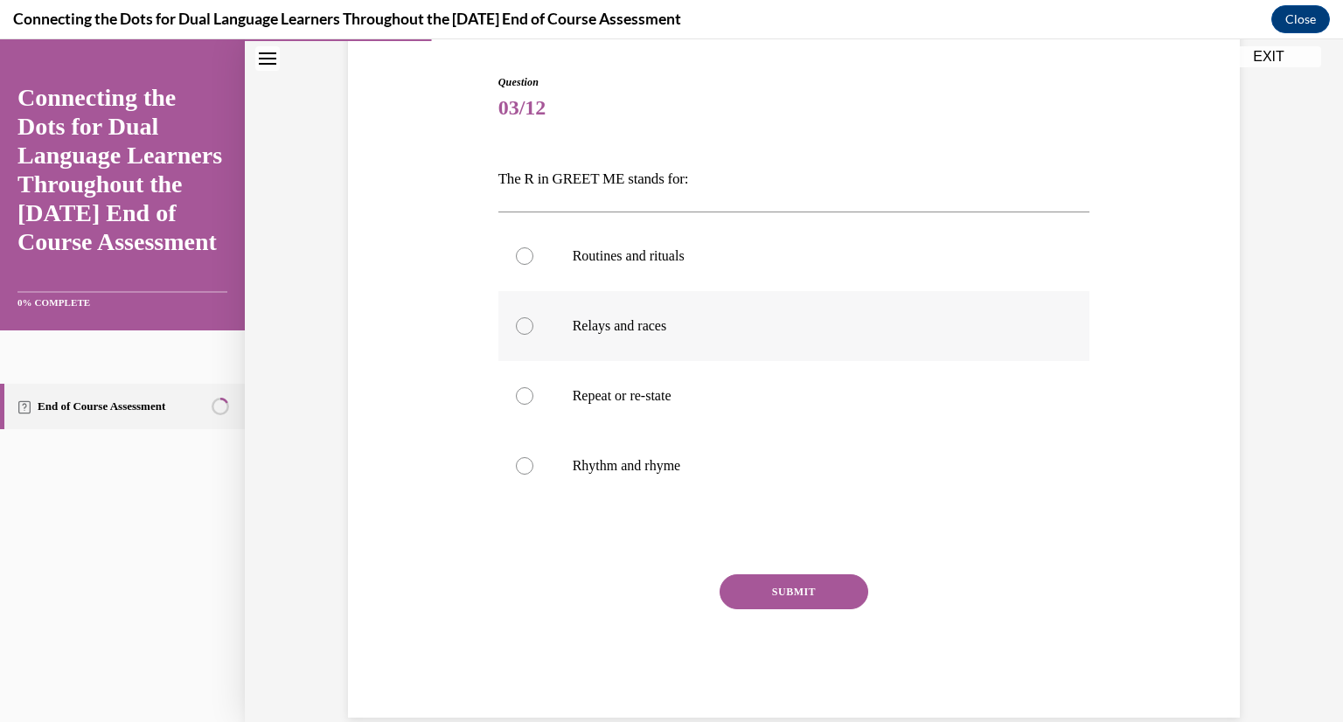
scroll to position [170, 0]
click at [638, 258] on p "Routines and rituals" at bounding box center [810, 255] width 474 height 17
click at [533, 258] on input "Routines and rituals" at bounding box center [524, 255] width 17 height 17
radio input "true"
click at [801, 592] on button "SUBMIT" at bounding box center [794, 591] width 149 height 35
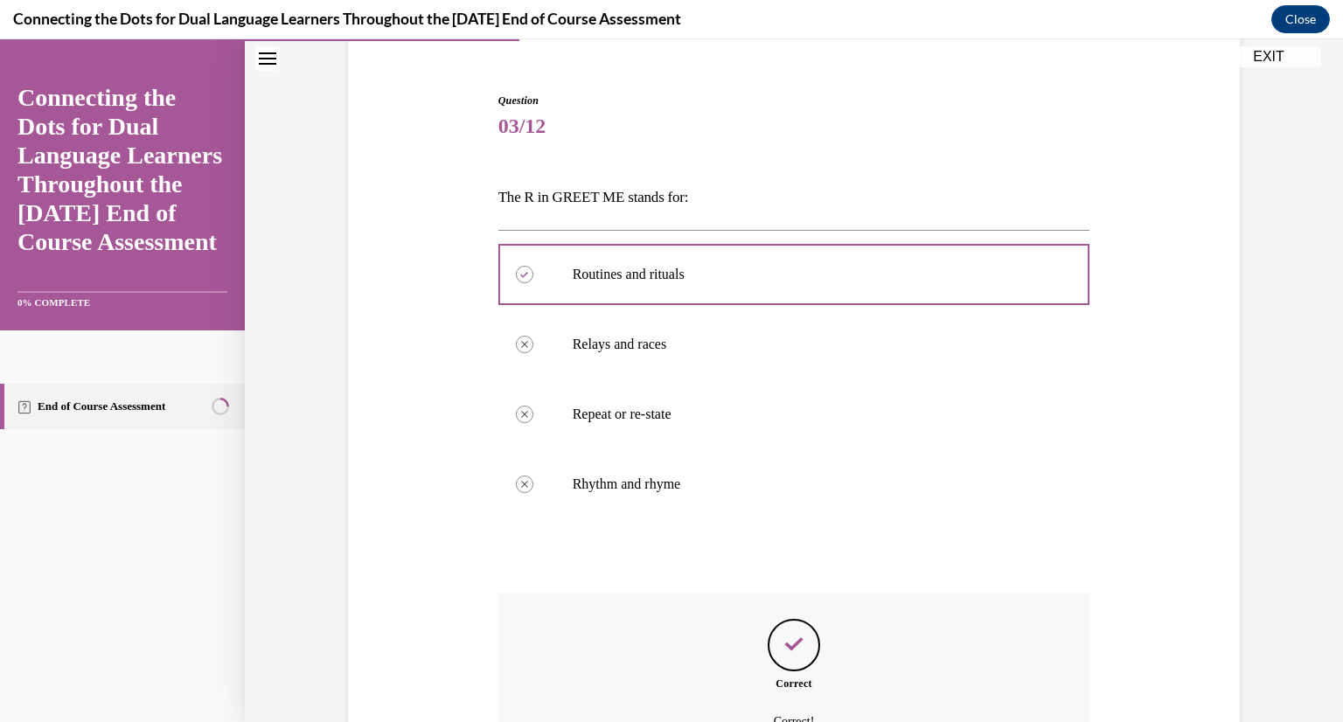
scroll to position [340, 0]
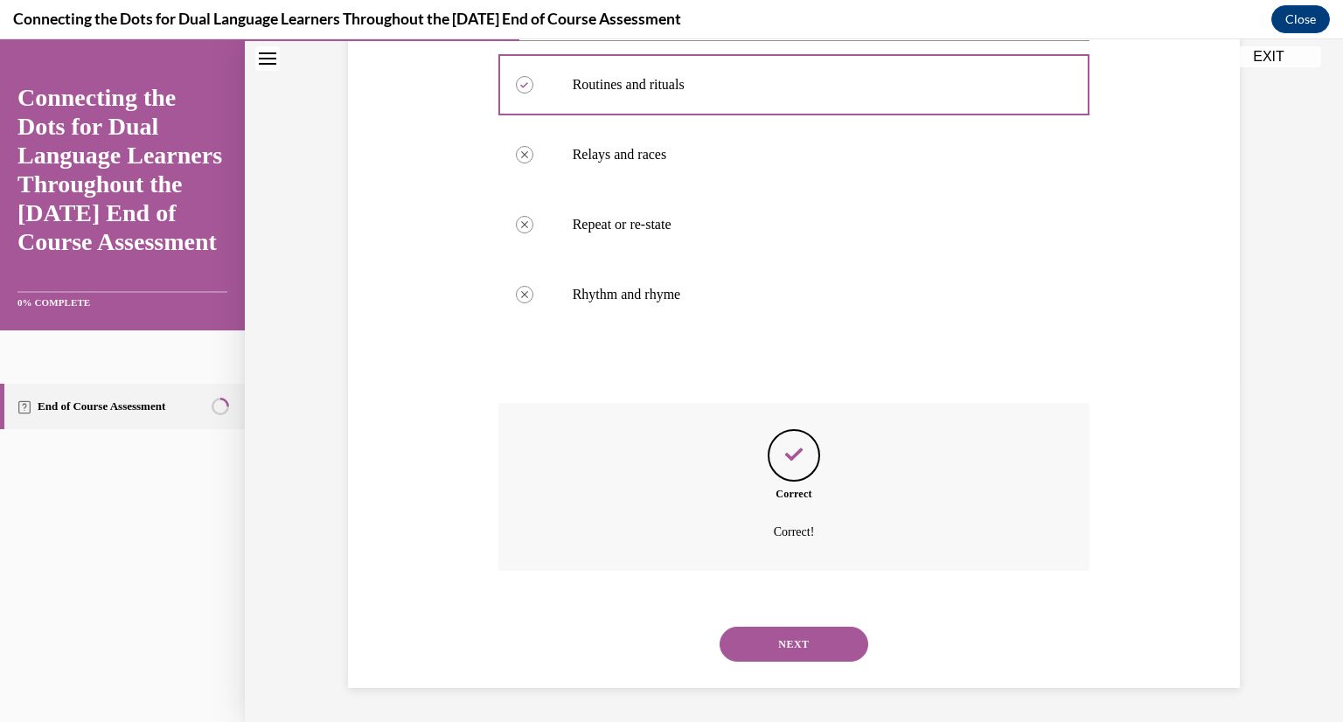
click at [812, 647] on button "NEXT" at bounding box center [794, 644] width 149 height 35
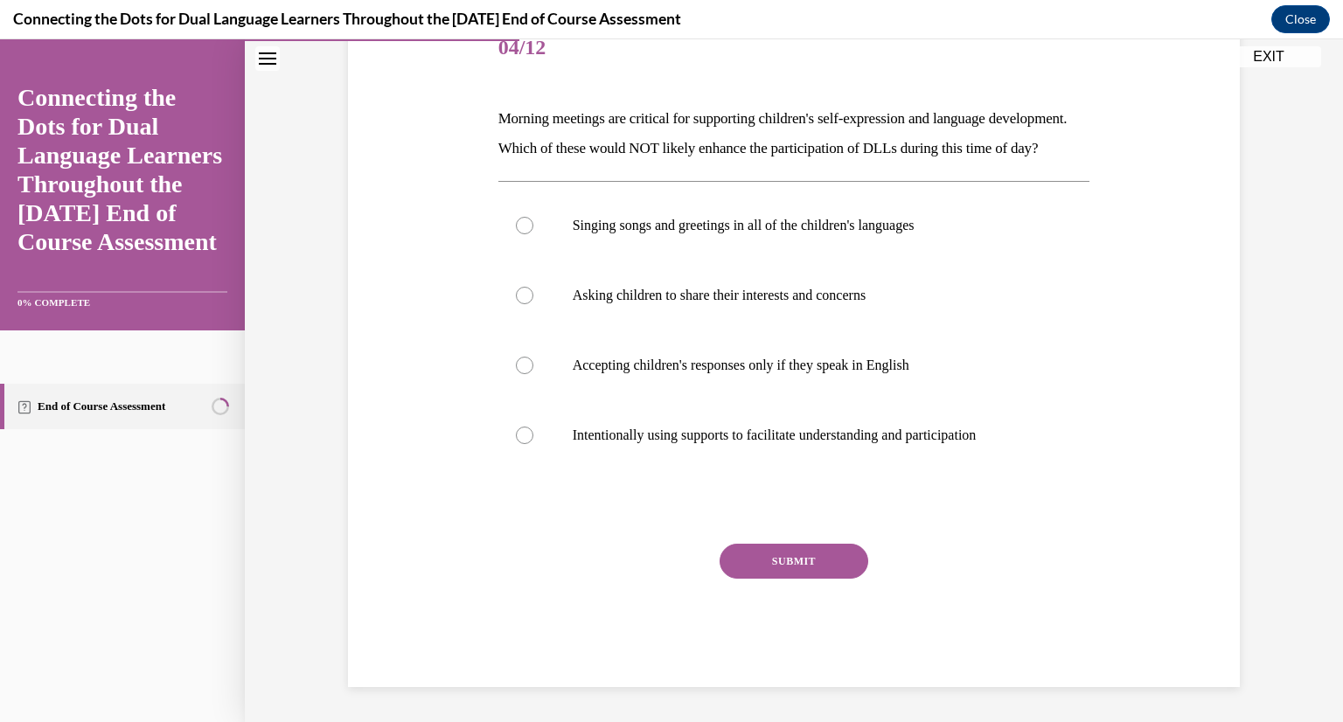
scroll to position [259, 0]
click at [857, 347] on label "Accepting children's responses only if they speak in English" at bounding box center [794, 365] width 592 height 70
click at [533, 357] on input "Accepting children's responses only if they speak in English" at bounding box center [524, 365] width 17 height 17
radio input "true"
click at [796, 556] on button "SUBMIT" at bounding box center [794, 561] width 149 height 35
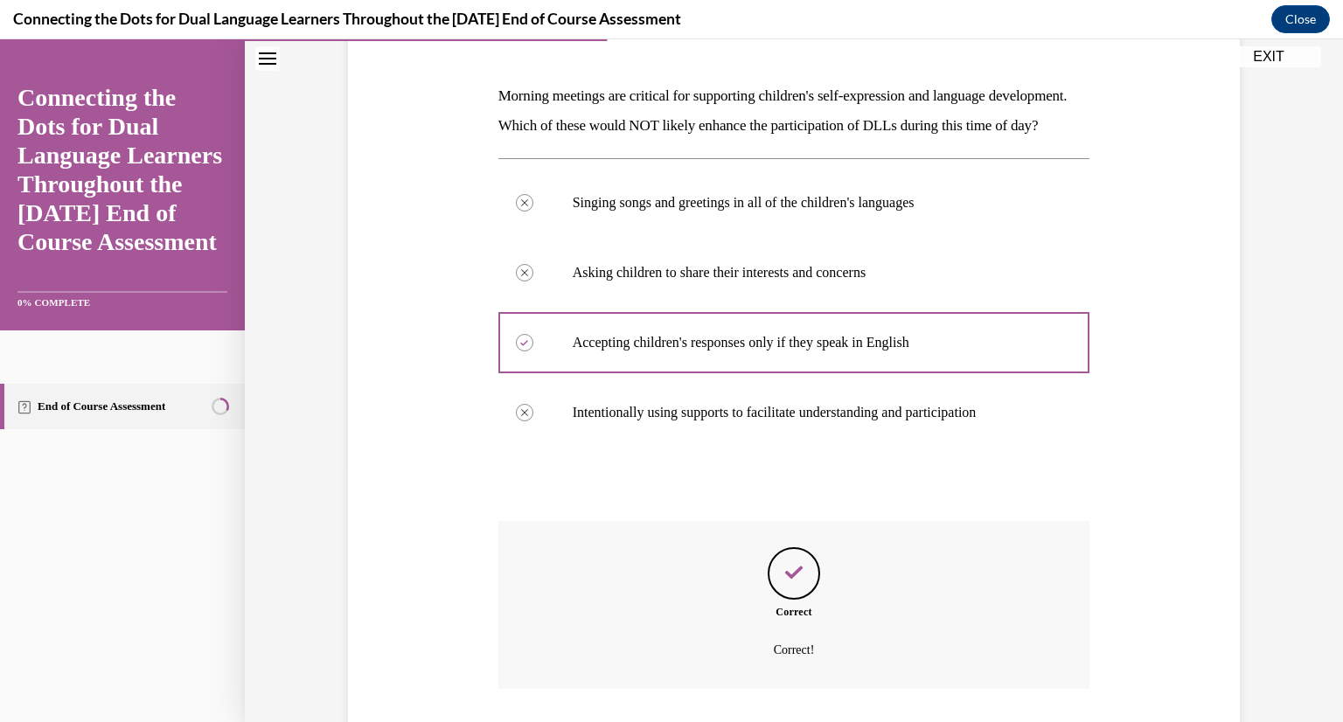
scroll to position [400, 0]
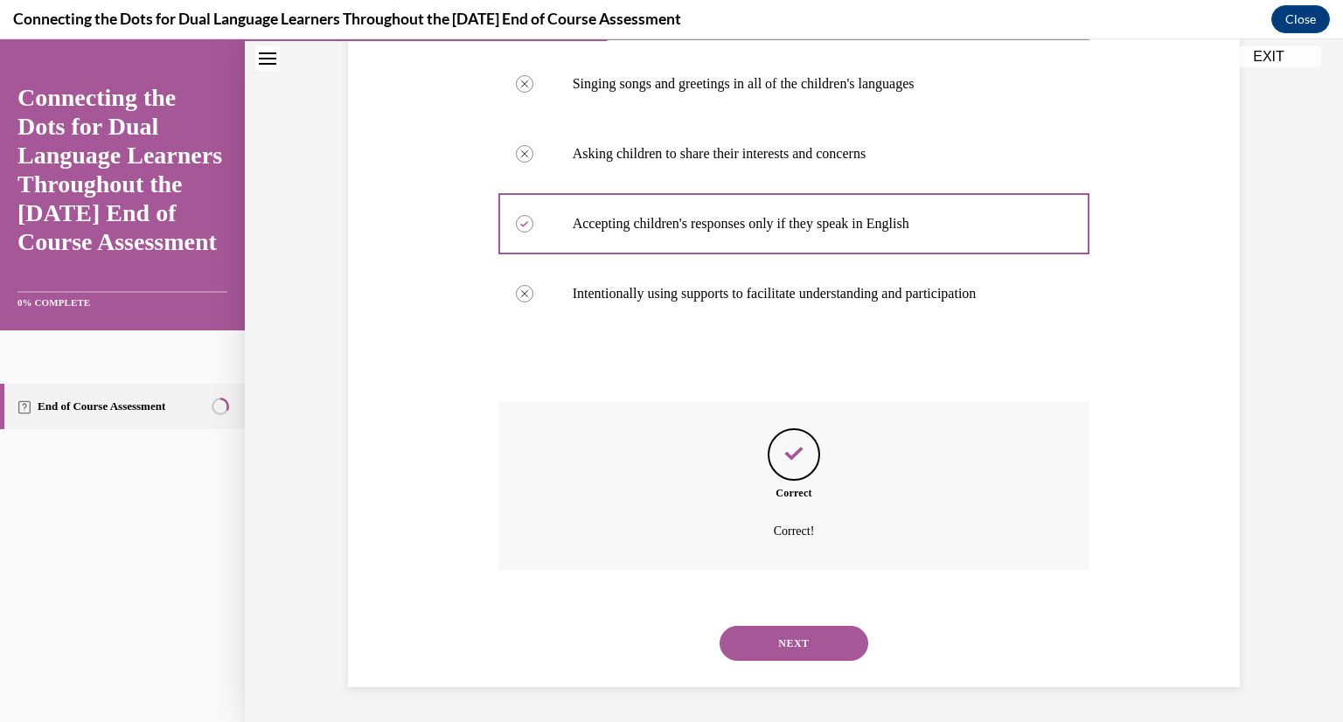
click at [794, 657] on button "NEXT" at bounding box center [794, 643] width 149 height 35
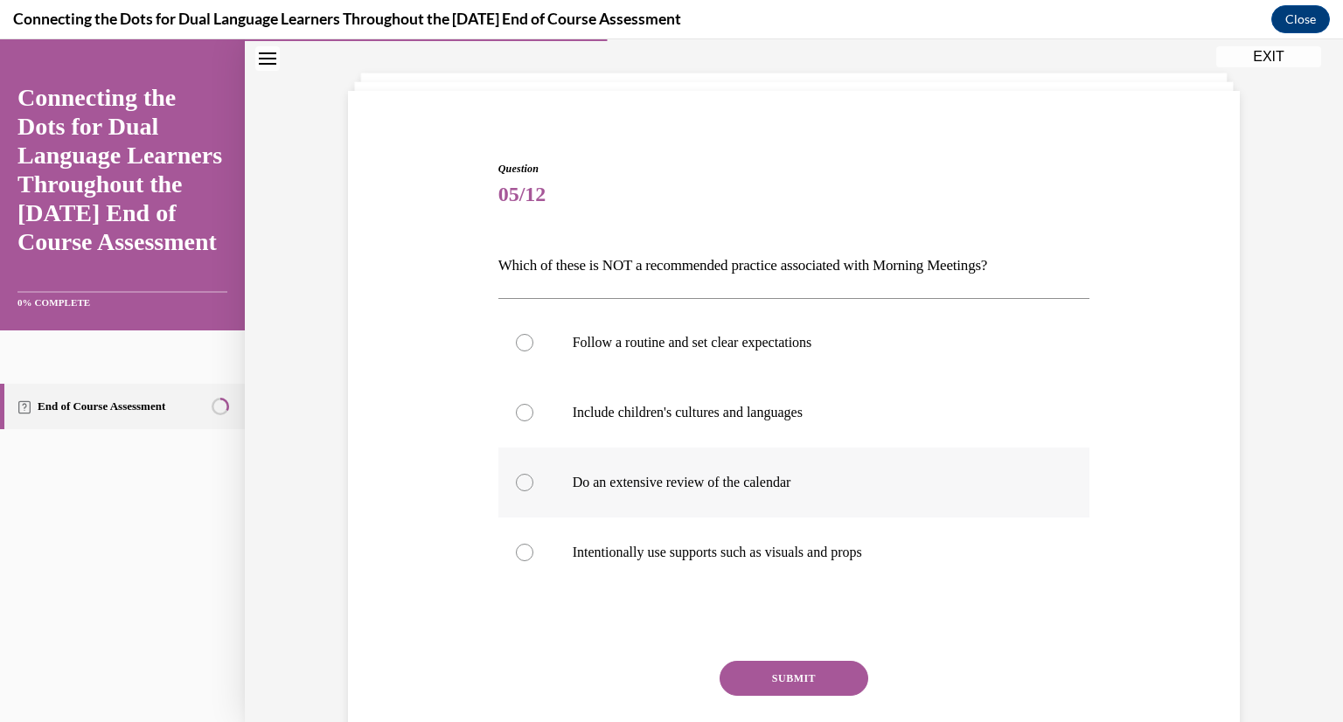
scroll to position [84, 0]
click at [775, 489] on label "Do an extensive review of the calendar" at bounding box center [794, 481] width 592 height 70
click at [533, 489] on input "Do an extensive review of the calendar" at bounding box center [524, 480] width 17 height 17
radio input "true"
click at [818, 671] on button "SUBMIT" at bounding box center [794, 676] width 149 height 35
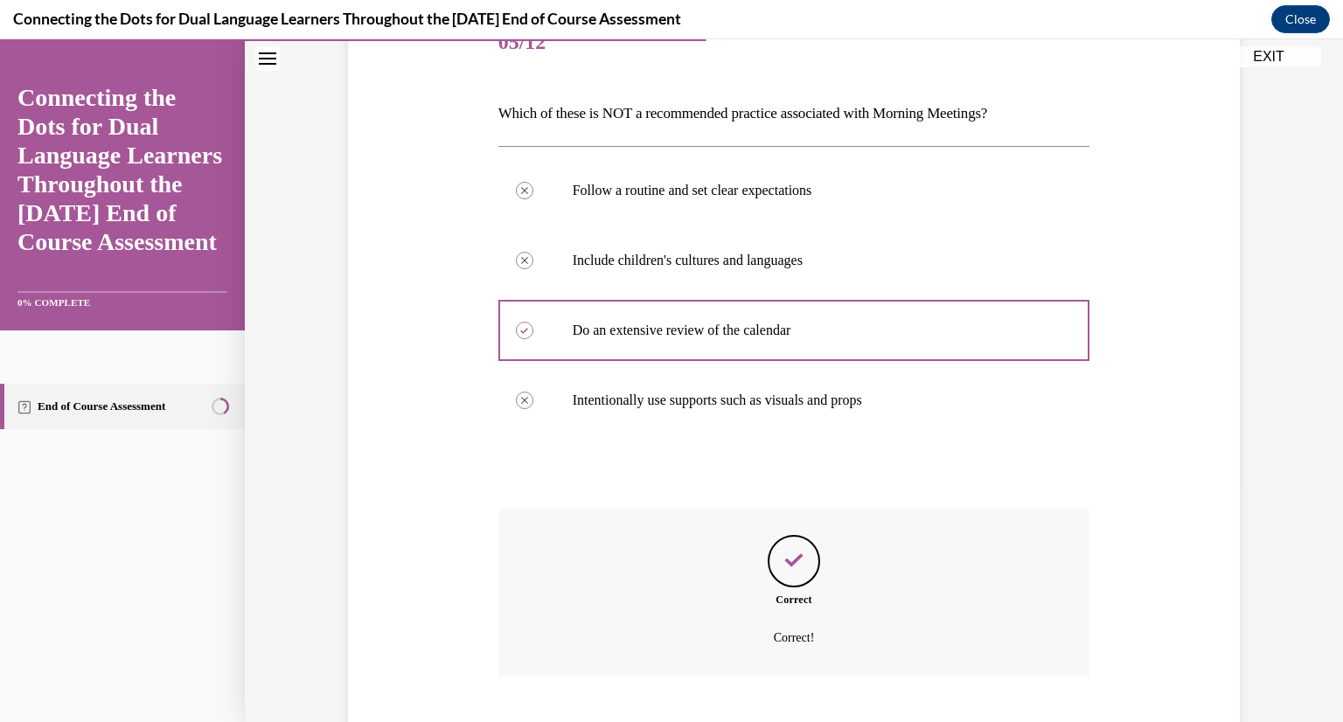
scroll to position [340, 0]
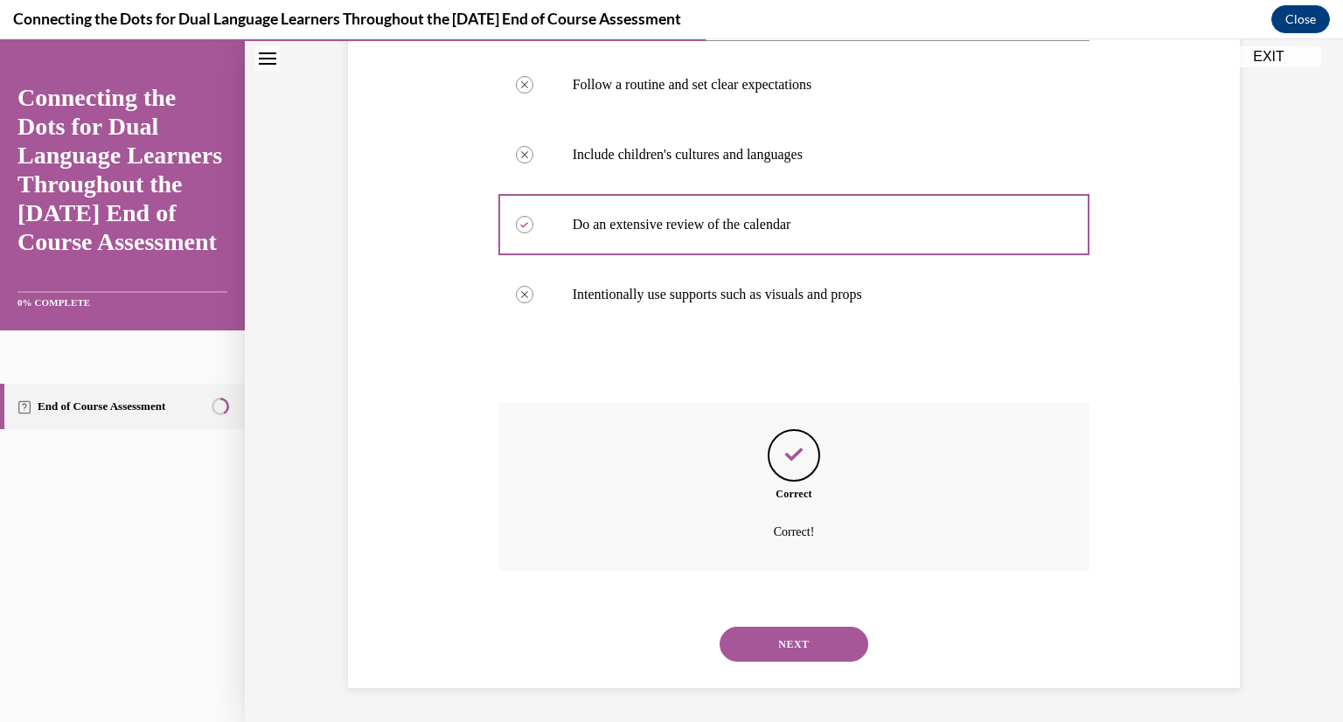
click at [843, 635] on button "NEXT" at bounding box center [794, 644] width 149 height 35
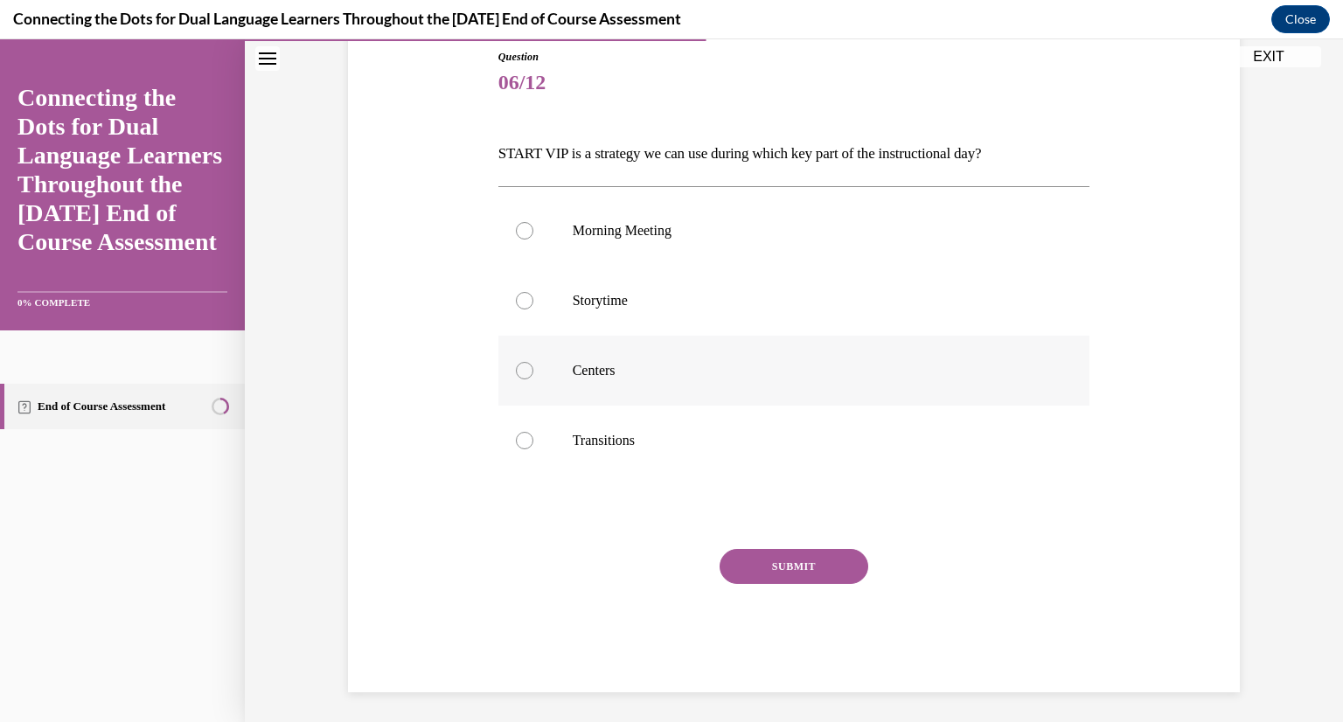
scroll to position [114, 0]
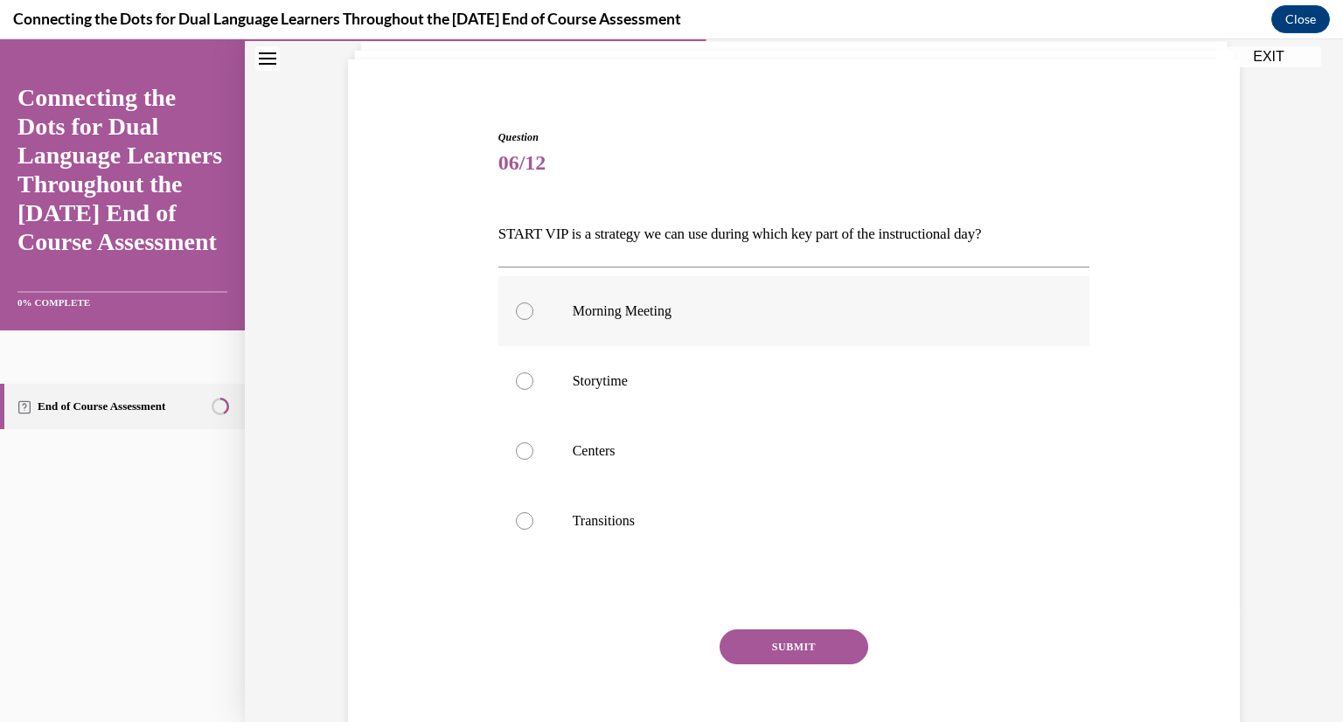
click at [894, 323] on label "Morning Meeting" at bounding box center [794, 311] width 592 height 70
click at [533, 320] on input "Morning Meeting" at bounding box center [524, 310] width 17 height 17
radio input "true"
click at [535, 525] on label "Transitions" at bounding box center [794, 521] width 592 height 70
click at [533, 525] on input "Transitions" at bounding box center [524, 520] width 17 height 17
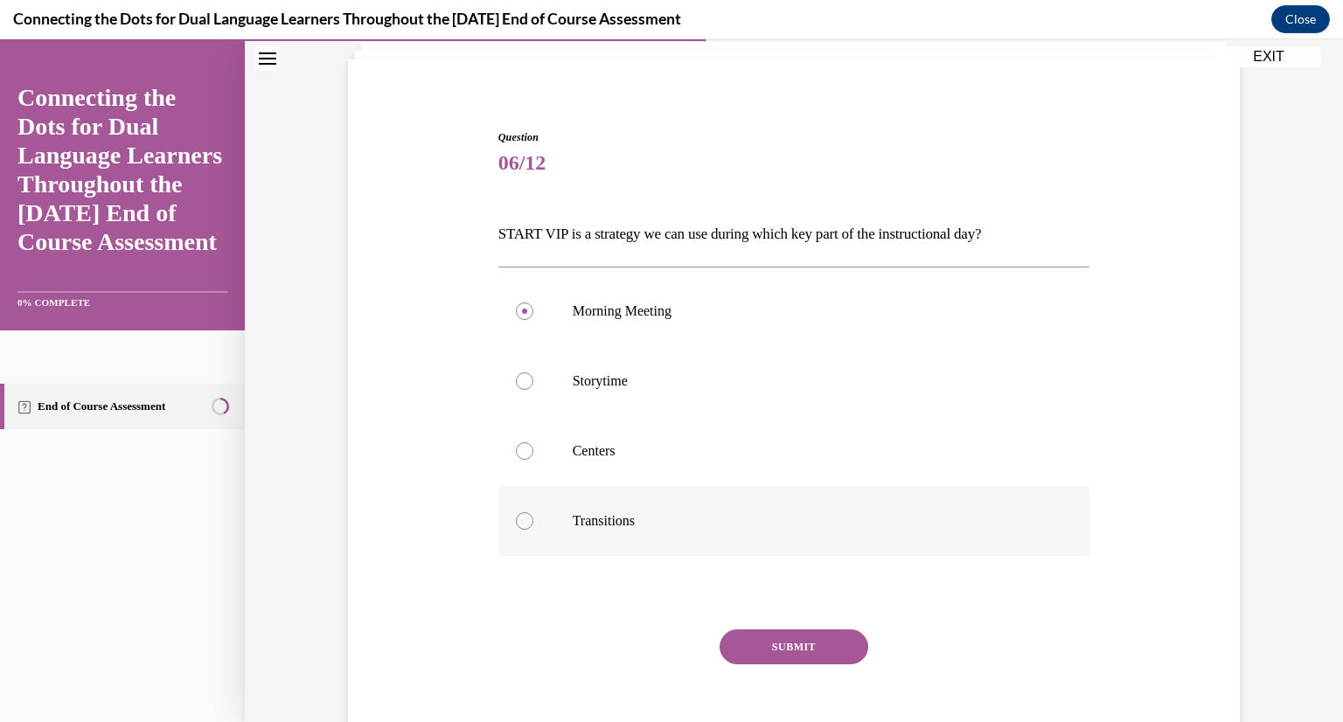
radio input "true"
click at [835, 638] on button "SUBMIT" at bounding box center [794, 646] width 149 height 35
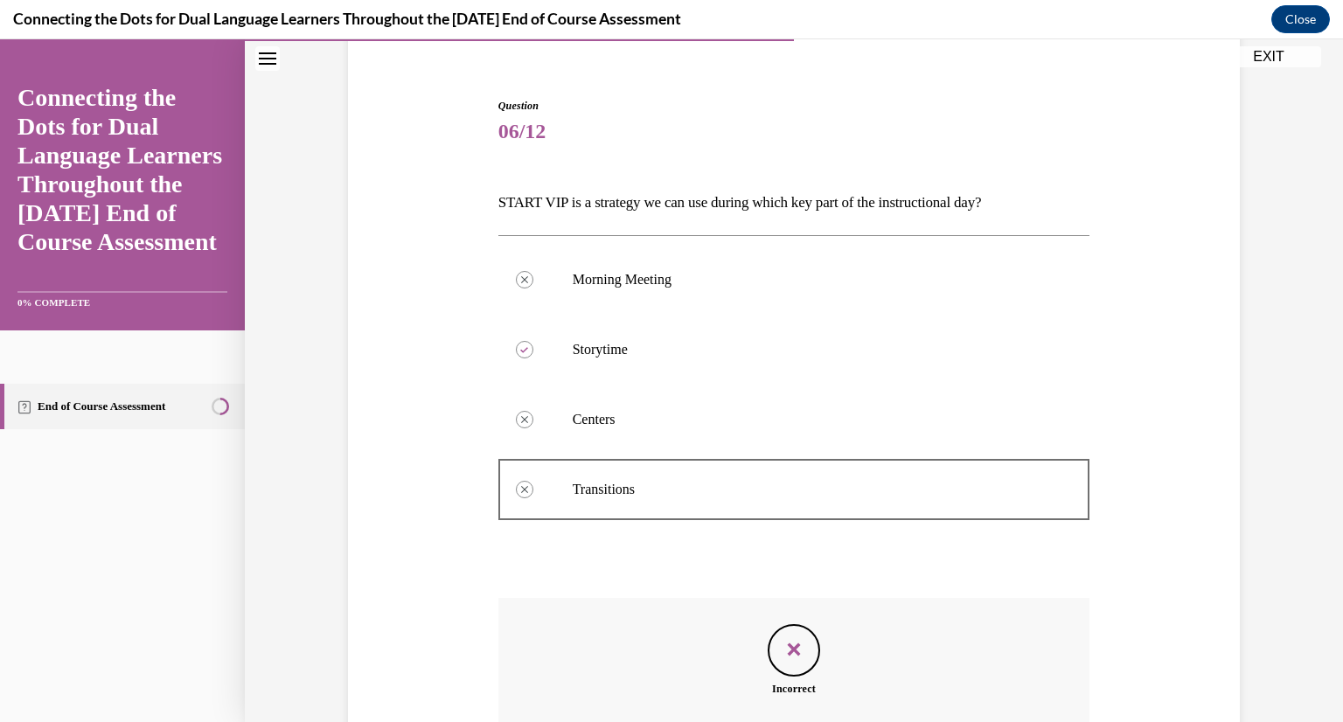
scroll to position [361, 0]
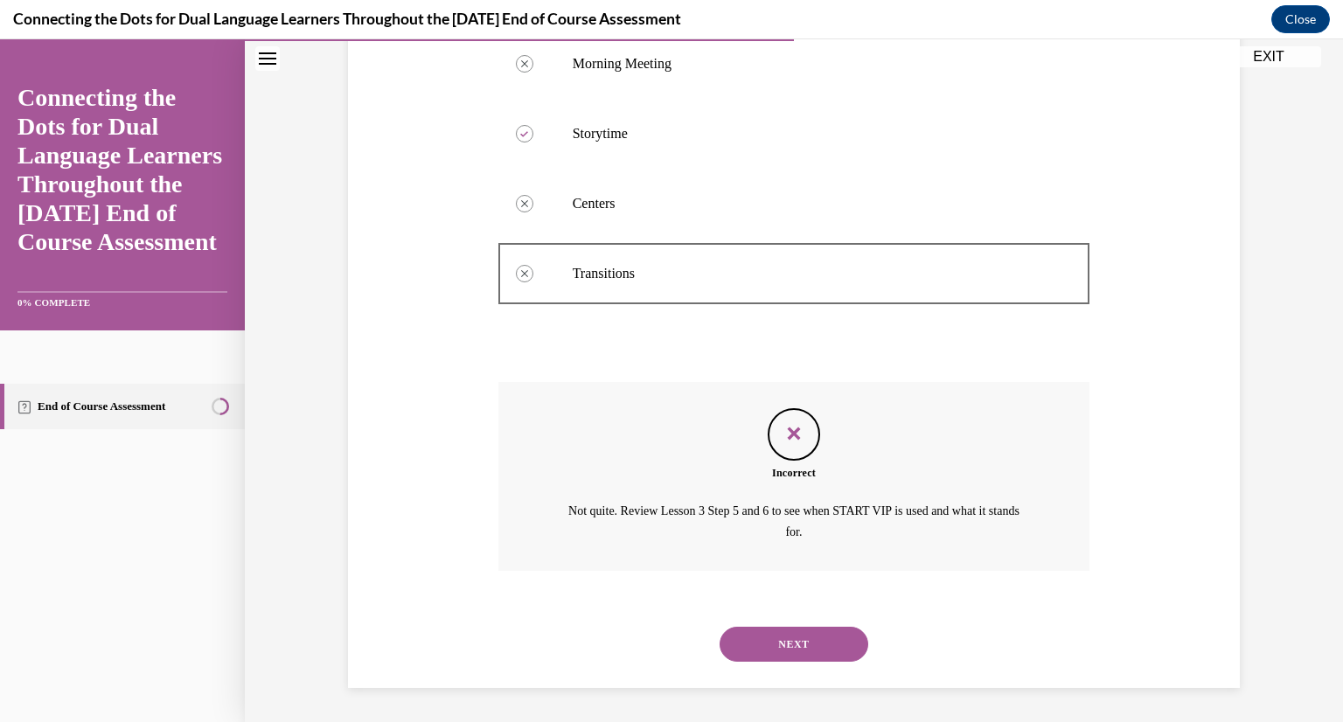
click at [811, 623] on div "NEXT" at bounding box center [794, 644] width 592 height 70
click at [812, 632] on button "NEXT" at bounding box center [794, 644] width 149 height 35
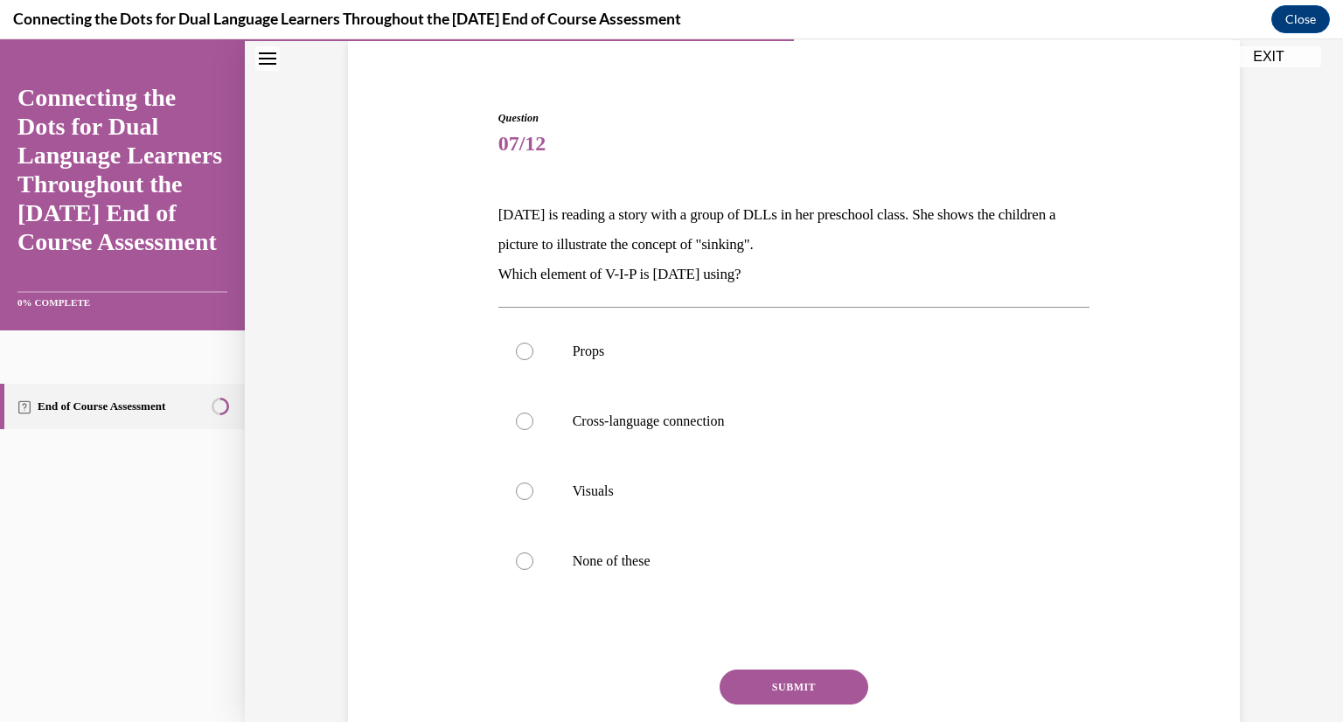
scroll to position [189, 0]
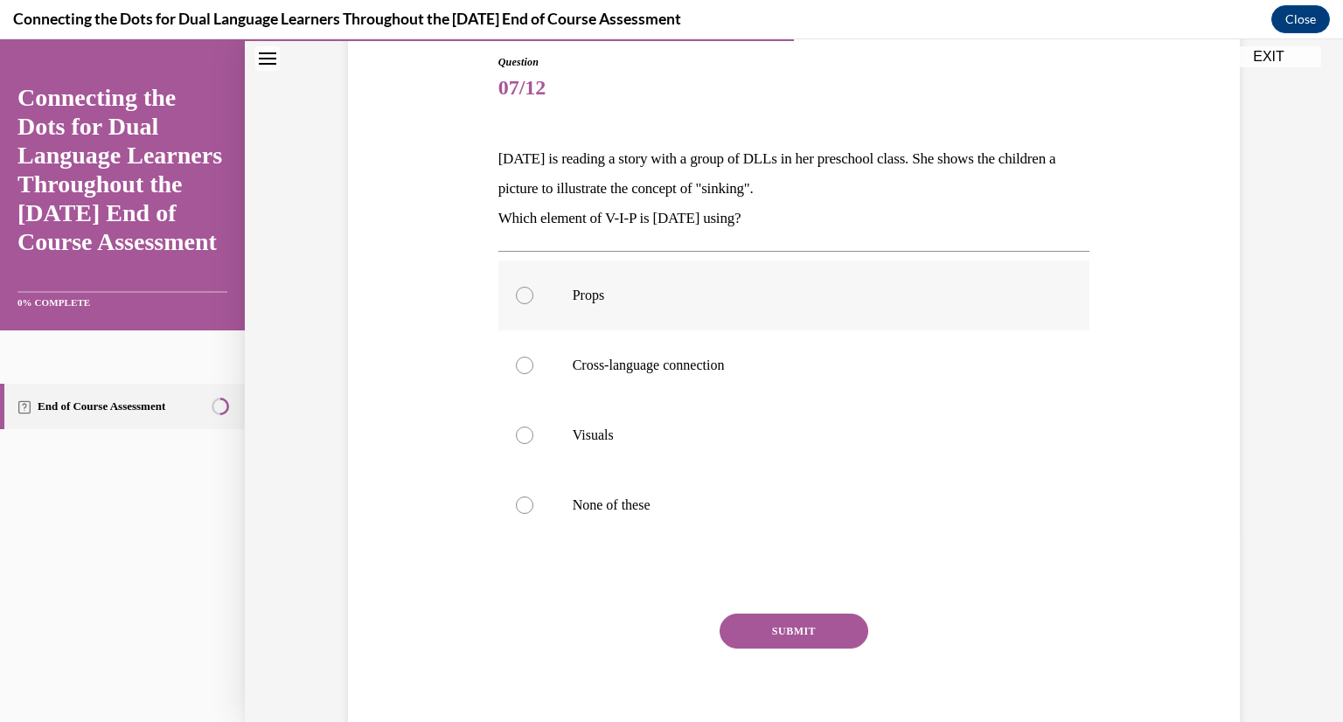
click at [524, 306] on label "Props" at bounding box center [794, 296] width 592 height 70
click at [524, 304] on input "Props" at bounding box center [524, 295] width 17 height 17
radio input "true"
click at [532, 451] on label "Visuals" at bounding box center [794, 435] width 592 height 70
click at [532, 444] on input "Visuals" at bounding box center [524, 435] width 17 height 17
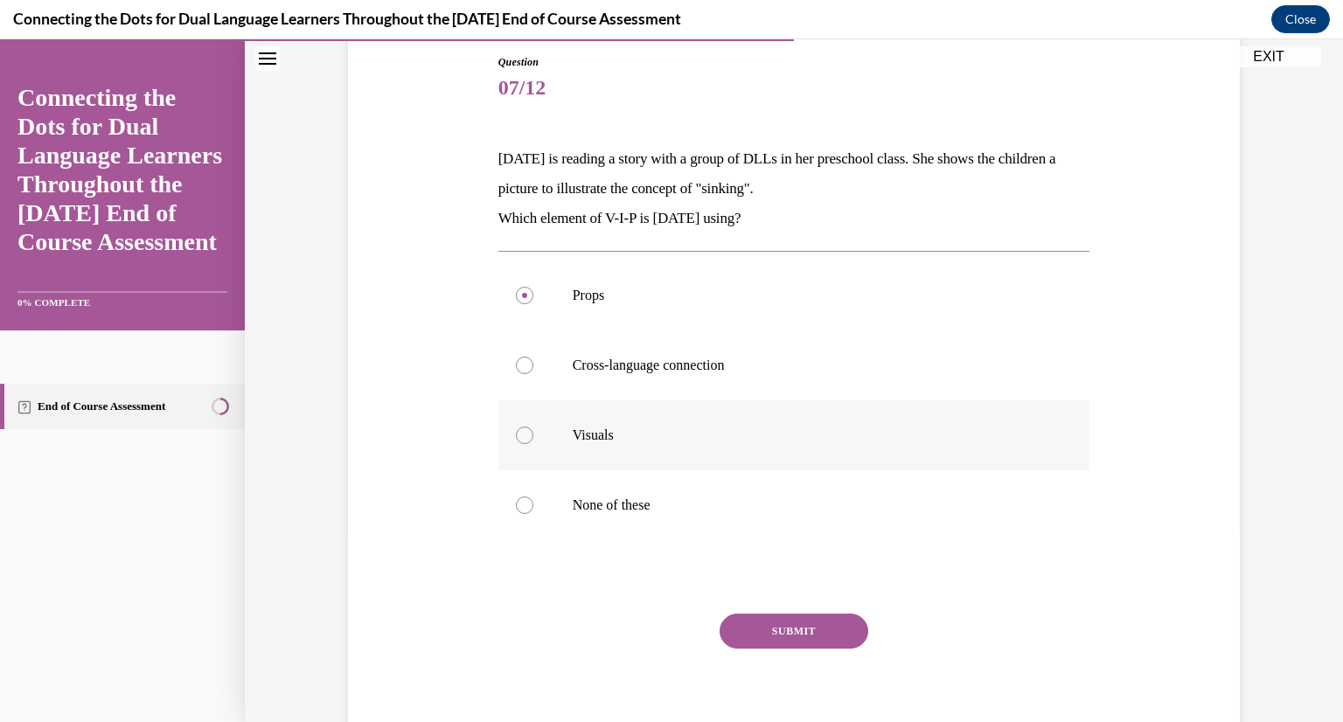
radio input "true"
click at [582, 318] on label "Props" at bounding box center [794, 296] width 592 height 70
click at [533, 304] on input "Props" at bounding box center [524, 295] width 17 height 17
radio input "true"
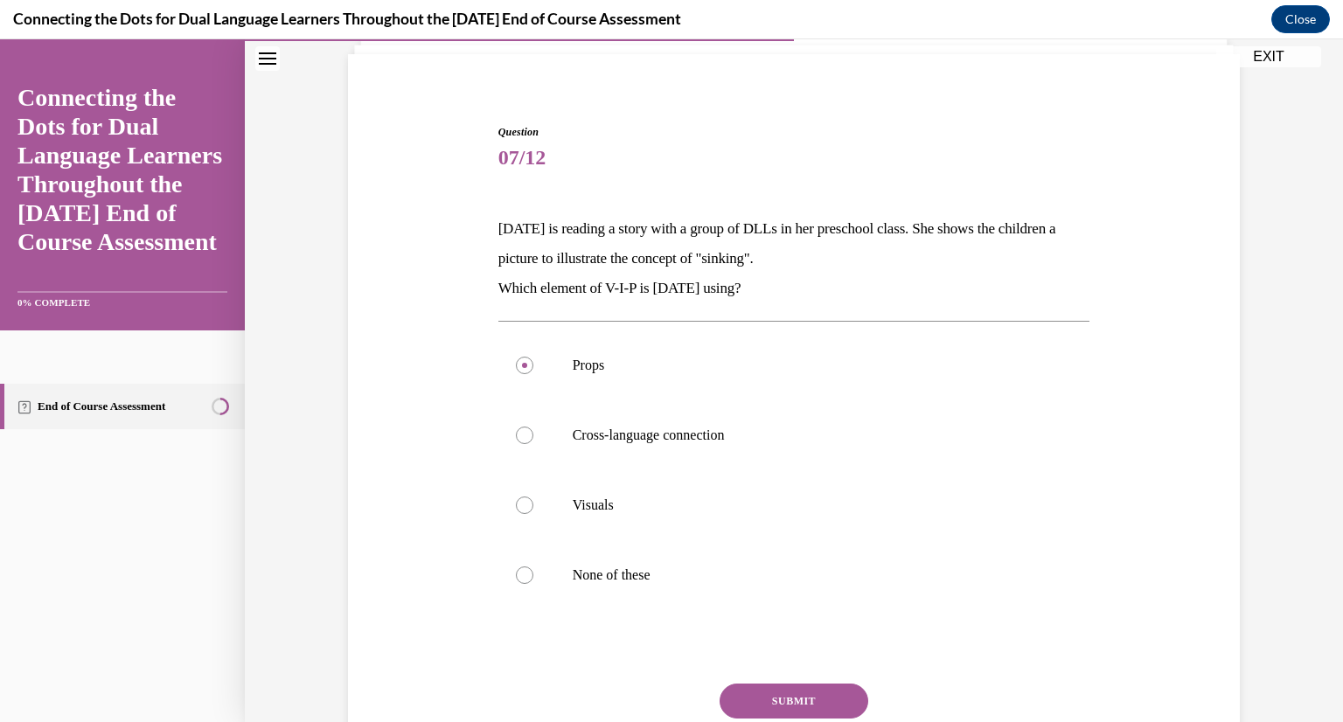
scroll to position [119, 0]
click at [521, 522] on label "Visuals" at bounding box center [794, 505] width 592 height 70
click at [521, 514] on input "Visuals" at bounding box center [524, 505] width 17 height 17
radio input "true"
click at [807, 693] on button "SUBMIT" at bounding box center [794, 701] width 149 height 35
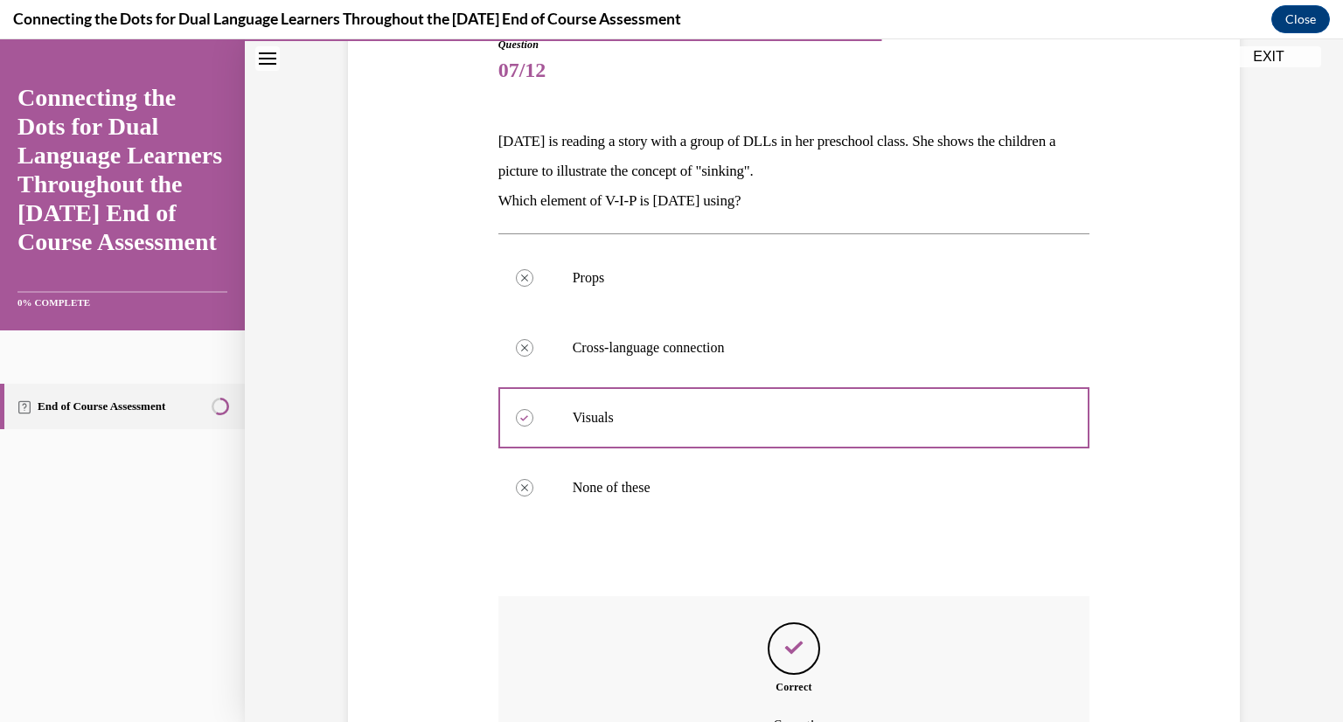
scroll to position [400, 0]
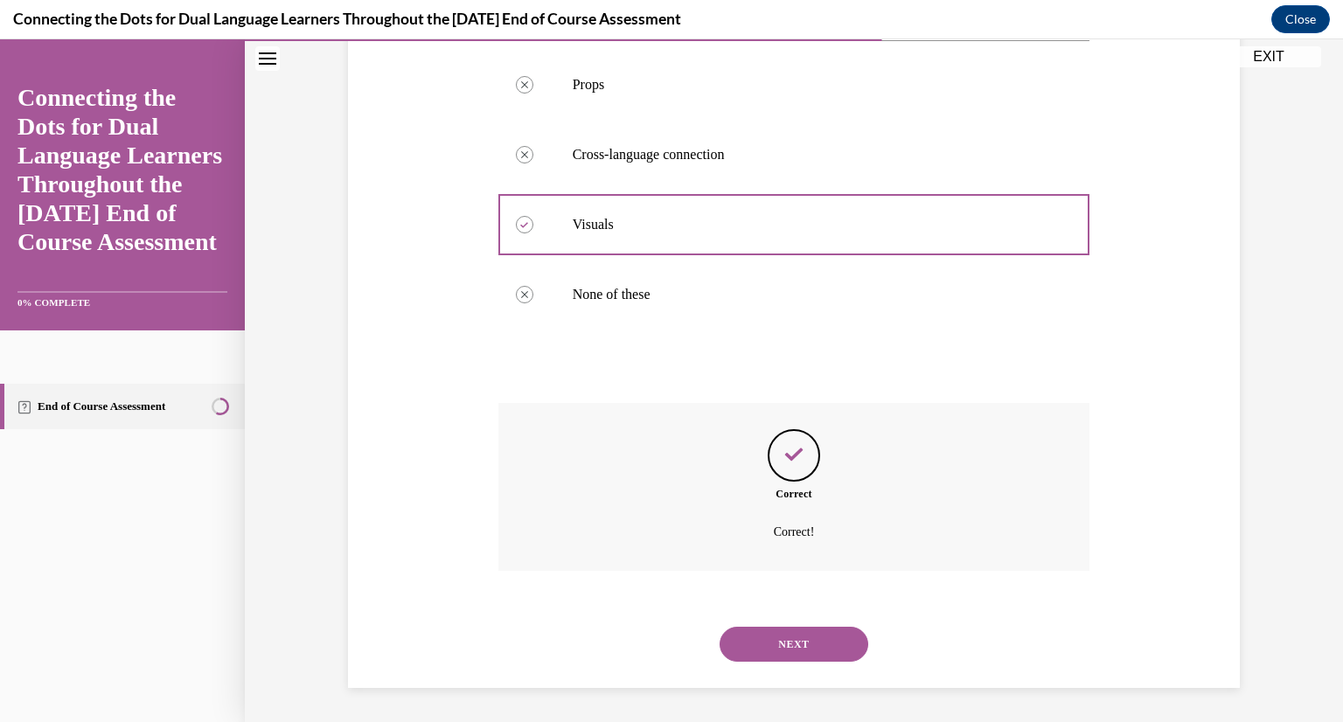
click at [789, 643] on button "NEXT" at bounding box center [794, 644] width 149 height 35
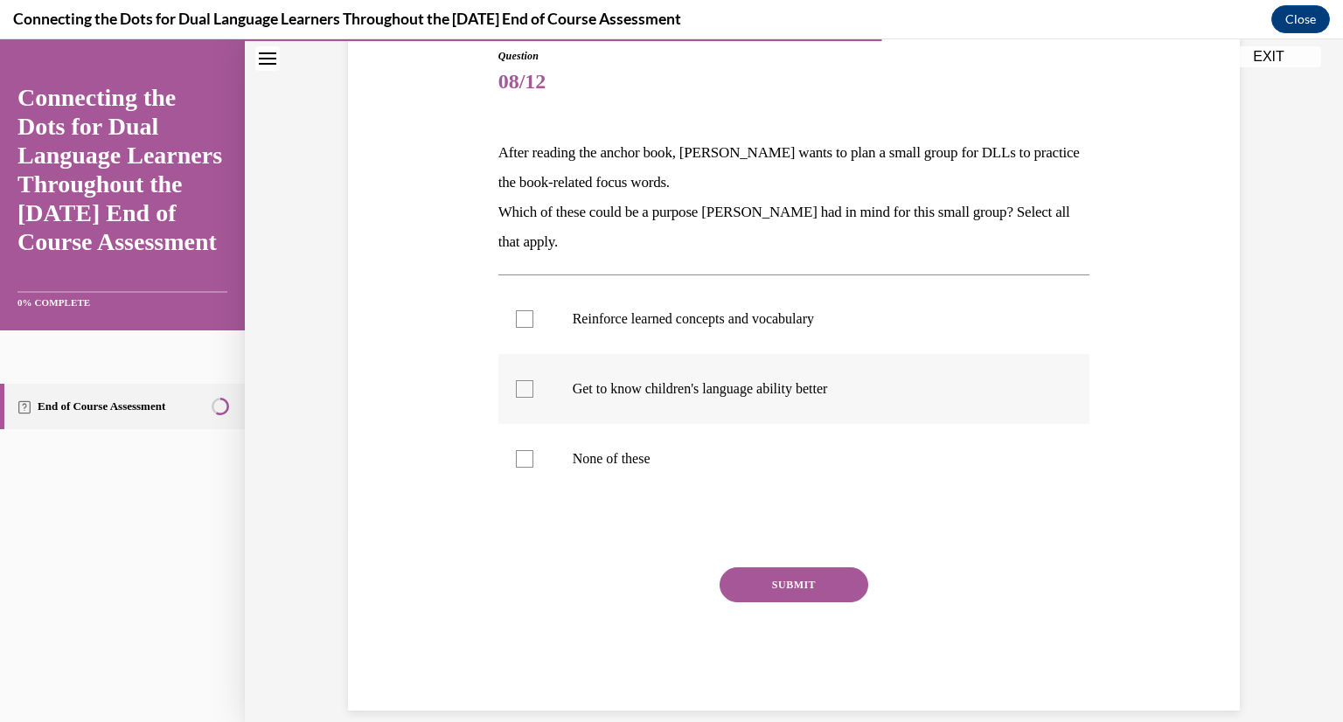
click at [731, 391] on p "Get to know children's language ability better" at bounding box center [810, 388] width 474 height 17
click at [533, 391] on input "Get to know children's language ability better" at bounding box center [524, 388] width 17 height 17
checkbox input "true"
click at [725, 340] on label "Reinforce learned concepts and vocabulary" at bounding box center [794, 319] width 592 height 70
click at [533, 328] on input "Reinforce learned concepts and vocabulary" at bounding box center [524, 318] width 17 height 17
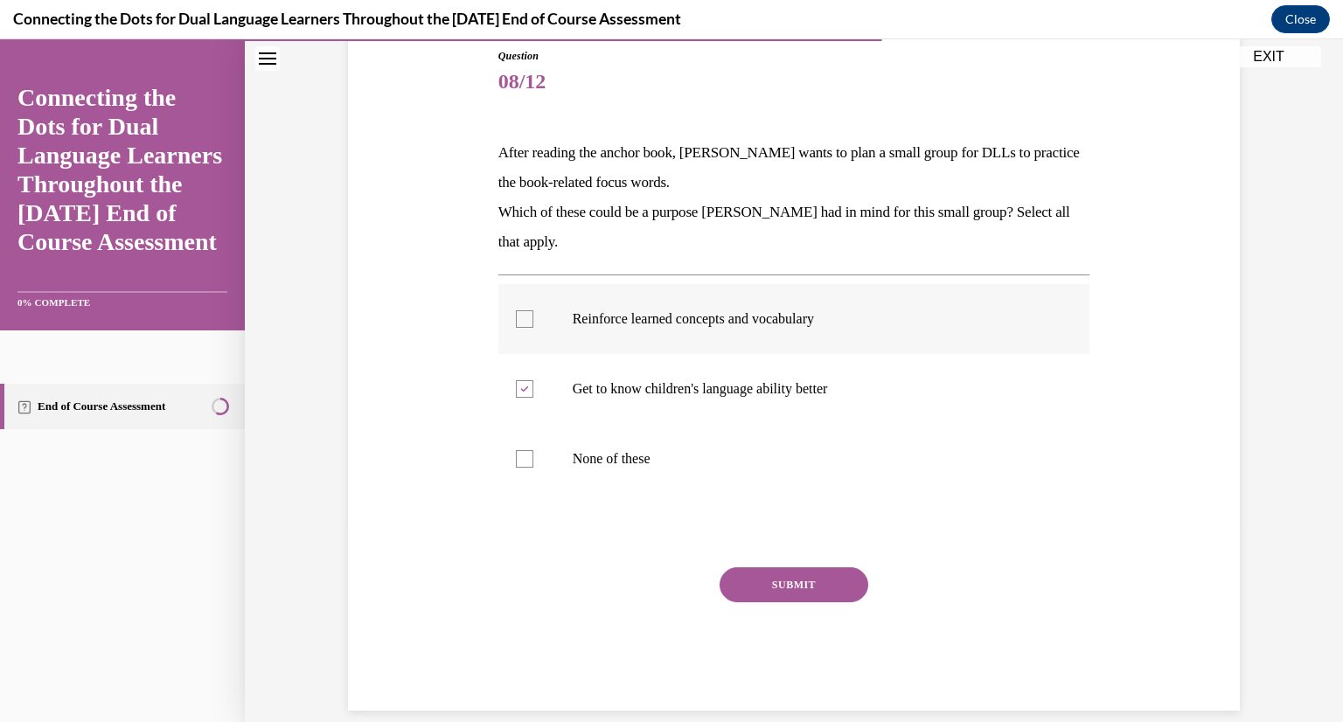
checkbox input "true"
click at [797, 581] on button "SUBMIT" at bounding box center [794, 584] width 149 height 35
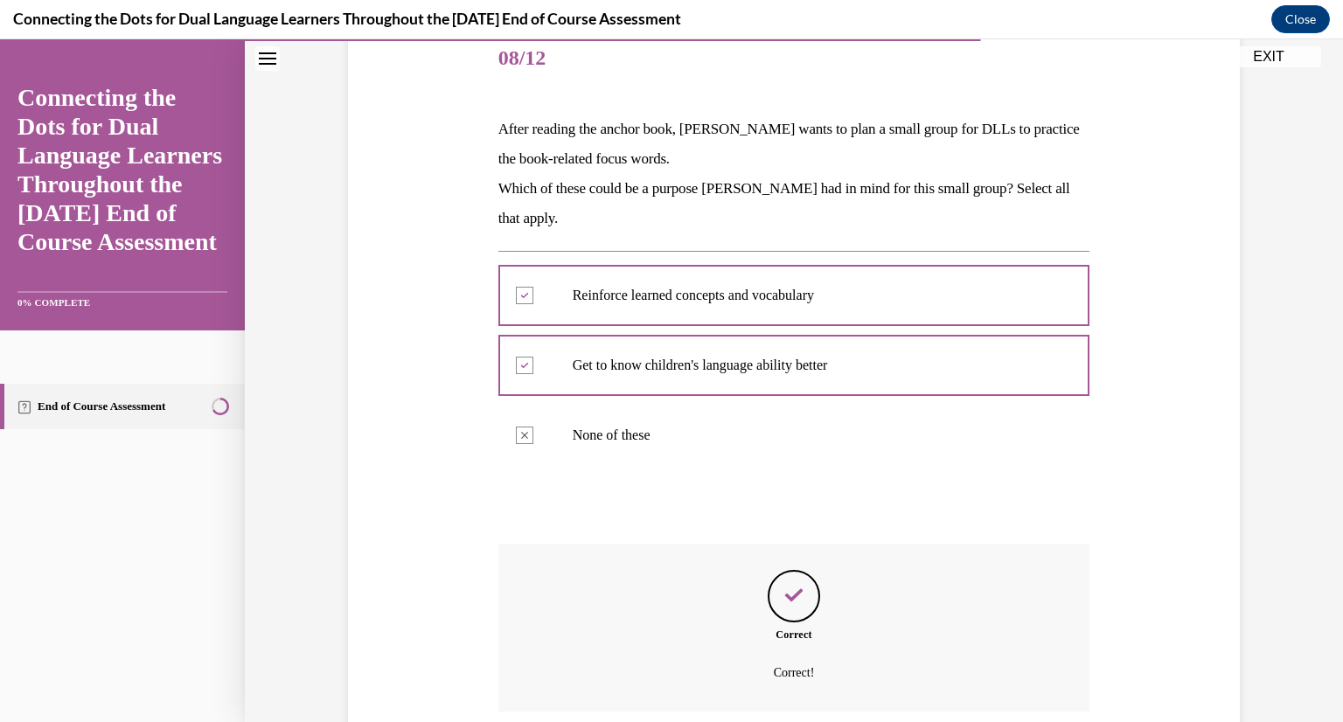
scroll to position [360, 0]
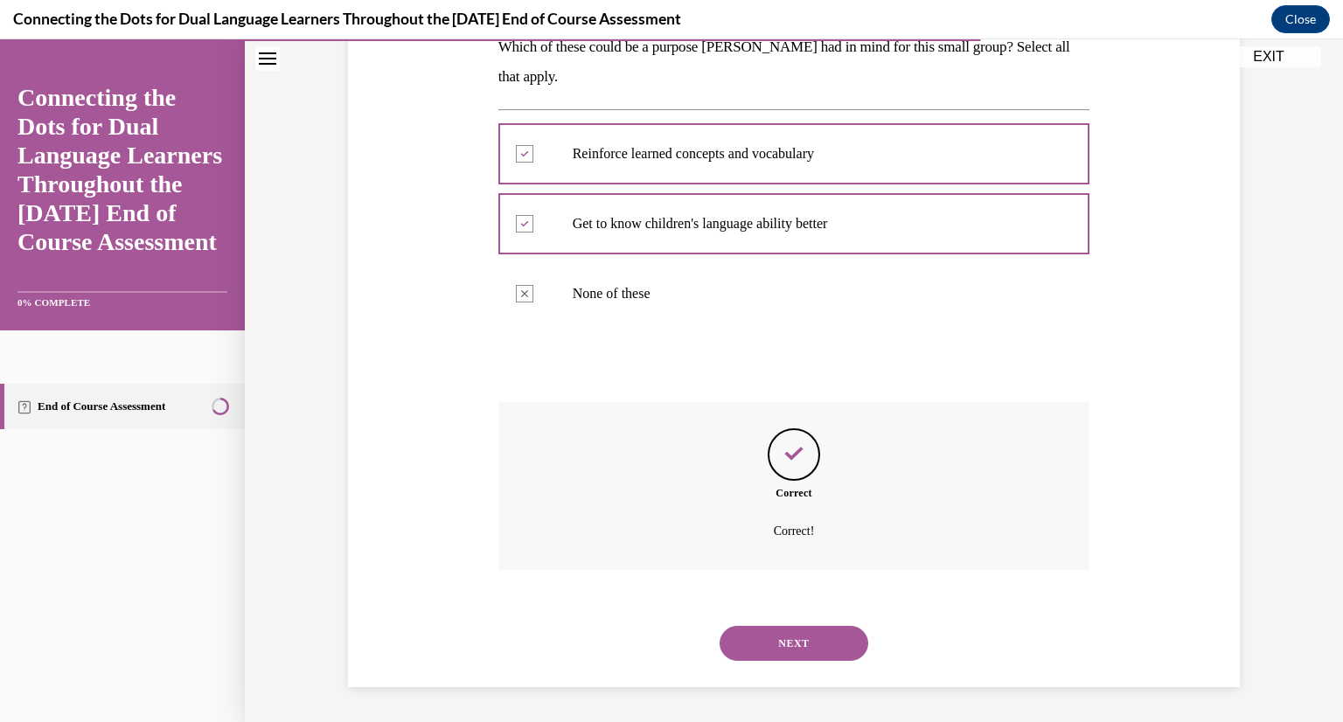
click at [788, 644] on button "NEXT" at bounding box center [794, 643] width 149 height 35
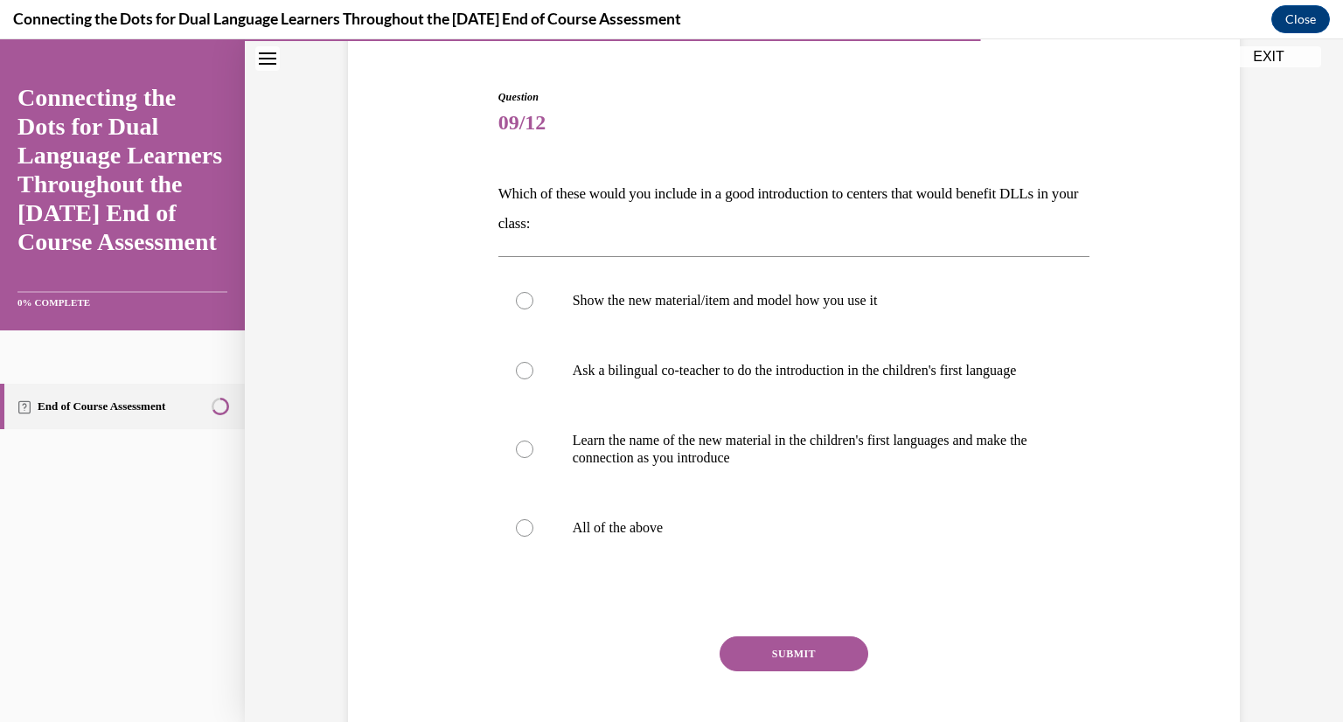
scroll to position [156, 0]
click at [685, 319] on label "Show the new material/item and model how you use it" at bounding box center [794, 299] width 592 height 70
click at [533, 308] on input "Show the new material/item and model how you use it" at bounding box center [524, 298] width 17 height 17
radio input "true"
click at [787, 465] on p "Learn the name of the new material in the children's first languages and make t…" at bounding box center [810, 447] width 474 height 35
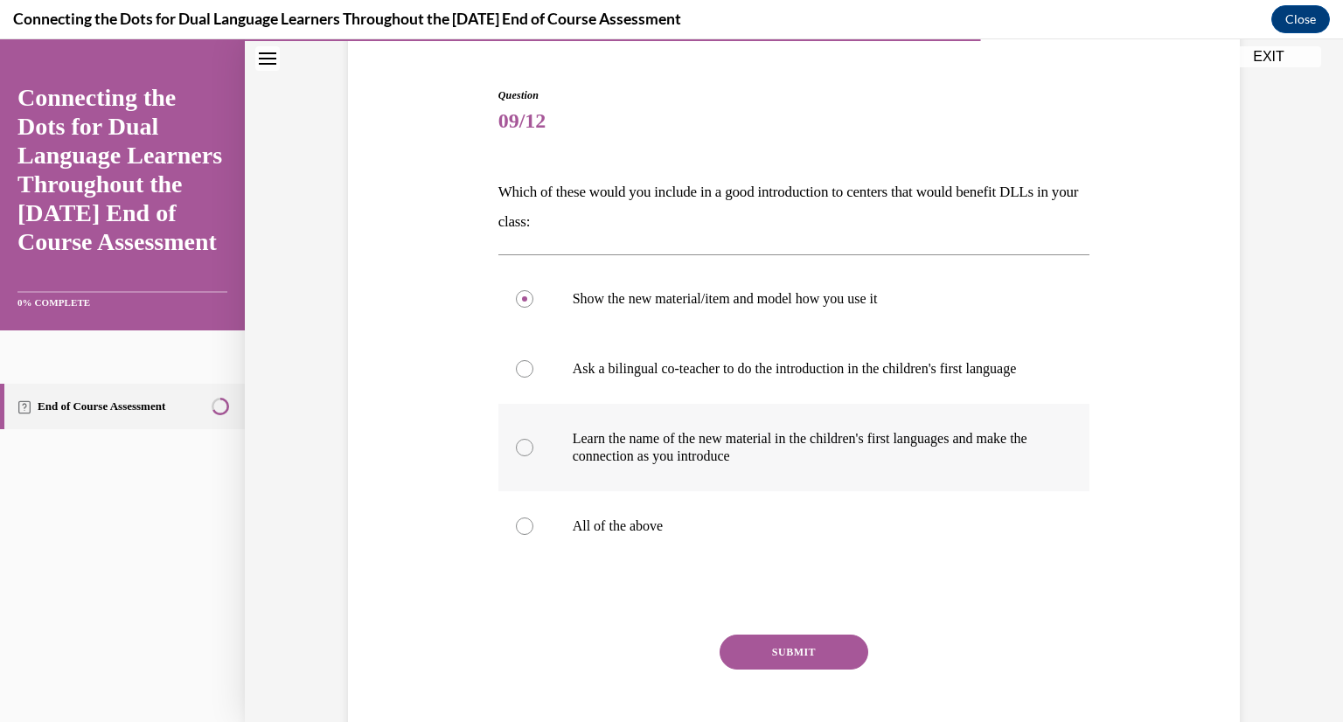
click at [533, 456] on input "Learn the name of the new material in the children's first languages and make t…" at bounding box center [524, 447] width 17 height 17
radio input "true"
click at [752, 530] on label "All of the above" at bounding box center [794, 526] width 592 height 70
click at [533, 530] on input "All of the above" at bounding box center [524, 526] width 17 height 17
radio input "true"
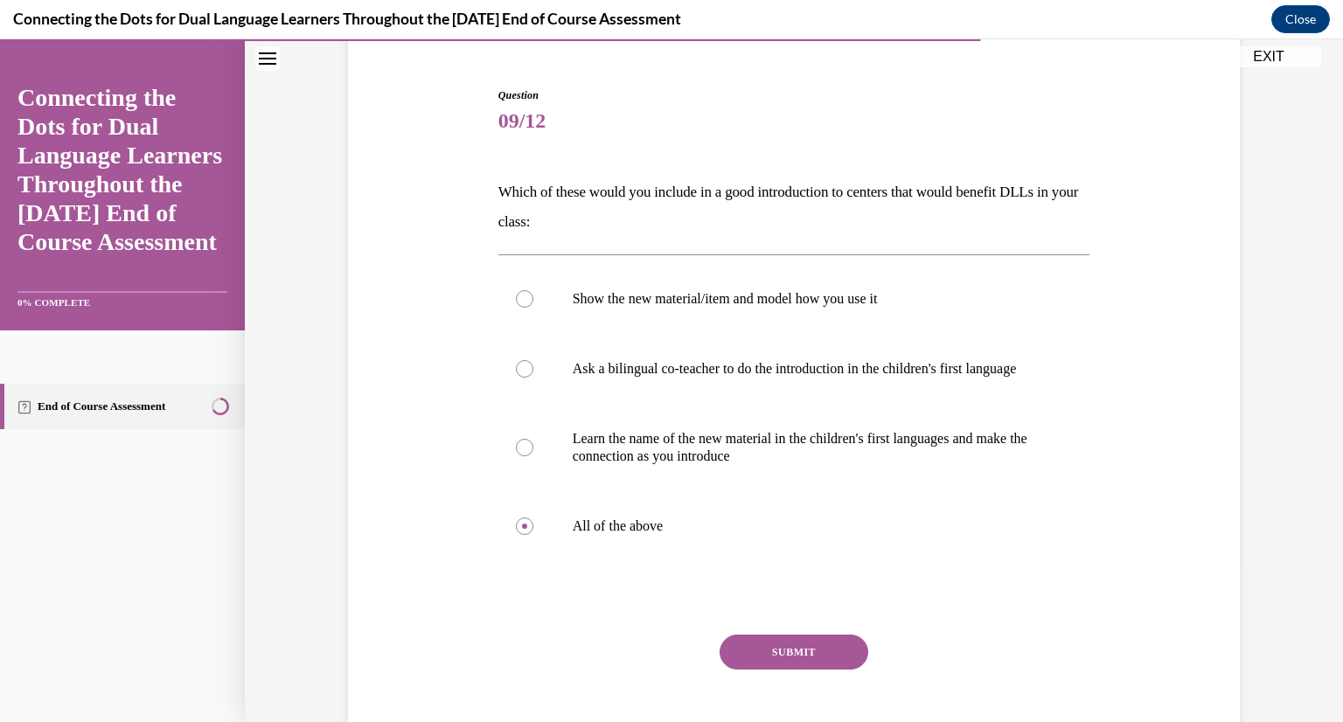
click at [779, 657] on button "SUBMIT" at bounding box center [794, 652] width 149 height 35
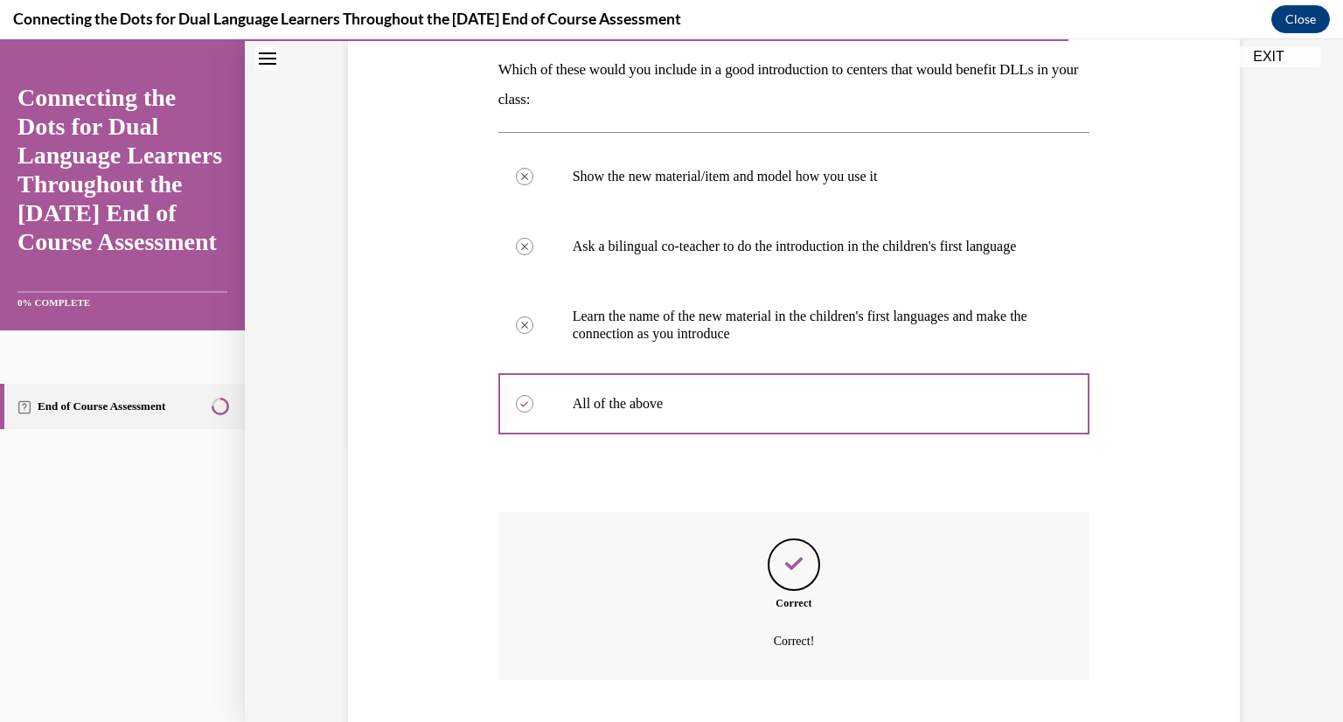
scroll to position [406, 0]
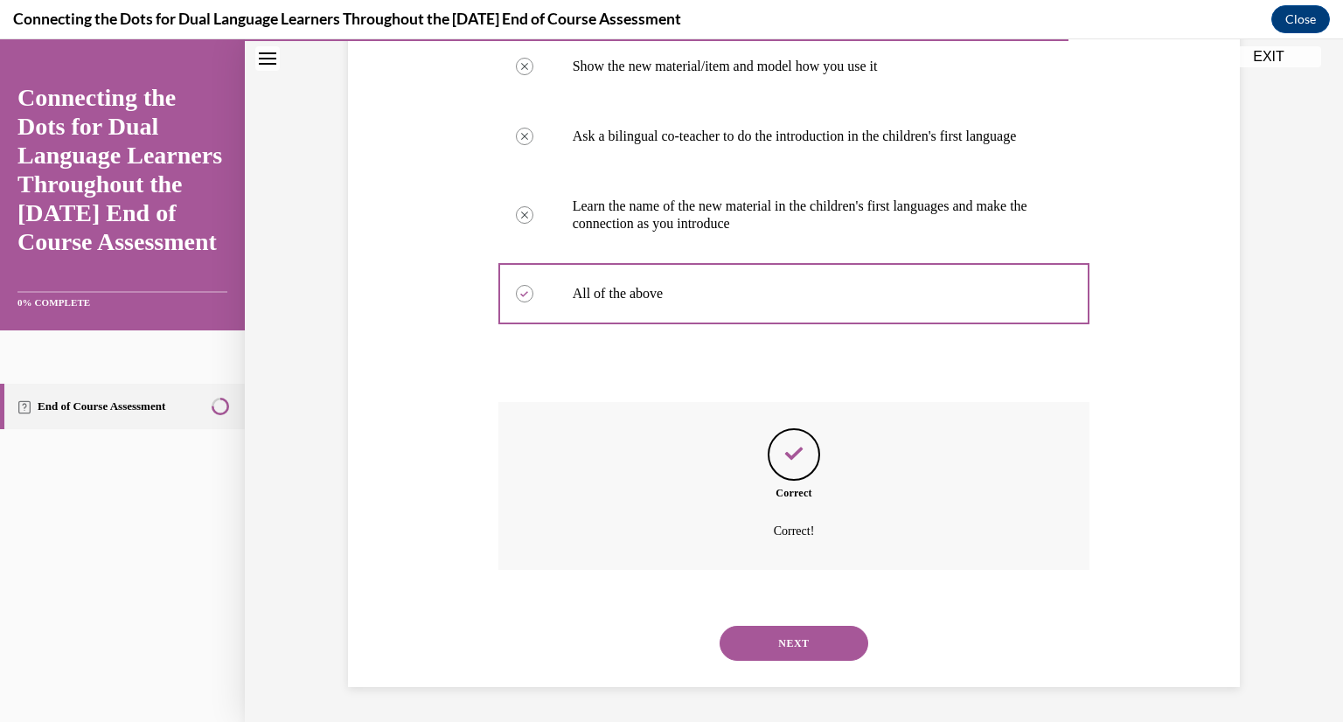
click at [802, 653] on button "NEXT" at bounding box center [794, 643] width 149 height 35
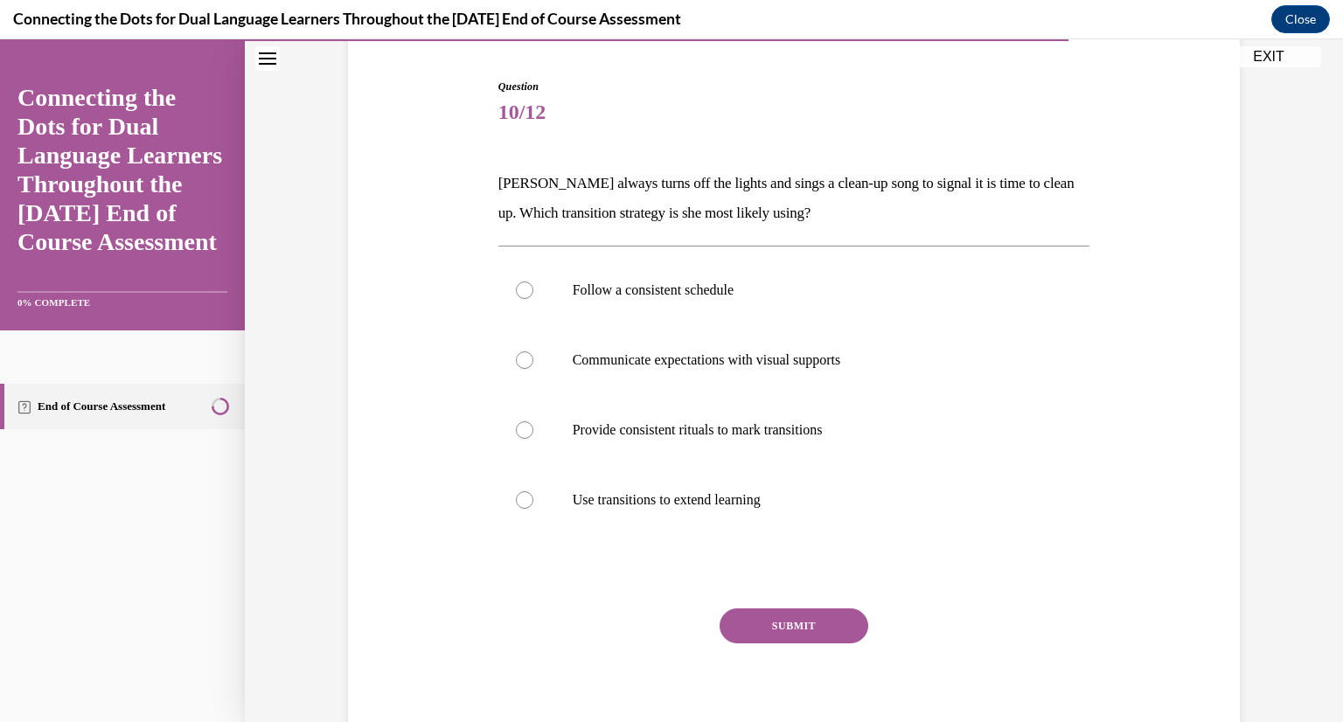
scroll to position [165, 0]
click at [737, 450] on label "Provide consistent rituals to mark transitions" at bounding box center [794, 429] width 592 height 70
click at [533, 438] on input "Provide consistent rituals to mark transitions" at bounding box center [524, 429] width 17 height 17
radio input "true"
click at [766, 608] on button "SUBMIT" at bounding box center [794, 625] width 149 height 35
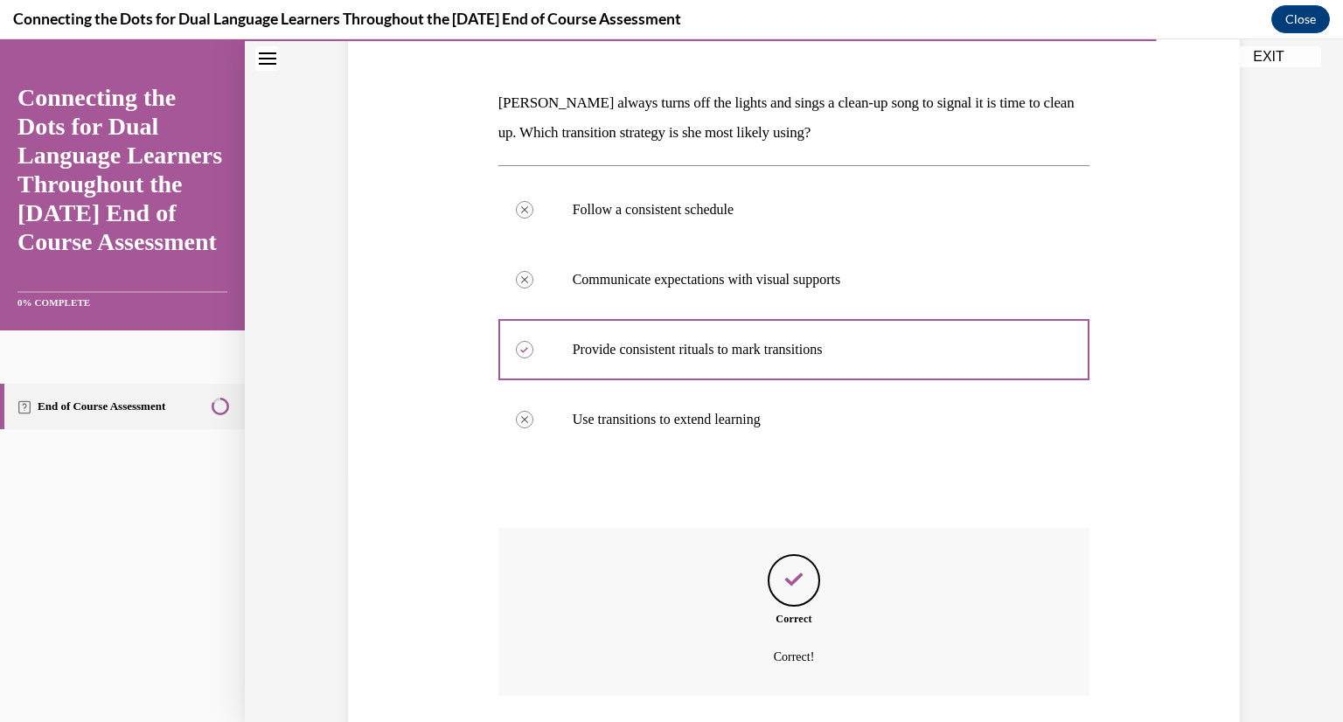
scroll to position [371, 0]
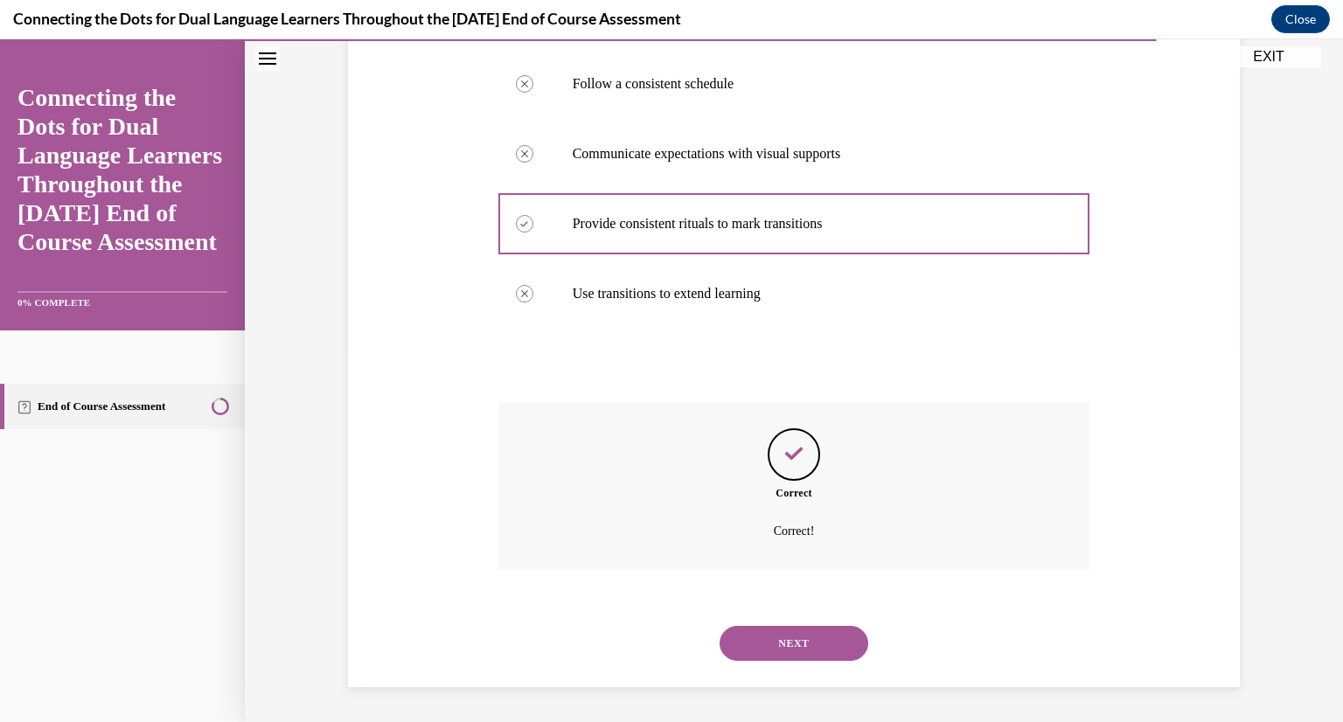
click at [781, 621] on div "NEXT" at bounding box center [794, 643] width 592 height 70
click at [783, 652] on button "NEXT" at bounding box center [794, 643] width 149 height 35
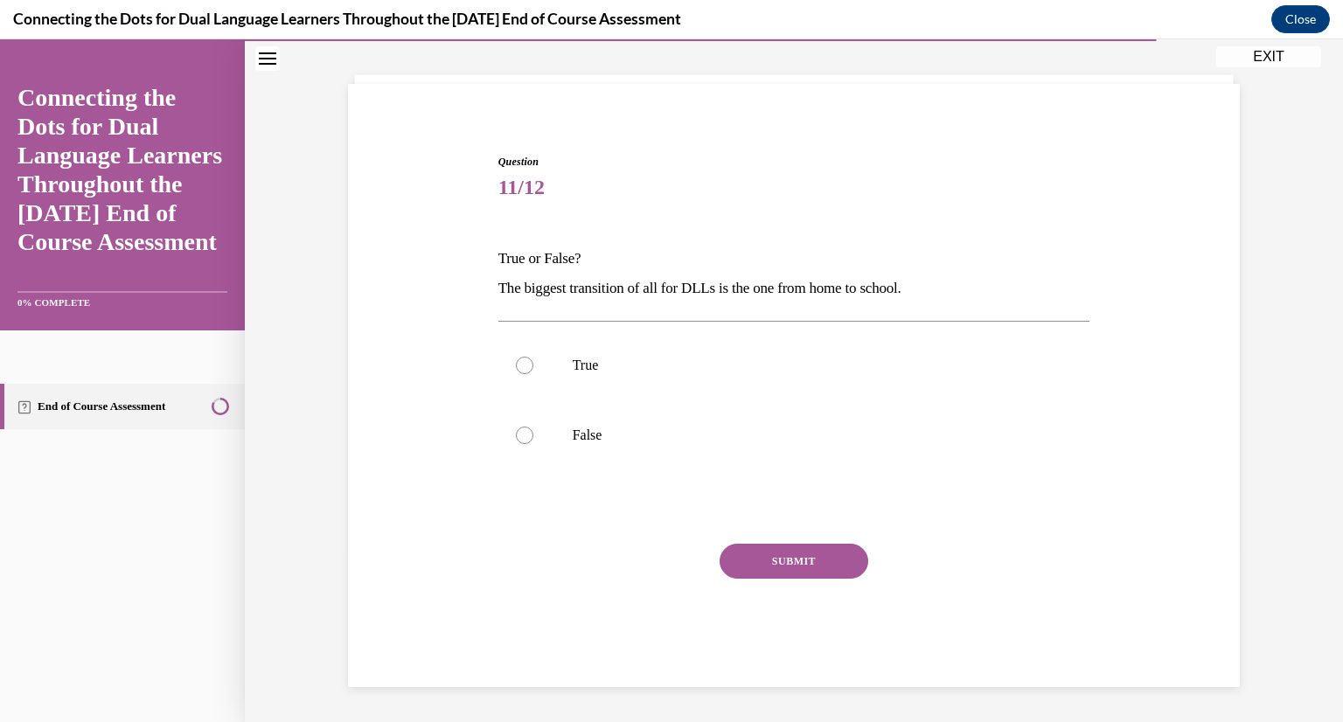
scroll to position [89, 0]
click at [549, 393] on label "True" at bounding box center [794, 365] width 592 height 70
click at [533, 374] on input "True" at bounding box center [524, 365] width 17 height 17
radio input "true"
click at [796, 557] on button "SUBMIT" at bounding box center [794, 561] width 149 height 35
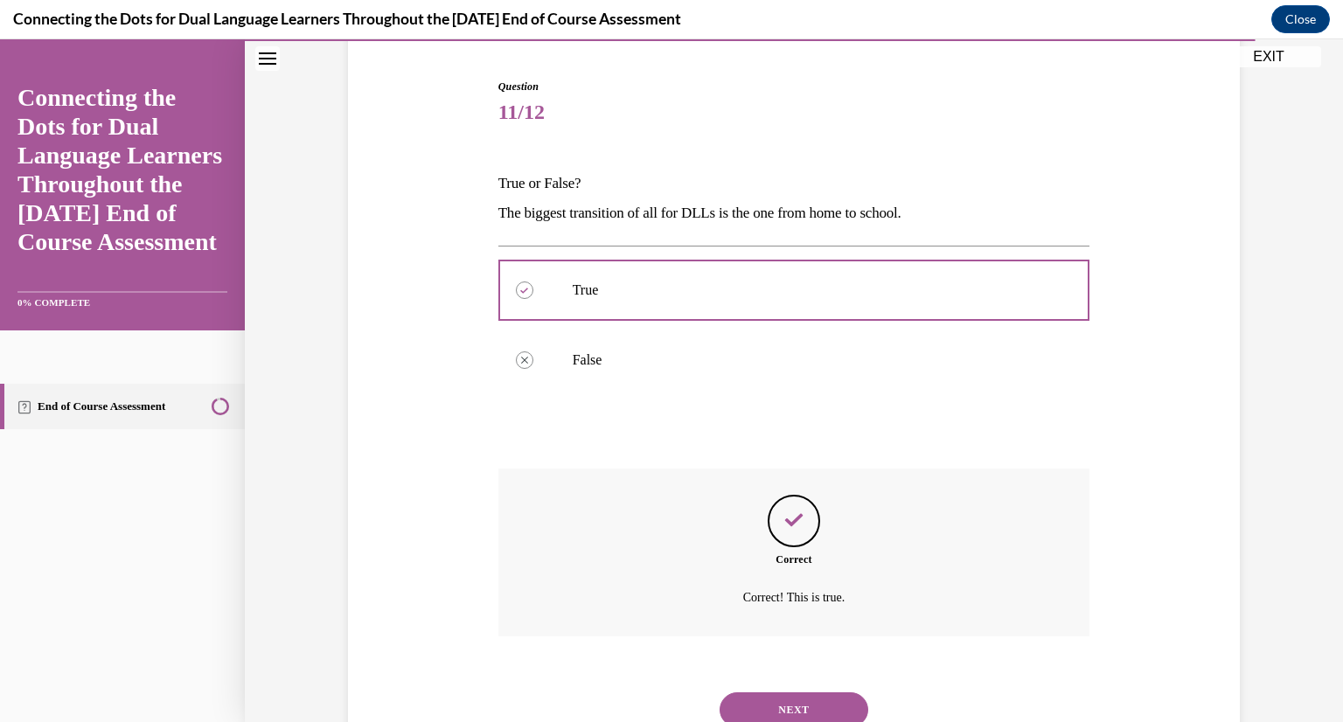
scroll to position [231, 0]
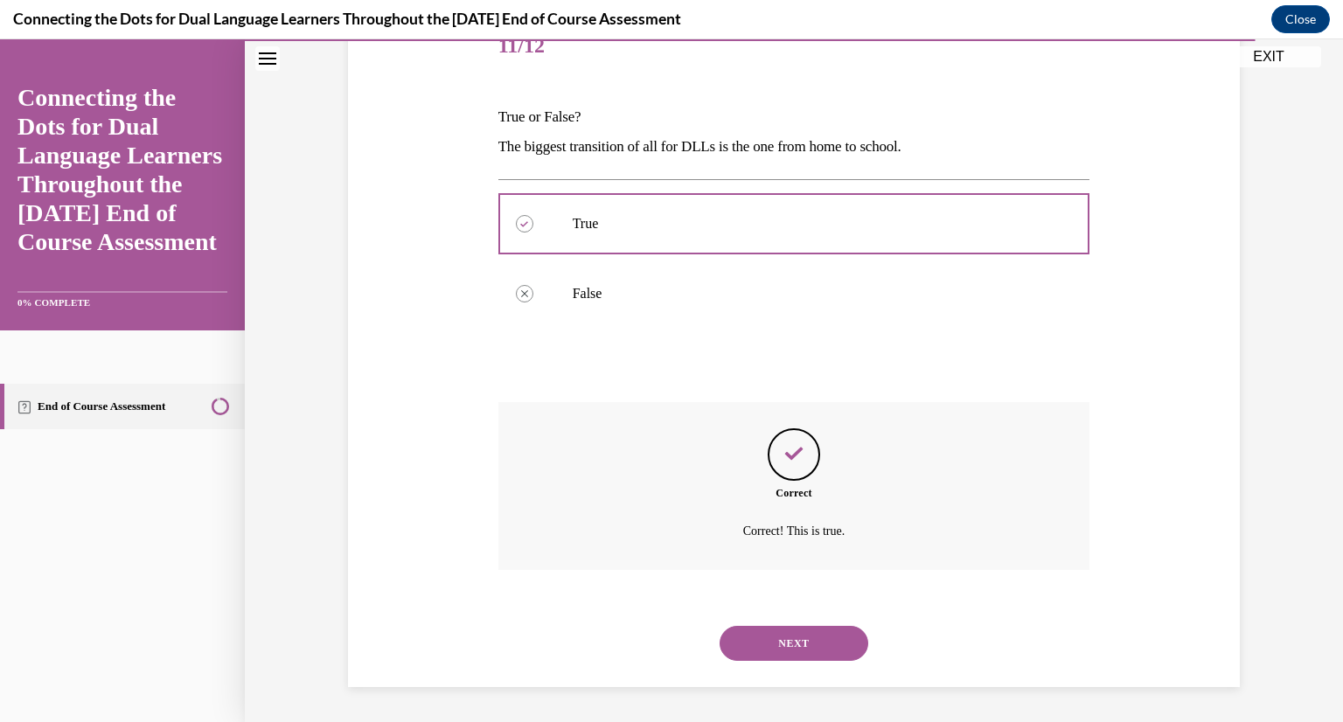
click at [795, 654] on button "NEXT" at bounding box center [794, 643] width 149 height 35
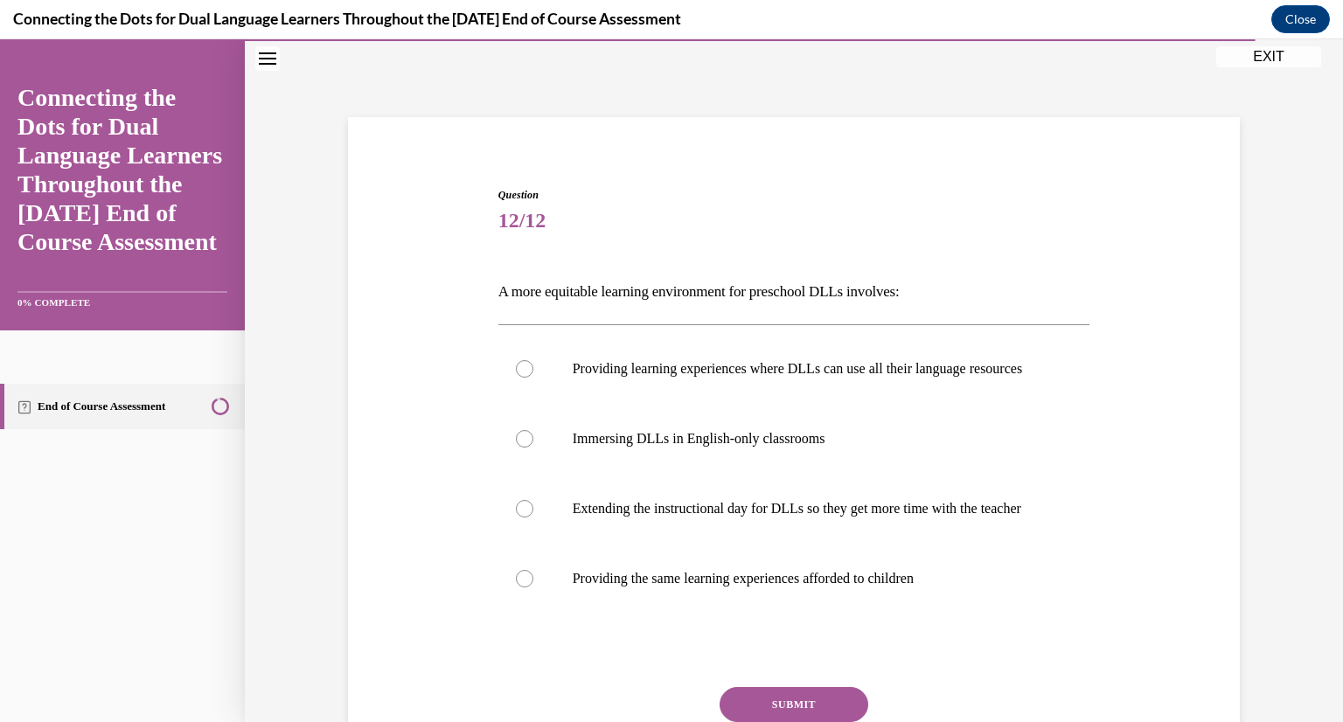
scroll to position [90, 0]
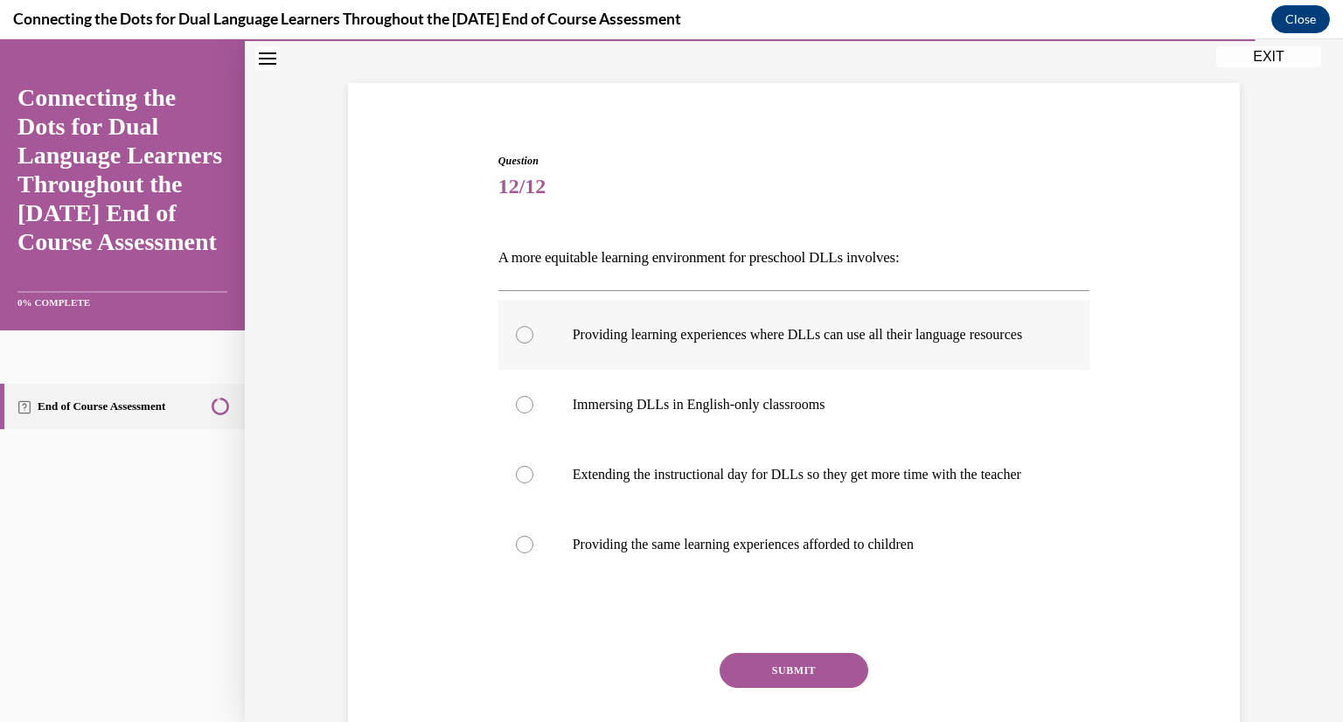
click at [741, 370] on label "Providing learning experiences where DLLs can use all their language resources" at bounding box center [794, 335] width 592 height 70
click at [533, 344] on input "Providing learning experiences where DLLs can use all their language resources" at bounding box center [524, 334] width 17 height 17
radio input "true"
click at [796, 688] on button "SUBMIT" at bounding box center [794, 670] width 149 height 35
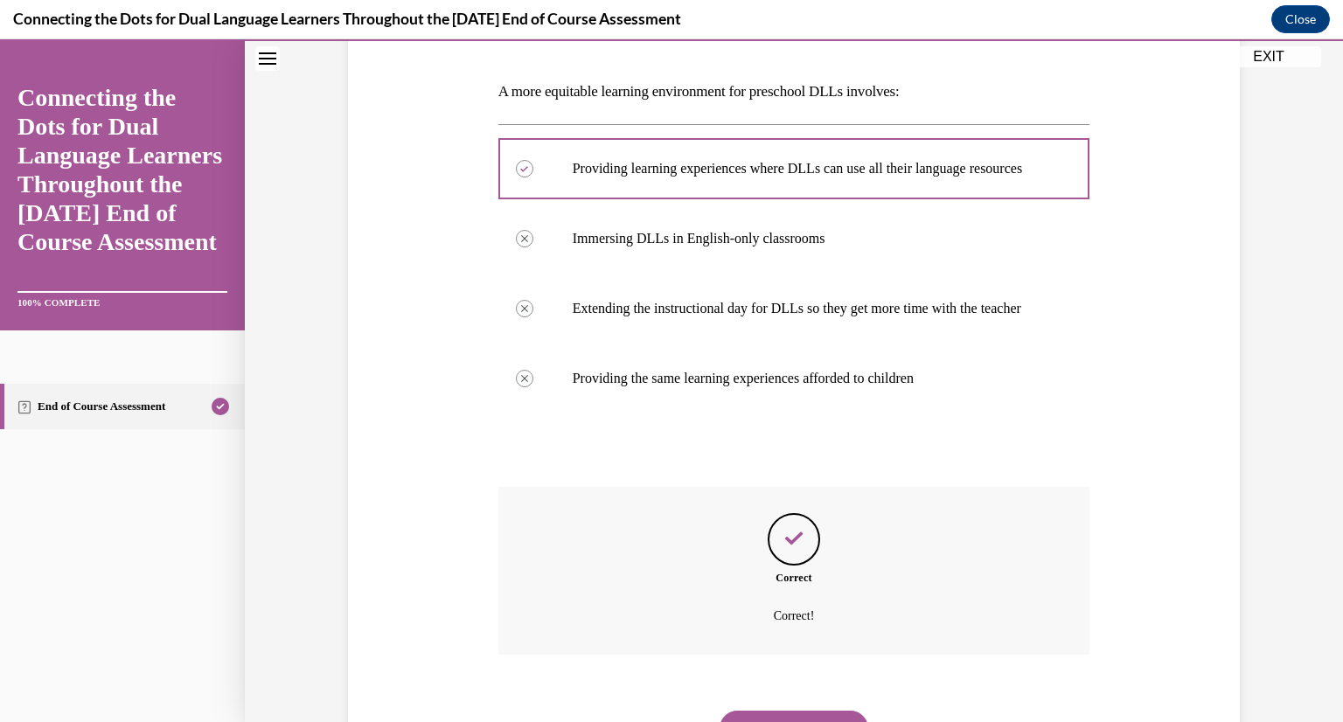
scroll to position [375, 0]
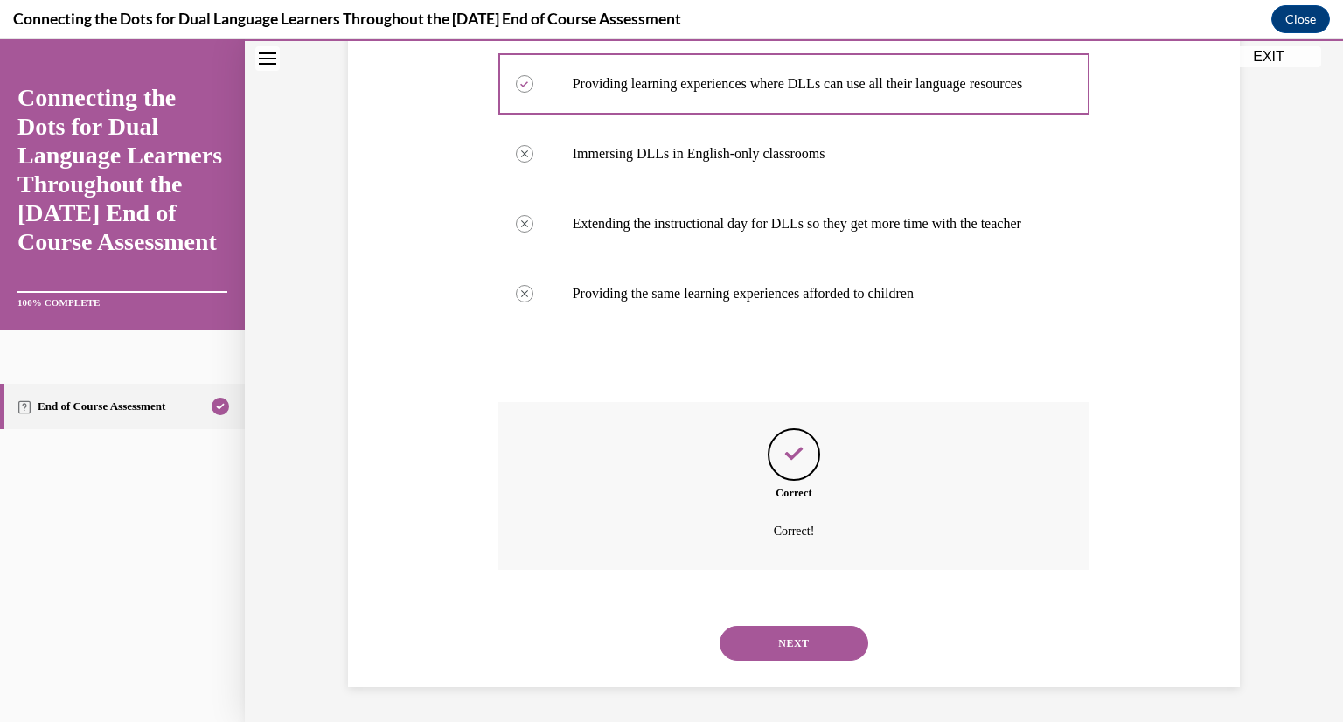
click at [785, 630] on button "NEXT" at bounding box center [794, 643] width 149 height 35
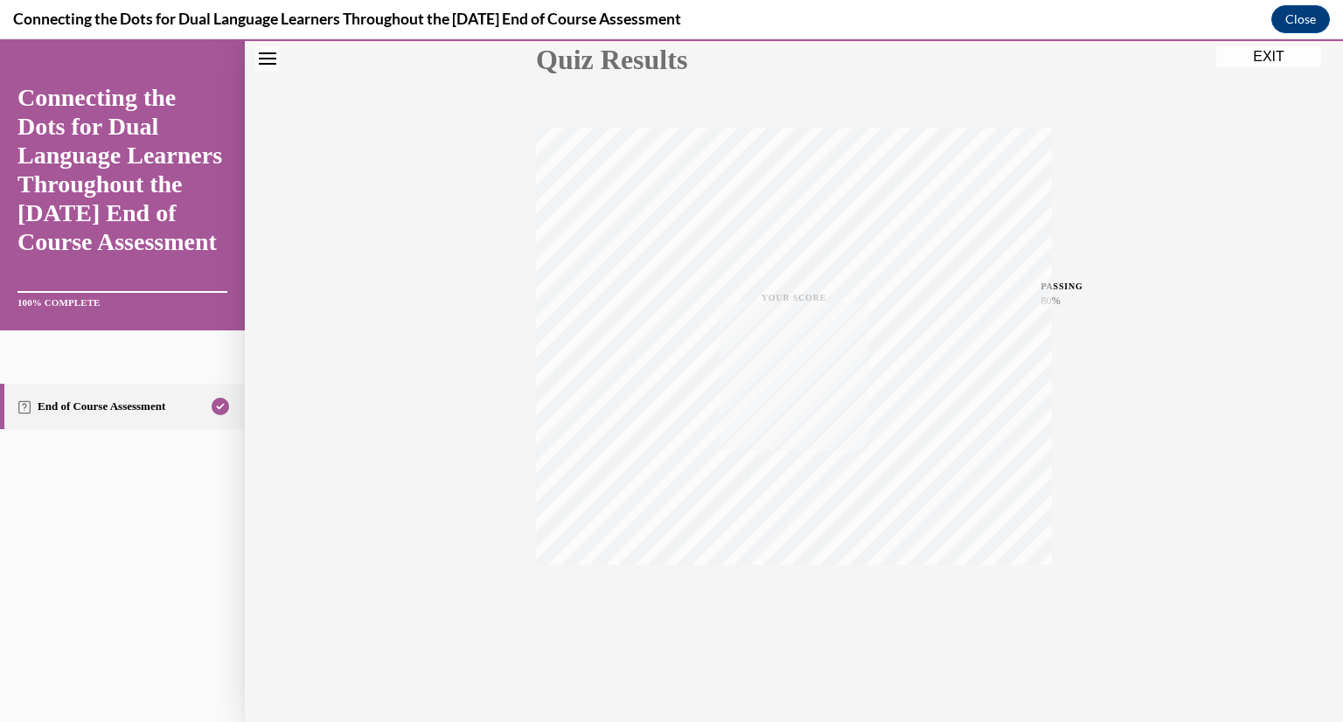
scroll to position [213, 0]
click at [1260, 56] on button "EXIT" at bounding box center [1268, 56] width 105 height 21
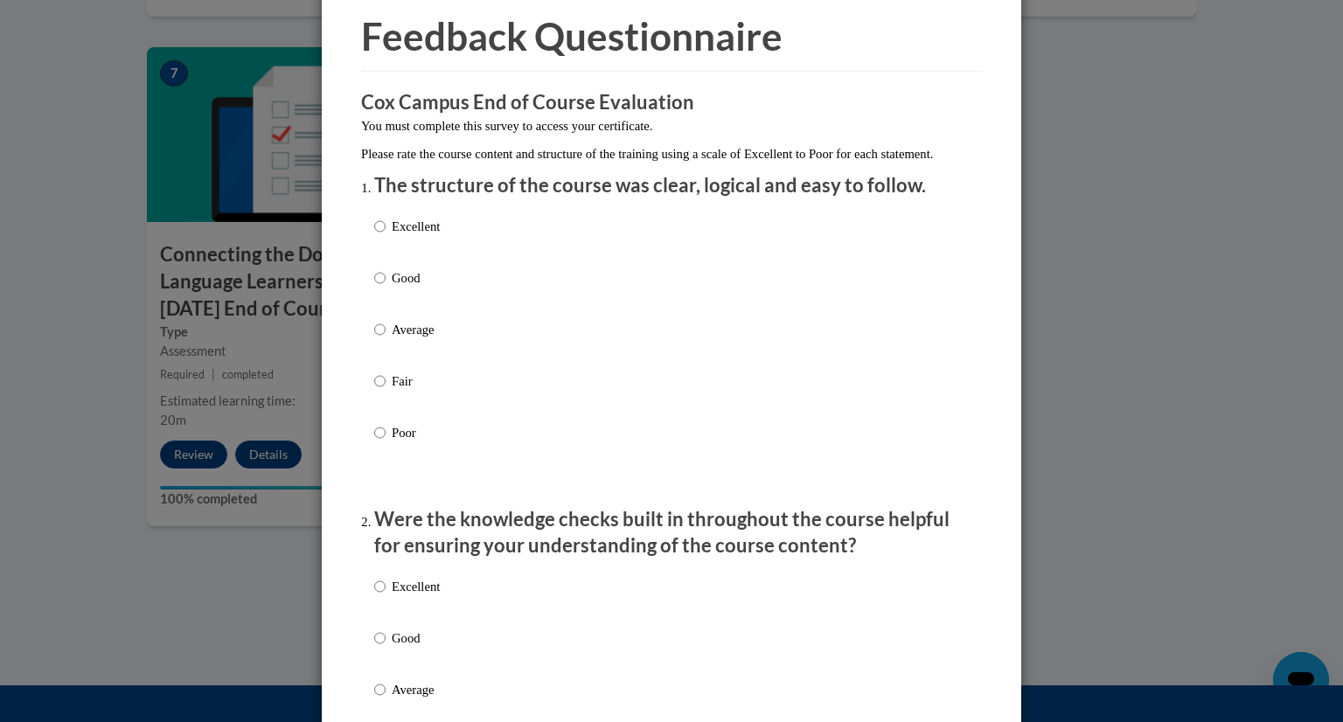
scroll to position [84, 0]
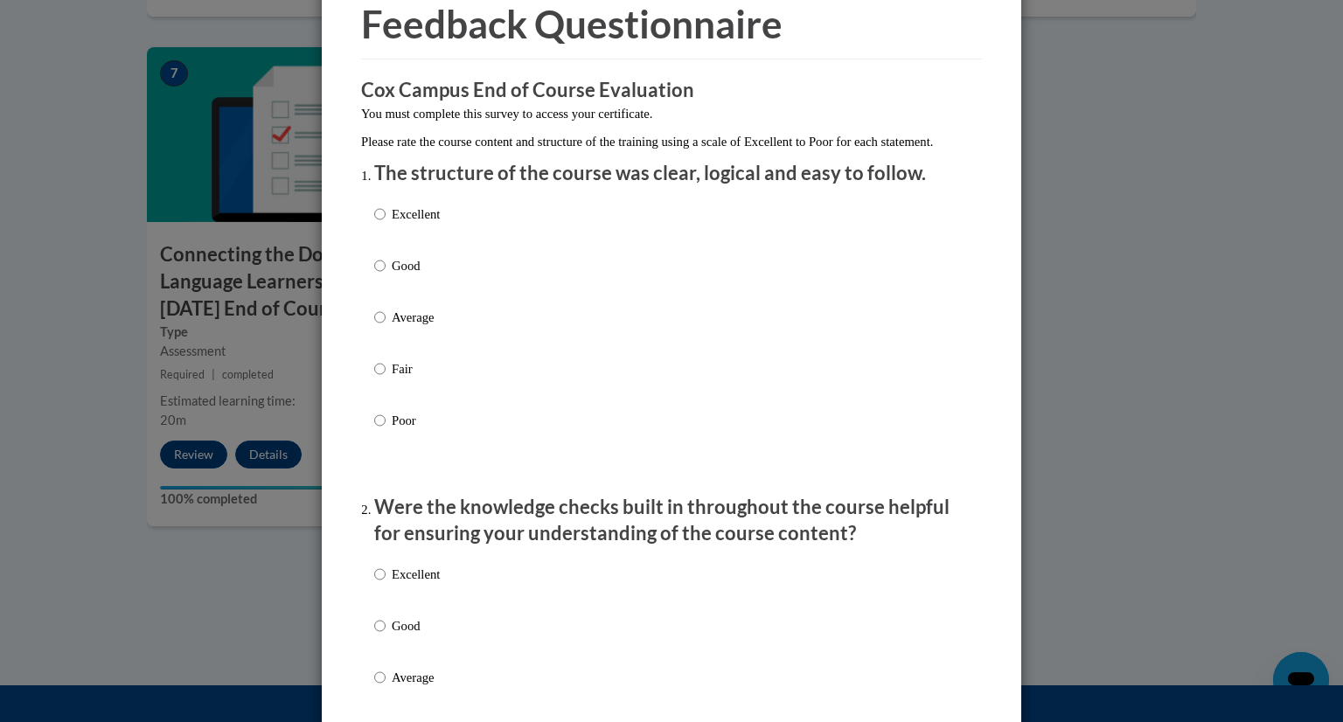
click at [398, 224] on p "Excellent" at bounding box center [416, 214] width 48 height 19
click at [386, 224] on input "Excellent" at bounding box center [379, 214] width 11 height 19
radio input "true"
click at [393, 584] on p "Excellent" at bounding box center [416, 574] width 48 height 19
click at [386, 584] on input "Excellent" at bounding box center [379, 574] width 11 height 19
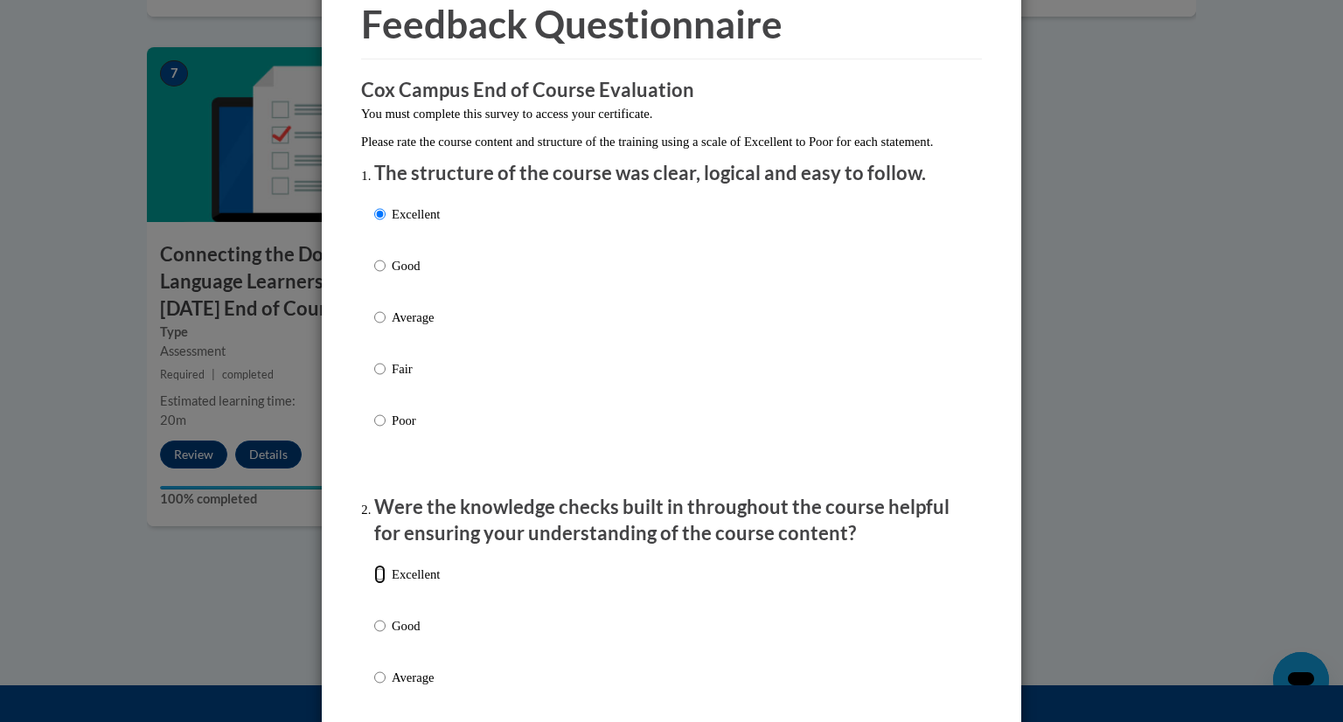
radio input "true"
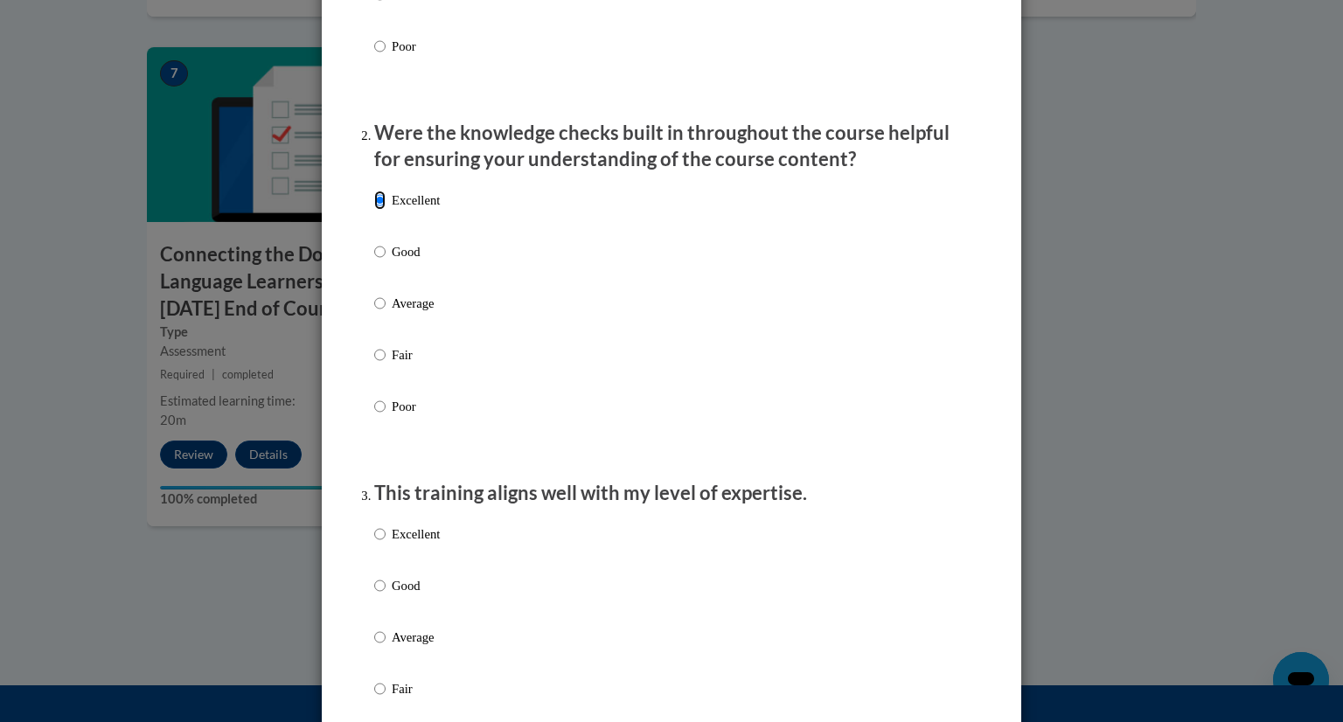
scroll to position [458, 0]
drag, startPoint x: 402, startPoint y: 535, endPoint x: 405, endPoint y: 553, distance: 18.5
click at [405, 553] on div "Excellent Good Average Fair Poor" at bounding box center [407, 651] width 66 height 271
click at [405, 544] on p "Excellent" at bounding box center [416, 534] width 48 height 19
click at [386, 544] on input "Excellent" at bounding box center [379, 534] width 11 height 19
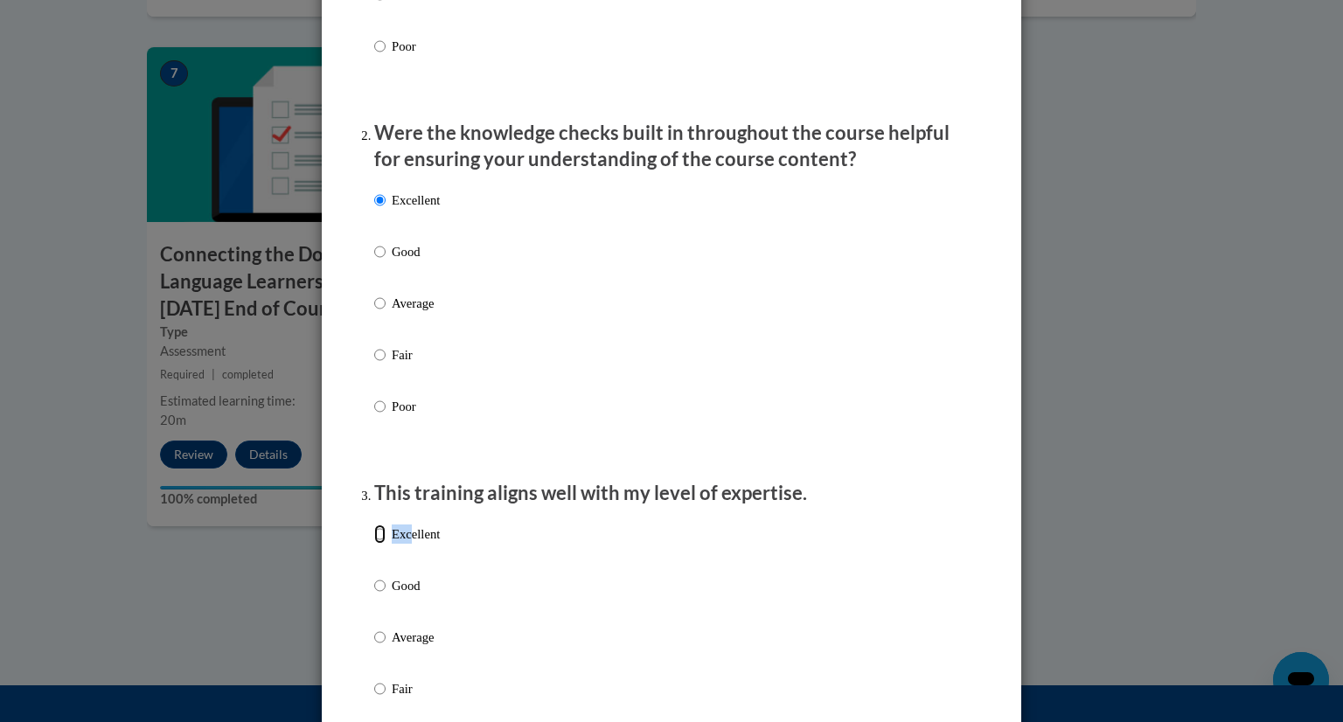
radio input "true"
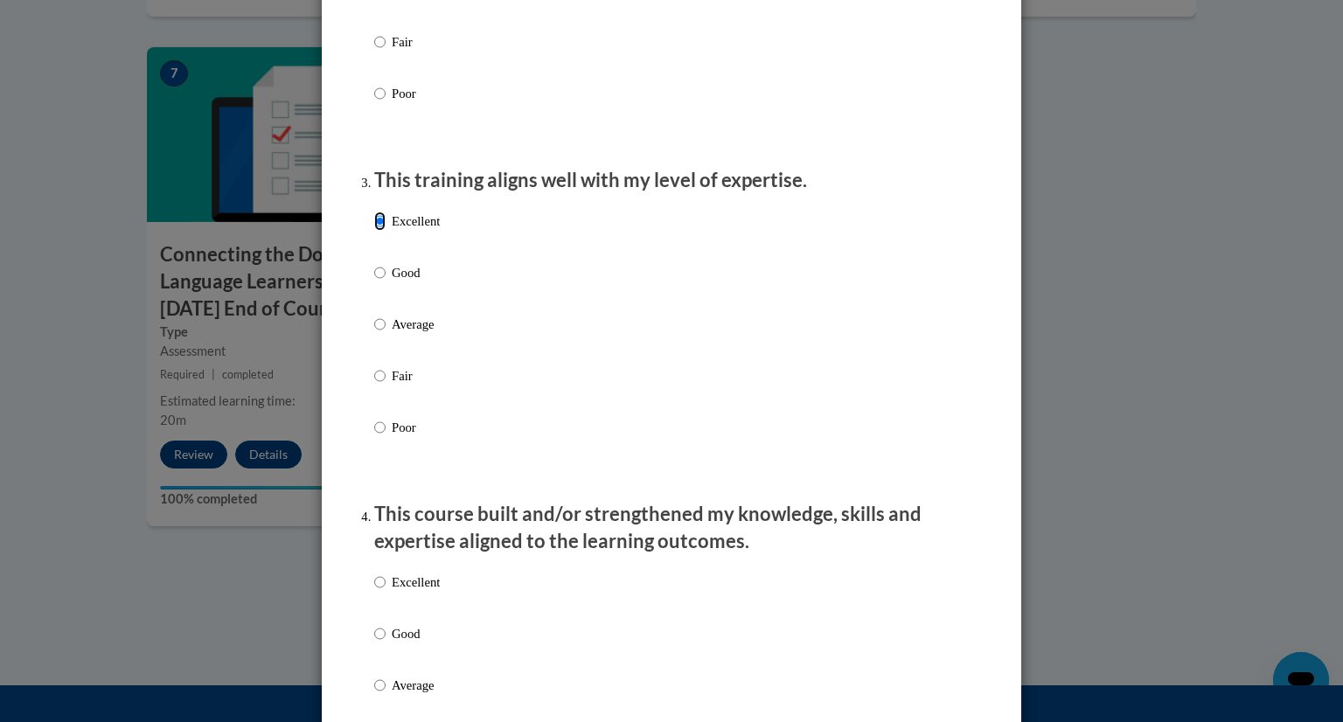
scroll to position [796, 0]
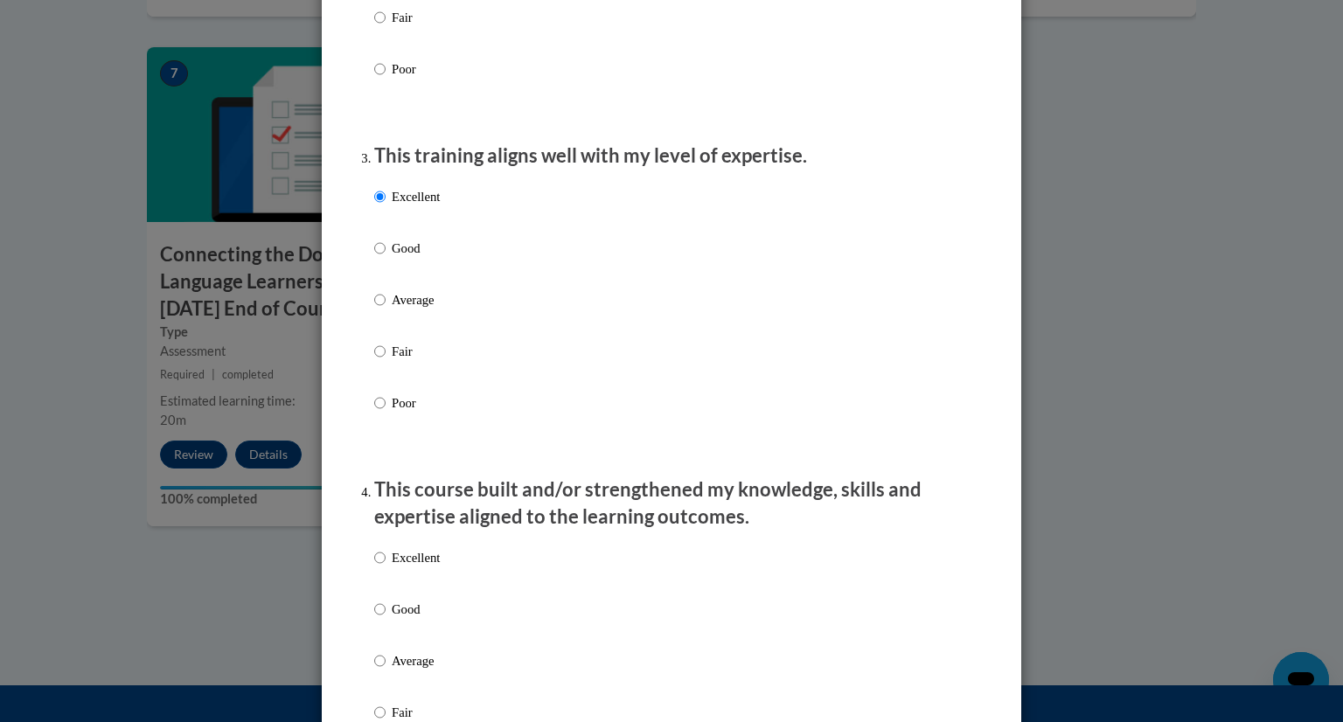
click at [409, 567] on p "Excellent" at bounding box center [416, 557] width 48 height 19
click at [386, 567] on input "Excellent" at bounding box center [379, 557] width 11 height 19
radio input "true"
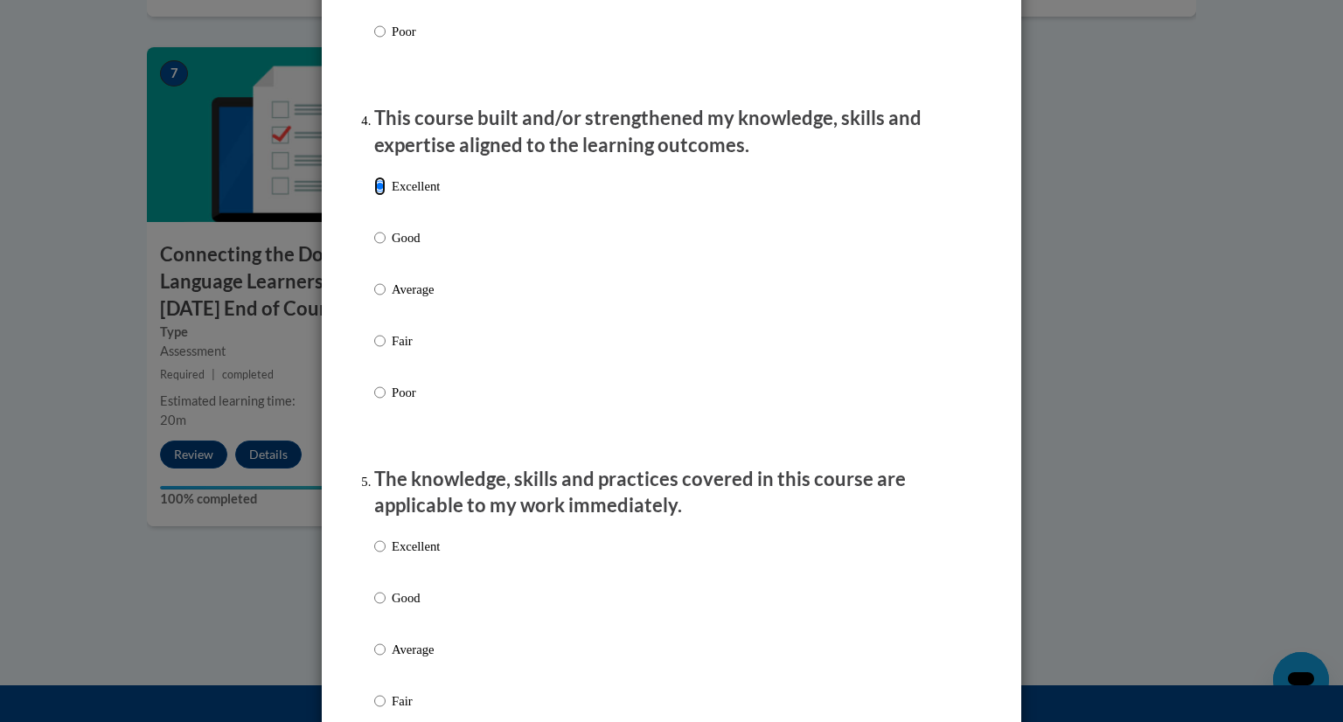
scroll to position [1168, 0]
drag, startPoint x: 404, startPoint y: 550, endPoint x: 407, endPoint y: 567, distance: 17.7
click at [407, 567] on div "Excellent Good Average Fair Poor" at bounding box center [407, 662] width 66 height 271
click at [407, 555] on p "Excellent" at bounding box center [416, 545] width 48 height 19
click at [386, 555] on input "Excellent" at bounding box center [379, 545] width 11 height 19
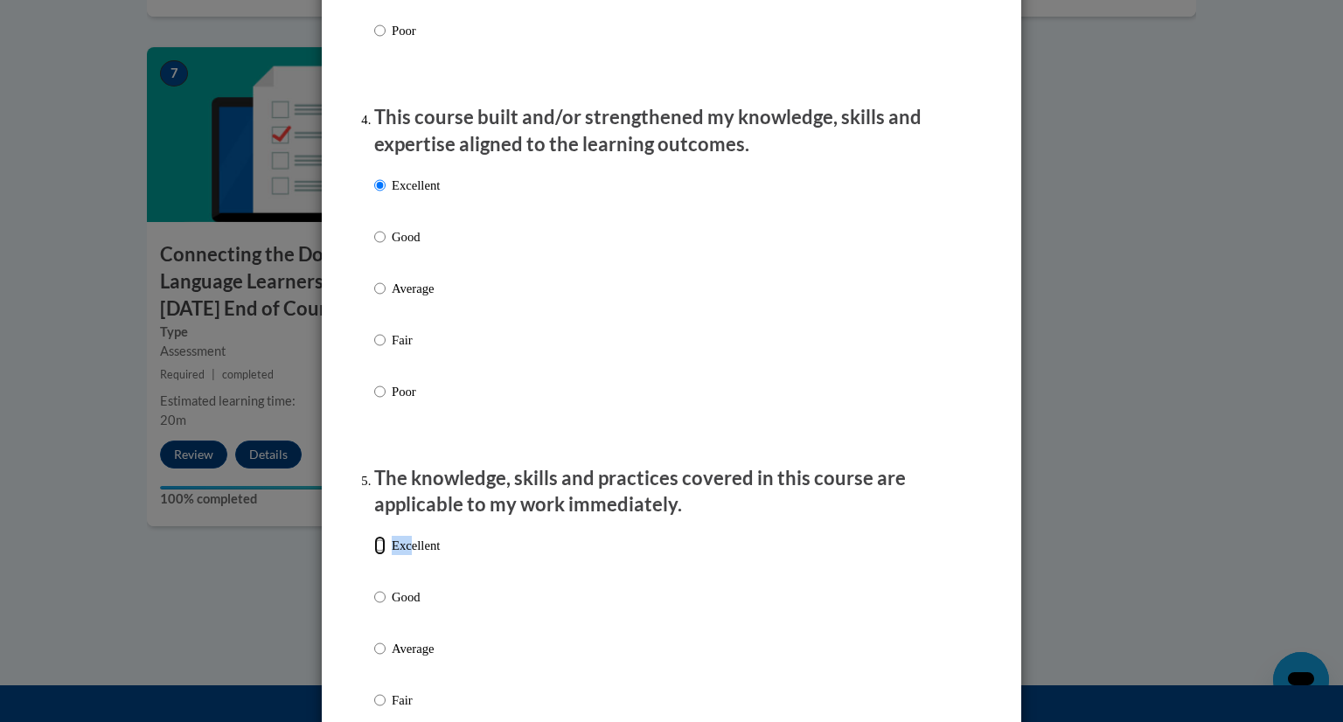
radio input "true"
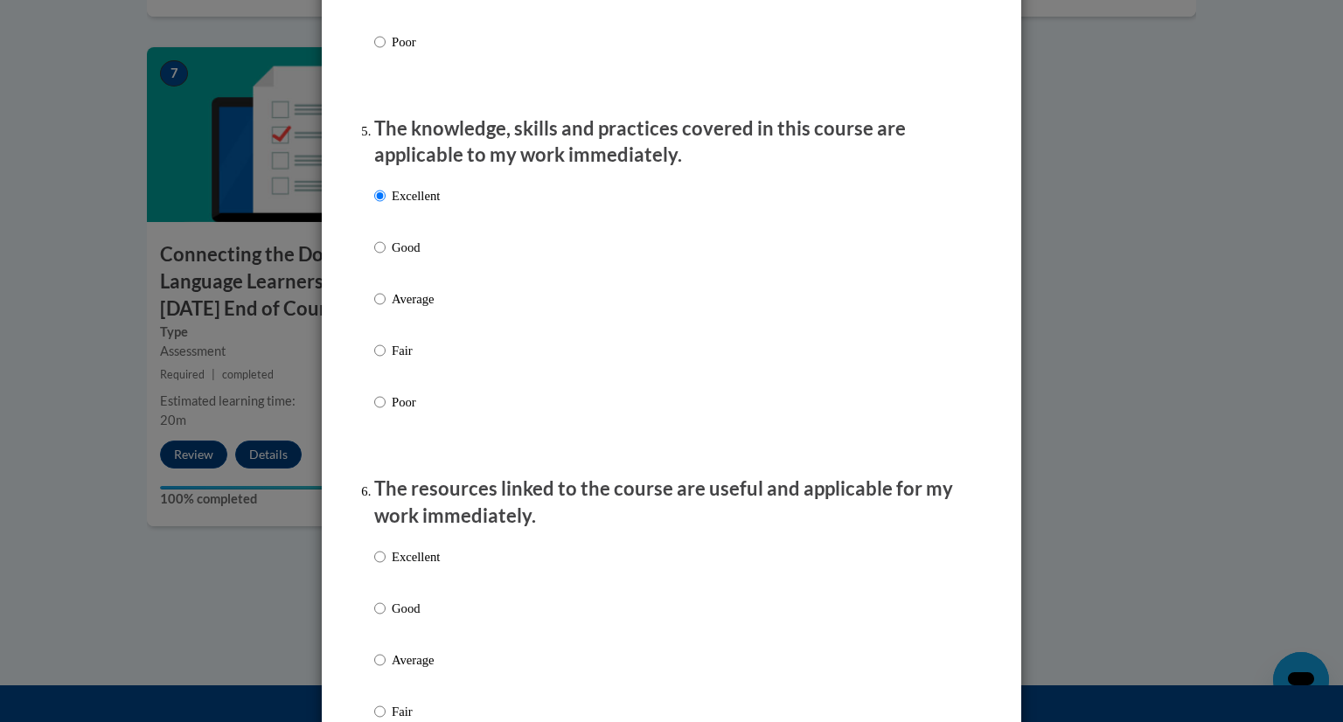
click at [407, 567] on p "Excellent" at bounding box center [416, 556] width 48 height 19
click at [386, 567] on input "Excellent" at bounding box center [379, 556] width 11 height 19
radio input "true"
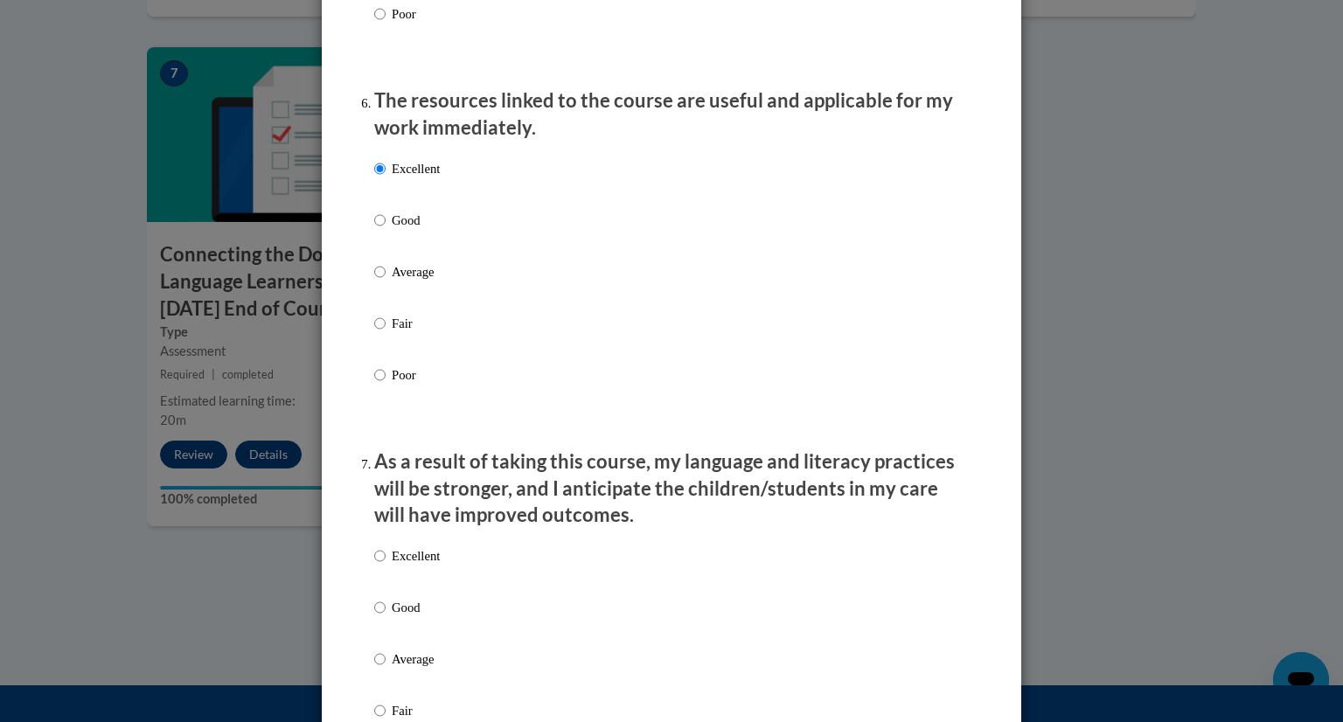
click at [407, 566] on p "Excellent" at bounding box center [416, 555] width 48 height 19
click at [386, 566] on input "Excellent" at bounding box center [379, 555] width 11 height 19
radio input "true"
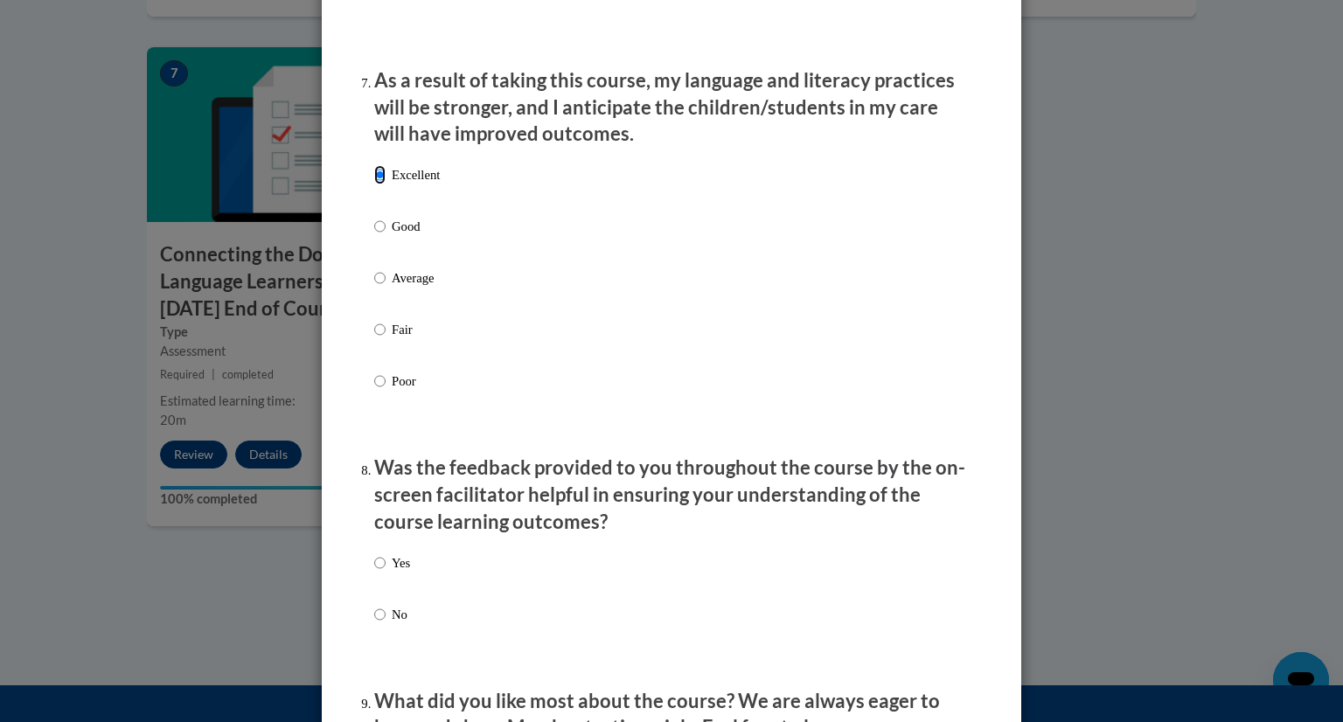
scroll to position [2287, 0]
click at [394, 573] on p "Yes" at bounding box center [401, 562] width 18 height 19
click at [386, 573] on input "Yes" at bounding box center [379, 562] width 11 height 19
radio input "true"
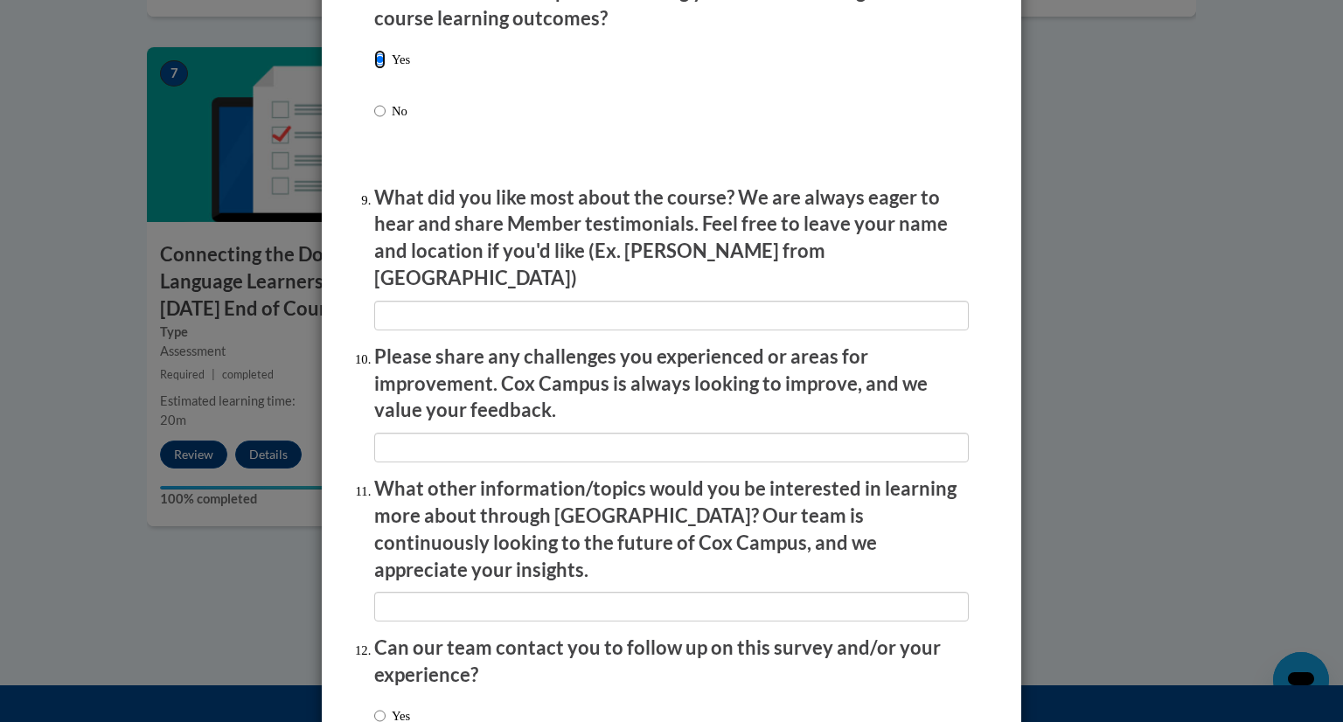
scroll to position [2798, 0]
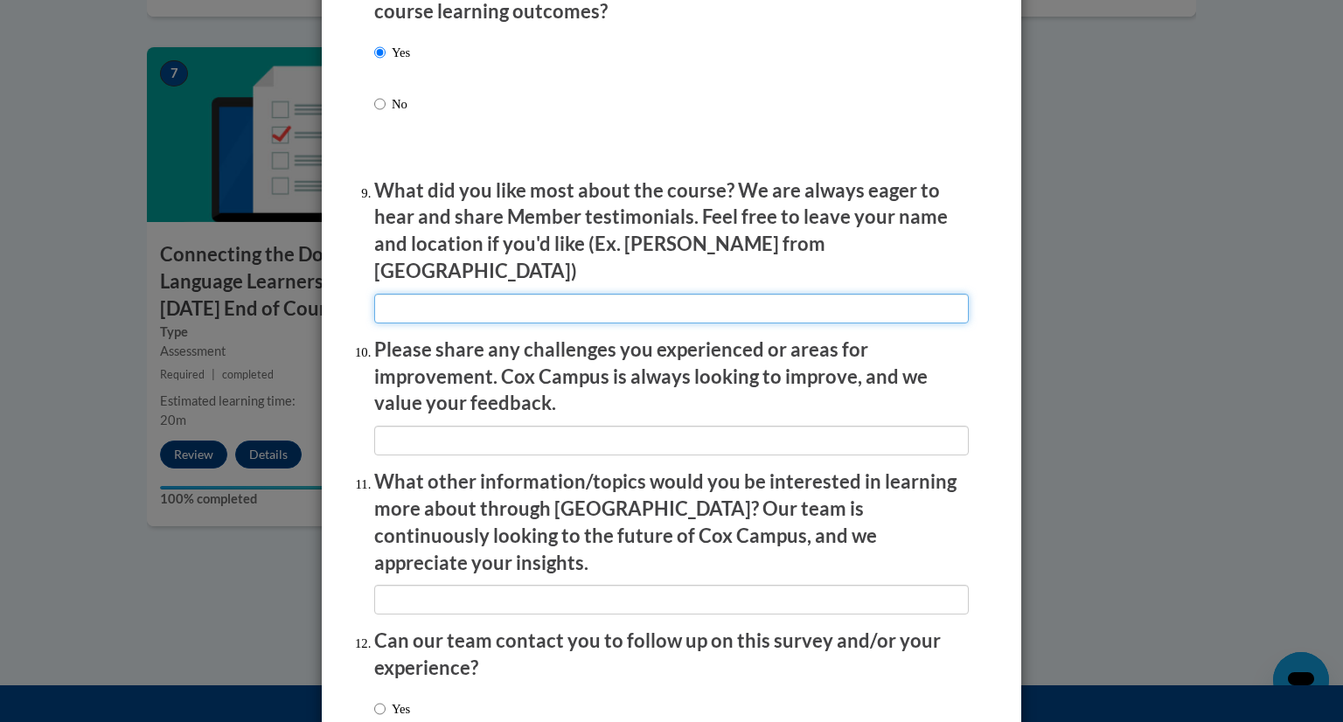
click at [500, 296] on input "textbox" at bounding box center [671, 309] width 595 height 30
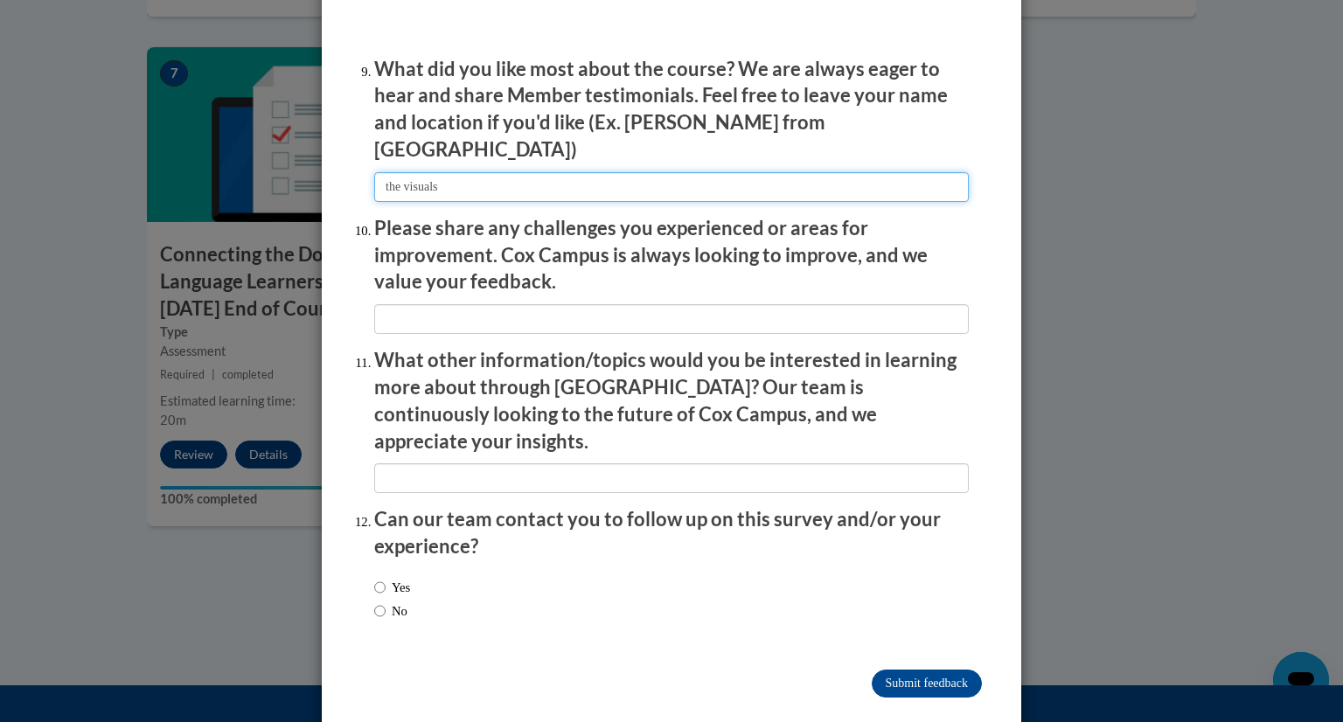
type input "the visuals"
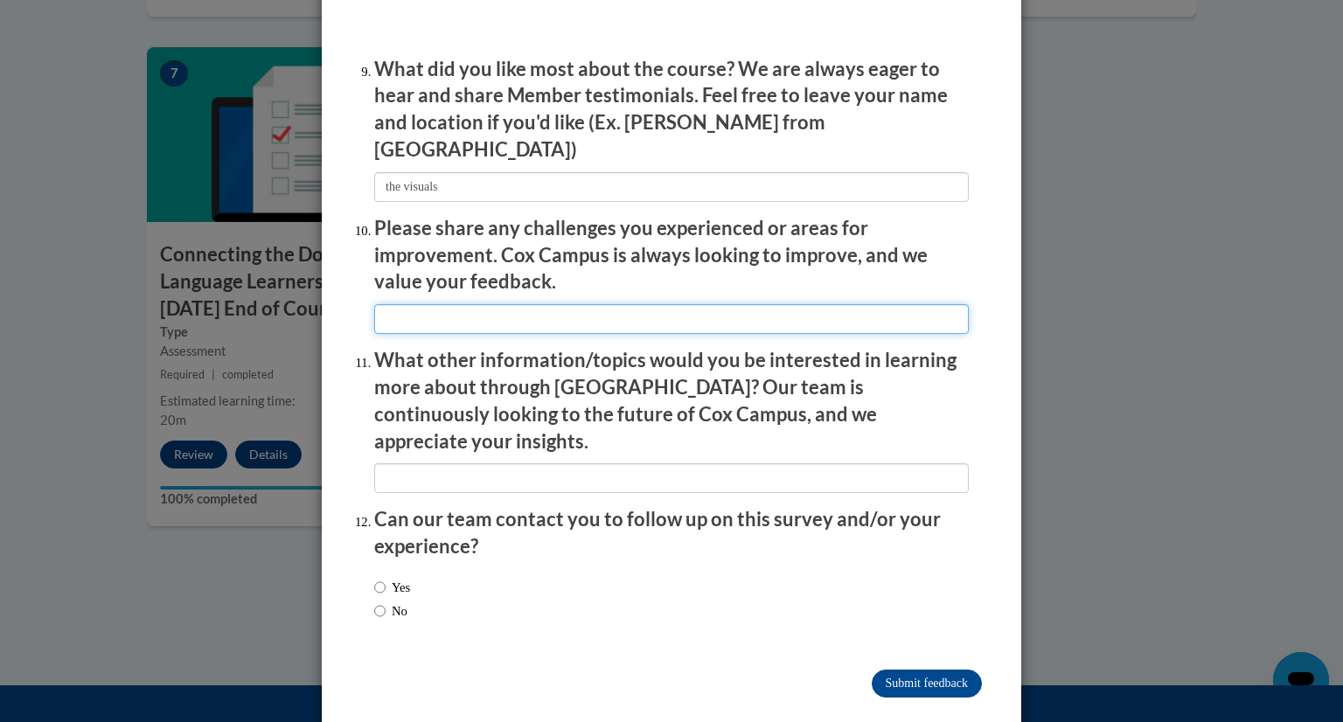
click at [500, 304] on input "textbox" at bounding box center [671, 319] width 595 height 30
type input "not having the visuals"
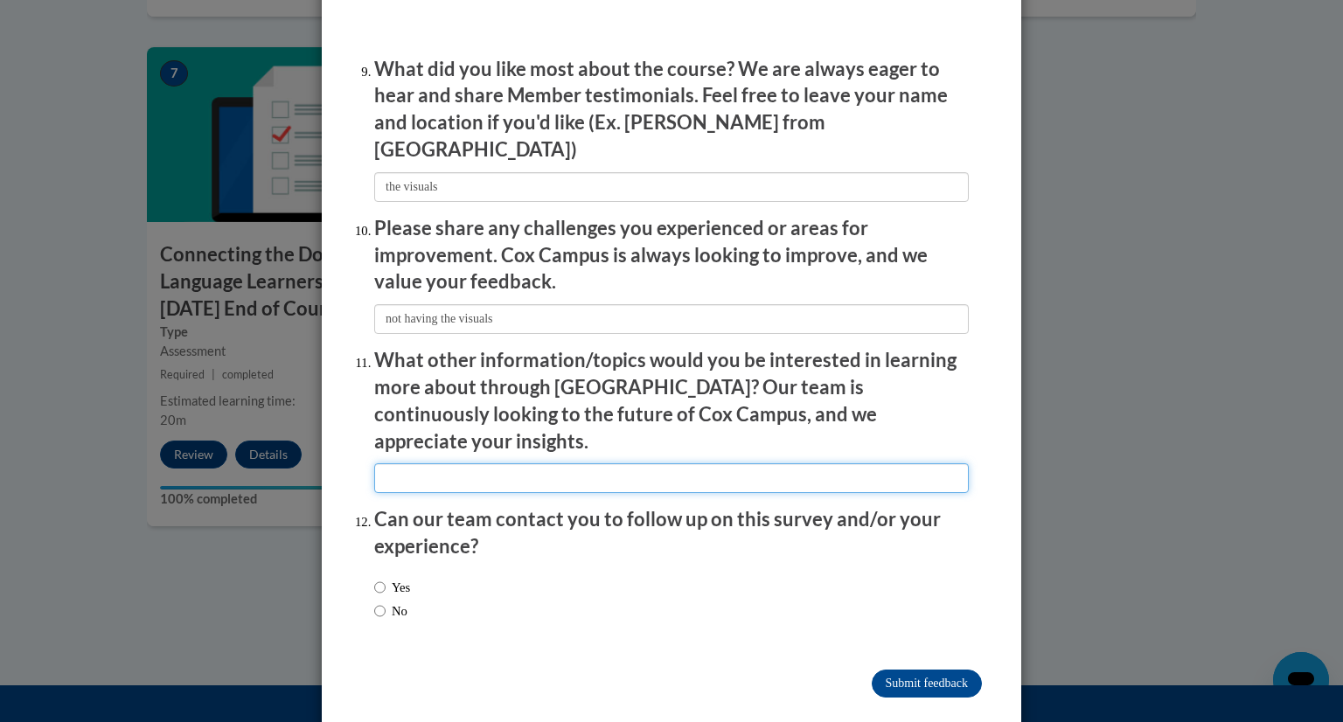
click at [554, 463] on input "textbox" at bounding box center [671, 478] width 595 height 30
type input "chaotic classrooms"
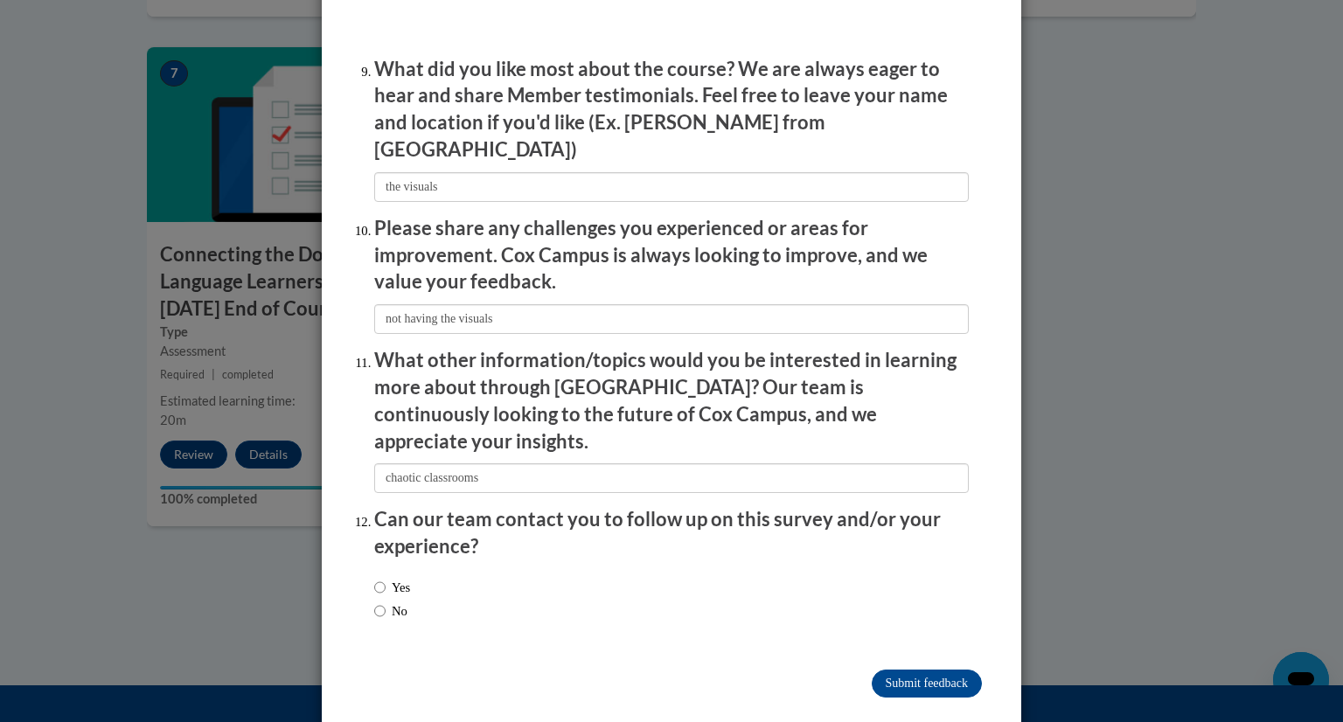
click at [386, 601] on label "No" at bounding box center [390, 610] width 33 height 19
click at [386, 601] on input "No" at bounding box center [379, 610] width 11 height 19
radio input "true"
click at [935, 670] on input "Submit feedback" at bounding box center [927, 684] width 110 height 28
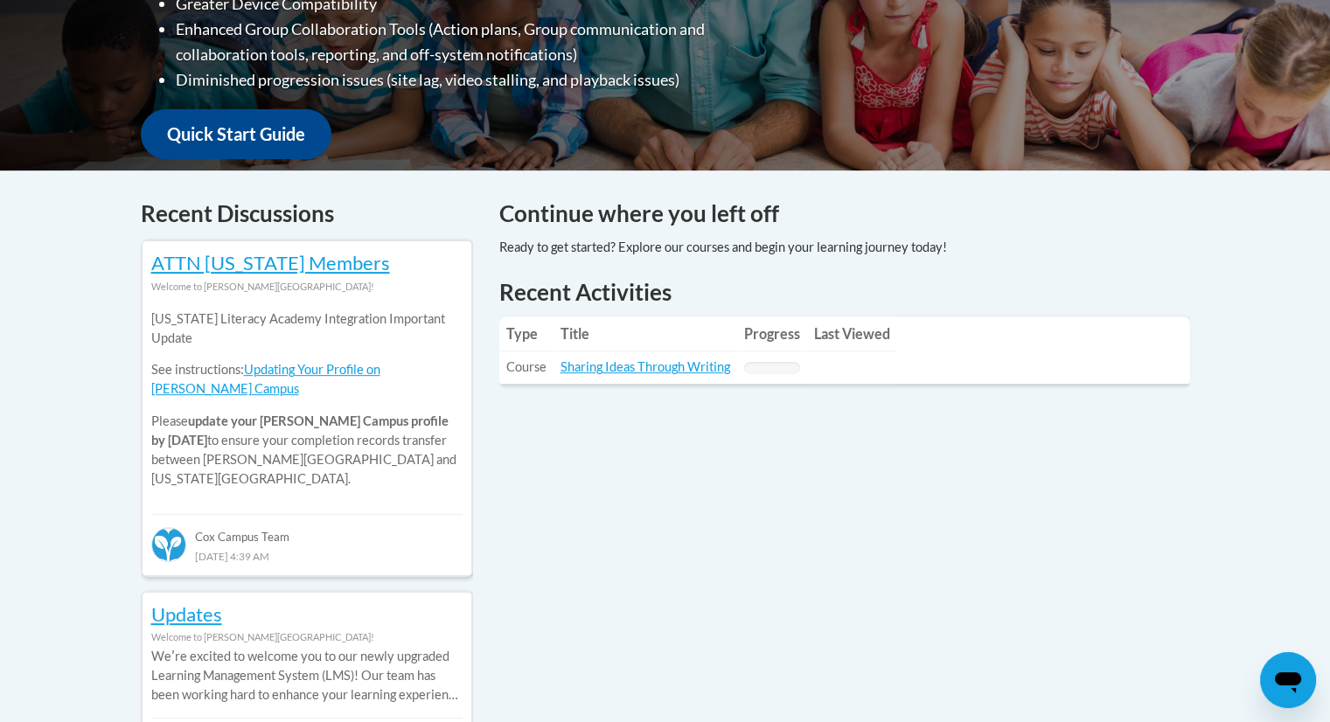
scroll to position [577, 0]
